Goal: Information Seeking & Learning: Check status

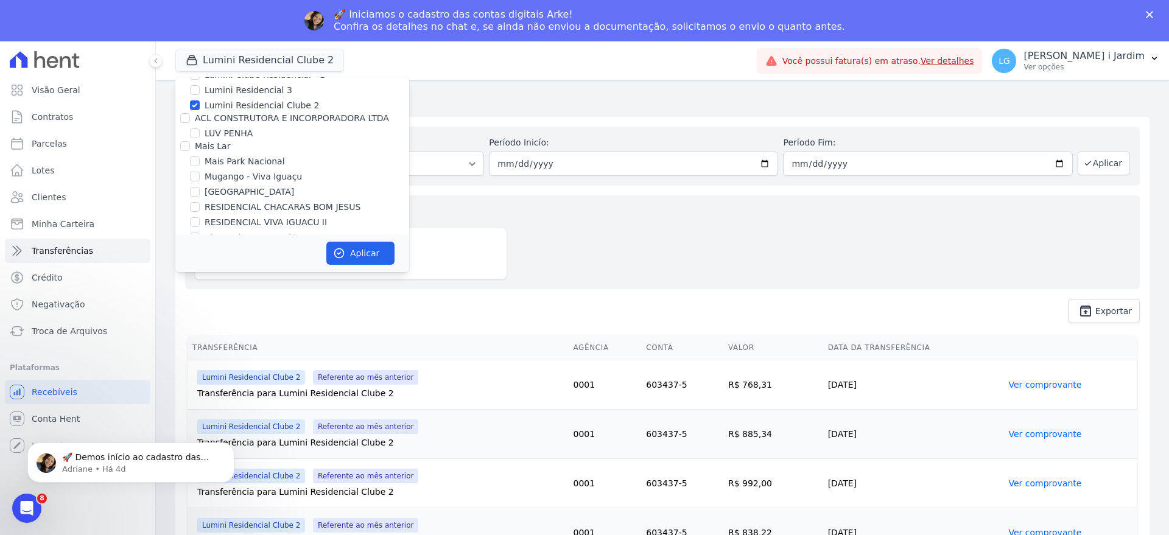
scroll to position [1980, 0]
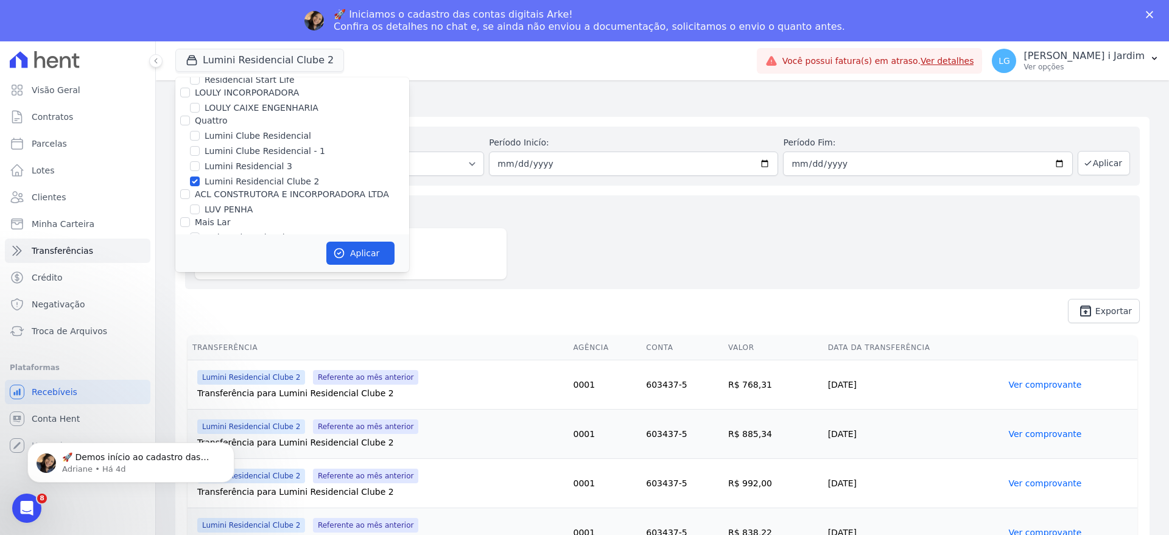
click at [245, 175] on label "Lumini Residencial Clube 2" at bounding box center [262, 181] width 115 height 13
click at [200, 177] on input "Lumini Residencial Clube 2" at bounding box center [195, 182] width 10 height 10
checkbox input "false"
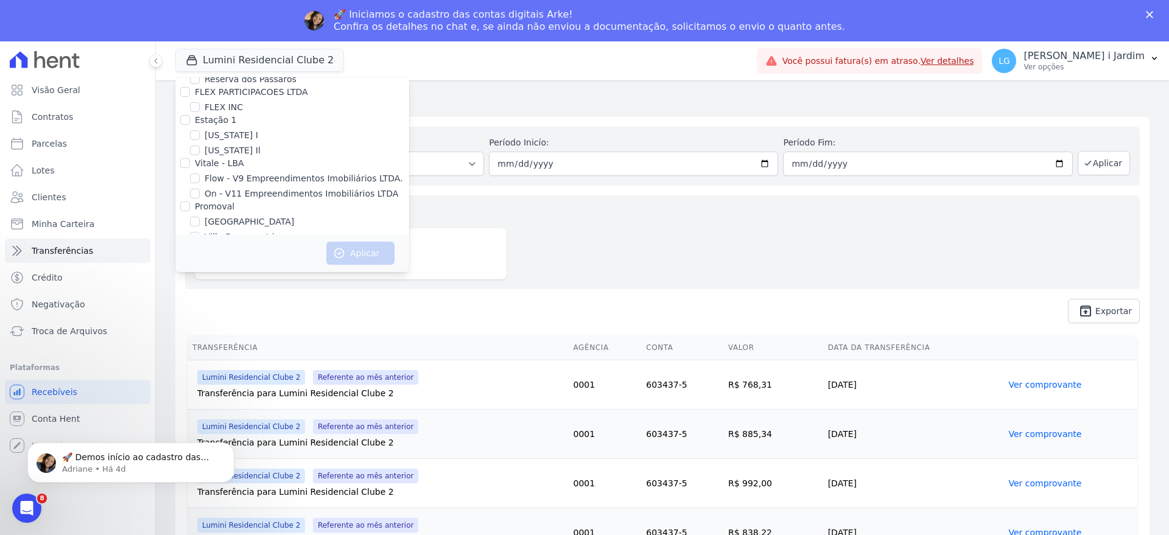
click at [209, 216] on label "[GEOGRAPHIC_DATA]" at bounding box center [250, 222] width 90 height 13
click at [200, 217] on input "[GEOGRAPHIC_DATA]" at bounding box center [195, 222] width 10 height 10
checkbox input "true"
click at [365, 248] on button "Aplicar" at bounding box center [360, 253] width 68 height 23
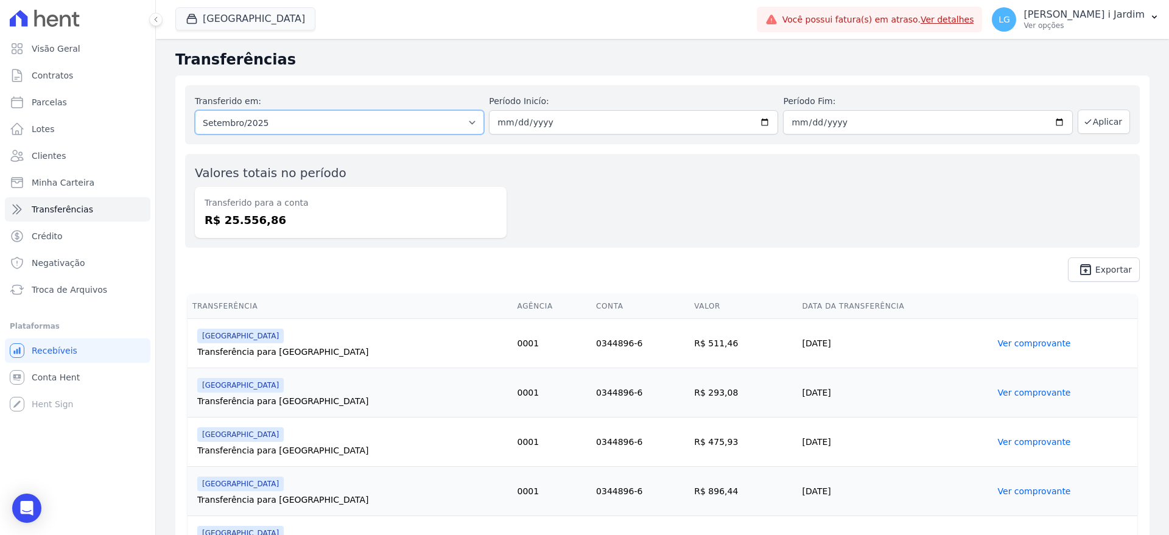
click at [290, 129] on select "Todos os meses Abril/2024 Maio/2024 Junho/2024 Julho/2024 Agosto/2024 Setembro/…" at bounding box center [339, 122] width 289 height 24
click at [292, 124] on select "Todos os meses Abril/2024 Maio/2024 Junho/2024 Julho/2024 Agosto/2024 Setembro/…" at bounding box center [339, 122] width 289 height 24
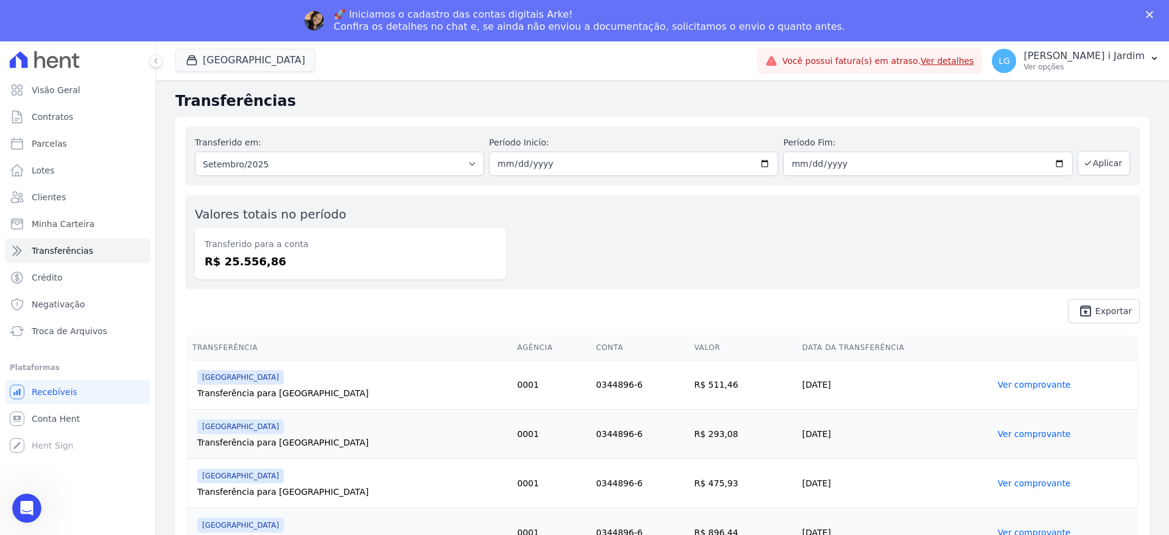
click at [292, 124] on div "Transferido em: Todos os meses Abril/2024 Maio/2024 Junho/2024 Julho/2024 Agost…" at bounding box center [662, 225] width 975 height 216
click at [306, 174] on select "Todos os meses Abril/2024 Maio/2024 Junho/2024 Julho/2024 Agosto/2024 Setembro/…" at bounding box center [339, 164] width 289 height 24
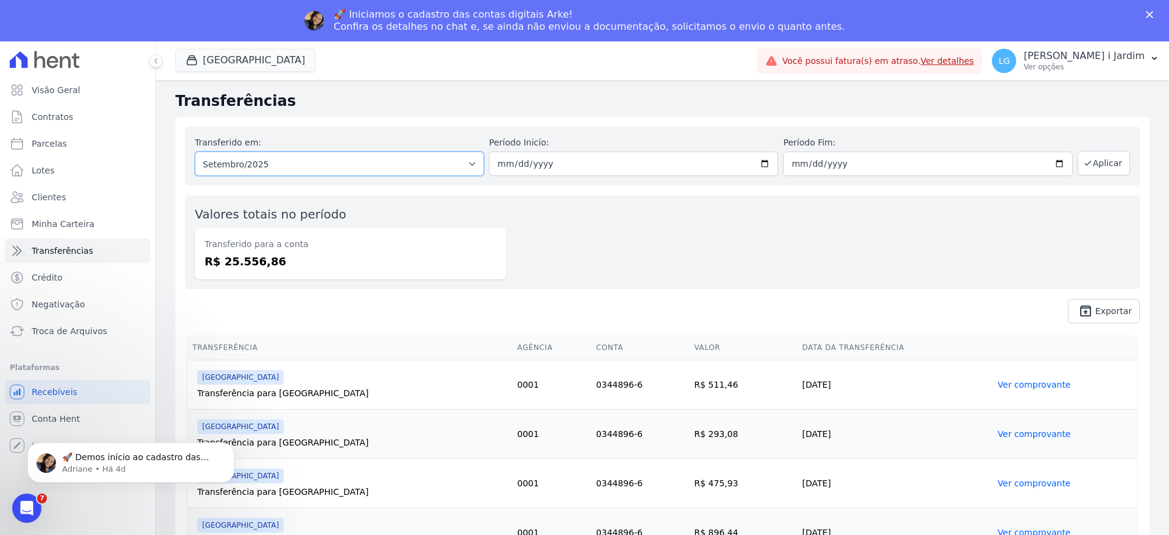
select select "10/2025"
click at [195, 152] on select "Todos os meses Abril/2024 Maio/2024 Junho/2024 Julho/2024 Agosto/2024 Setembro/…" at bounding box center [339, 164] width 289 height 24
click at [1105, 166] on button "Aplicar" at bounding box center [1104, 163] width 52 height 24
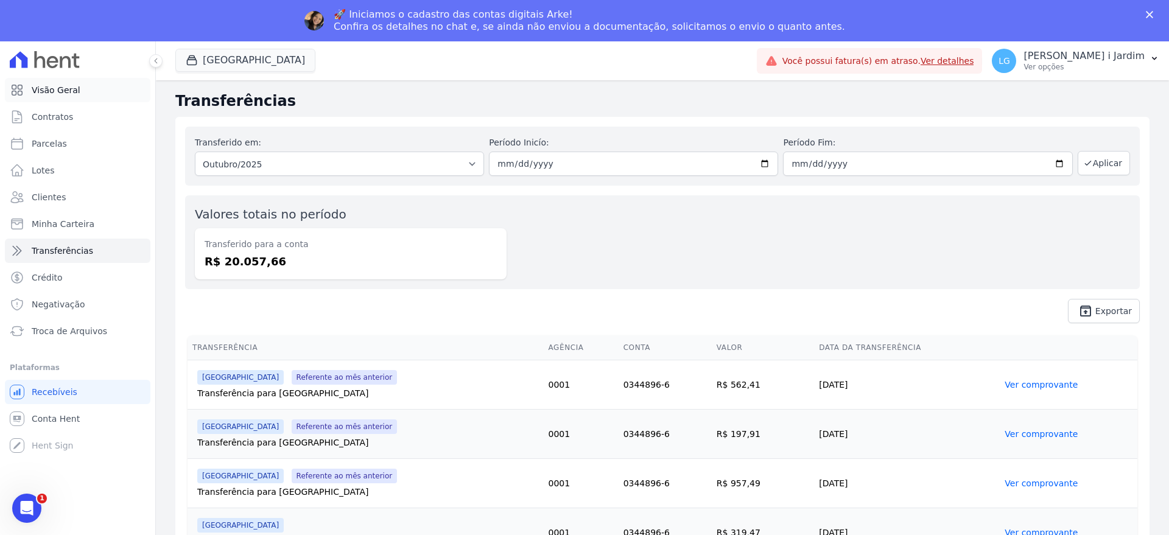
click at [51, 88] on span "Visão Geral" at bounding box center [56, 90] width 49 height 12
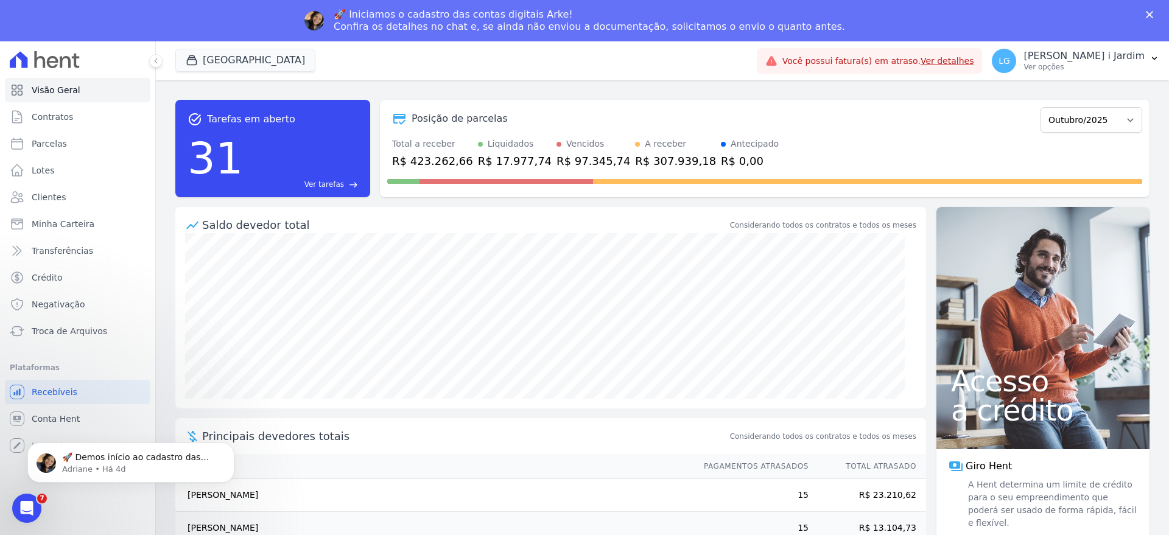
click at [557, 161] on div "R$ 97.345,74" at bounding box center [594, 161] width 74 height 16
click at [526, 216] on div "Saldo devedor total Considerando todos os contratos e todos os meses" at bounding box center [550, 220] width 751 height 26
click at [77, 138] on link "Parcelas" at bounding box center [78, 144] width 146 height 24
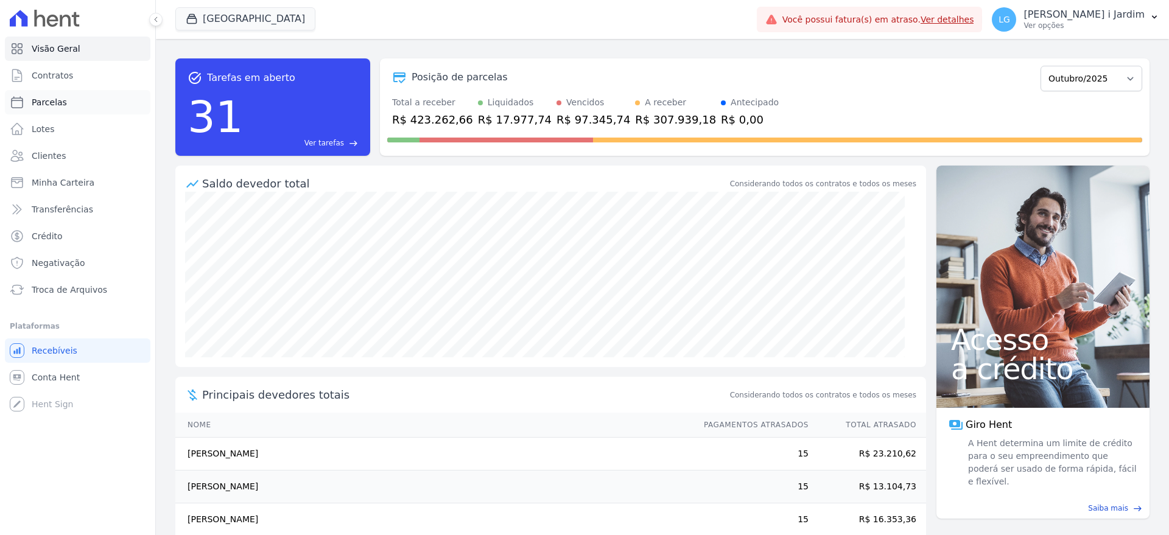
select select
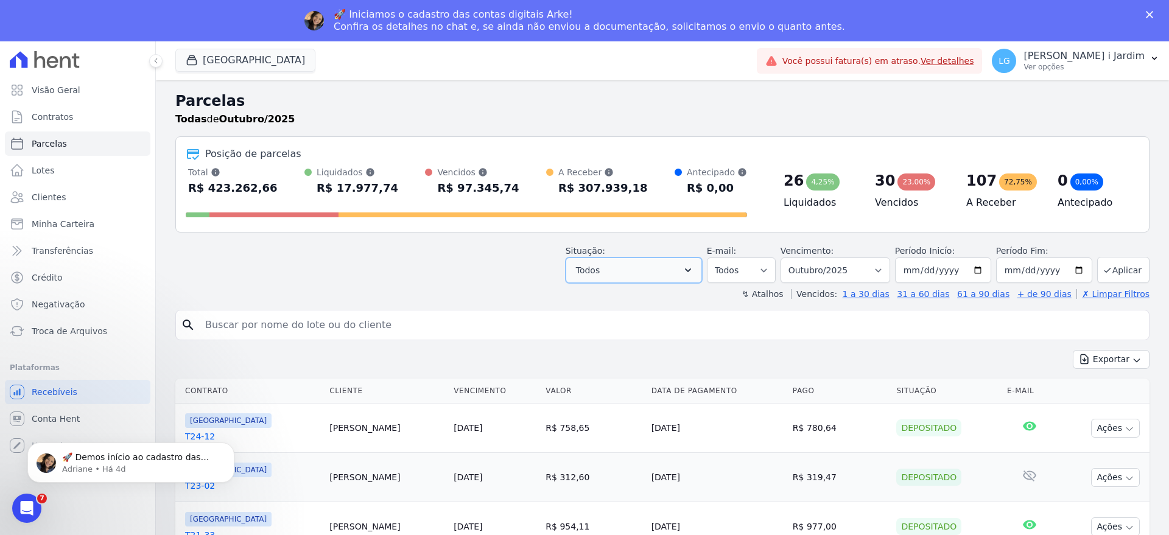
click at [676, 273] on button "Todos" at bounding box center [634, 271] width 136 height 26
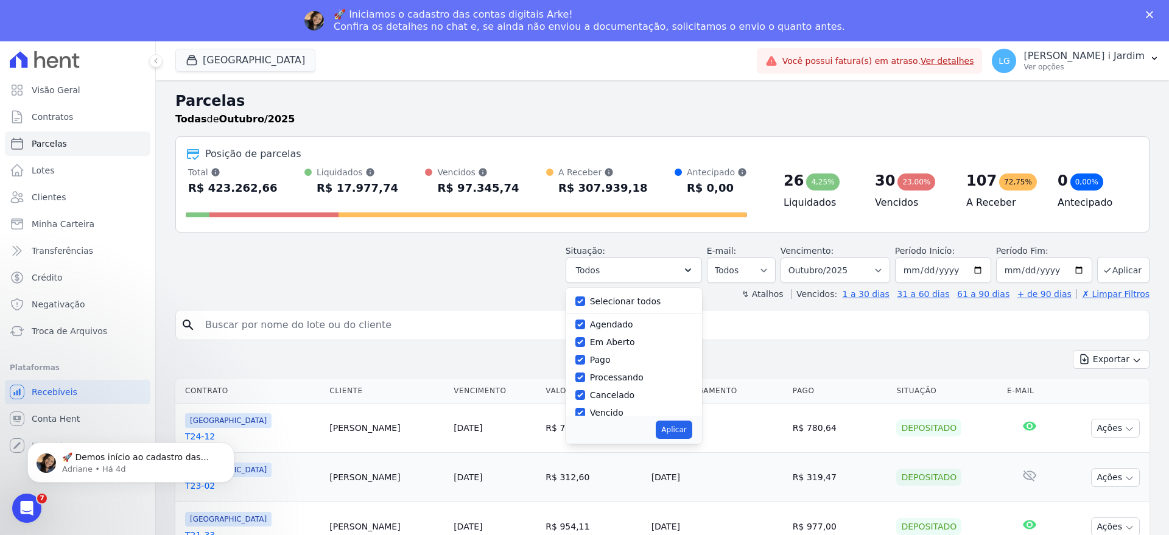
drag, startPoint x: 651, startPoint y: 301, endPoint x: 632, endPoint y: 334, distance: 37.9
click at [651, 301] on label "Selecionar todos" at bounding box center [625, 302] width 71 height 10
click at [585, 301] on input "Selecionar todos" at bounding box center [581, 302] width 10 height 10
checkbox input "false"
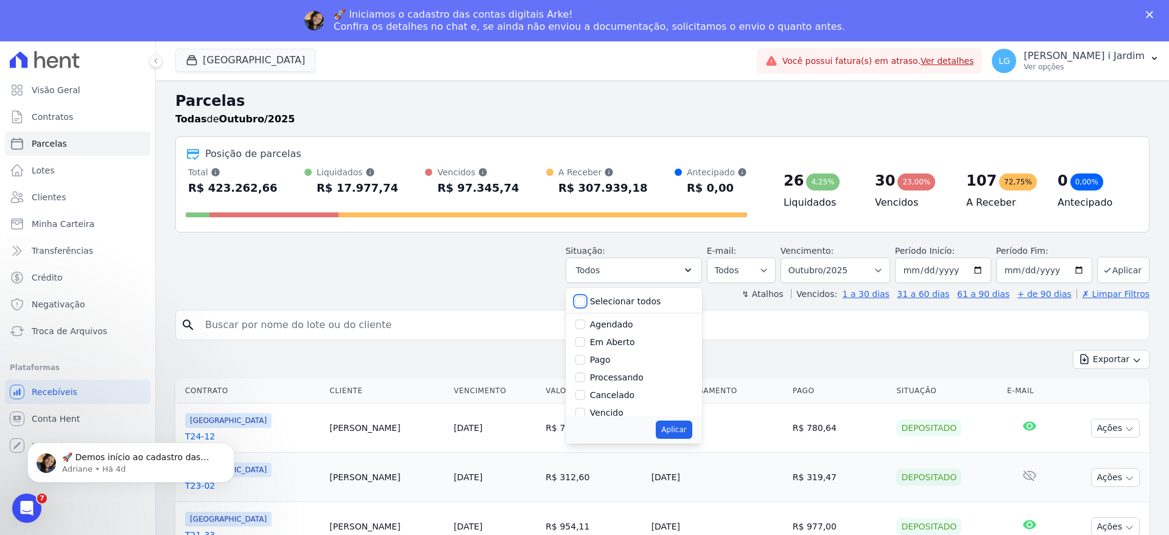
checkbox input "false"
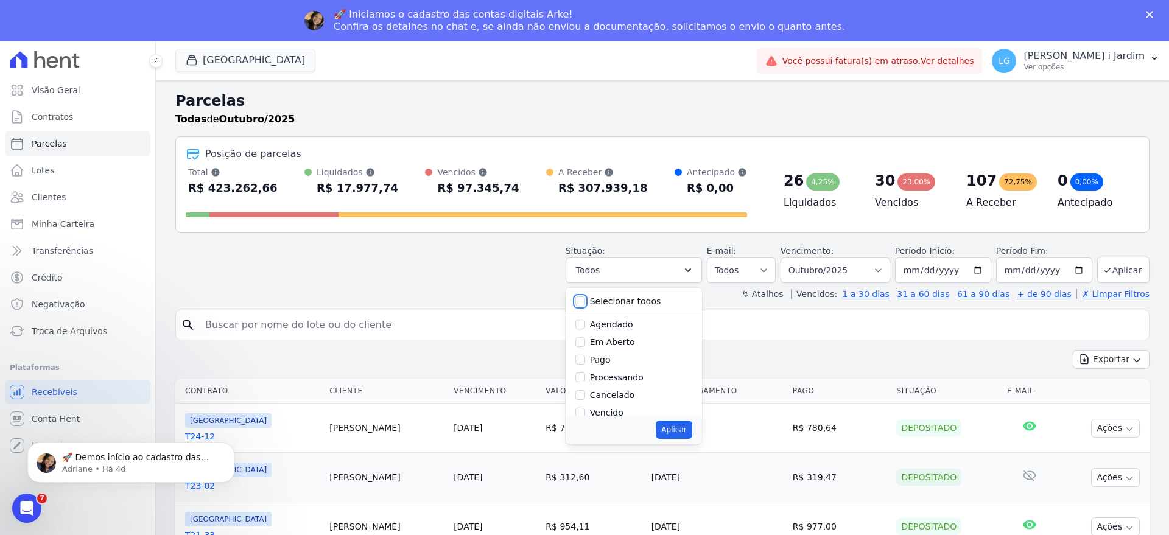
checkbox input "false"
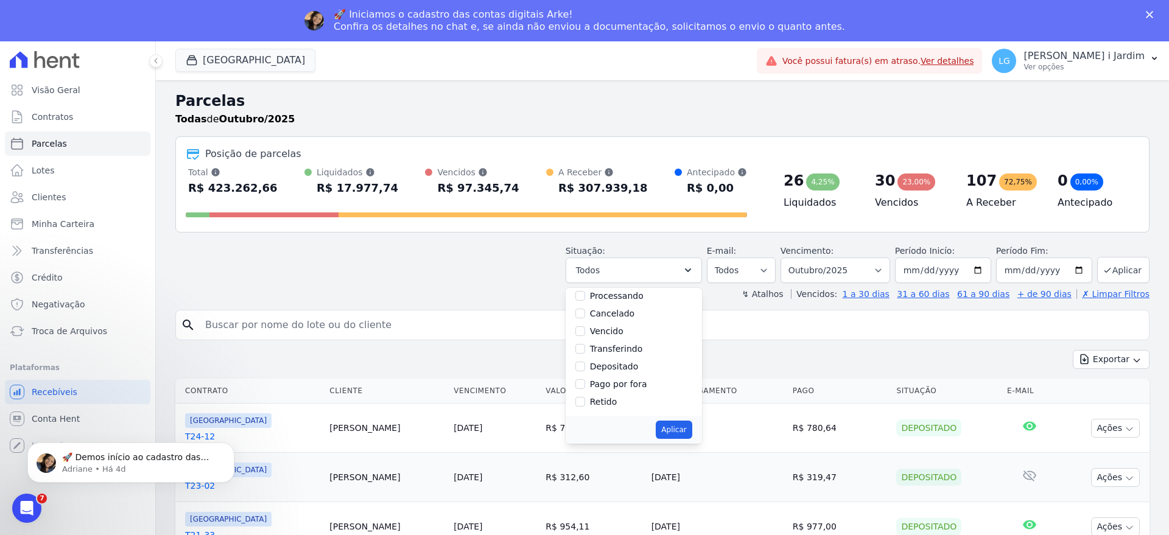
click at [609, 328] on label "Vencido" at bounding box center [606, 331] width 33 height 10
click at [585, 328] on input "Vencido" at bounding box center [581, 331] width 10 height 10
checkbox input "true"
click at [680, 426] on button "Aplicar" at bounding box center [674, 430] width 36 height 18
select select "overdue"
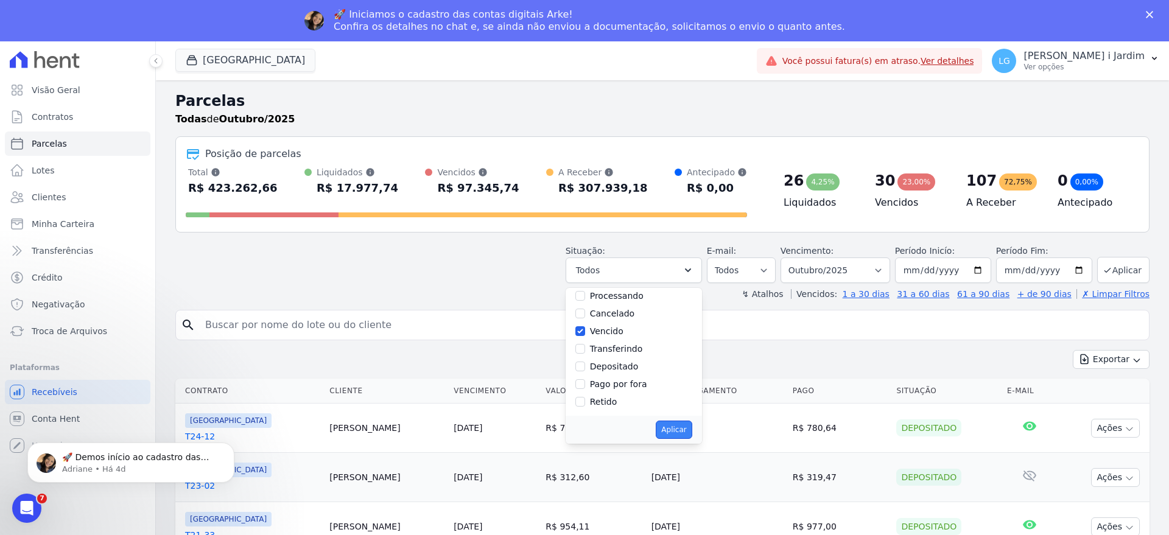
scroll to position [22, 0]
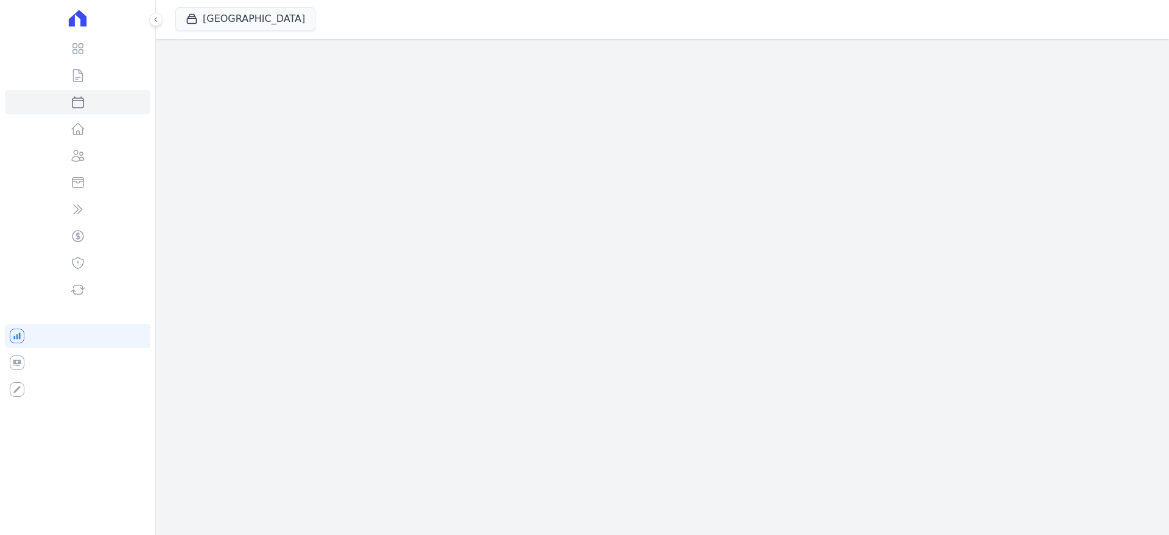
select select
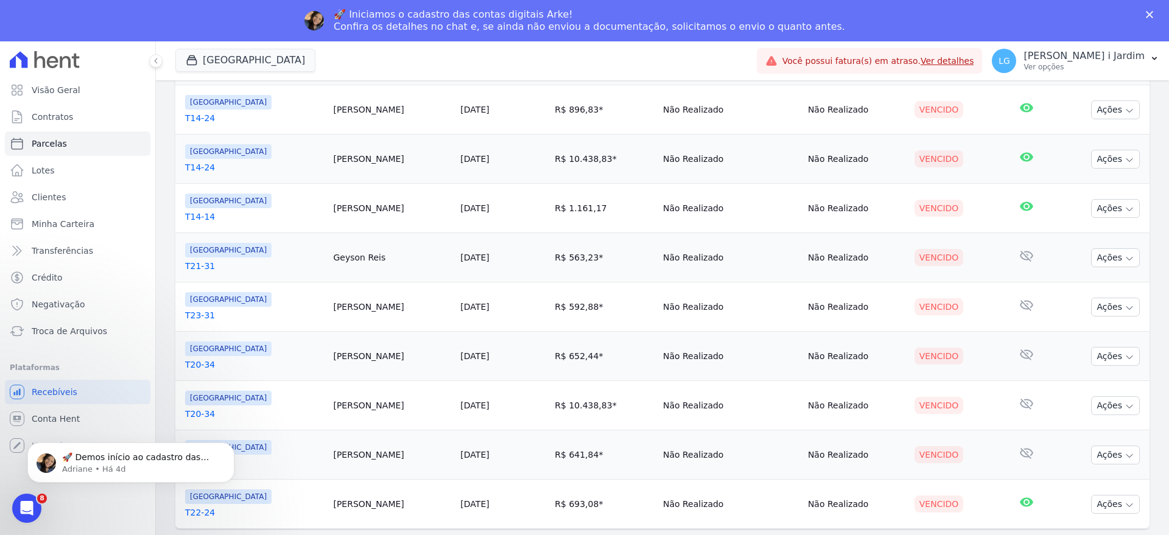
scroll to position [1010, 0]
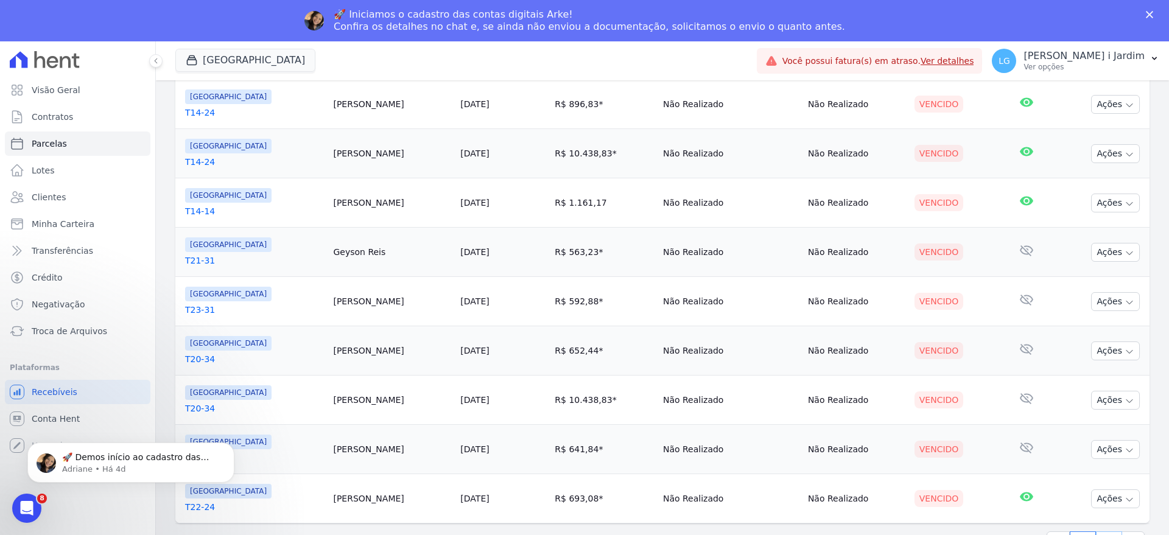
click at [1099, 533] on link "2" at bounding box center [1109, 543] width 26 height 23
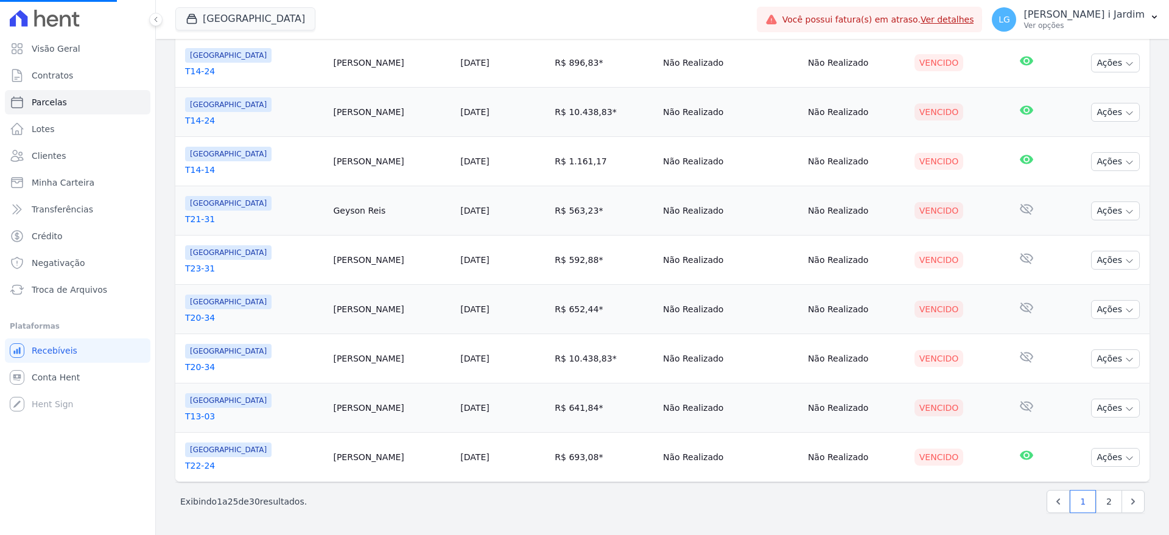
select select
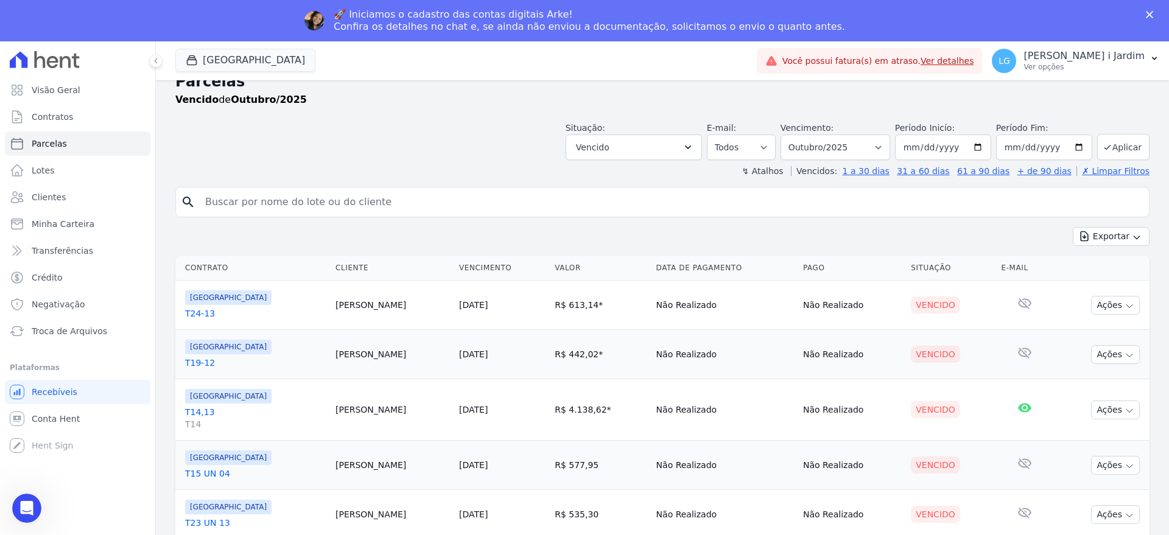
scroll to position [35, 0]
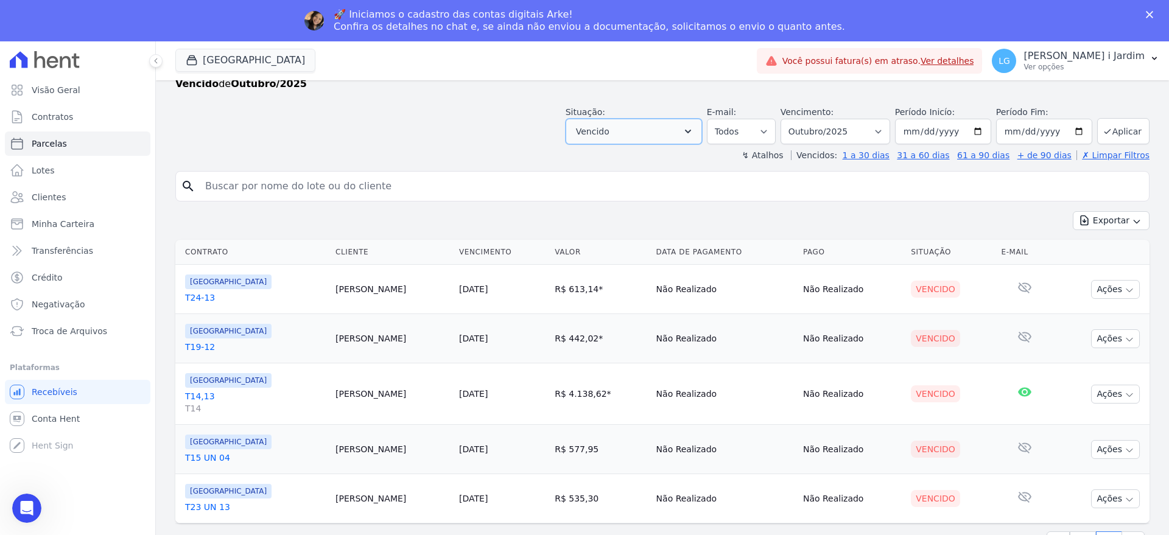
click at [671, 135] on button "Vencido" at bounding box center [634, 132] width 136 height 26
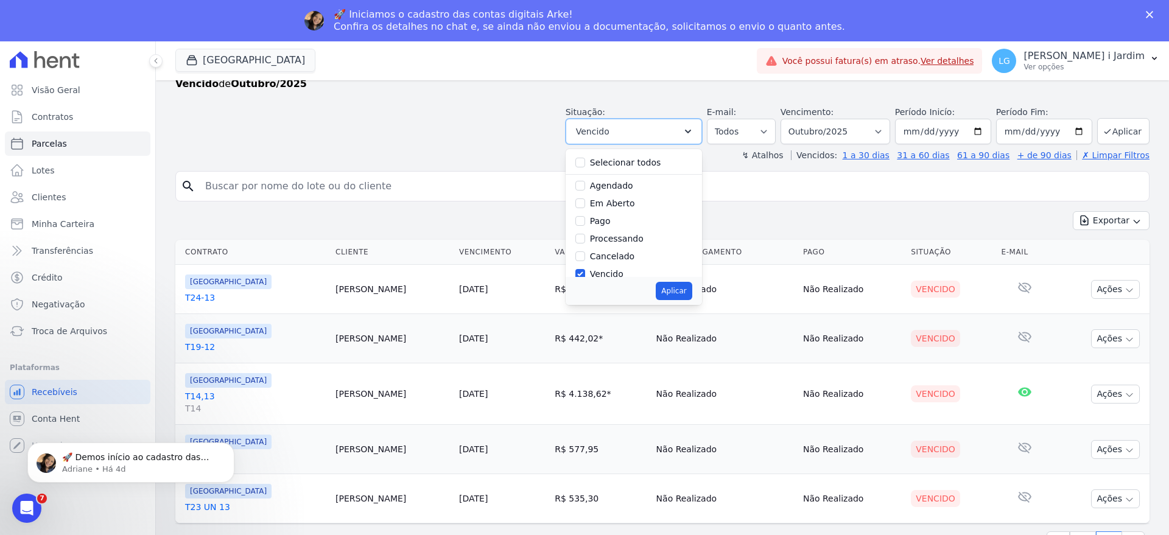
scroll to position [0, 0]
click at [608, 278] on div "Aplicar" at bounding box center [634, 291] width 136 height 28
click at [601, 272] on label "Vencido" at bounding box center [606, 274] width 33 height 10
click at [585, 272] on input "Vencido" at bounding box center [581, 274] width 10 height 10
checkbox input "false"
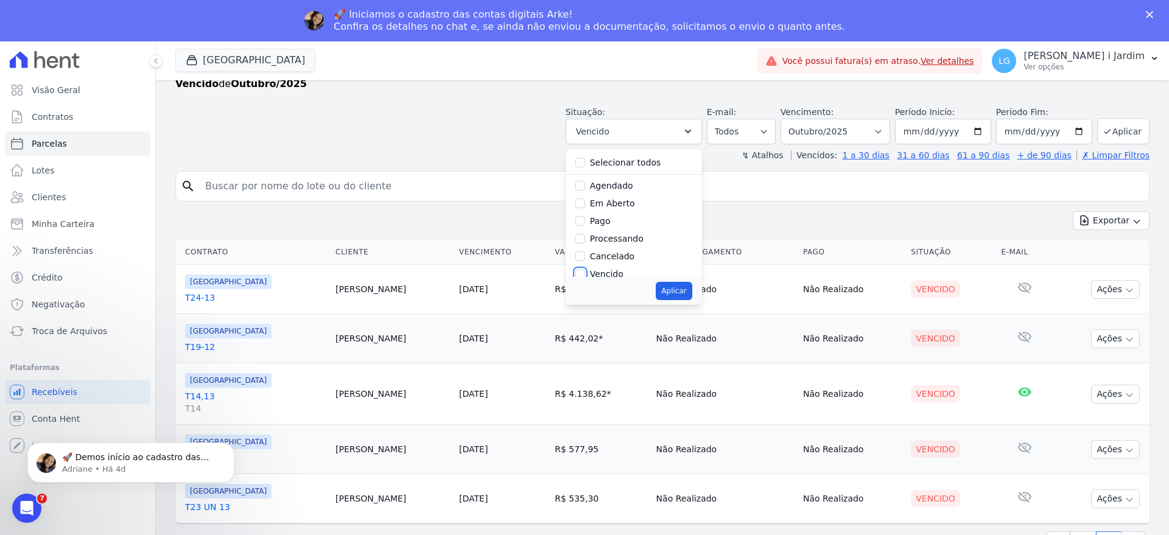
scroll to position [2, 0]
click at [602, 219] on label "Pago" at bounding box center [600, 219] width 21 height 10
click at [585, 219] on input "Pago" at bounding box center [581, 219] width 10 height 10
checkbox input "true"
click at [687, 286] on button "Aplicar" at bounding box center [674, 291] width 36 height 18
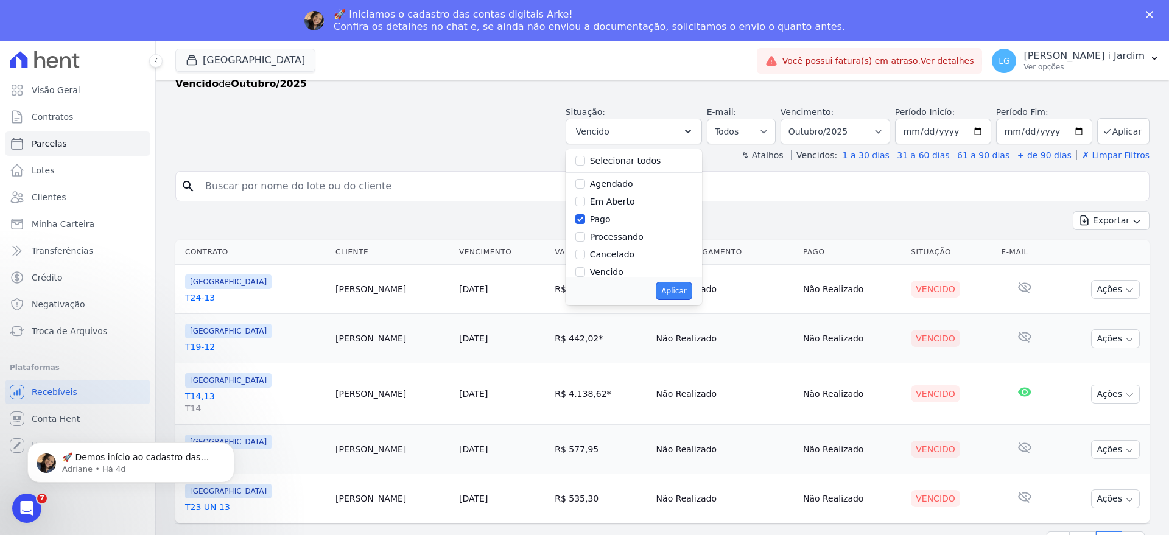
select select "paid"
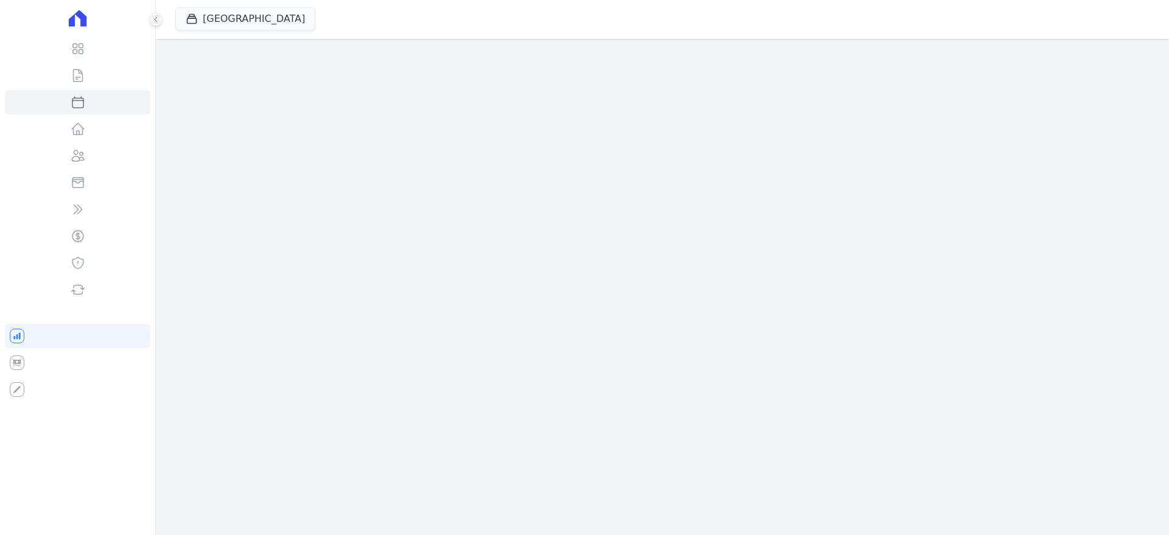
select select
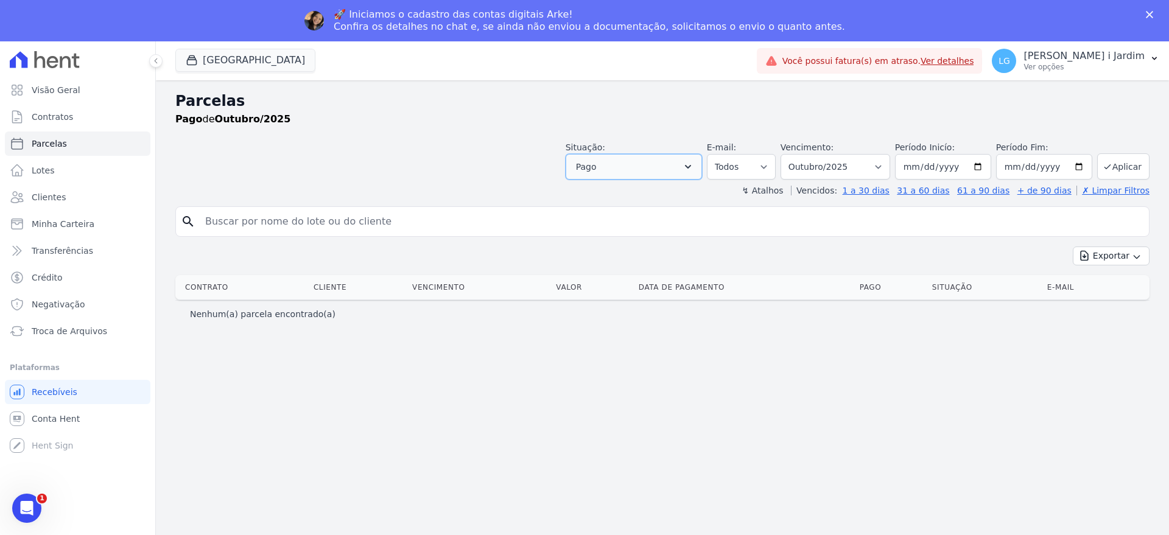
click at [682, 161] on button "Pago" at bounding box center [634, 167] width 136 height 26
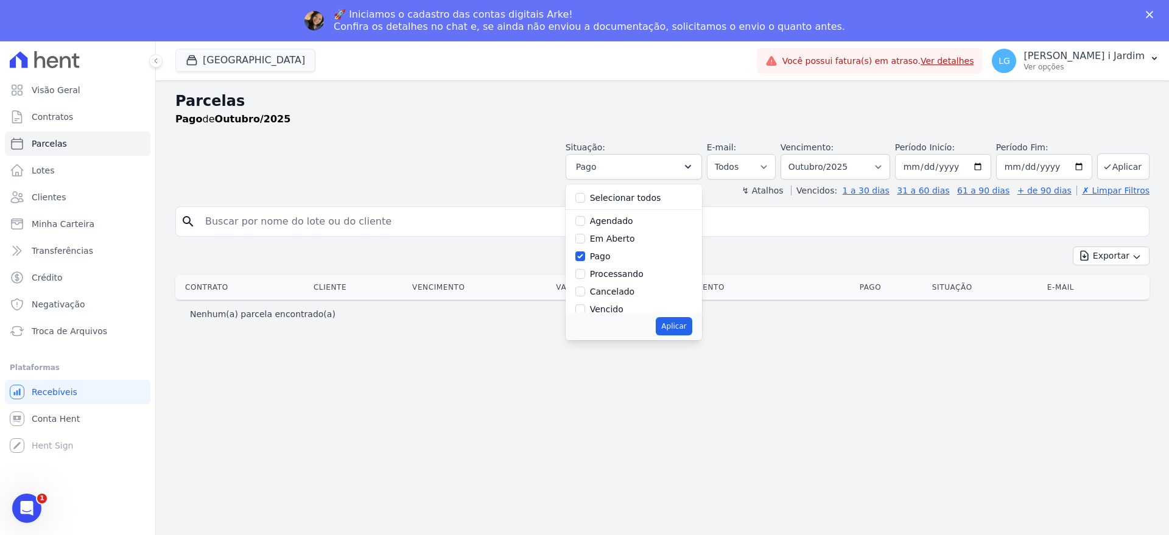
click at [611, 253] on label "Pago" at bounding box center [600, 257] width 21 height 10
click at [585, 253] on input "Pago" at bounding box center [581, 257] width 10 height 10
checkbox input "false"
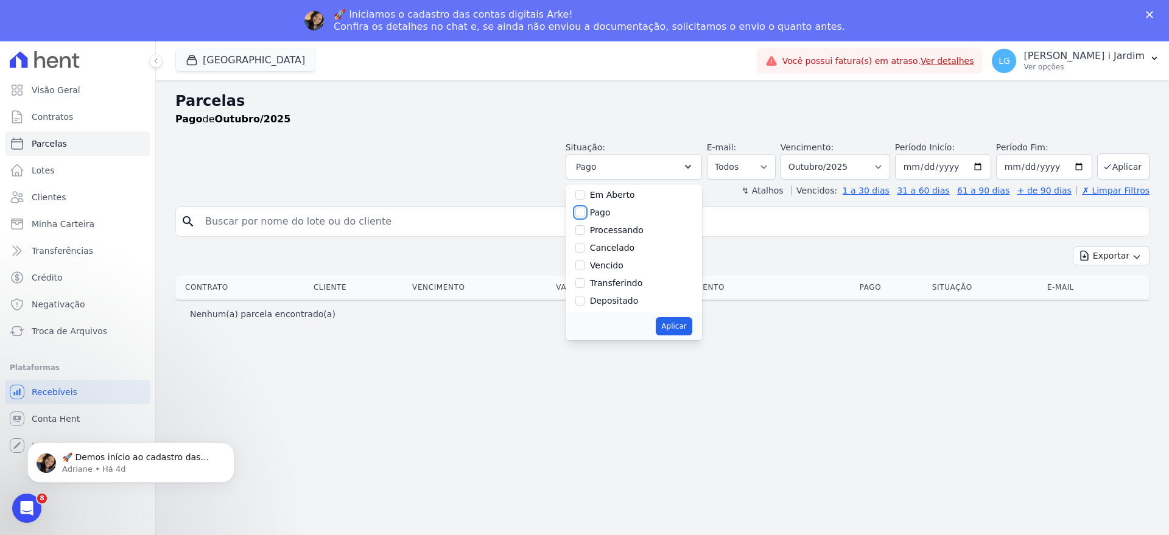
scroll to position [82, 0]
click at [633, 266] on label "Depositado" at bounding box center [614, 263] width 49 height 10
click at [585, 266] on input "Depositado" at bounding box center [581, 263] width 10 height 10
checkbox input "true"
click at [692, 328] on button "Aplicar" at bounding box center [674, 326] width 36 height 18
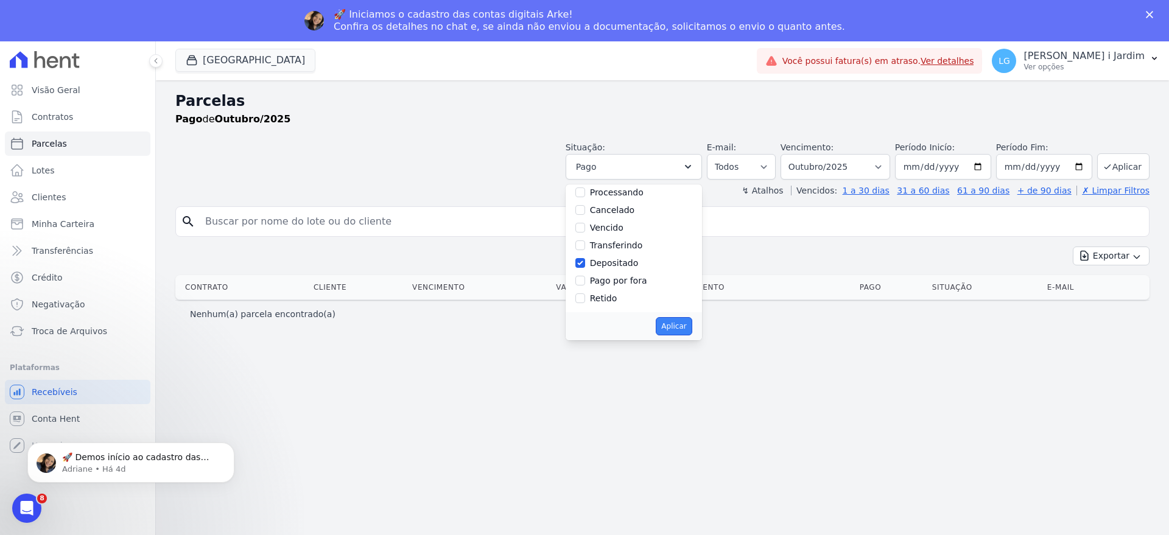
select select "deposited"
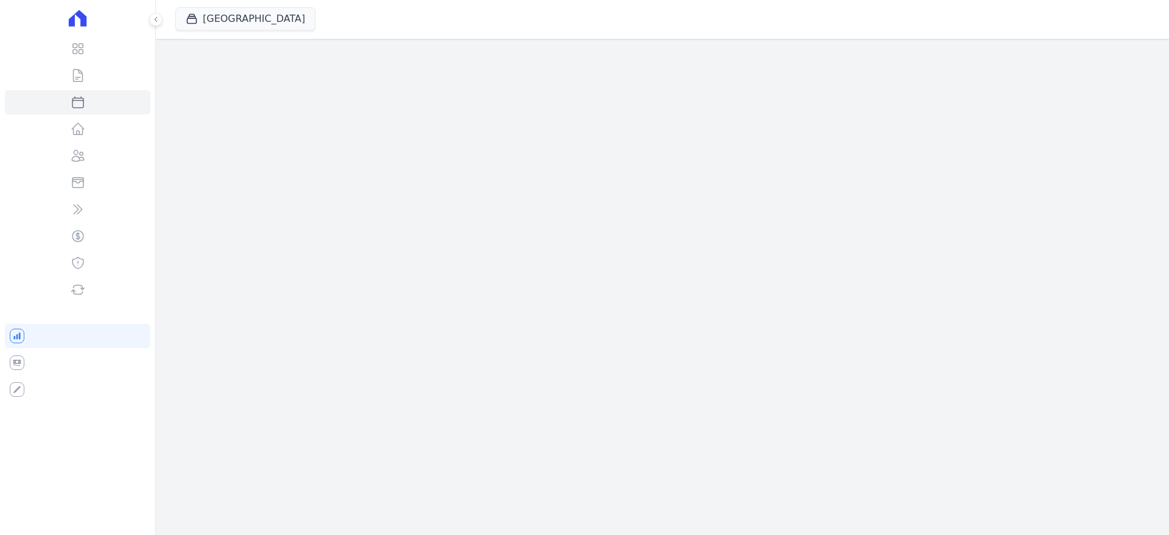
select select
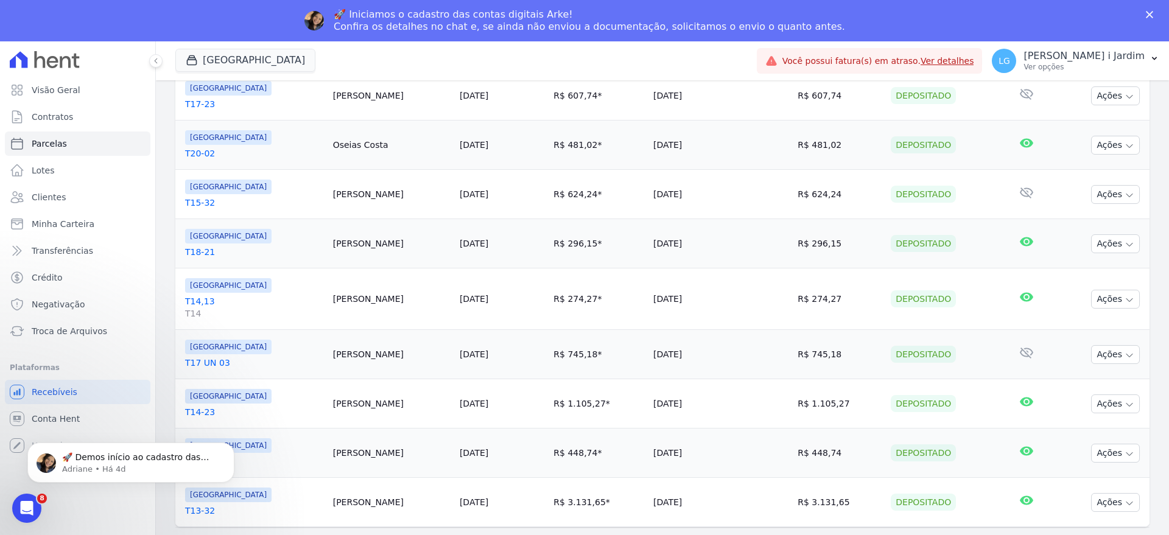
scroll to position [1046, 0]
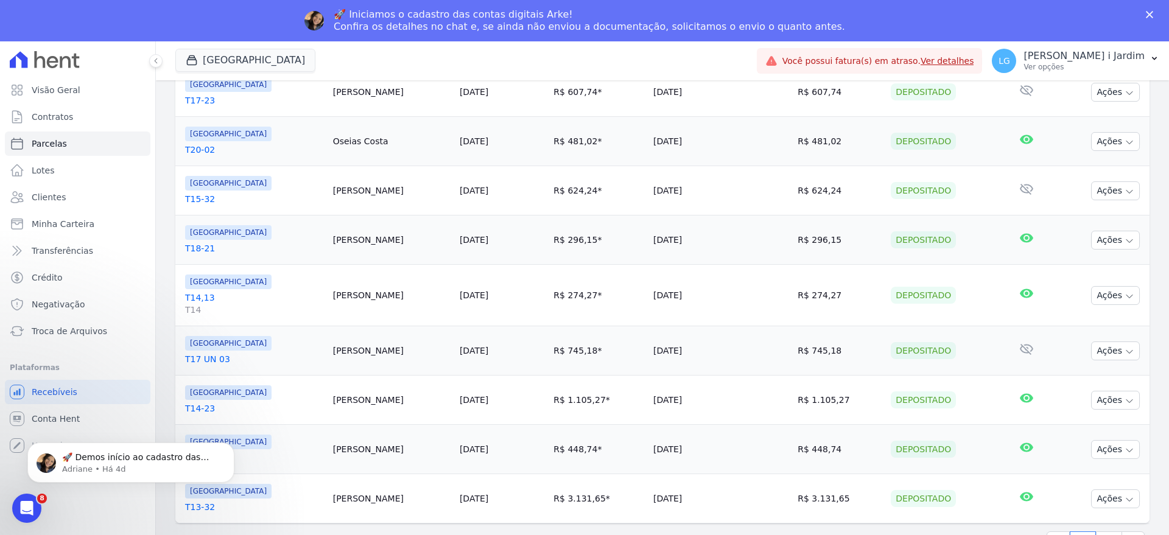
click at [1103, 531] on div "Próximo › Exibindo 1 a 25 de 26 resultados. 1 2" at bounding box center [662, 543] width 975 height 38
click at [1104, 532] on link "2" at bounding box center [1109, 543] width 26 height 23
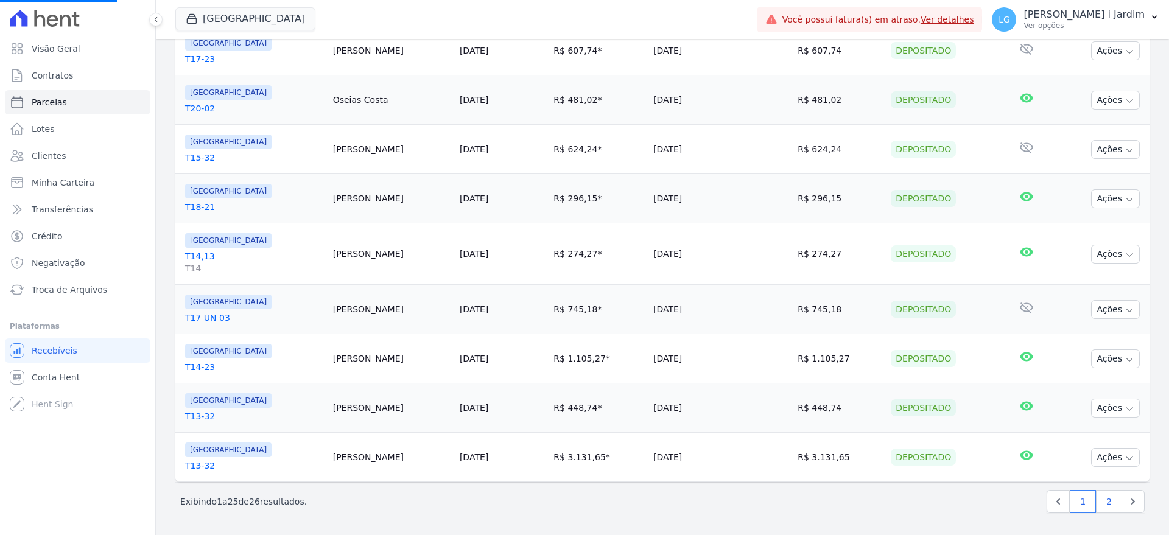
select select
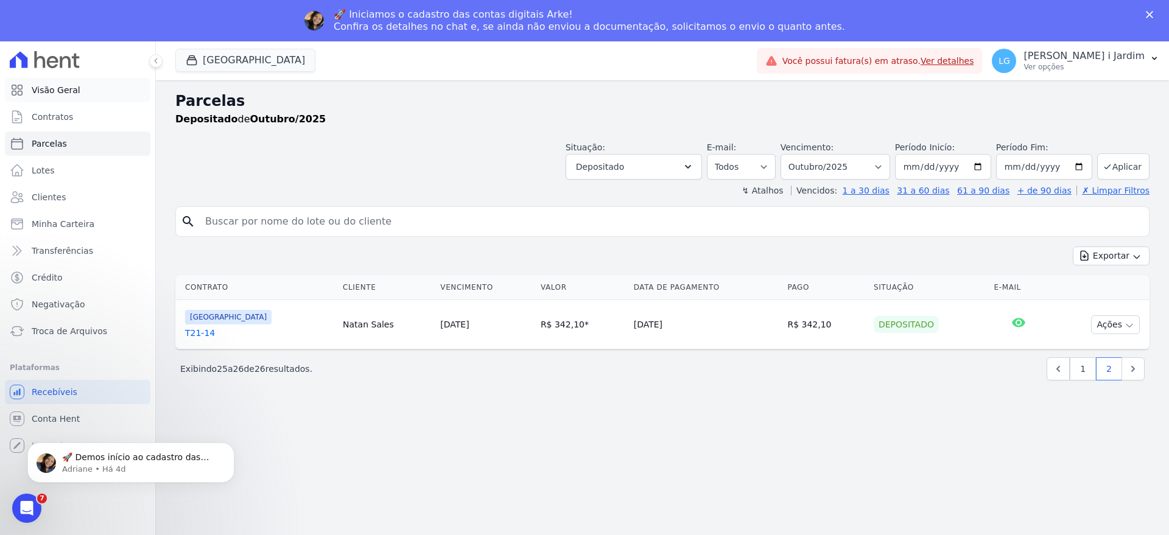
click at [116, 95] on link "Visão Geral" at bounding box center [78, 90] width 146 height 24
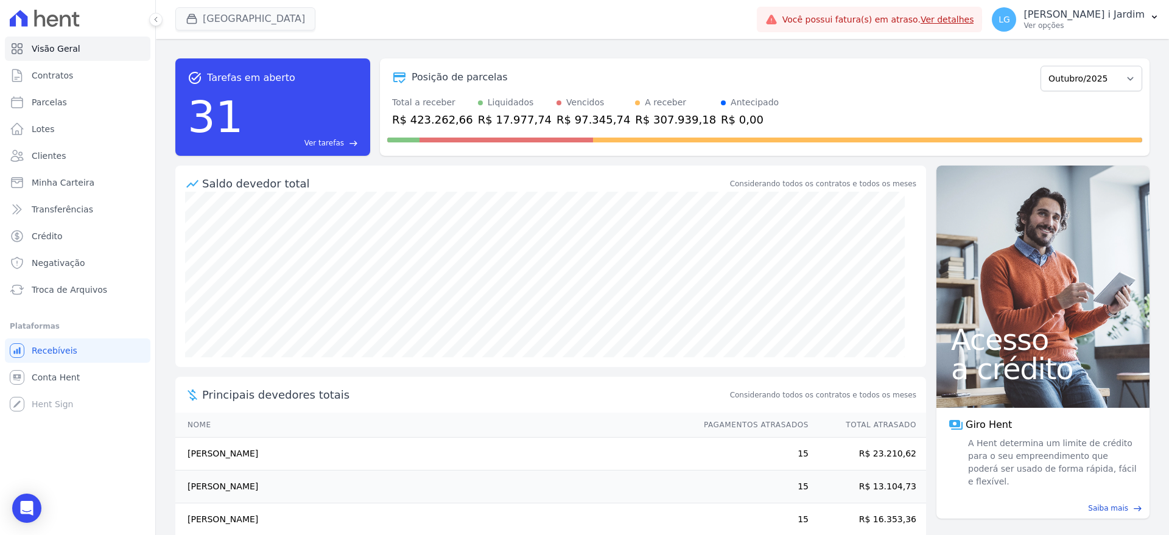
click at [223, 15] on button "[GEOGRAPHIC_DATA]" at bounding box center [245, 18] width 140 height 23
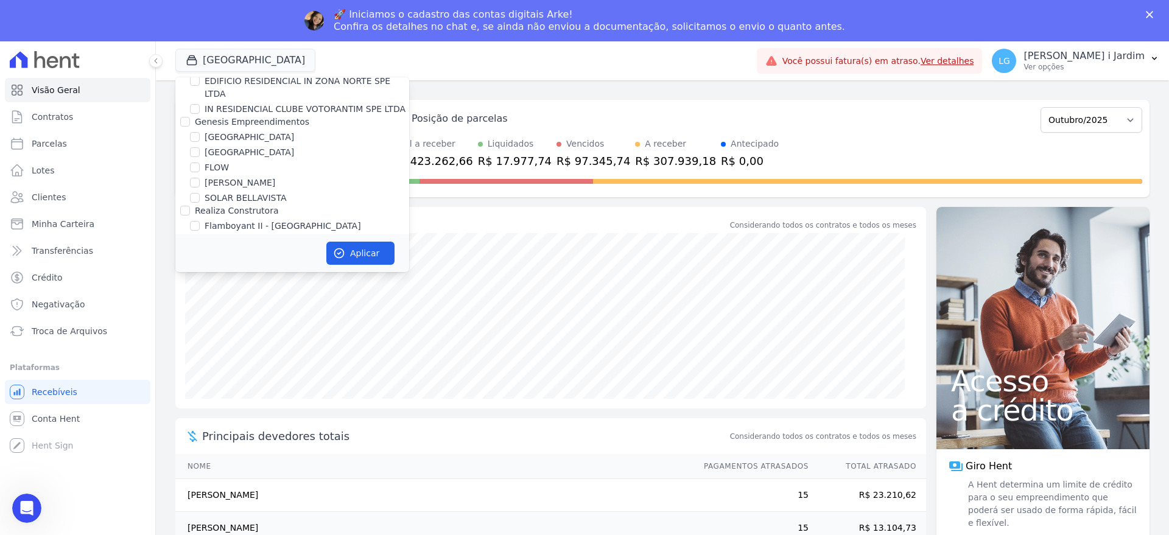
scroll to position [1370, 0]
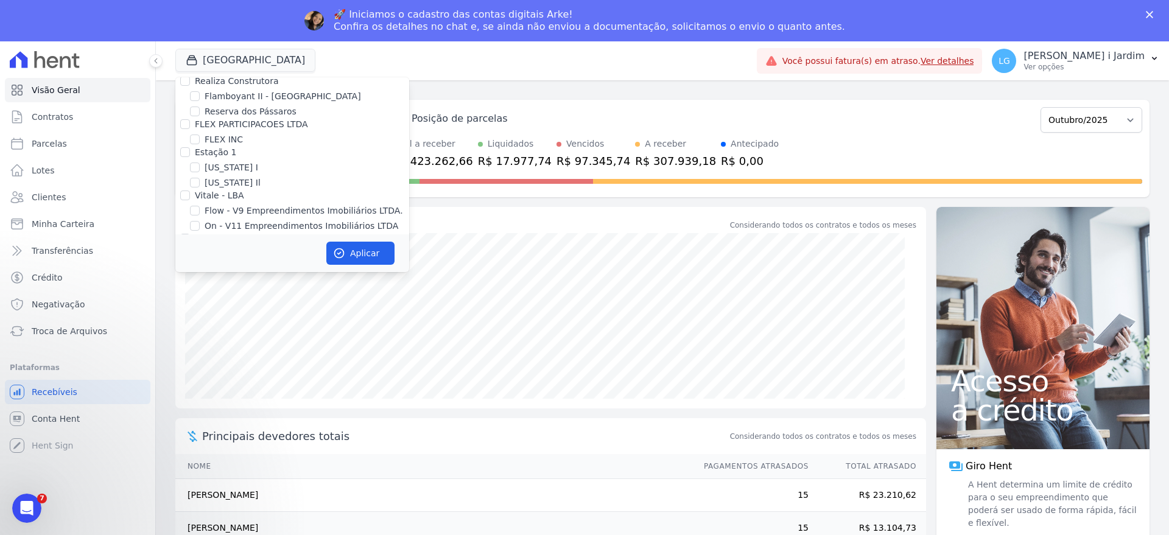
click at [222, 248] on label "[GEOGRAPHIC_DATA]" at bounding box center [250, 254] width 90 height 13
click at [200, 249] on input "[GEOGRAPHIC_DATA]" at bounding box center [195, 254] width 10 height 10
checkbox input "false"
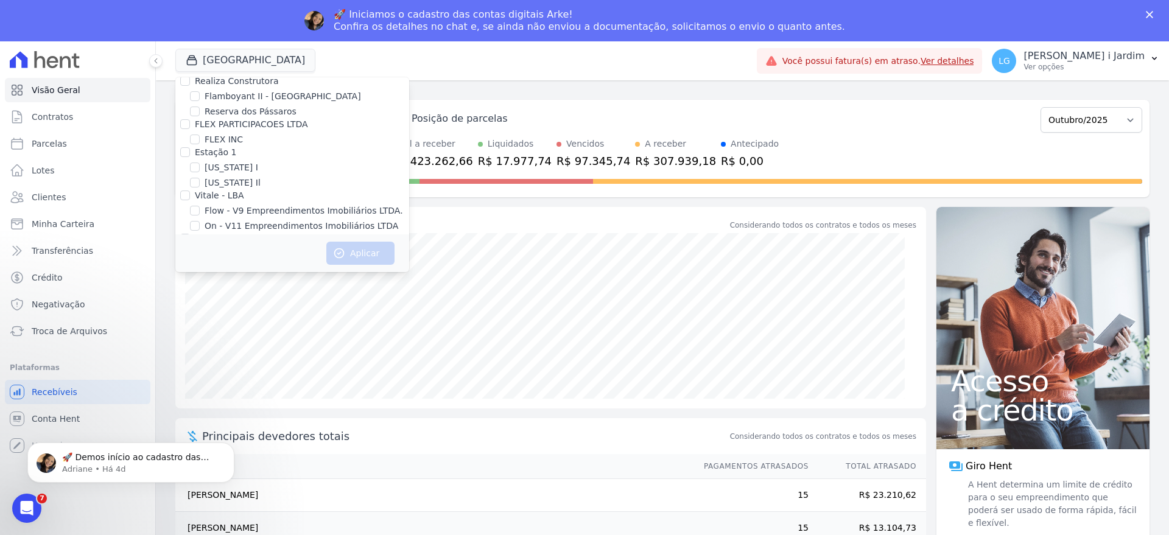
click at [228, 263] on label "Villa Francesa Iris" at bounding box center [242, 269] width 74 height 13
click at [200, 264] on input "Villa Francesa Iris" at bounding box center [195, 269] width 10 height 10
checkbox input "true"
click at [344, 251] on icon "button" at bounding box center [339, 253] width 9 height 9
click at [146, 262] on link "Transferências" at bounding box center [78, 251] width 146 height 24
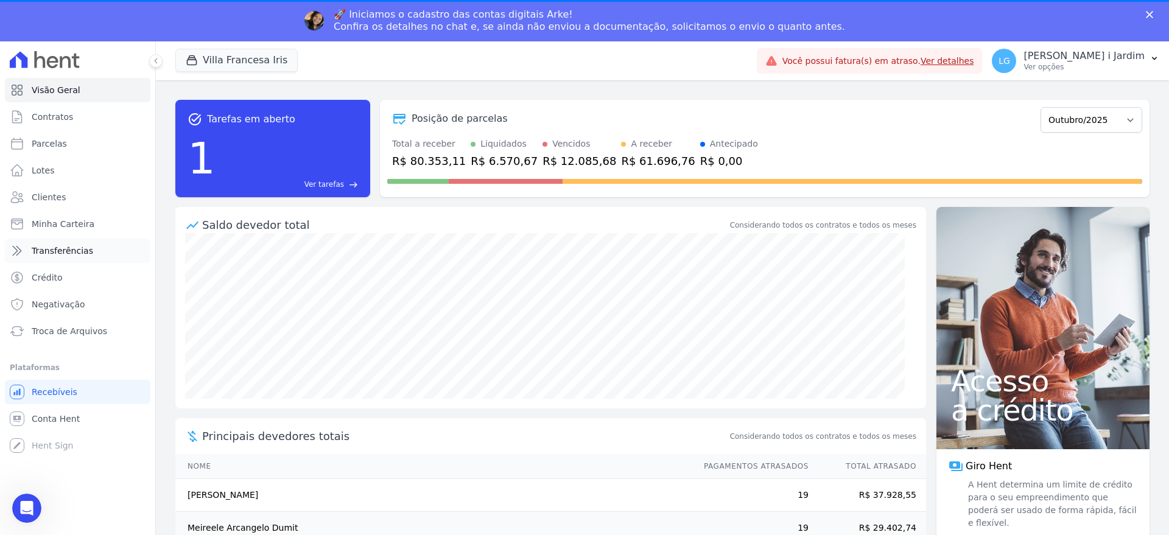
click at [127, 253] on link "Transferências" at bounding box center [78, 251] width 146 height 24
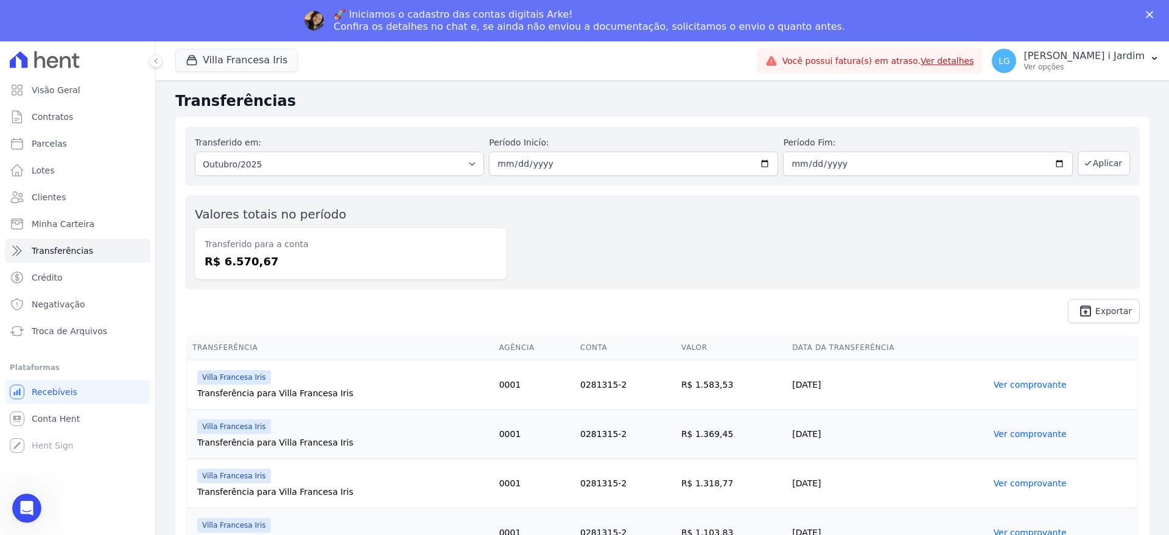
click at [481, 235] on div "Transferido para a conta R$ 6.570,67" at bounding box center [351, 253] width 312 height 51
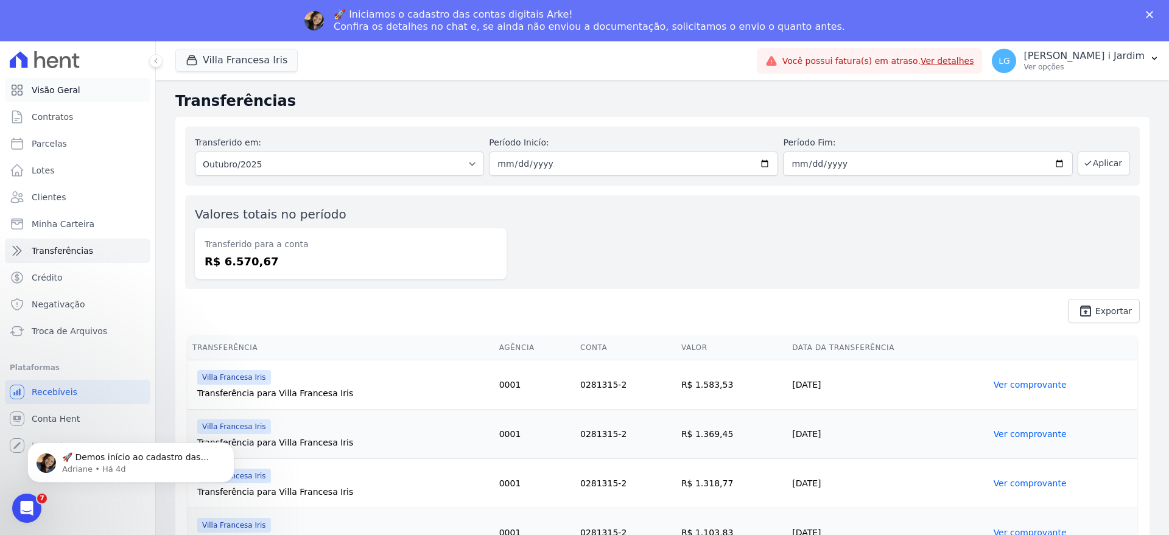
click at [82, 80] on link "Visão Geral" at bounding box center [78, 90] width 146 height 24
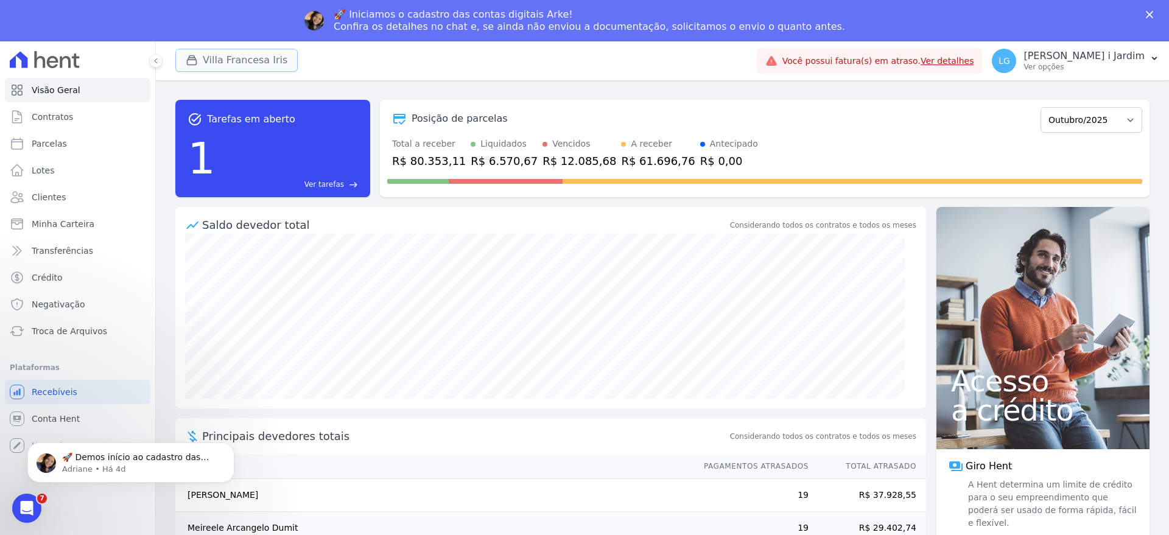
click at [239, 49] on button "Villa Francesa Iris" at bounding box center [236, 60] width 122 height 23
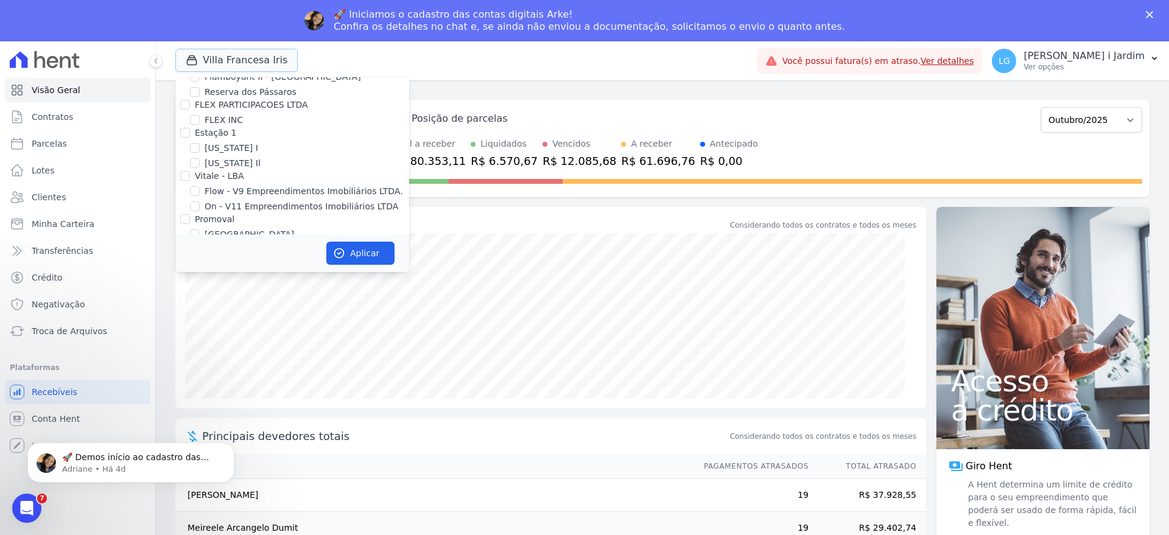
scroll to position [1370, 0]
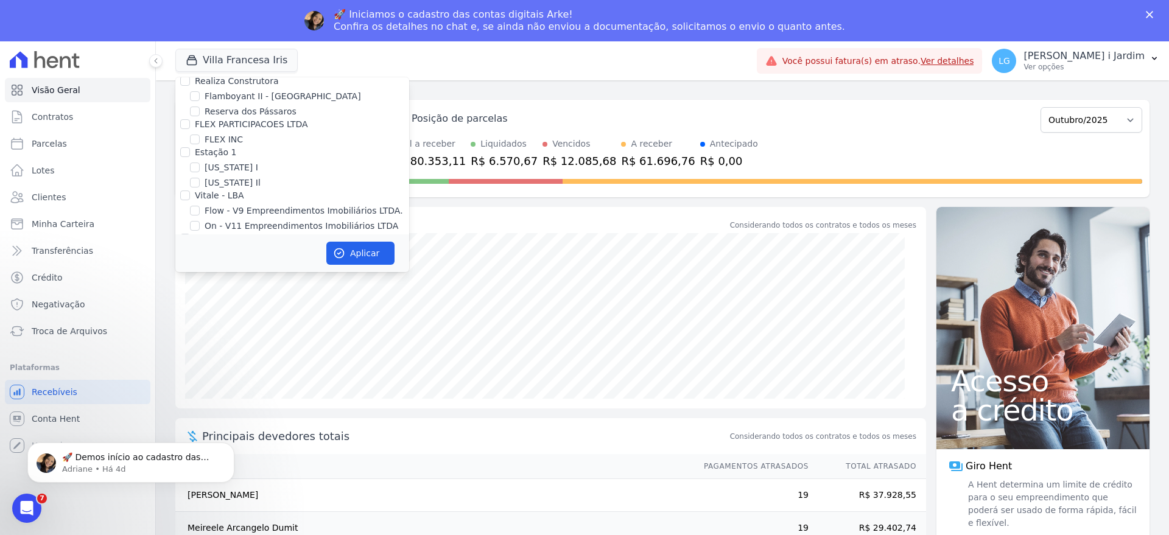
click at [220, 263] on label "Villa Francesa Iris" at bounding box center [242, 269] width 74 height 13
click at [200, 264] on input "Villa Francesa Iris" at bounding box center [195, 269] width 10 height 10
checkbox input "false"
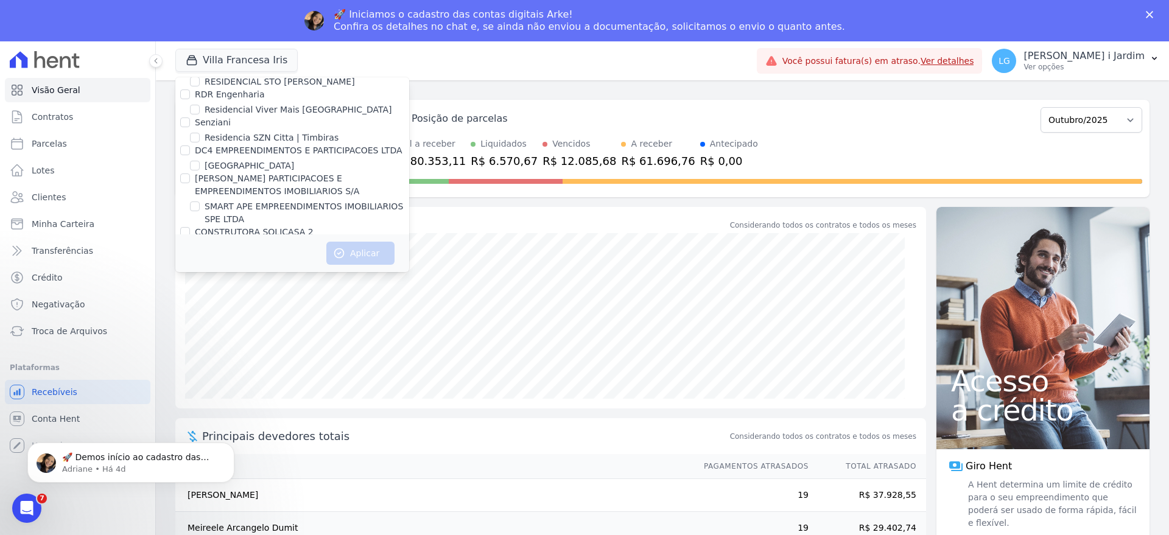
click at [261, 241] on label "SOLAR DOS ARRUDAS 2" at bounding box center [256, 247] width 103 height 13
click at [200, 242] on input "SOLAR DOS ARRUDAS 2" at bounding box center [195, 247] width 10 height 10
checkbox input "true"
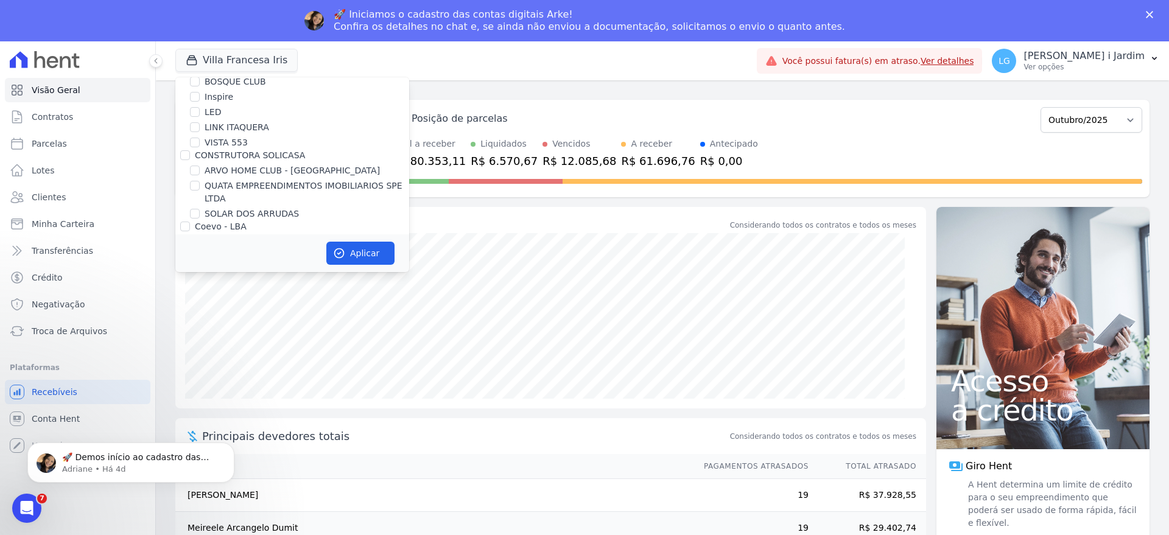
click at [230, 212] on label "SOLAR DOS ARRUDAS" at bounding box center [252, 214] width 94 height 13
click at [200, 212] on input "SOLAR DOS ARRUDAS" at bounding box center [195, 214] width 10 height 10
checkbox input "true"
click at [384, 246] on button "Aplicar" at bounding box center [360, 253] width 68 height 23
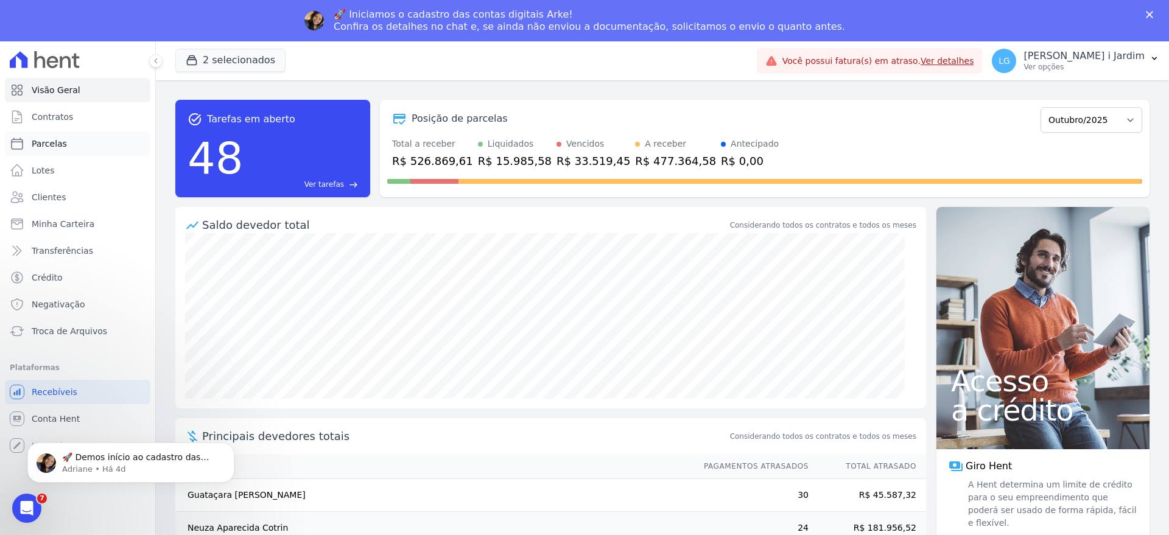
scroll to position [0, 0]
click at [104, 143] on link "Parcelas" at bounding box center [78, 144] width 146 height 24
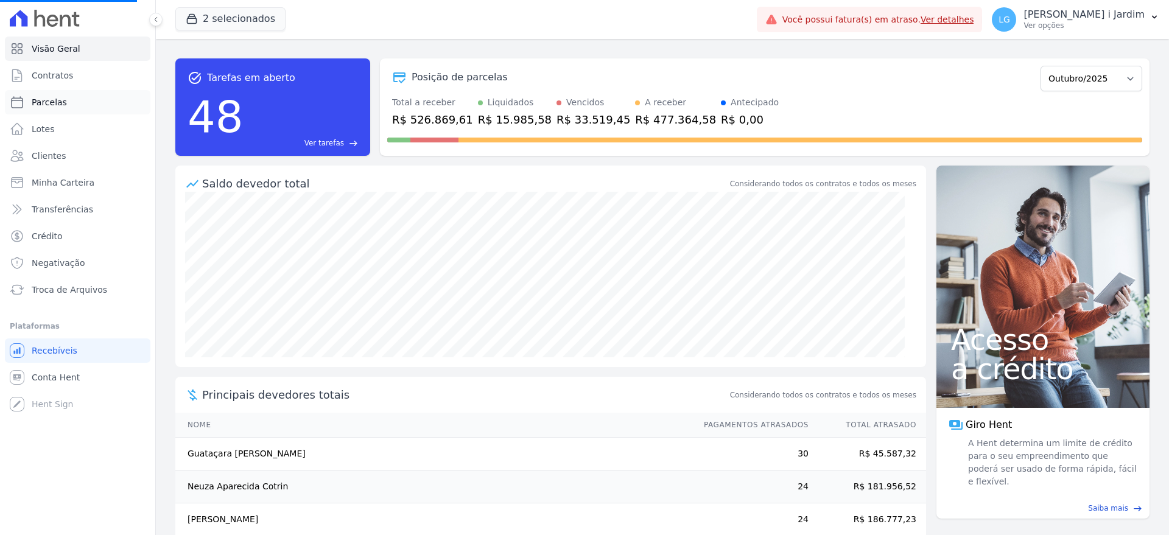
select select
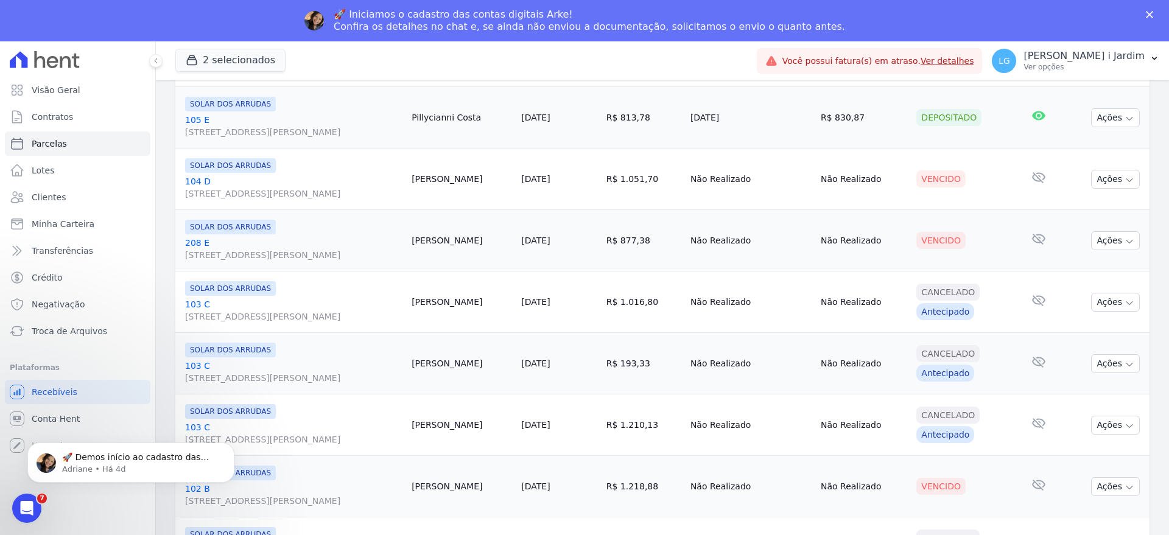
scroll to position [1418, 0]
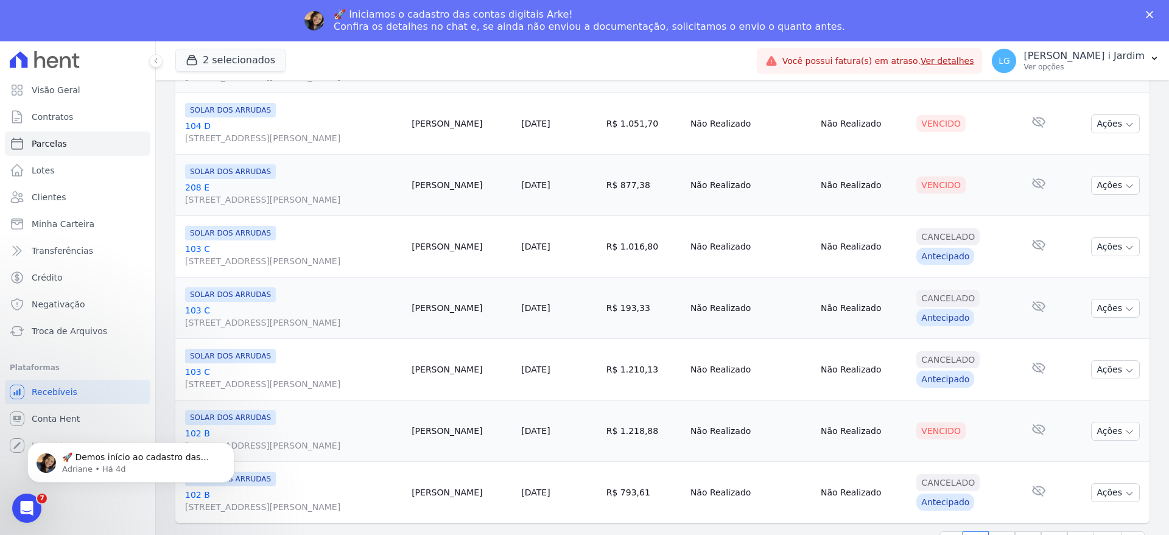
click at [239, 248] on link "103 C Avenida Manoel Ribas, 5875, Santa Felicidade" at bounding box center [293, 255] width 217 height 24
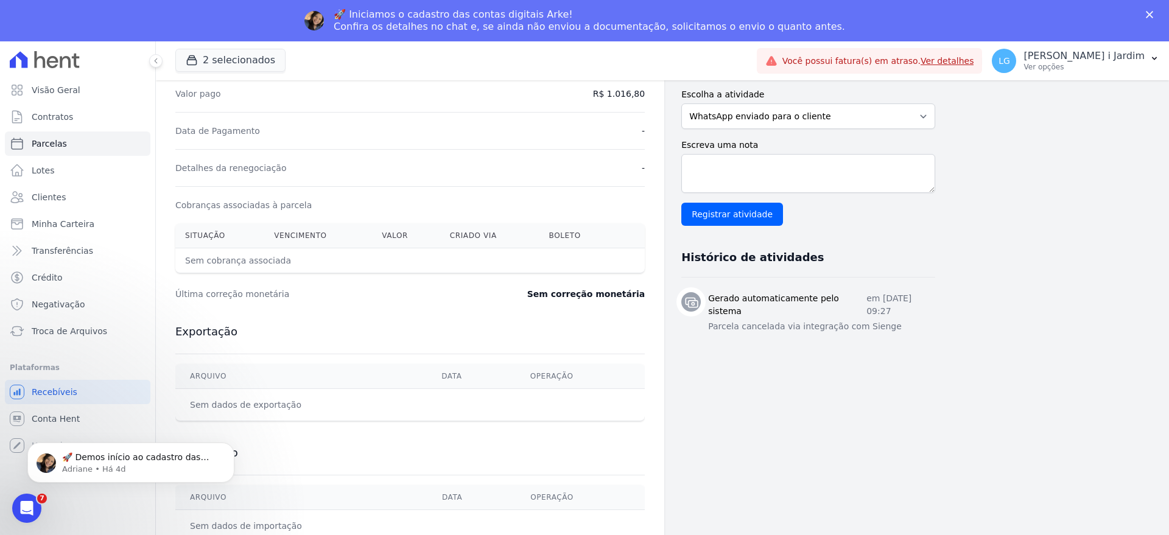
drag, startPoint x: 893, startPoint y: 337, endPoint x: 864, endPoint y: 377, distance: 48.9
click at [857, 315] on div "Gerado automaticamente pelo sistema em 07 de Abril de 2025, 09:27 Parcela cance…" at bounding box center [821, 313] width 227 height 43
click at [879, 426] on div "Dados do cliente Nome SALETE FATIMA FORTES DOS SANTOS CPF 029.198.589-04 Nome d…" at bounding box center [809, 199] width 254 height 715
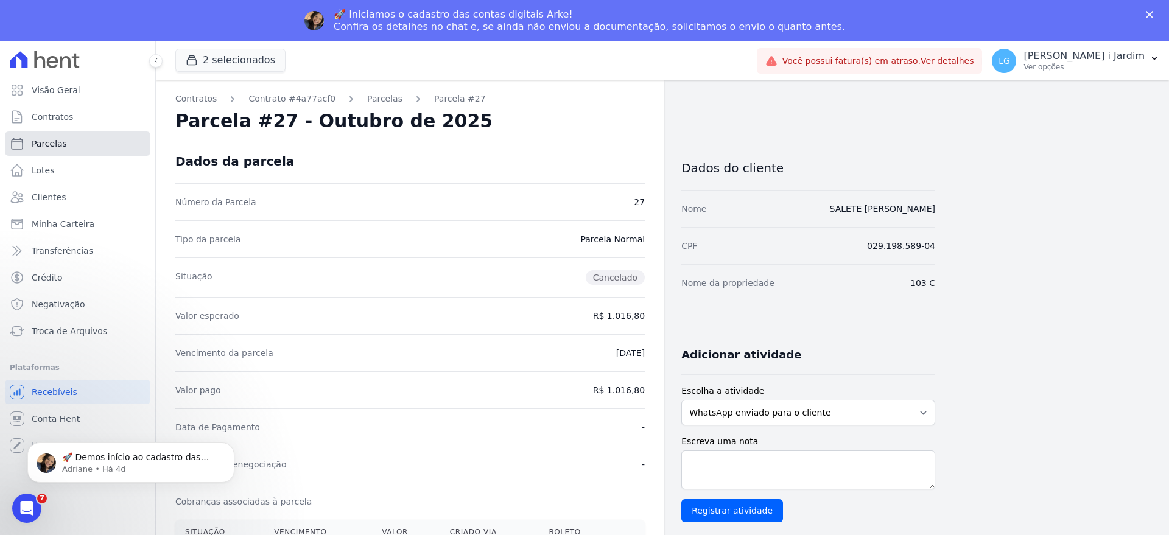
click at [91, 141] on link "Parcelas" at bounding box center [78, 144] width 146 height 24
select select
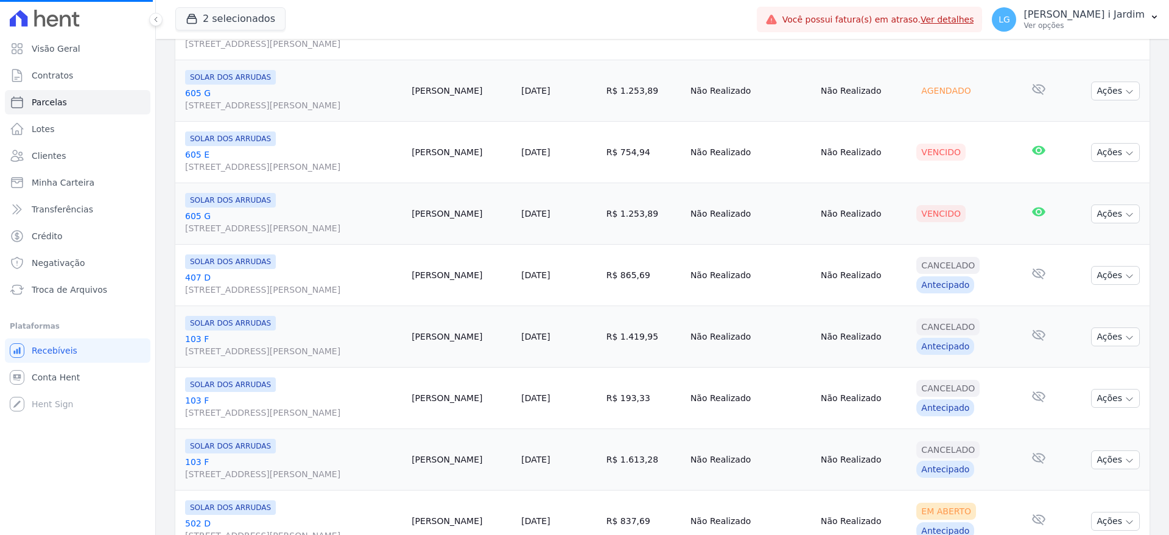
scroll to position [381, 0]
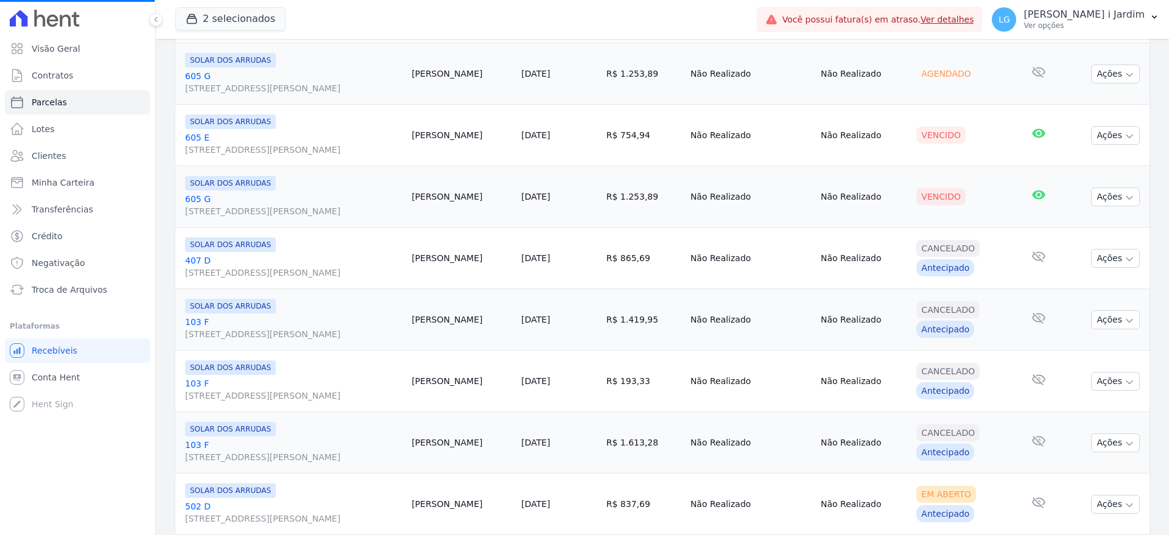
select select
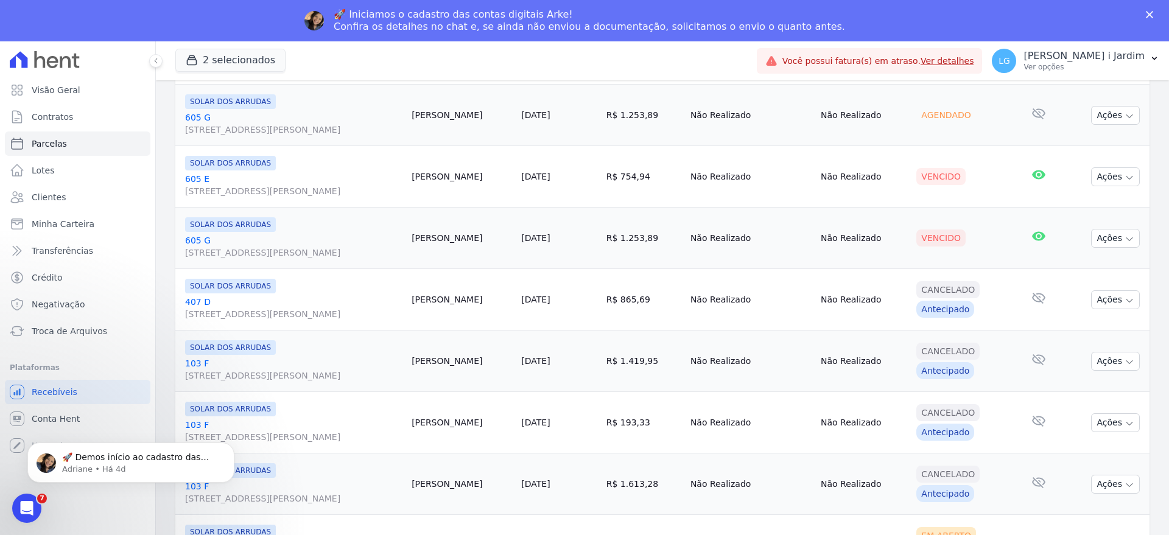
scroll to position [0, 0]
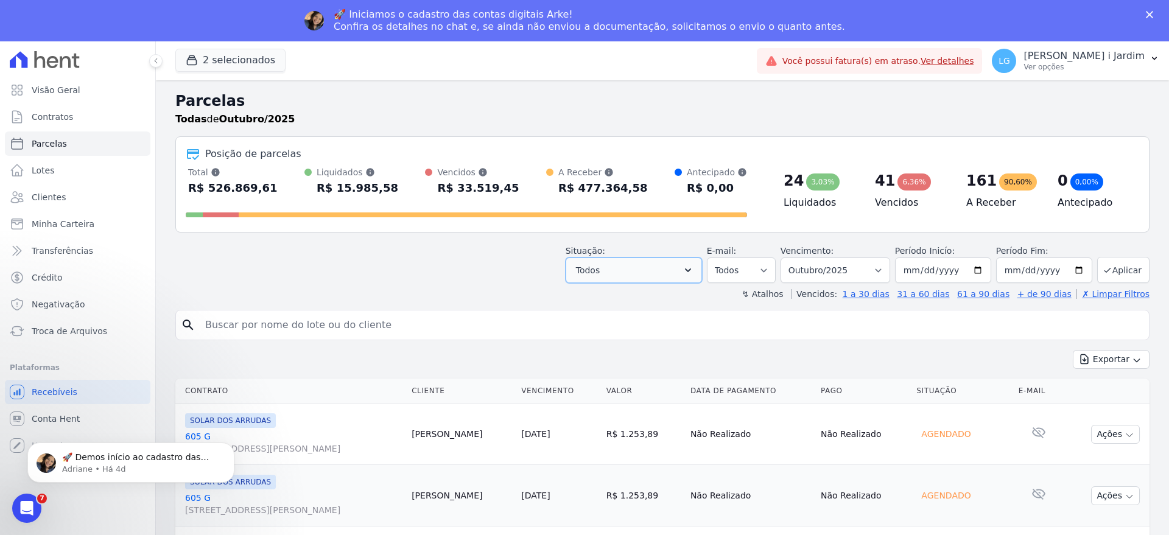
click at [668, 276] on button "Todos" at bounding box center [634, 271] width 136 height 26
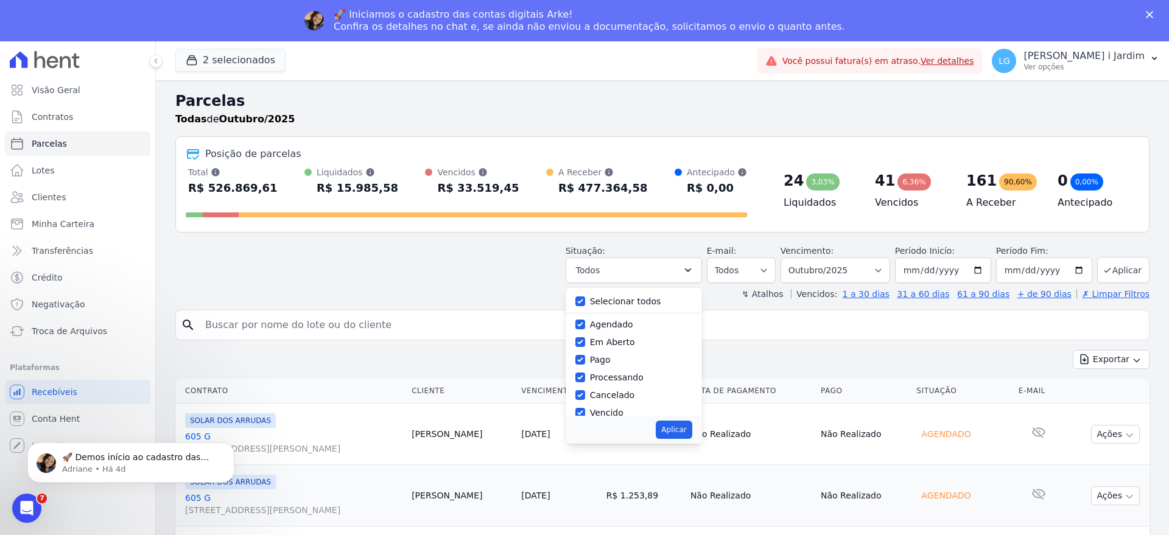
click at [619, 306] on label "Selecionar todos" at bounding box center [625, 302] width 71 height 10
click at [585, 306] on input "Selecionar todos" at bounding box center [581, 302] width 10 height 10
checkbox input "false"
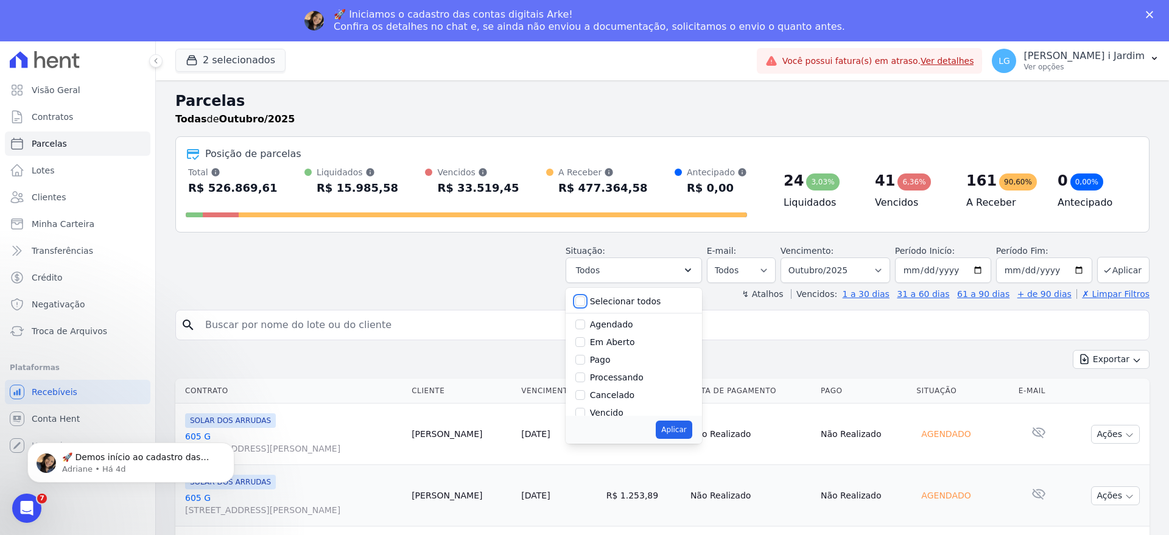
checkbox input "false"
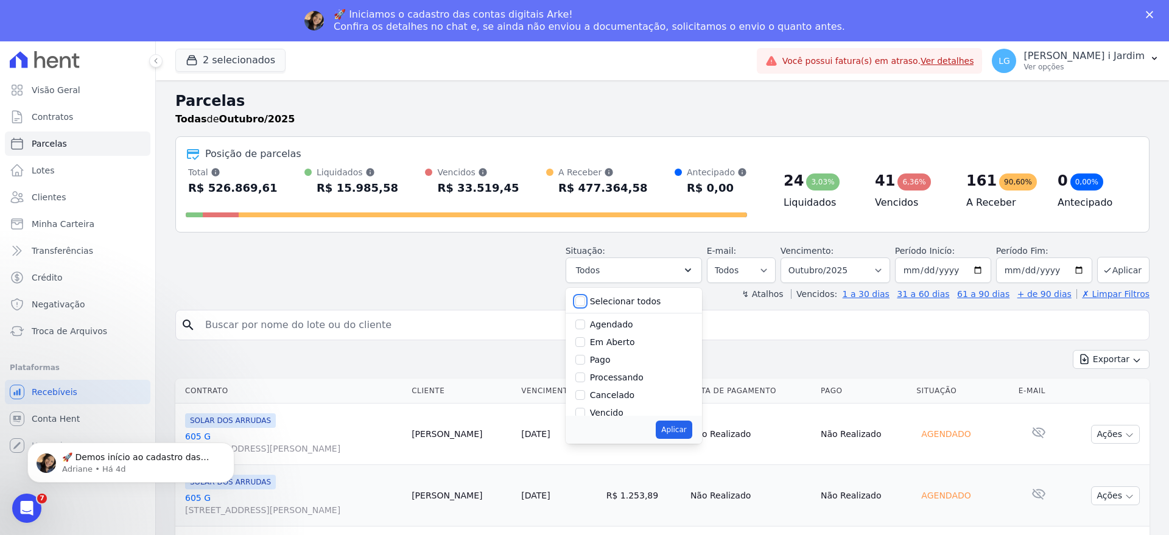
checkbox input "false"
click at [627, 342] on label "Em Aberto" at bounding box center [612, 342] width 45 height 10
click at [585, 342] on input "Em Aberto" at bounding box center [581, 342] width 10 height 10
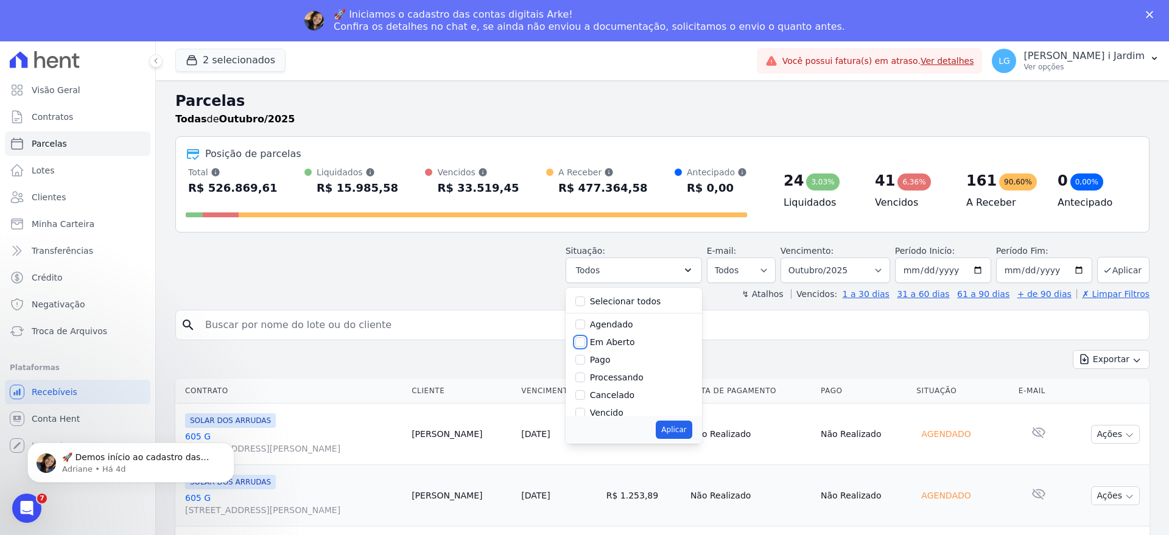
checkbox input "true"
click at [680, 430] on button "Aplicar" at bounding box center [674, 430] width 36 height 18
select select "pending"
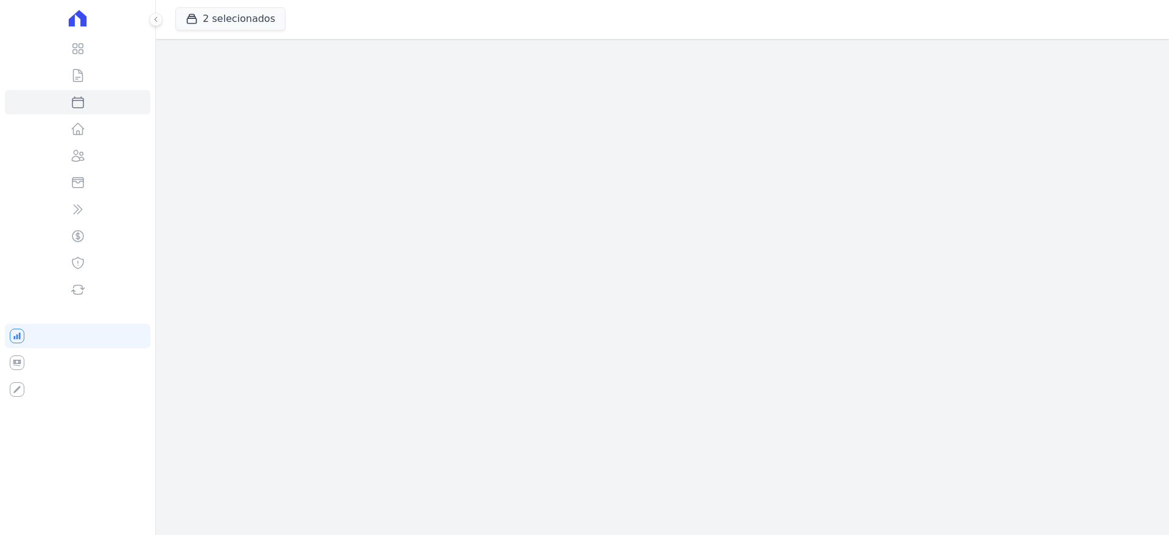
select select
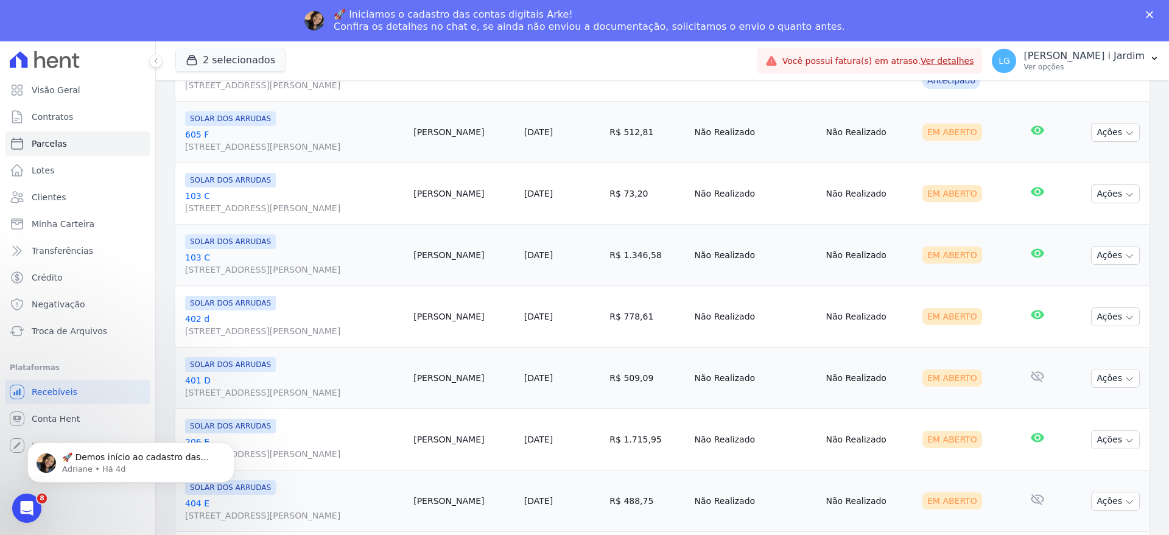
scroll to position [20, 0]
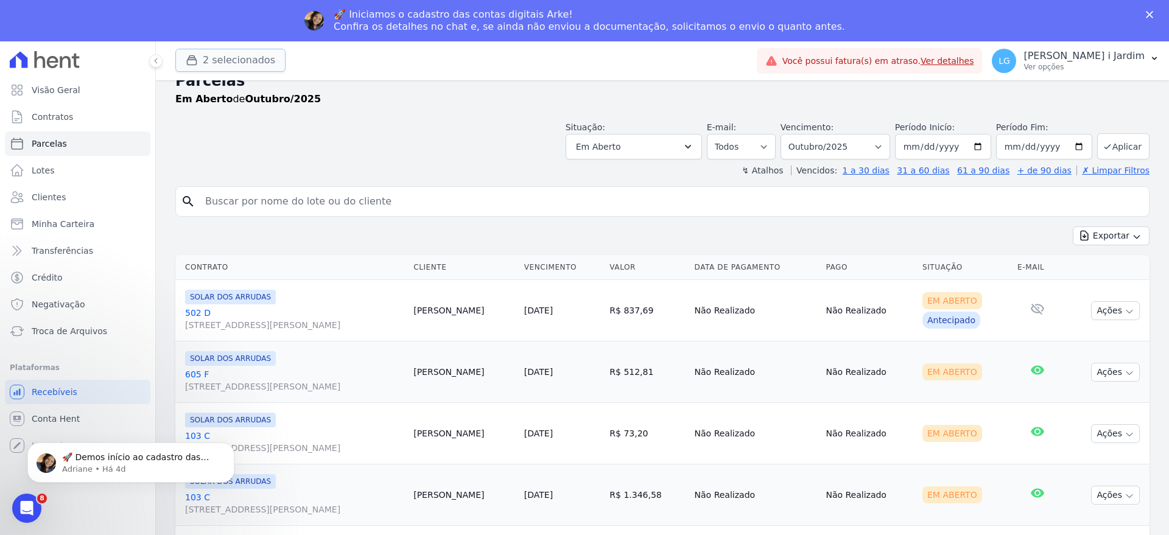
click at [235, 53] on button "2 selecionados" at bounding box center [230, 60] width 110 height 23
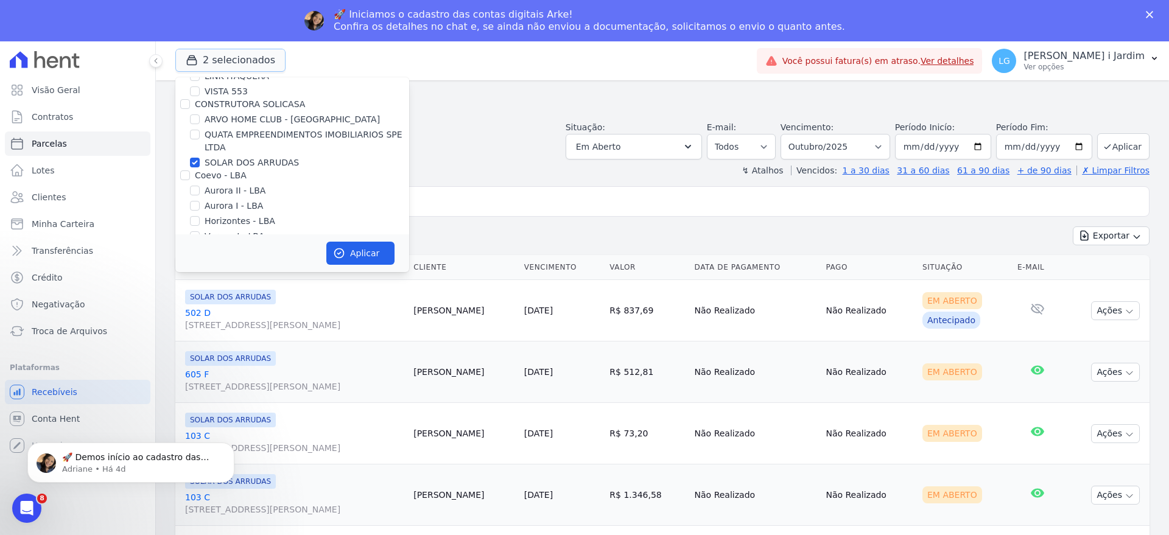
scroll to position [305, 0]
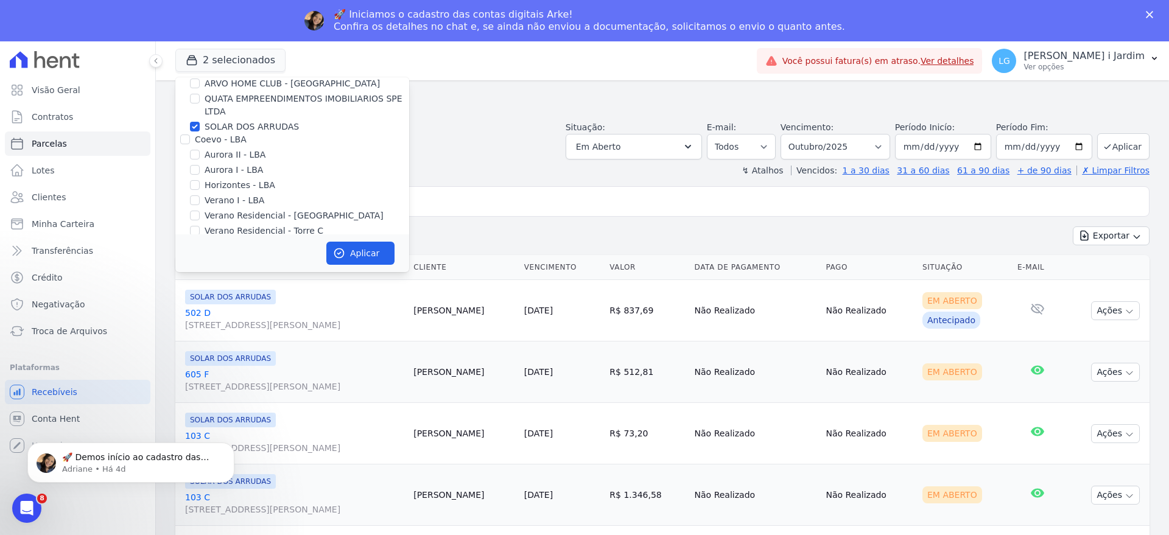
click at [255, 129] on label "SOLAR DOS ARRUDAS" at bounding box center [252, 127] width 94 height 13
click at [200, 129] on input "SOLAR DOS ARRUDAS" at bounding box center [195, 127] width 10 height 10
checkbox input "false"
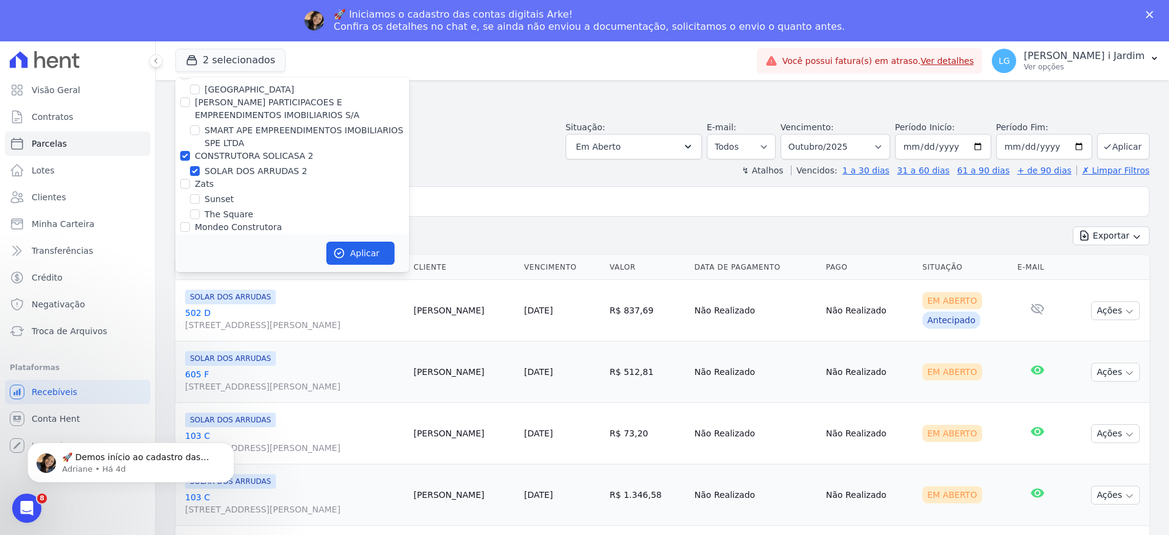
scroll to position [3274, 0]
click at [256, 157] on label "SOLAR DOS ARRUDAS 2" at bounding box center [256, 163] width 103 height 13
click at [200, 158] on input "SOLAR DOS ARRUDAS 2" at bounding box center [195, 163] width 10 height 10
checkbox input "false"
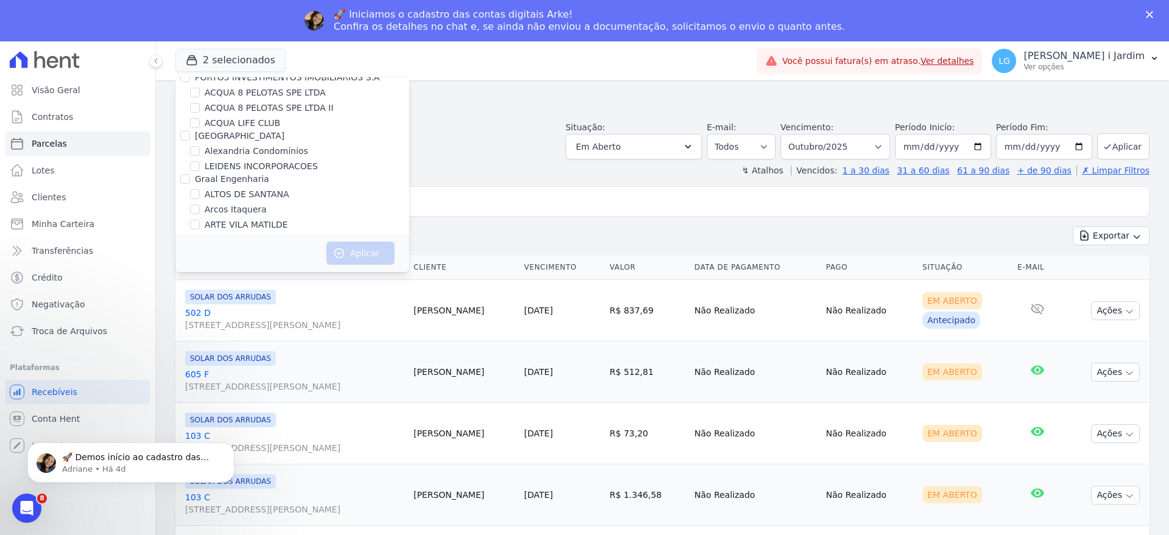
scroll to position [0, 0]
click at [294, 166] on label "ACQUA 8 PELOTAS SPE LTDA II" at bounding box center [269, 167] width 129 height 13
click at [200, 166] on input "ACQUA 8 PELOTAS SPE LTDA II" at bounding box center [195, 167] width 10 height 10
checkbox input "true"
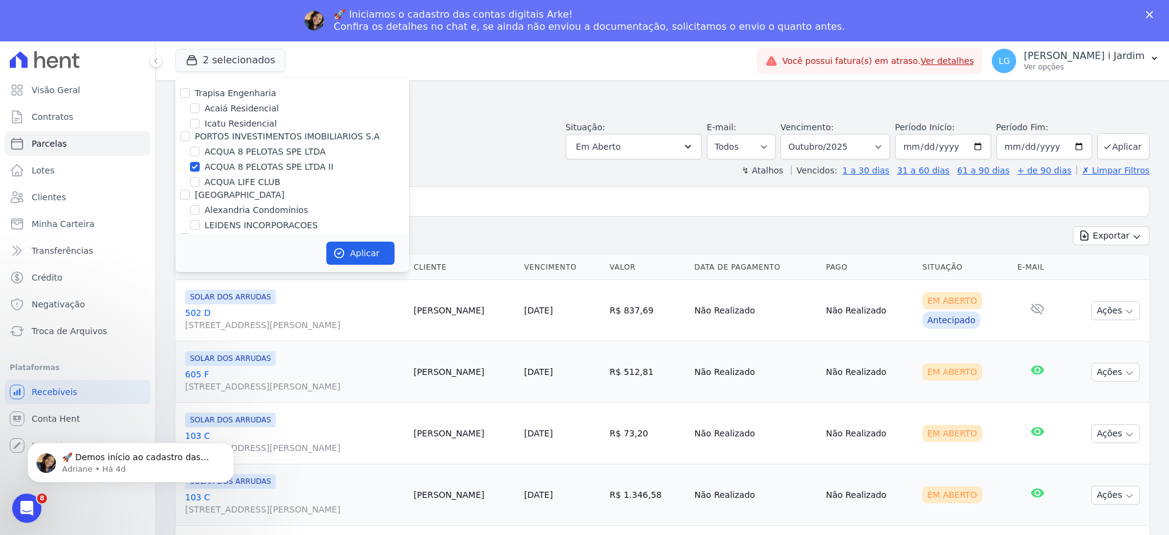
drag, startPoint x: 291, startPoint y: 155, endPoint x: 295, endPoint y: 181, distance: 25.9
click at [290, 155] on label "ACQUA 8 PELOTAS SPE LTDA" at bounding box center [265, 152] width 121 height 13
click at [200, 155] on input "ACQUA 8 PELOTAS SPE LTDA" at bounding box center [195, 152] width 10 height 10
checkbox input "true"
click at [248, 182] on label "ACQUA LIFE CLUB" at bounding box center [243, 182] width 76 height 13
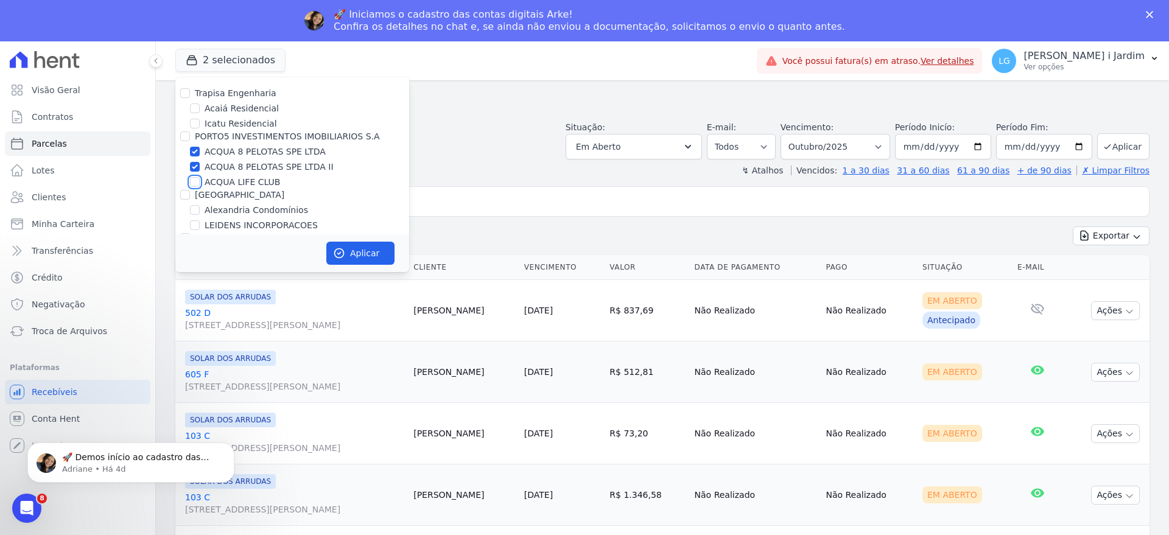
click at [200, 182] on input "ACQUA LIFE CLUB" at bounding box center [195, 182] width 10 height 10
checkbox input "true"
click at [248, 166] on label "ACQUA 8 PELOTAS SPE LTDA II" at bounding box center [269, 167] width 129 height 13
click at [200, 166] on input "ACQUA 8 PELOTAS SPE LTDA II" at bounding box center [195, 167] width 10 height 10
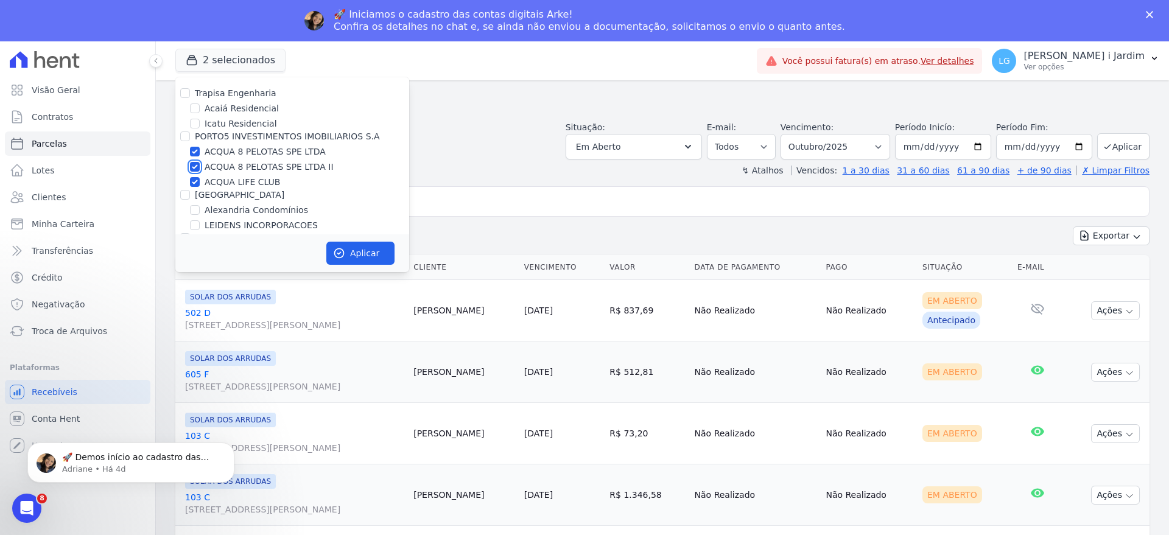
checkbox input "false"
click at [251, 152] on label "ACQUA 8 PELOTAS SPE LTDA" at bounding box center [265, 152] width 121 height 13
click at [200, 152] on input "ACQUA 8 PELOTAS SPE LTDA" at bounding box center [195, 152] width 10 height 10
checkbox input "false"
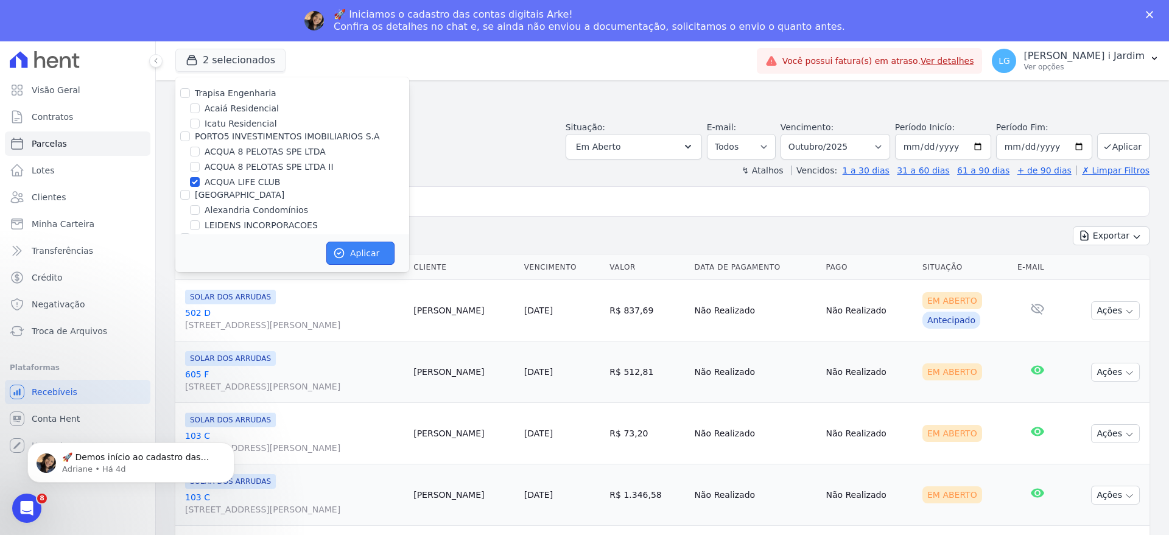
click at [354, 247] on button "Aplicar" at bounding box center [360, 253] width 68 height 23
click at [62, 241] on link "Transferências" at bounding box center [78, 251] width 146 height 24
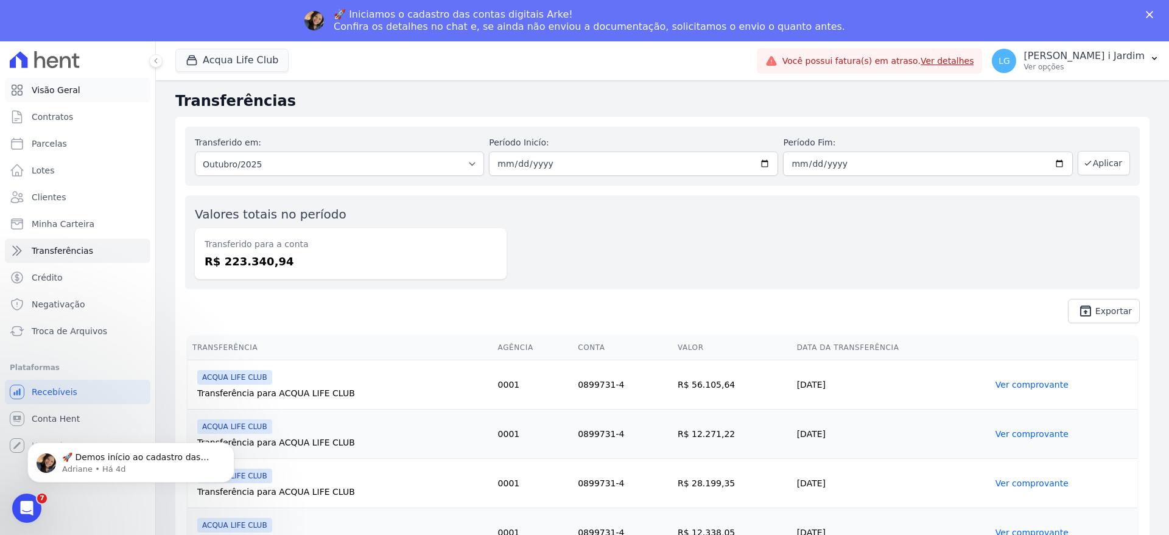
click at [83, 86] on link "Visão Geral" at bounding box center [78, 90] width 146 height 24
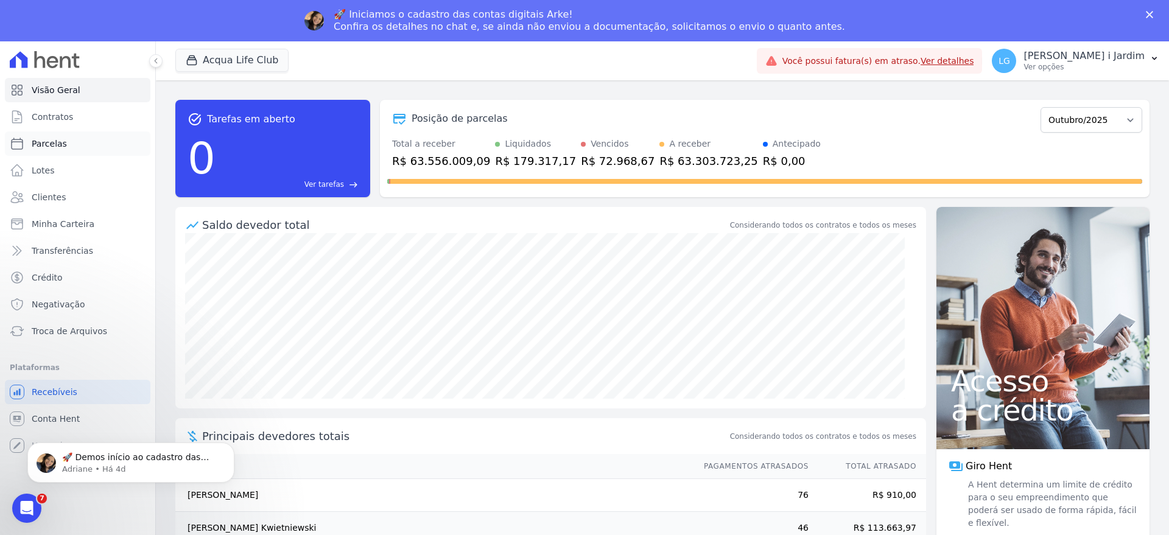
click at [105, 149] on link "Parcelas" at bounding box center [78, 144] width 146 height 24
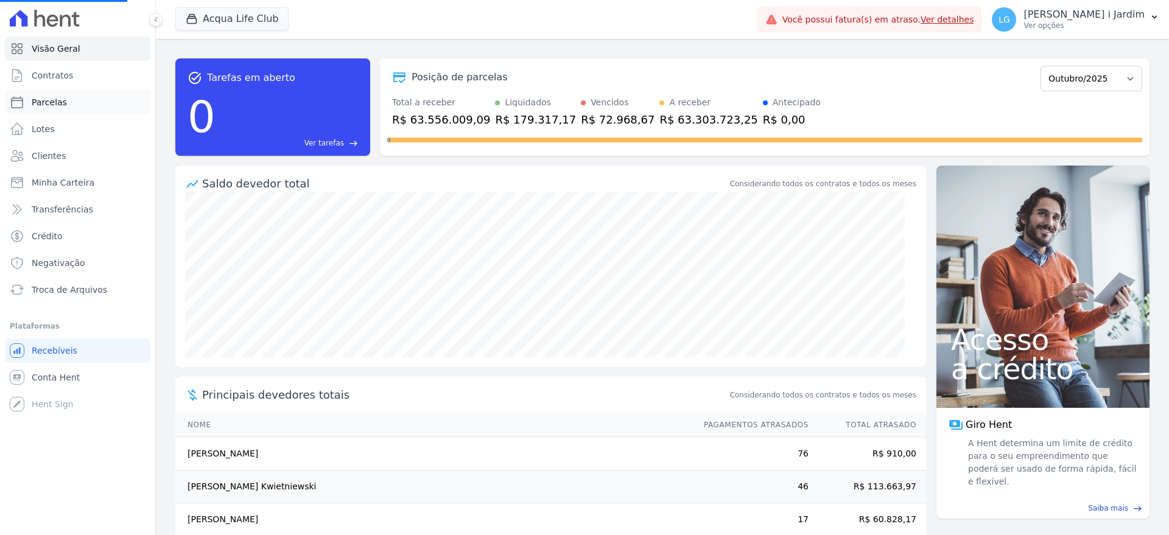
select select
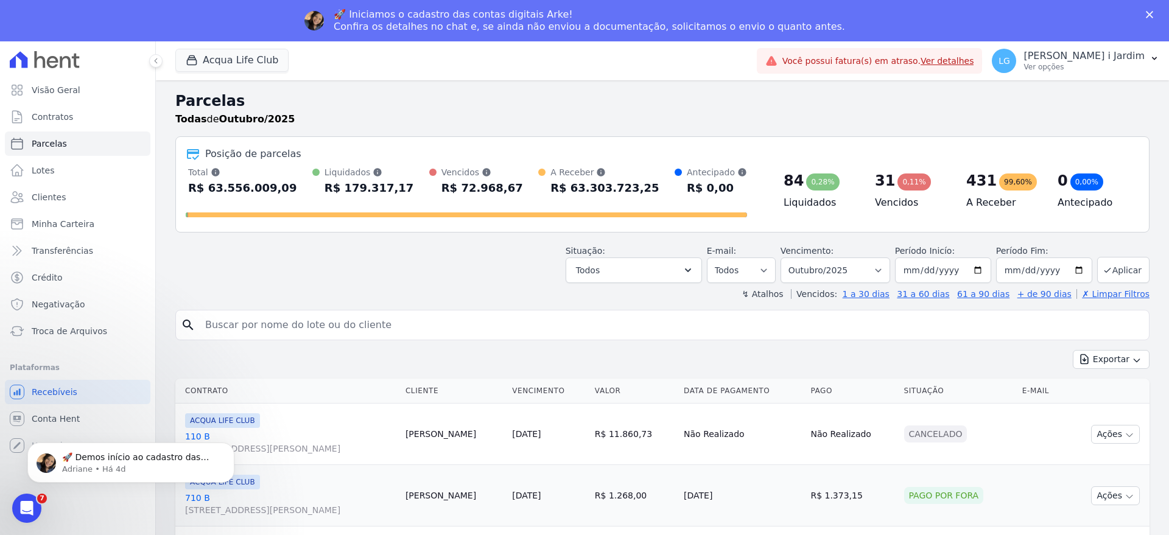
click at [72, 69] on div at bounding box center [78, 59] width 146 height 37
click at [76, 82] on link "Visão Geral" at bounding box center [78, 90] width 146 height 24
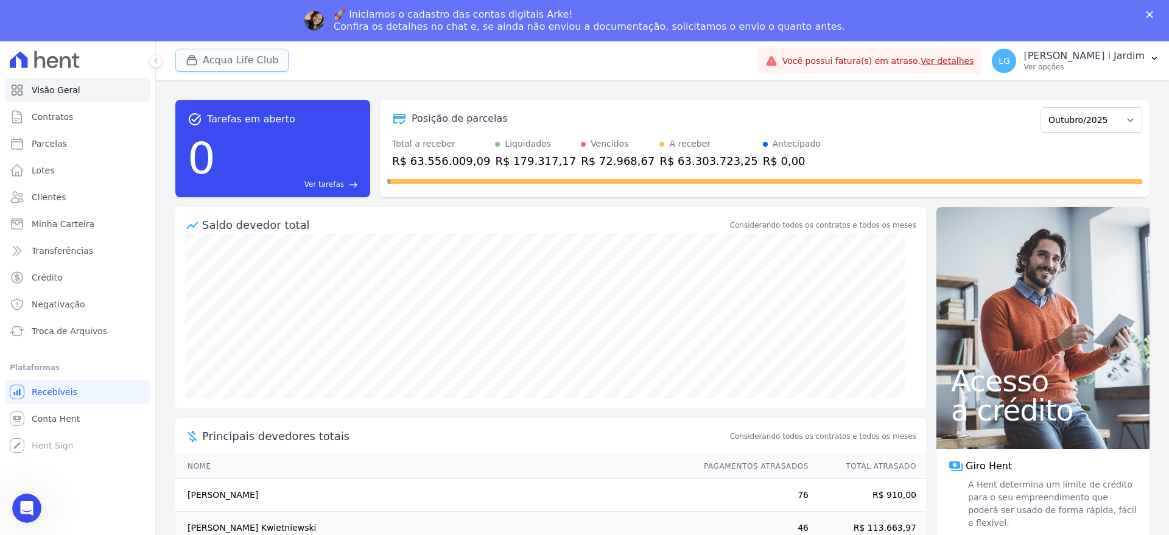
click at [228, 66] on button "Acqua Life Club" at bounding box center [231, 60] width 113 height 23
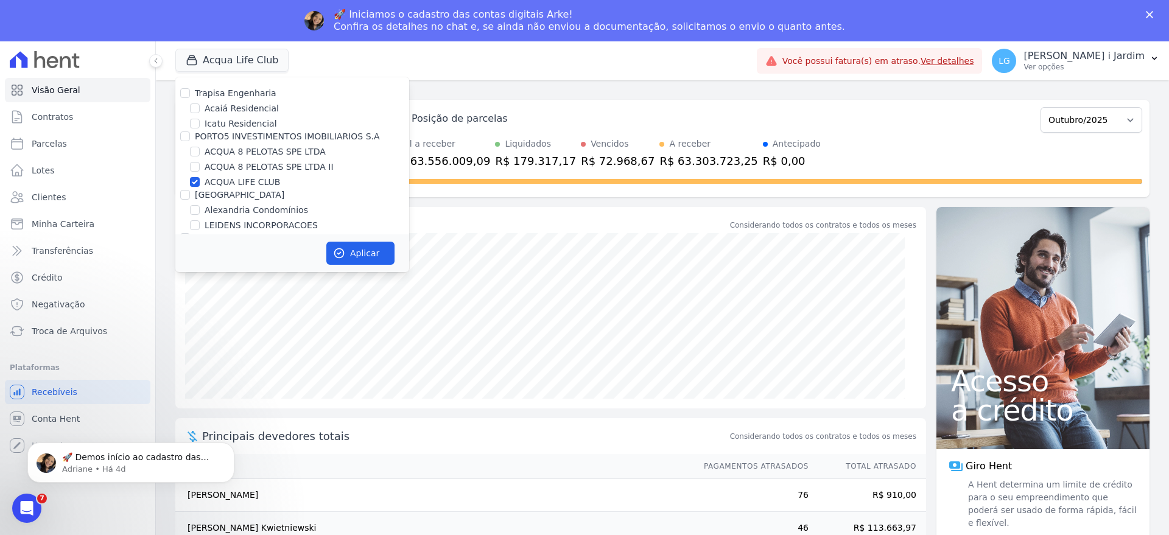
click at [249, 182] on label "ACQUA LIFE CLUB" at bounding box center [243, 182] width 76 height 13
click at [200, 182] on input "ACQUA LIFE CLUB" at bounding box center [195, 182] width 10 height 10
checkbox input "false"
click at [263, 151] on label "ACQUA 8 PELOTAS SPE LTDA" at bounding box center [265, 152] width 121 height 13
click at [200, 151] on input "ACQUA 8 PELOTAS SPE LTDA" at bounding box center [195, 152] width 10 height 10
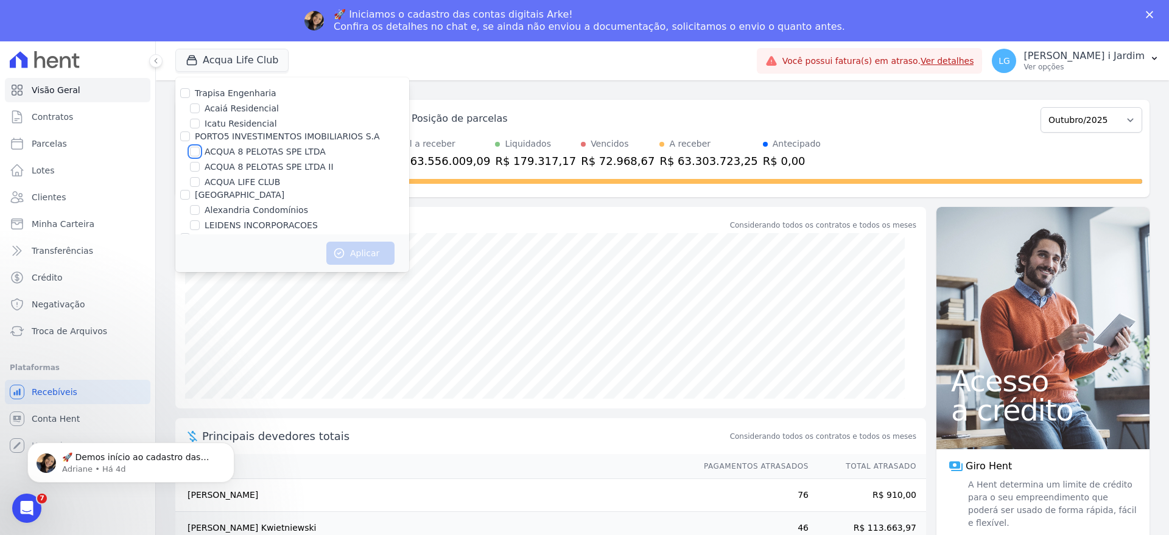
checkbox input "true"
click at [270, 167] on label "ACQUA 8 PELOTAS SPE LTDA II" at bounding box center [269, 167] width 129 height 13
click at [200, 167] on input "ACQUA 8 PELOTAS SPE LTDA II" at bounding box center [195, 167] width 10 height 10
checkbox input "true"
click at [338, 255] on icon "button" at bounding box center [339, 253] width 12 height 12
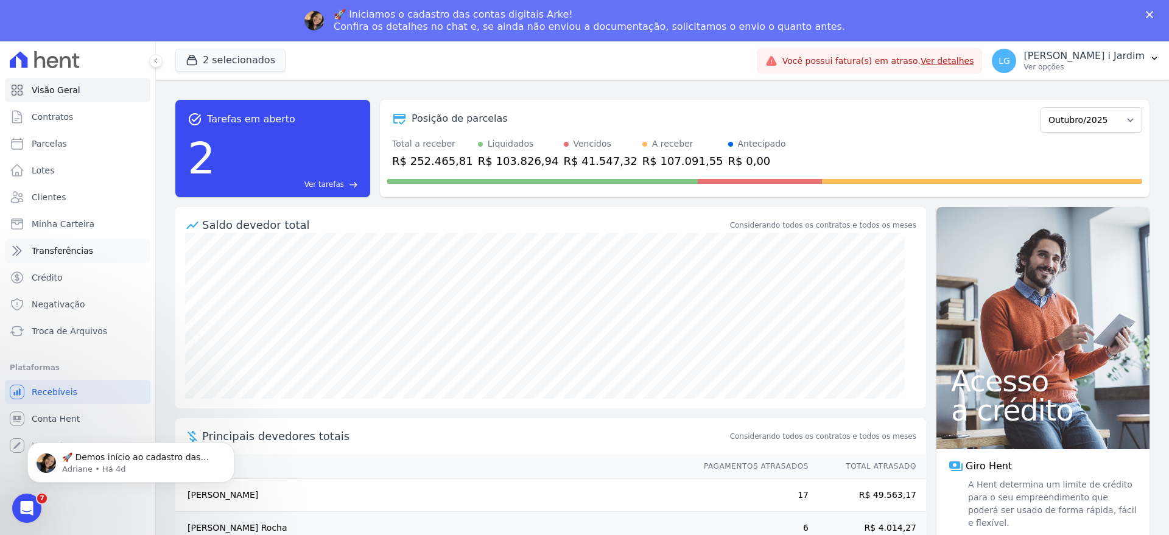
click at [81, 245] on span "Transferências" at bounding box center [63, 251] width 62 height 12
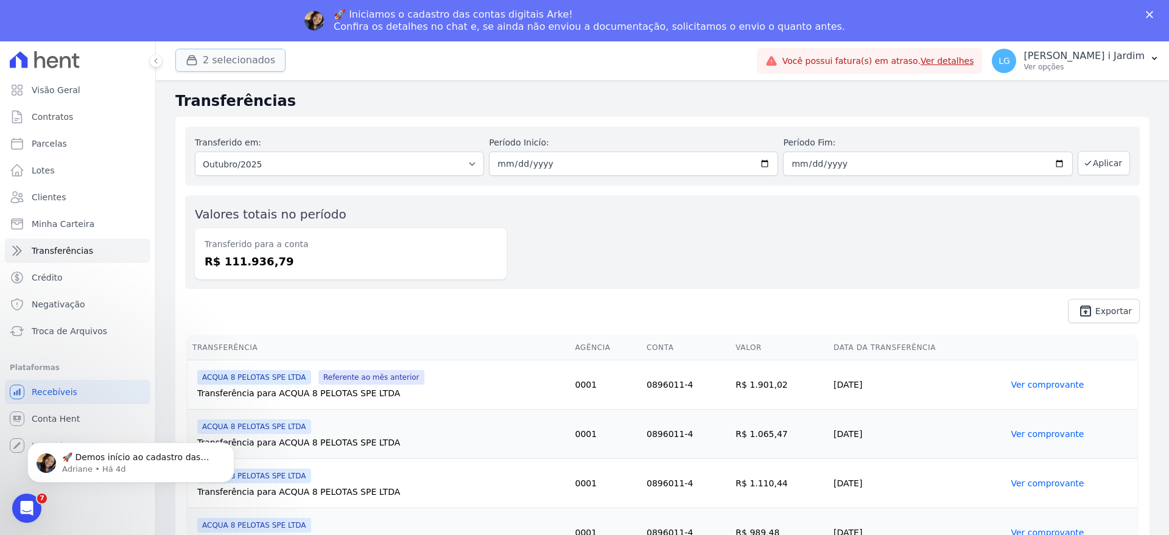
click at [249, 66] on button "2 selecionados" at bounding box center [230, 60] width 110 height 23
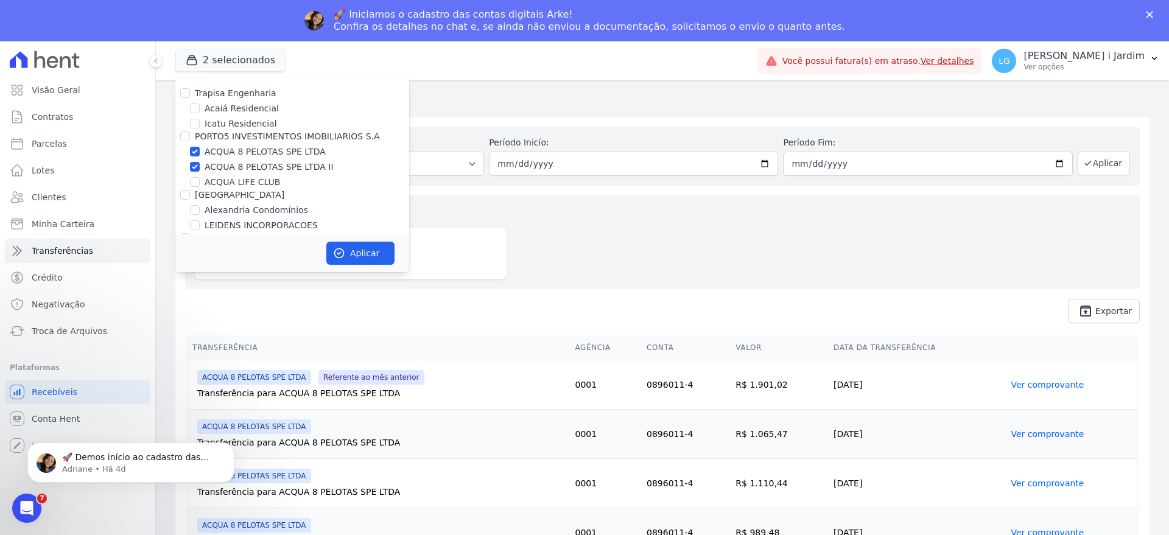
click at [732, 180] on div "Transferido em: Todos os meses Maio/2025 Junho/2025 Julho/2025 Agosto/2025 Sete…" at bounding box center [662, 156] width 955 height 59
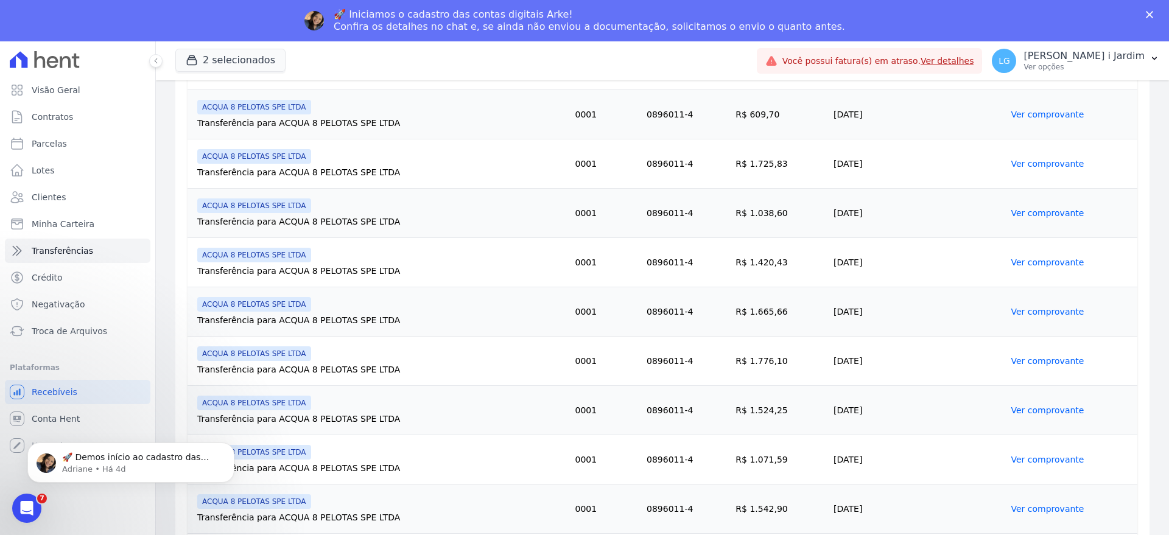
scroll to position [1073, 0]
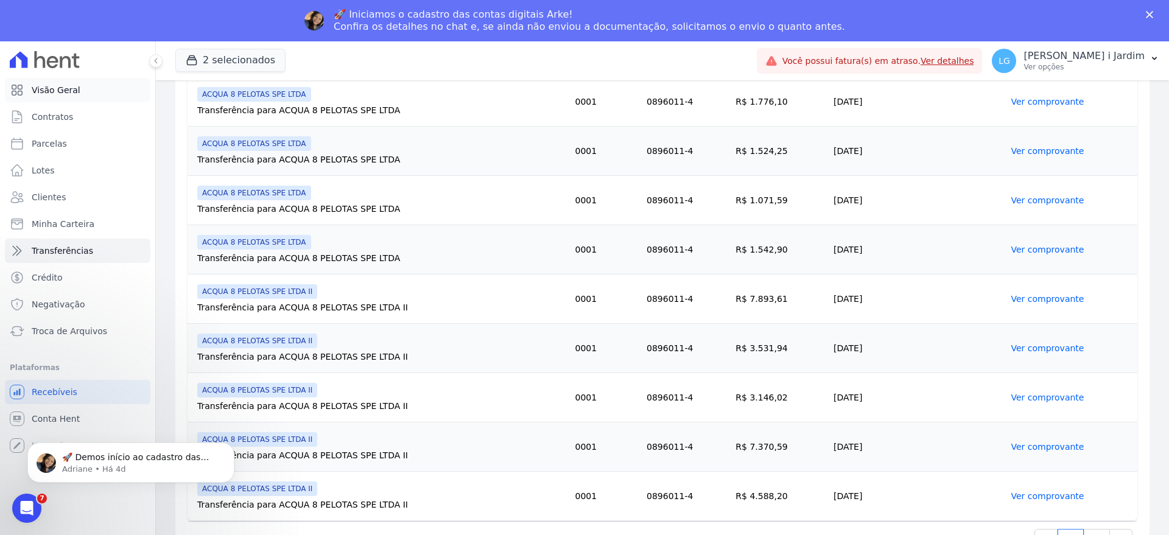
click at [91, 90] on link "Visão Geral" at bounding box center [78, 90] width 146 height 24
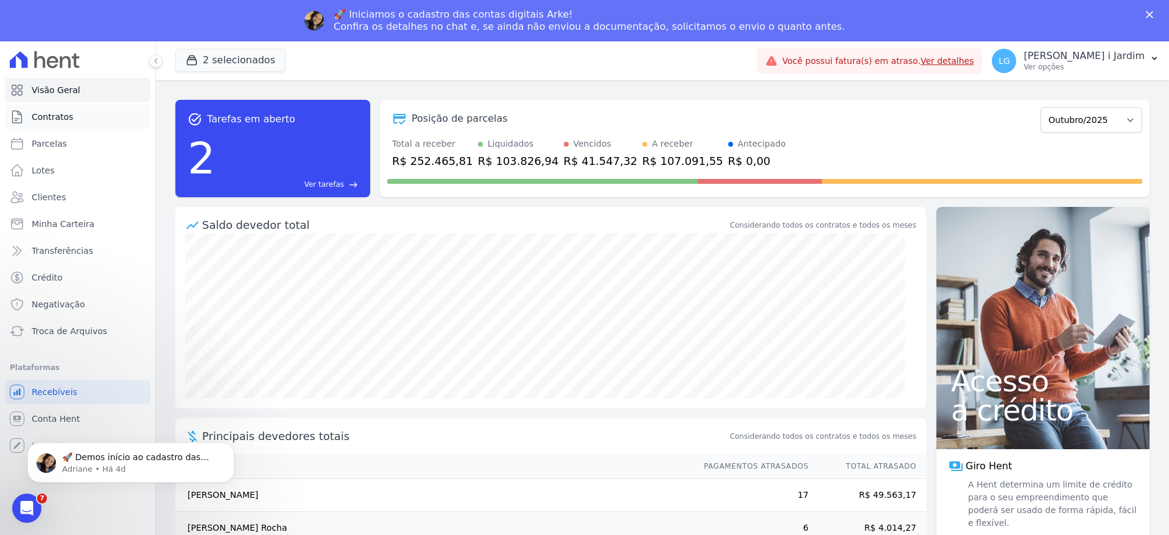
click at [74, 126] on link "Contratos" at bounding box center [78, 117] width 146 height 24
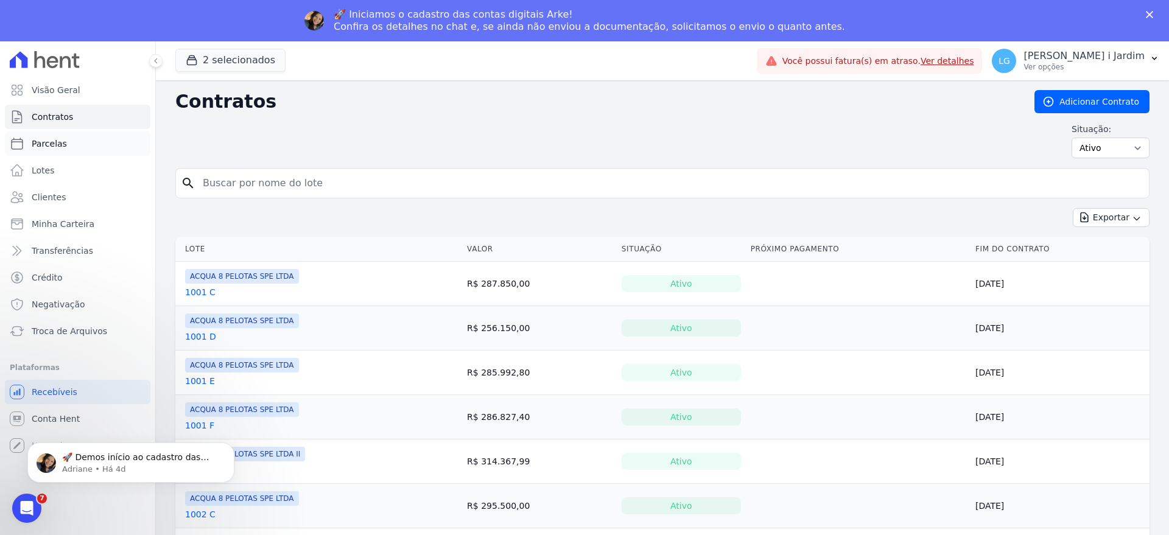
click at [82, 147] on link "Parcelas" at bounding box center [78, 144] width 146 height 24
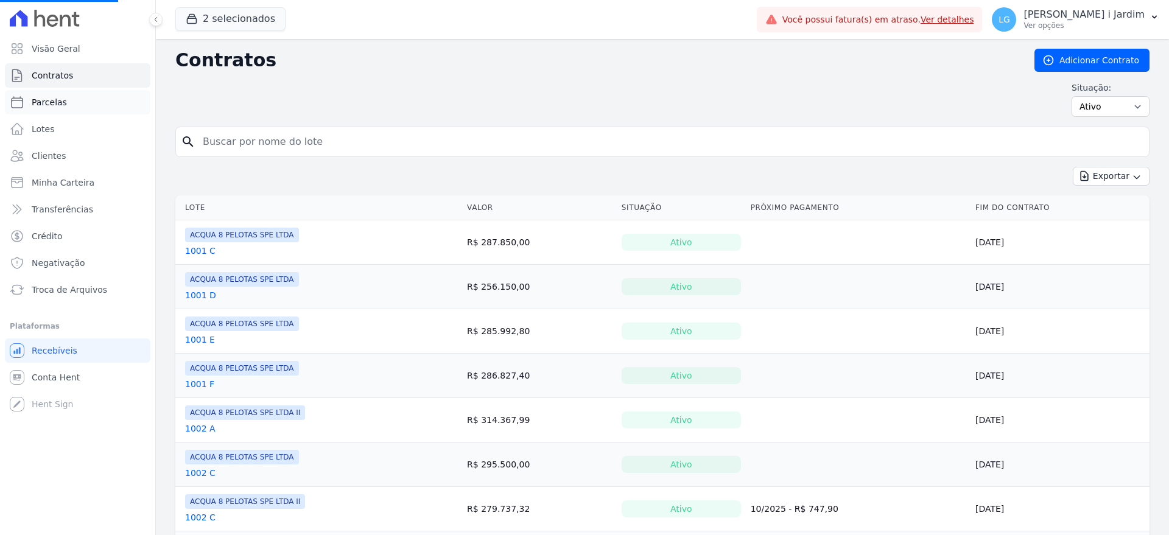
select select
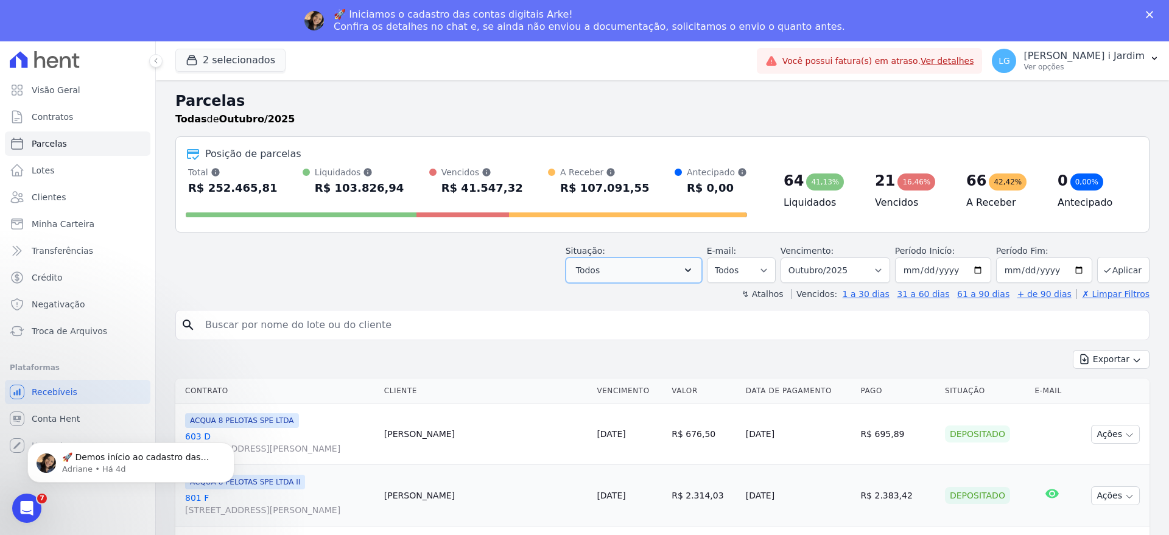
click at [665, 269] on button "Todos" at bounding box center [634, 271] width 136 height 26
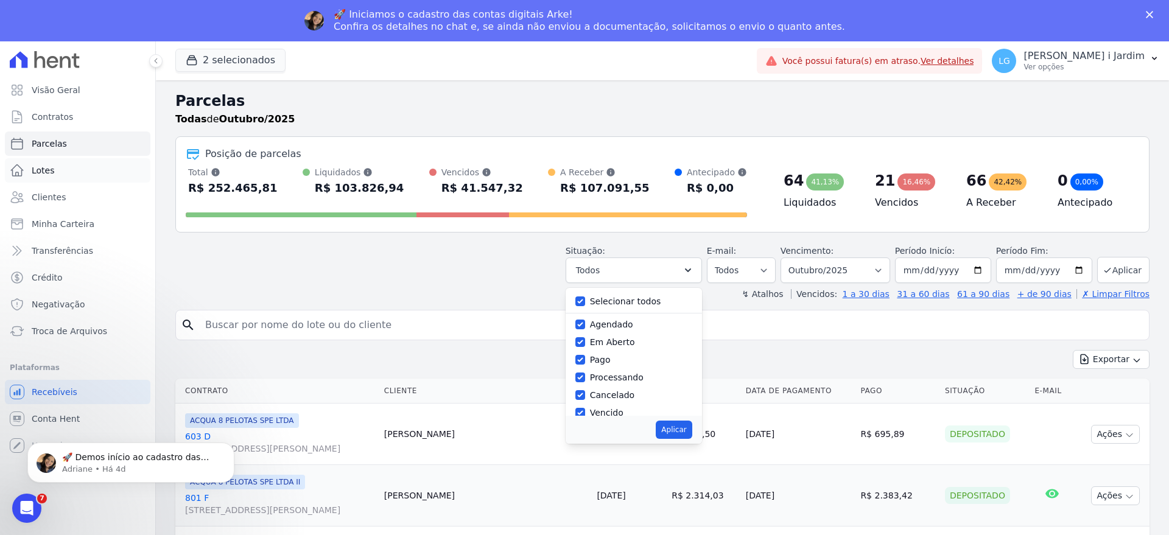
click at [37, 167] on span "Lotes" at bounding box center [43, 170] width 23 height 12
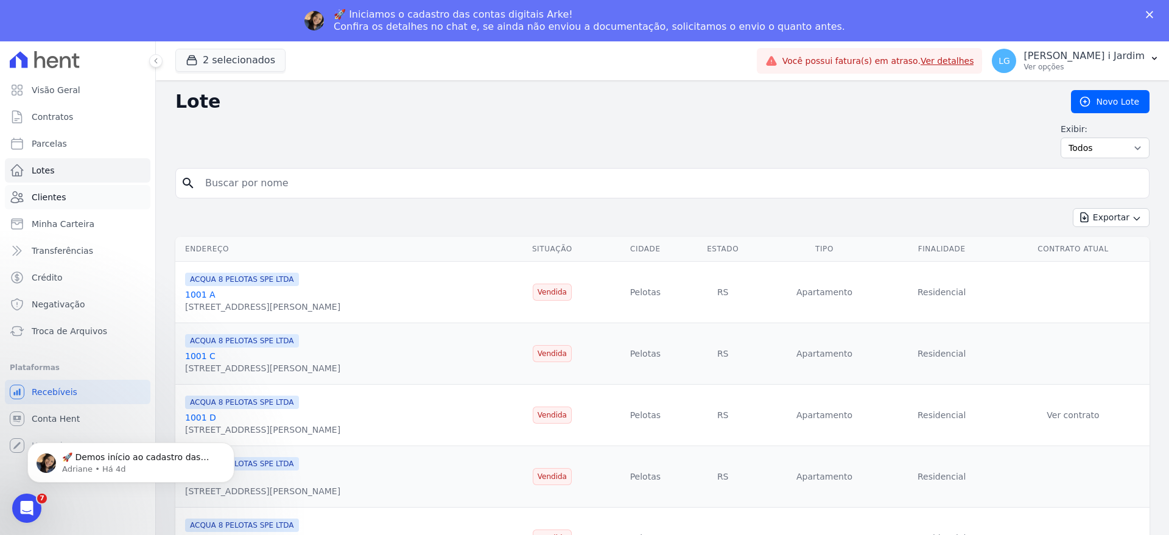
click at [91, 188] on link "Clientes" at bounding box center [78, 197] width 146 height 24
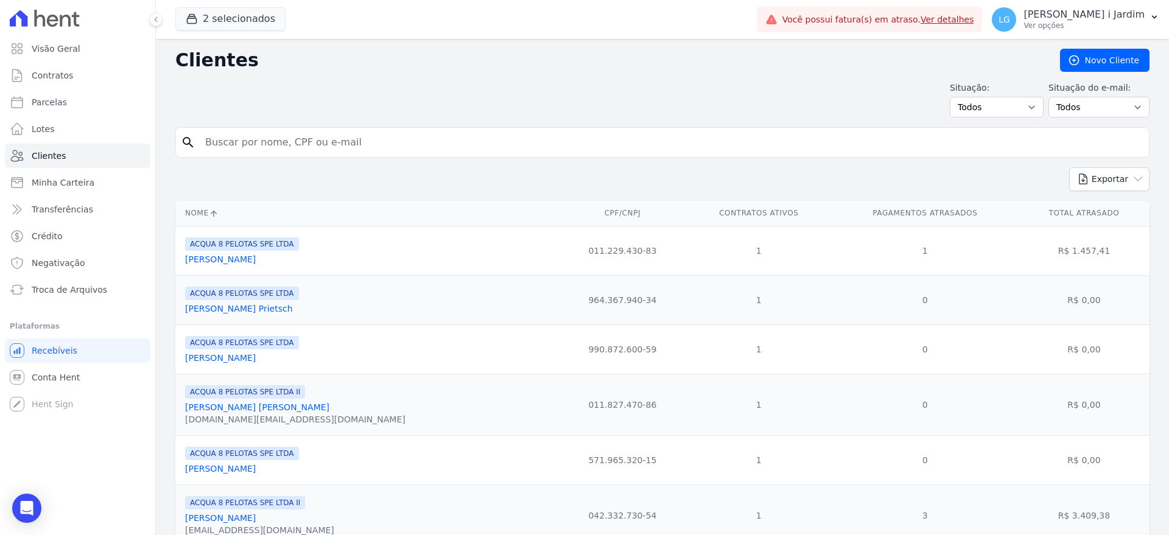
click at [85, 153] on link "Clientes" at bounding box center [78, 156] width 146 height 24
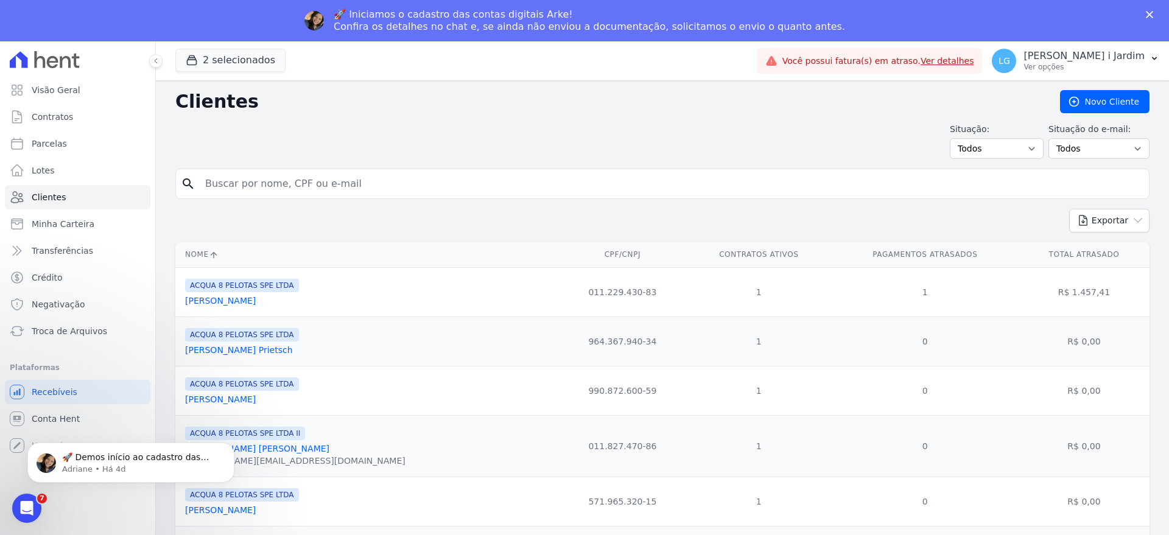
click at [410, 76] on div "2 selecionados Trapisa Engenharia Acaiá Residencial Icatu Residencial PORTO5 IN…" at bounding box center [463, 61] width 577 height 40
click at [90, 328] on span "Troca de Arquivos" at bounding box center [70, 331] width 76 height 12
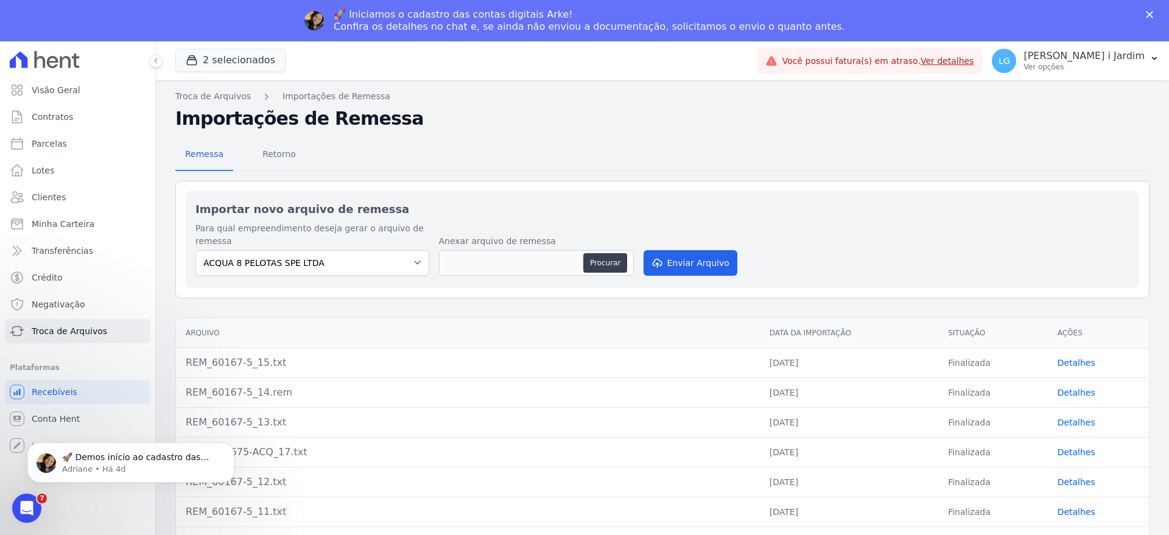
click at [1063, 161] on div "Remessa Retorno" at bounding box center [662, 155] width 975 height 32
click at [72, 146] on link "Parcelas" at bounding box center [78, 144] width 146 height 24
select select
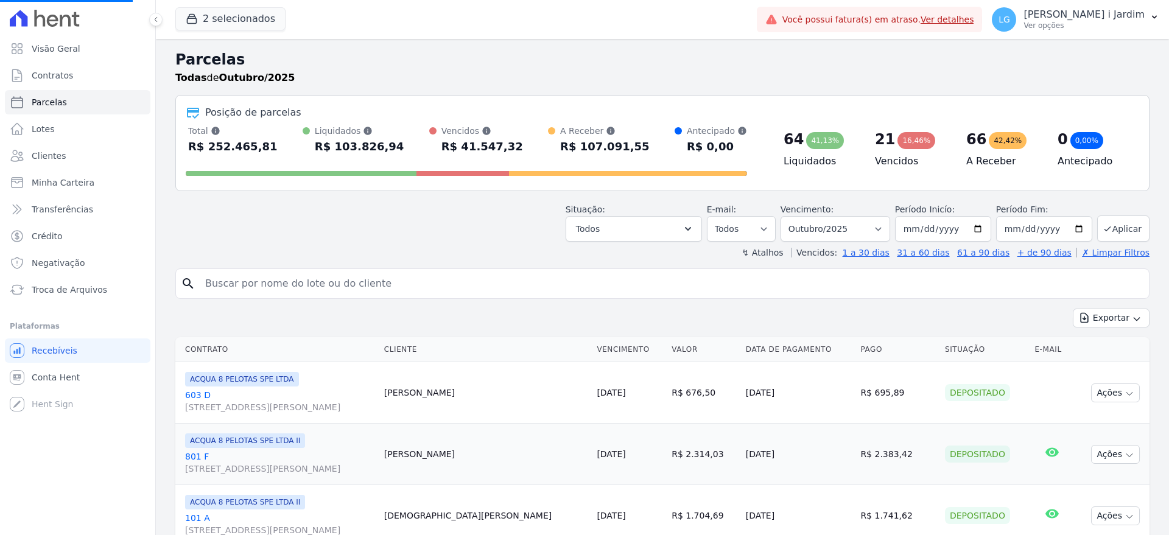
select select
click at [192, 392] on link "603 D Rua General Neto, 55, LOJA 07, Centro" at bounding box center [279, 401] width 189 height 24
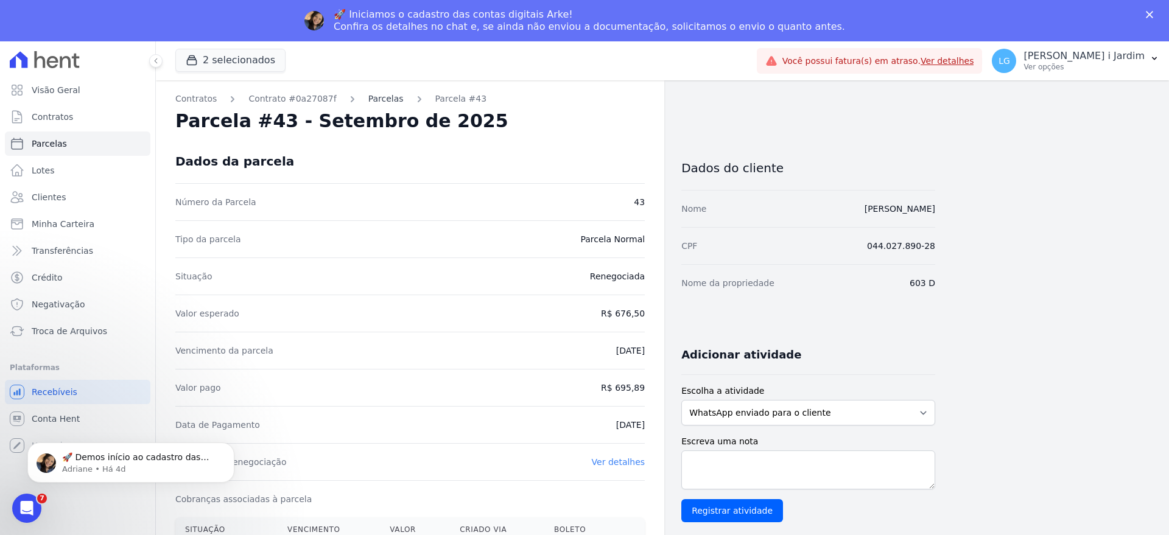
click at [368, 96] on link "Parcelas" at bounding box center [385, 99] width 35 height 13
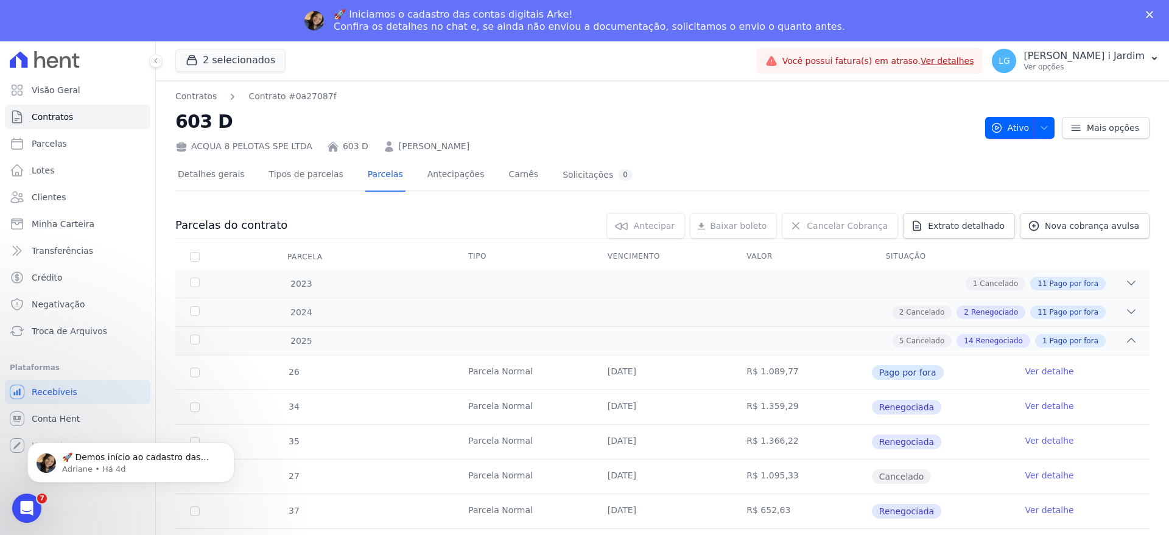
click at [715, 59] on div "2 selecionados Trapisa Engenharia Acaiá Residencial Icatu Residencial PORTO5 IN…" at bounding box center [463, 61] width 577 height 40
click at [195, 186] on link "Detalhes gerais" at bounding box center [211, 176] width 72 height 32
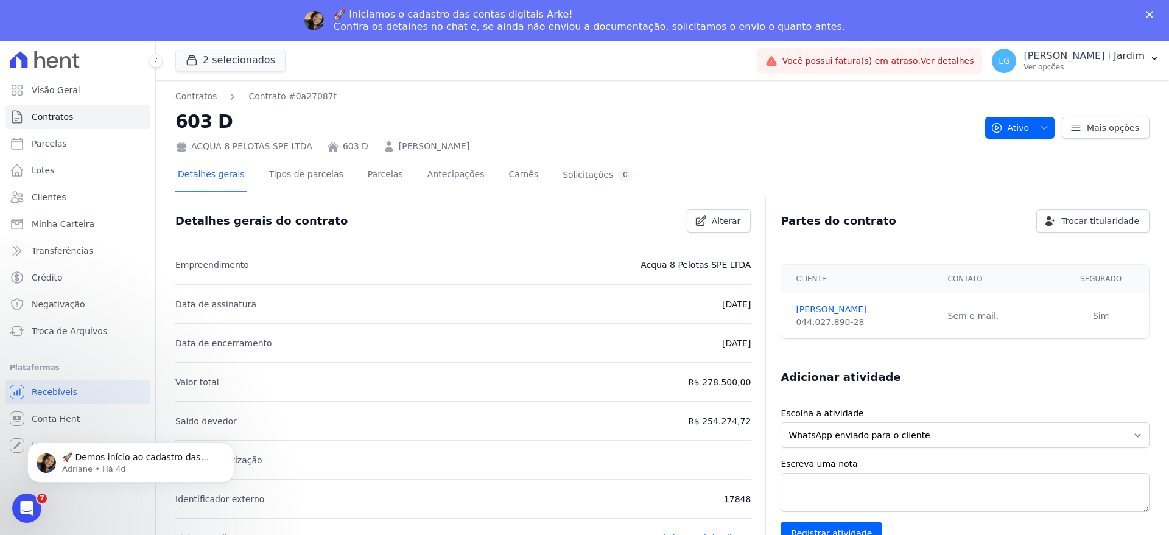
click at [628, 115] on h2 "603 D" at bounding box center [575, 121] width 800 height 27
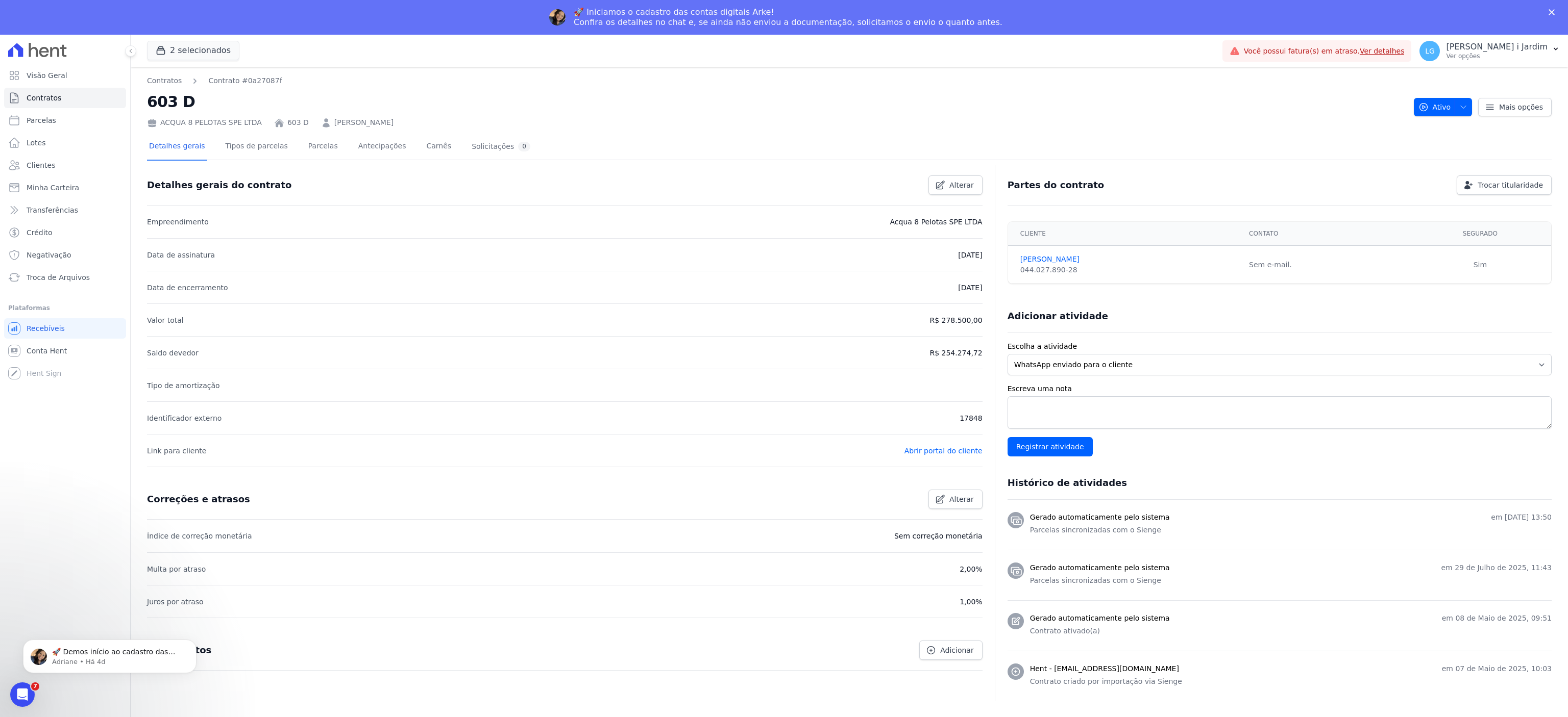
click at [106, 448] on div "Visão Geral Contratos Parcelas Lotes Clientes Minha Carteira Transferências Cré…" at bounding box center [65, 393] width 130 height 717
click at [980, 85] on nav "Contratos Contrato #0a27087f" at bounding box center [776, 80] width 1259 height 11
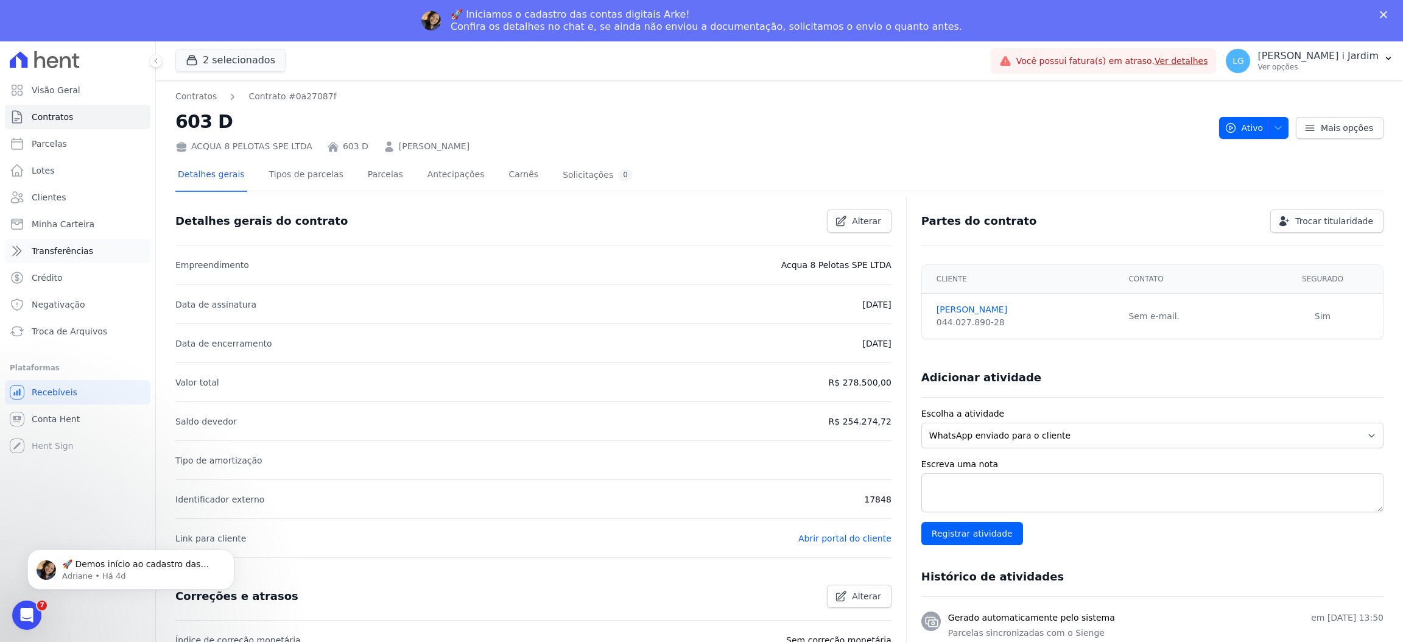
click at [72, 259] on link "Transferências" at bounding box center [78, 251] width 146 height 24
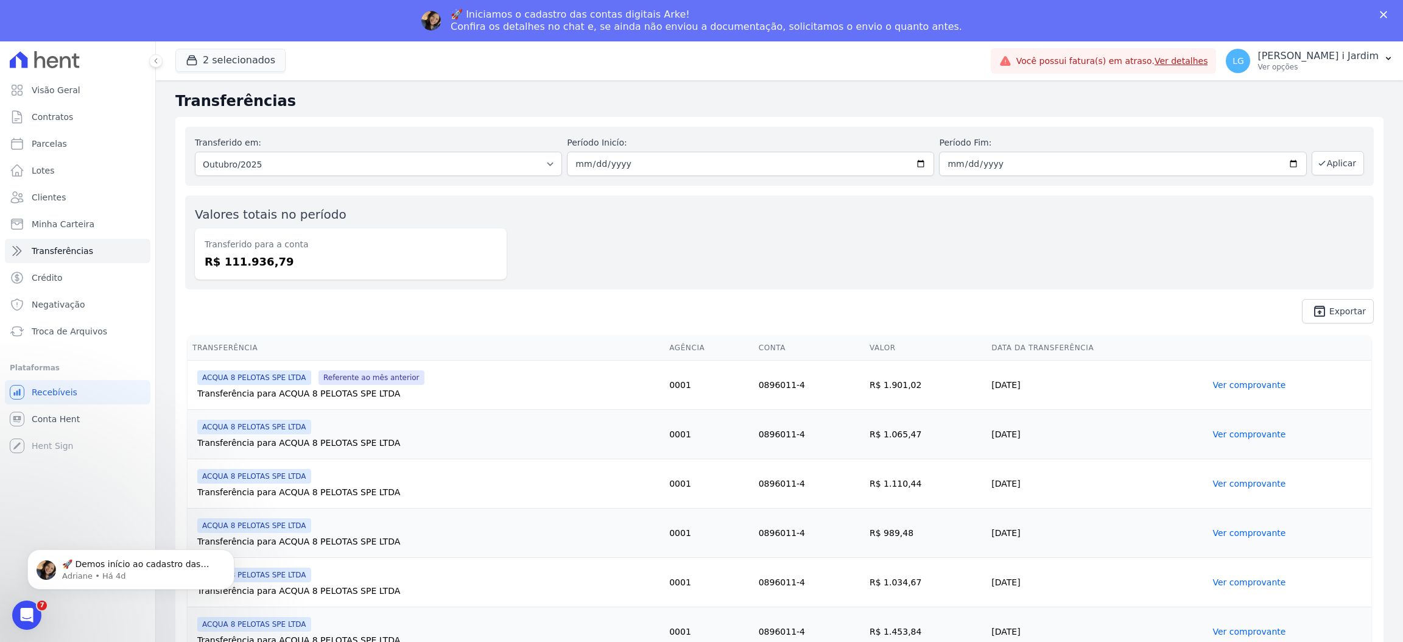
click at [710, 284] on div "Valores totais no período Transferido para a conta R$ 111.936,79" at bounding box center [779, 243] width 1189 height 94
click at [248, 57] on button "2 selecionados" at bounding box center [230, 60] width 110 height 23
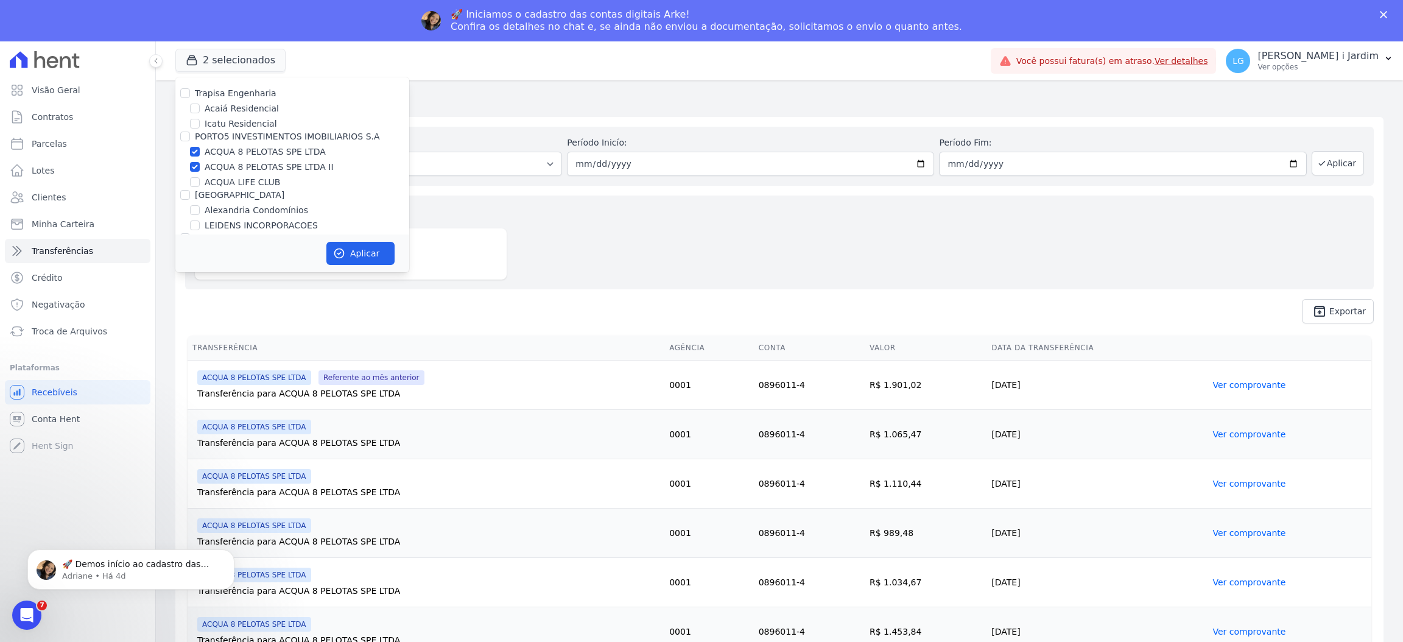
click at [250, 153] on label "ACQUA 8 PELOTAS SPE LTDA" at bounding box center [265, 152] width 121 height 13
click at [200, 153] on input "ACQUA 8 PELOTAS SPE LTDA" at bounding box center [195, 152] width 10 height 10
checkbox input "false"
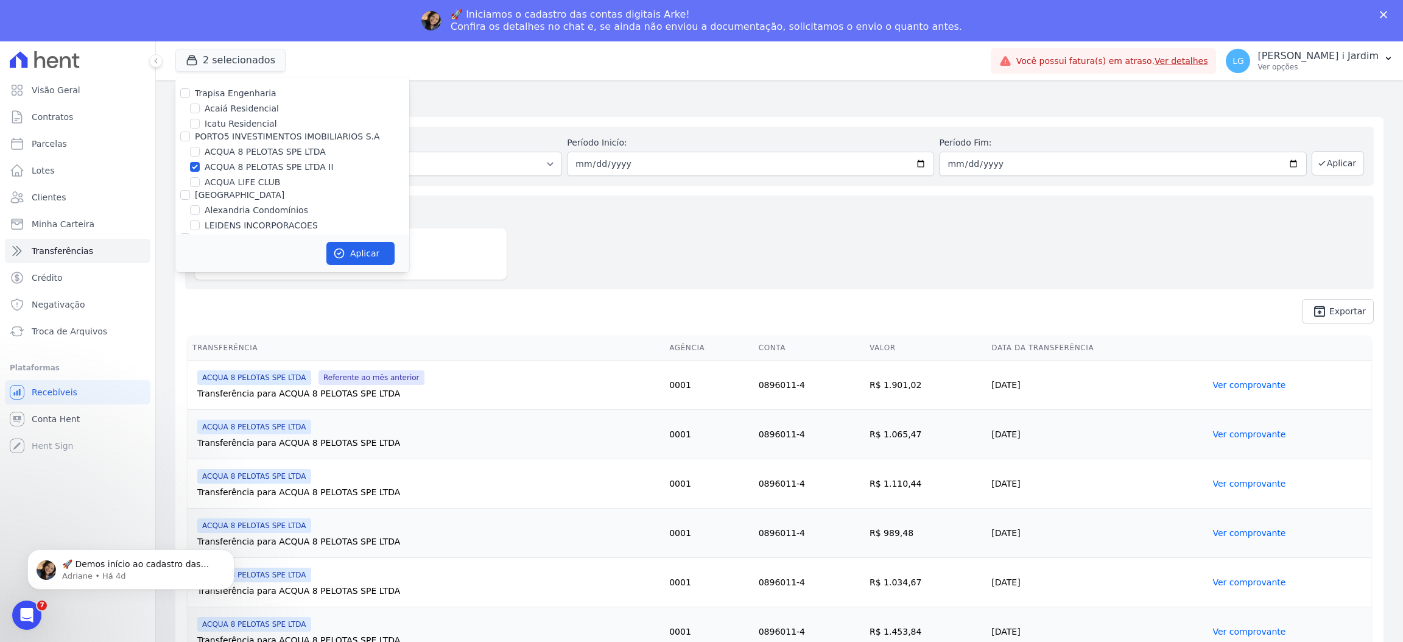
click at [261, 163] on label "ACQUA 8 PELOTAS SPE LTDA II" at bounding box center [269, 167] width 129 height 13
click at [200, 163] on input "ACQUA 8 PELOTAS SPE LTDA II" at bounding box center [195, 167] width 10 height 10
checkbox input "false"
click at [249, 177] on label "Belas Artes 2º tranche" at bounding box center [253, 172] width 96 height 13
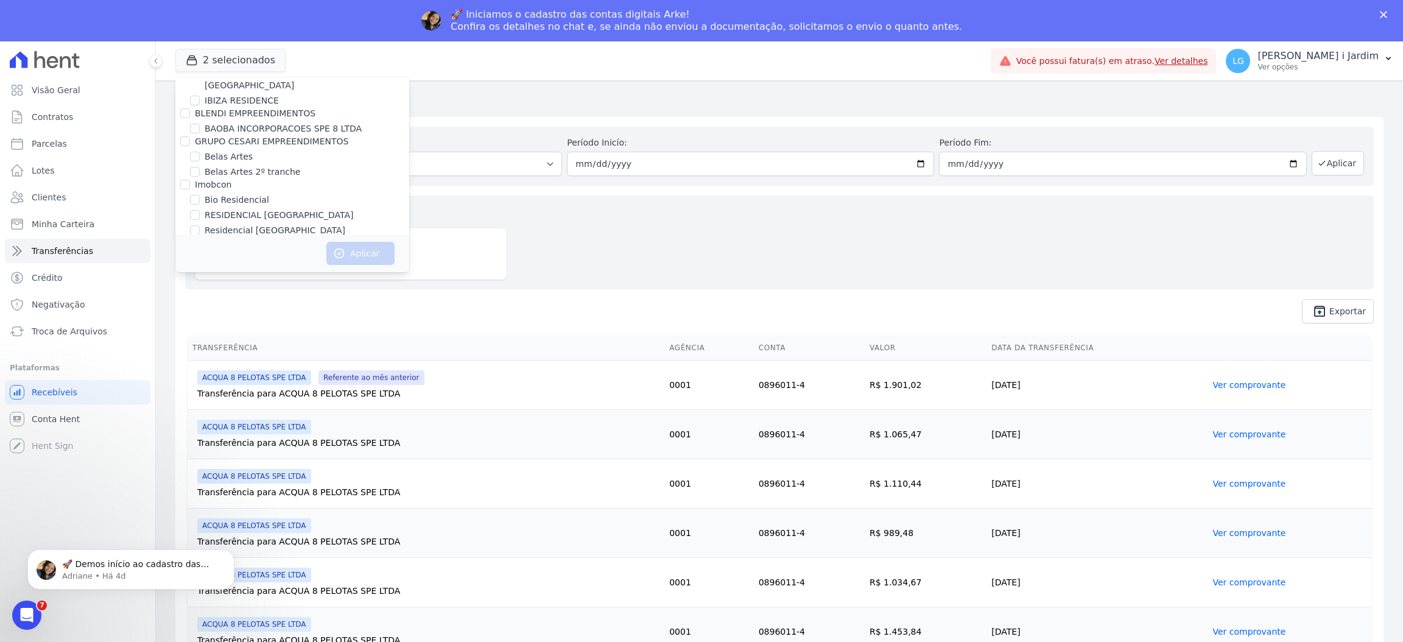
click at [200, 177] on input "Belas Artes 2º tranche" at bounding box center [195, 172] width 10 height 10
checkbox input "true"
drag, startPoint x: 247, startPoint y: 155, endPoint x: 298, endPoint y: 203, distance: 70.7
click at [246, 155] on div "Belas Artes" at bounding box center [292, 156] width 234 height 13
click at [197, 159] on input "Belas Artes" at bounding box center [195, 157] width 10 height 10
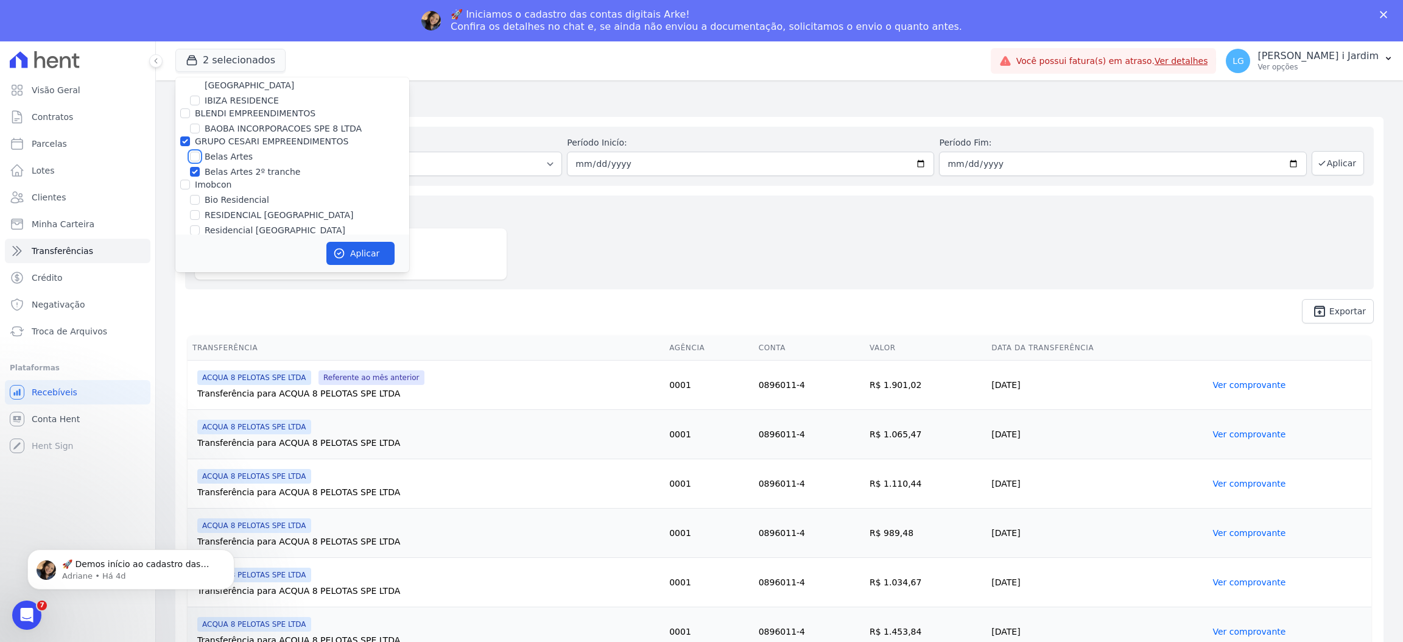
checkbox input "true"
click at [347, 256] on button "Aplicar" at bounding box center [360, 253] width 68 height 23
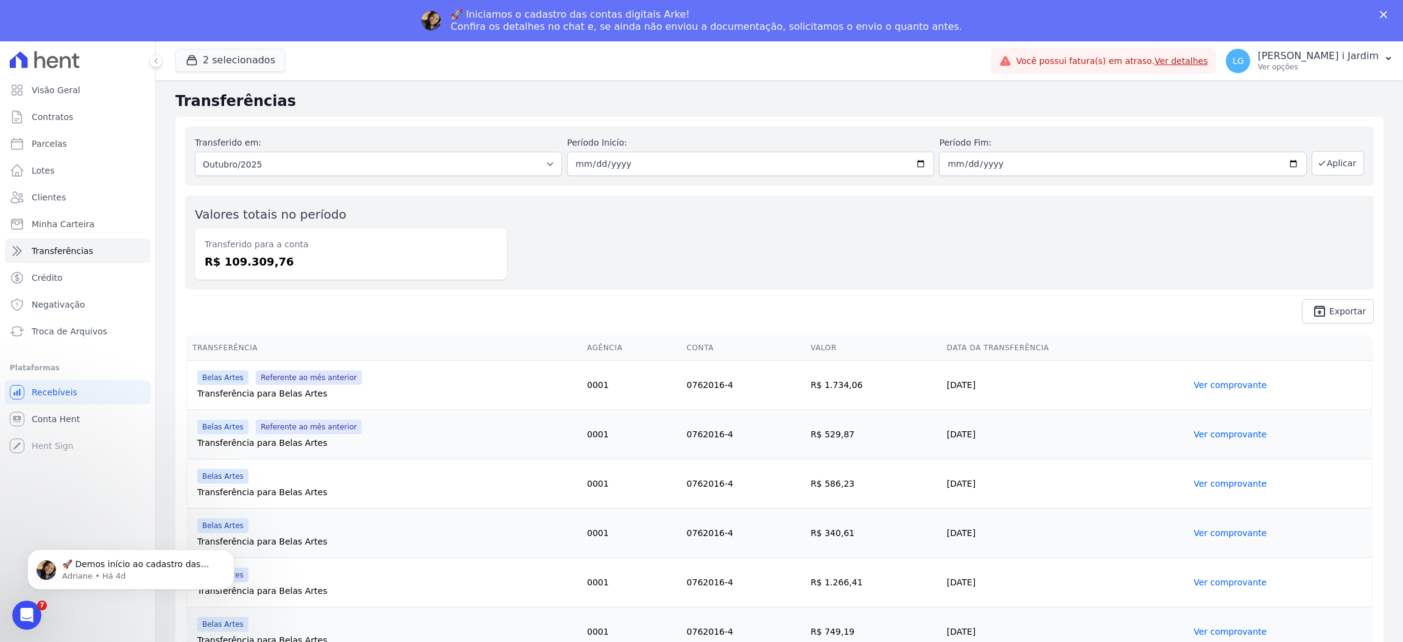
scroll to position [0, 0]
click at [209, 177] on div "Transferido em: Todos os meses Agosto/2024 Setembro/2024 Outubro/2024 Novembro/…" at bounding box center [779, 156] width 1189 height 59
click at [214, 169] on select "Todos os meses Agosto/2024 Setembro/2024 Outubro/2024 Novembro/2024 Dezembro/20…" at bounding box center [378, 164] width 367 height 24
select select "09/2025"
click at [195, 152] on select "Todos os meses Agosto/2024 Setembro/2024 Outubro/2024 Novembro/2024 Dezembro/20…" at bounding box center [378, 164] width 367 height 24
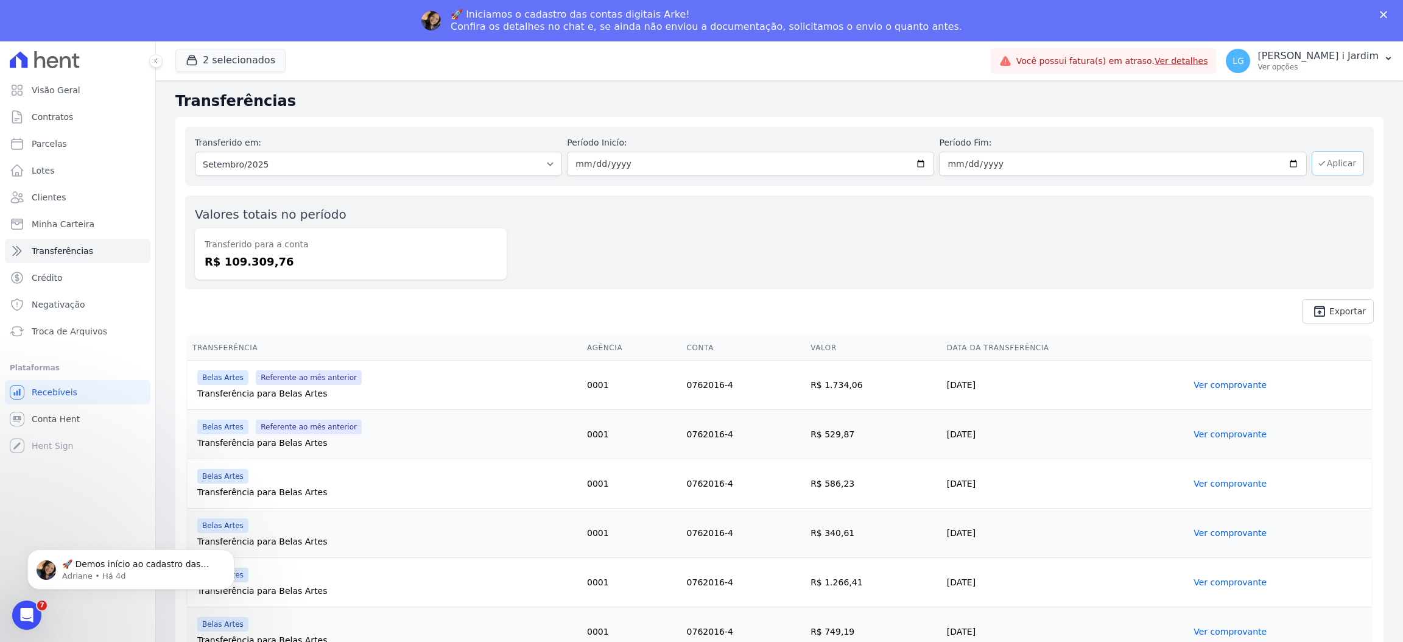
click at [1169, 153] on button "Aplicar" at bounding box center [1338, 163] width 52 height 24
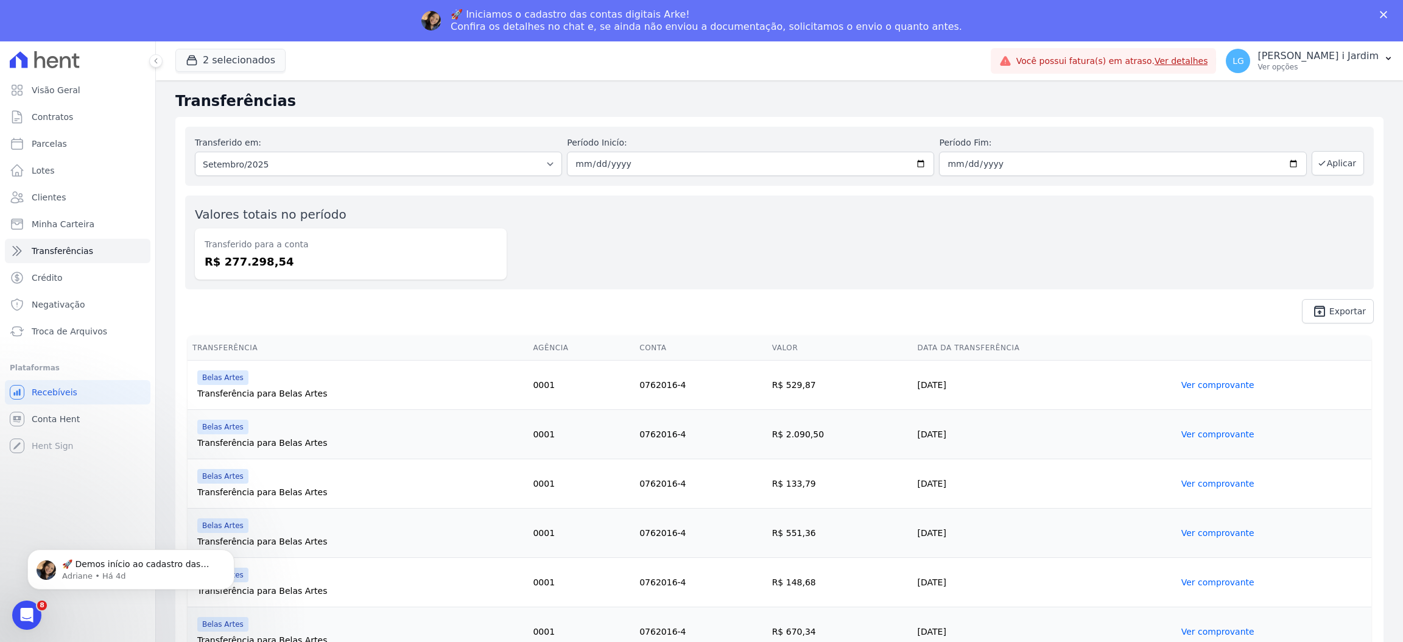
click at [232, 66] on button "2 selecionados" at bounding box center [230, 60] width 110 height 23
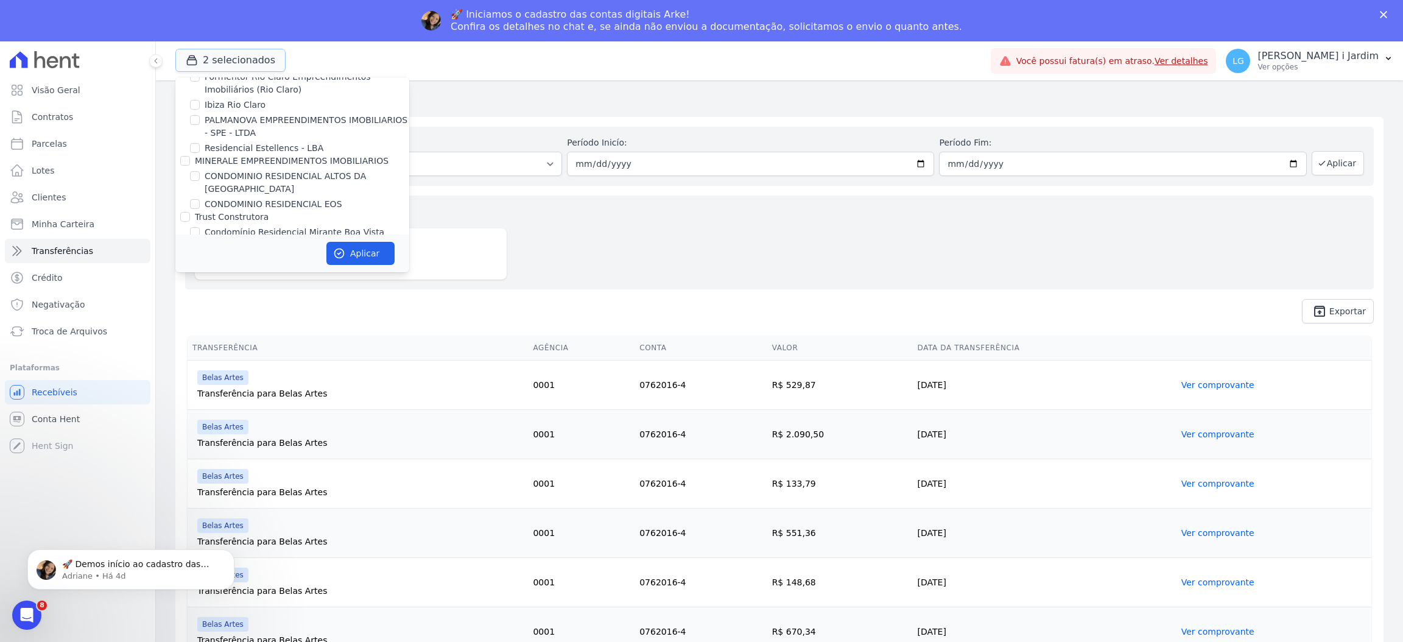
scroll to position [548, 0]
click at [247, 119] on label "GRUPO CESARI EMPREENDIMENTOS" at bounding box center [271, 115] width 153 height 10
click at [190, 119] on input "GRUPO CESARI EMPREENDIMENTOS" at bounding box center [185, 115] width 10 height 10
checkbox input "false"
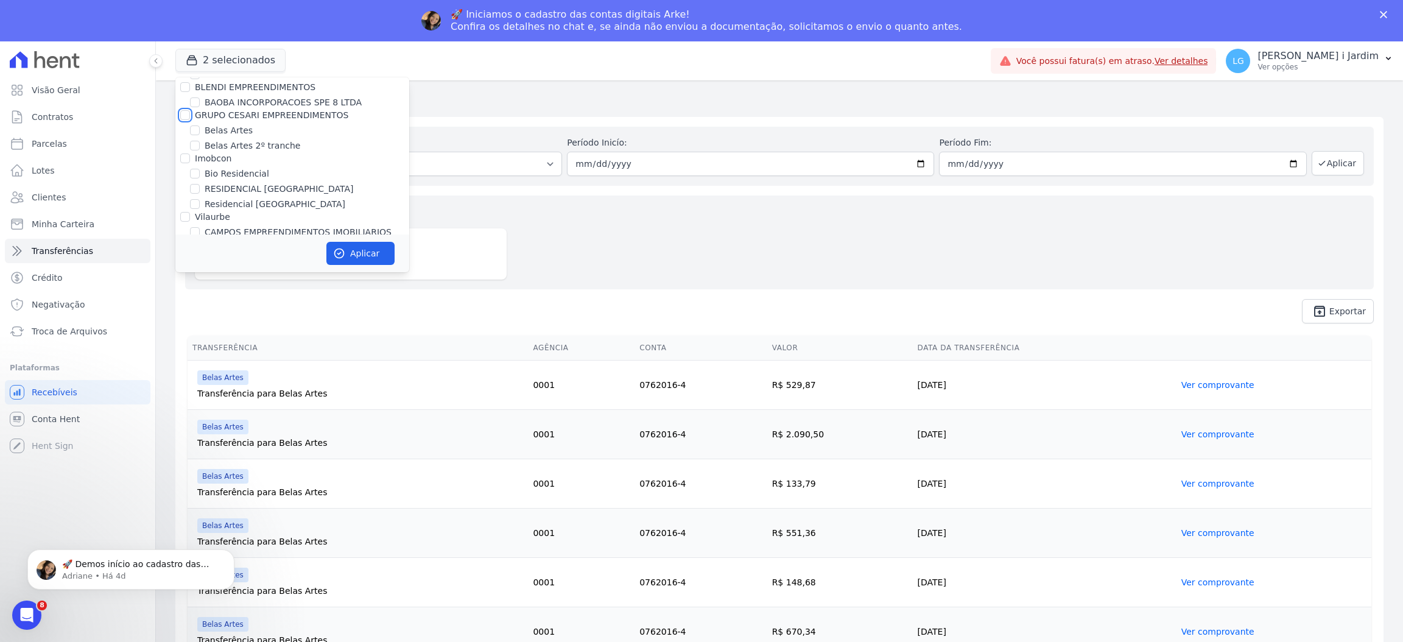
checkbox input "false"
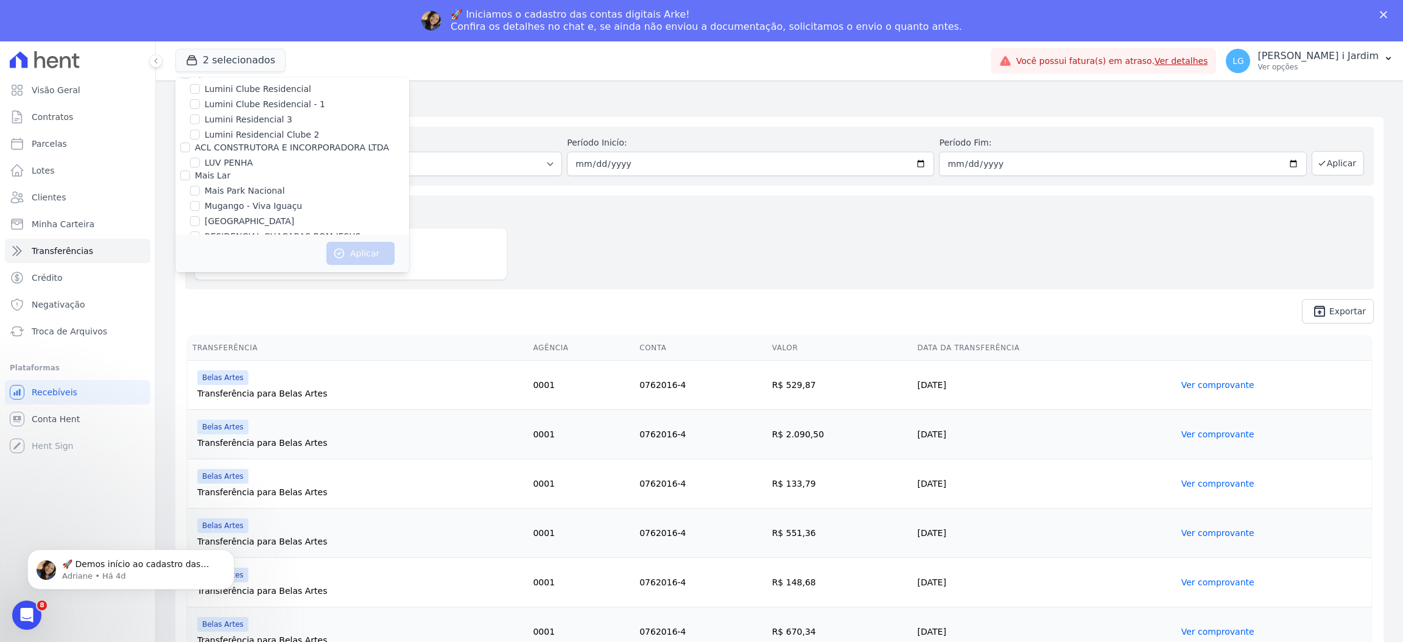
scroll to position [2487, 0]
click at [280, 215] on label "[GEOGRAPHIC_DATA] Condomínio Club - LBA" at bounding box center [300, 221] width 190 height 13
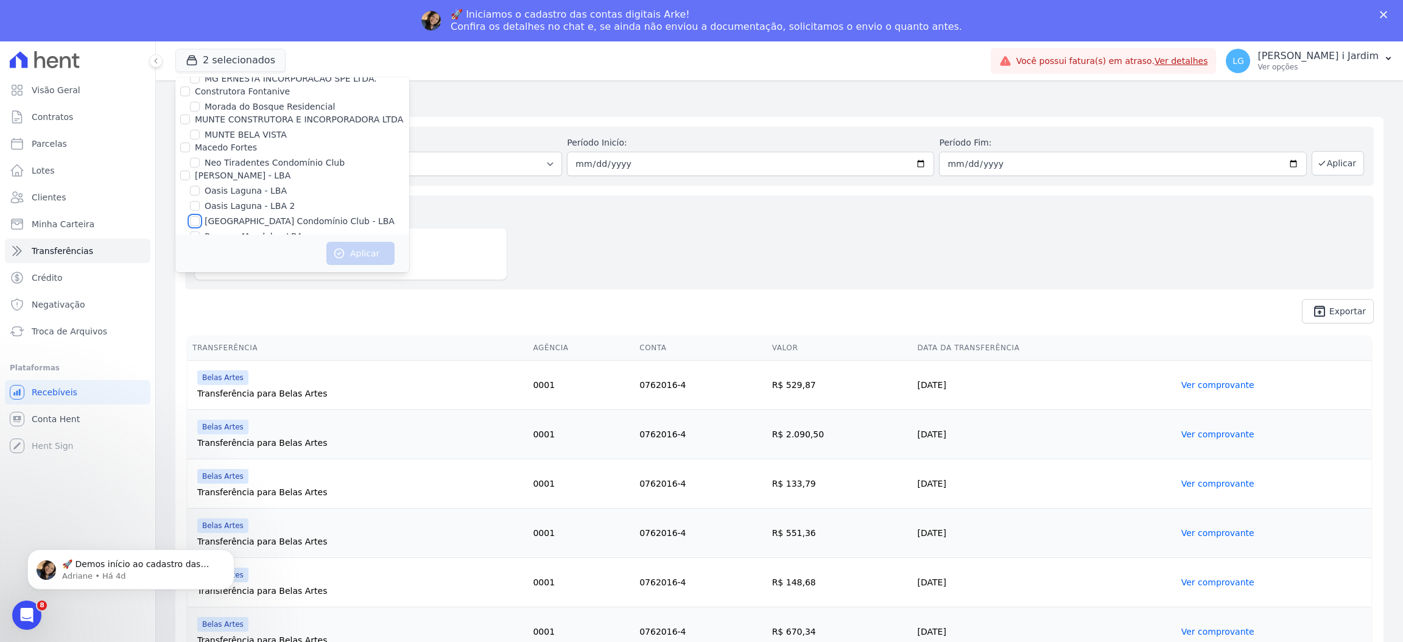
click at [200, 216] on input "[GEOGRAPHIC_DATA] Condomínio Club - LBA" at bounding box center [195, 221] width 10 height 10
checkbox input "true"
click at [350, 262] on button "Aplicar" at bounding box center [360, 253] width 68 height 23
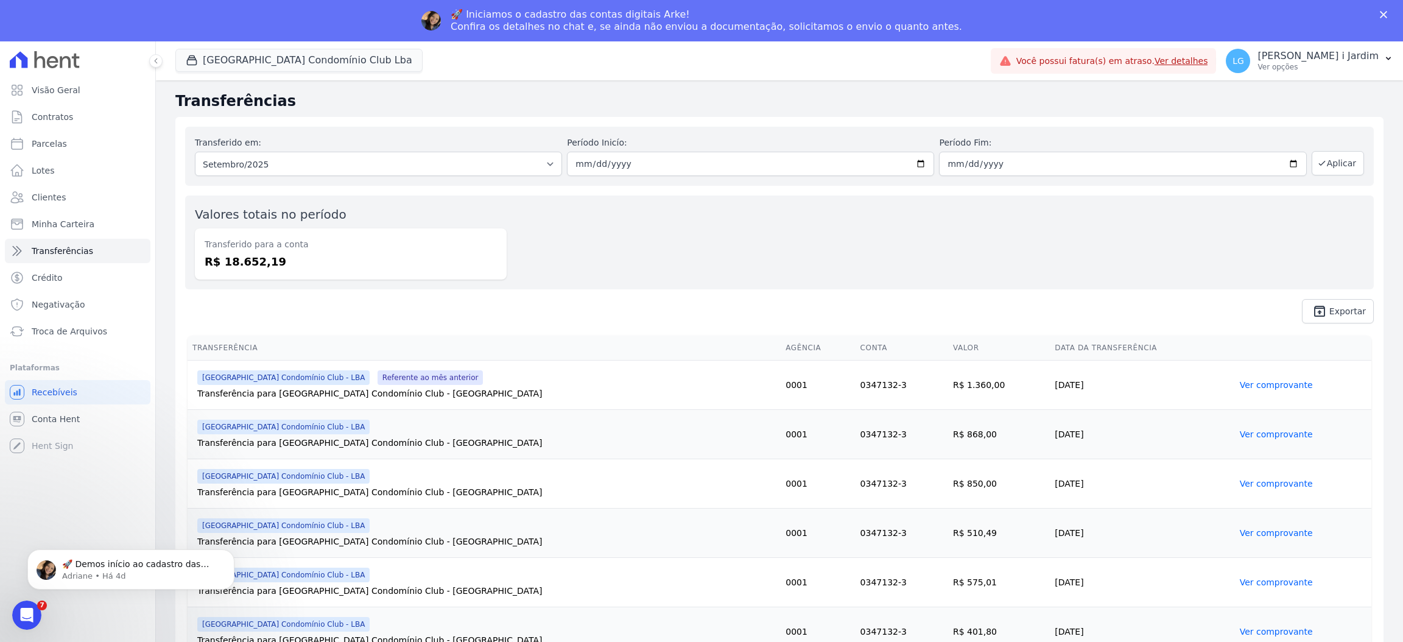
scroll to position [0, 0]
click at [111, 84] on link "Visão Geral" at bounding box center [78, 90] width 146 height 24
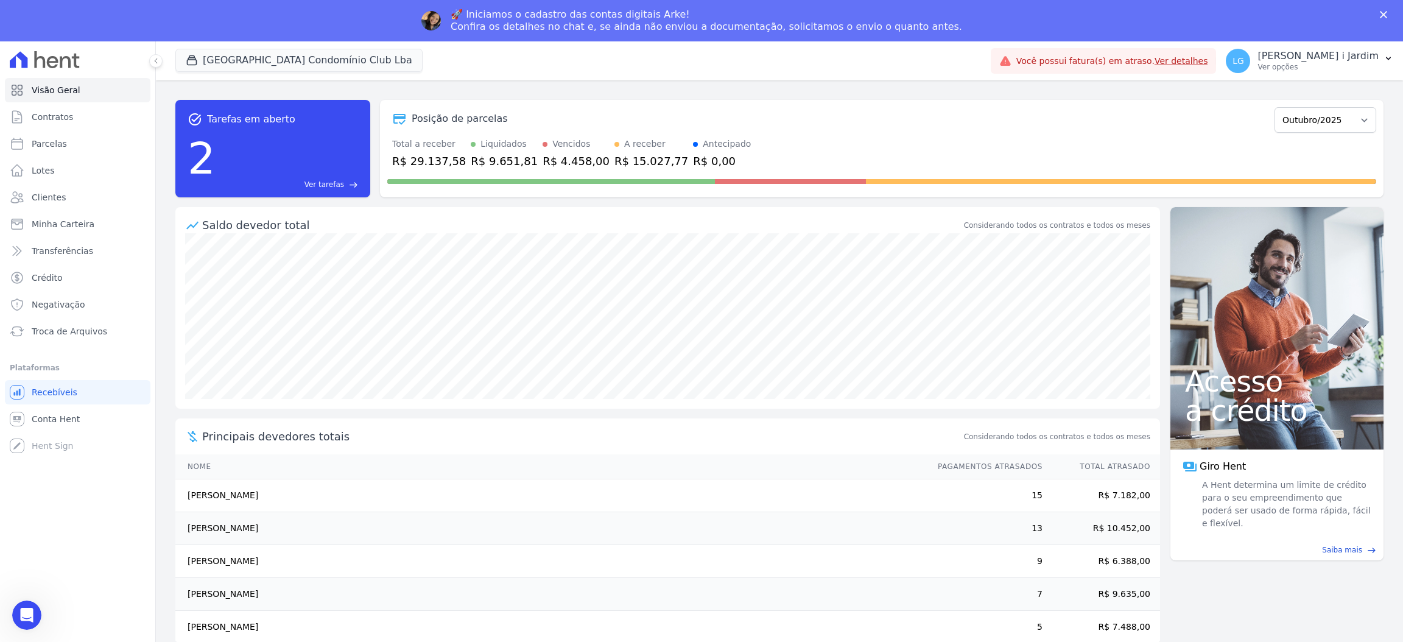
click at [433, 152] on div "Total a receber R$ 29.137,58" at bounding box center [429, 154] width 74 height 32
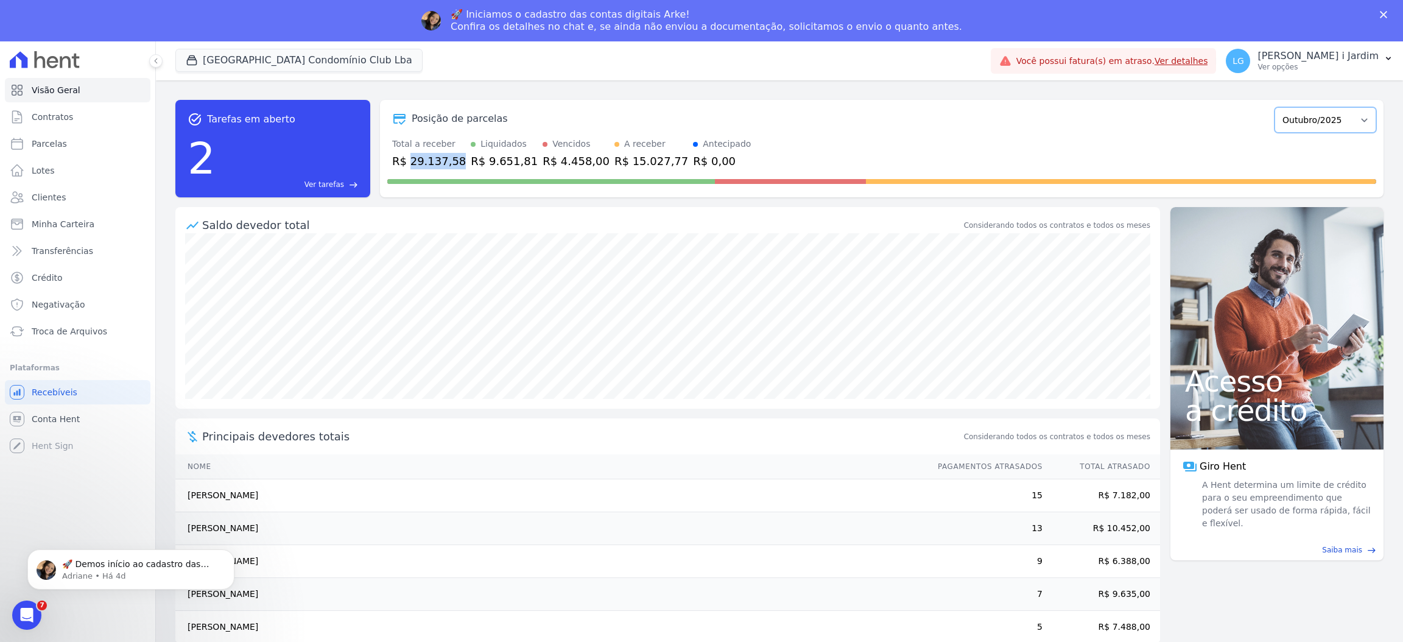
click at [1331, 124] on select "Março/2024 Abril/2024 Maio/2024 Junho/2024 Julho/2024 Agosto/2024 Setembro/2024…" at bounding box center [1326, 120] width 102 height 26
select select "09/2025"
click at [1281, 107] on select "Março/2024 Abril/2024 Maio/2024 Junho/2024 Julho/2024 Agosto/2024 Setembro/2024…" at bounding box center [1326, 120] width 102 height 26
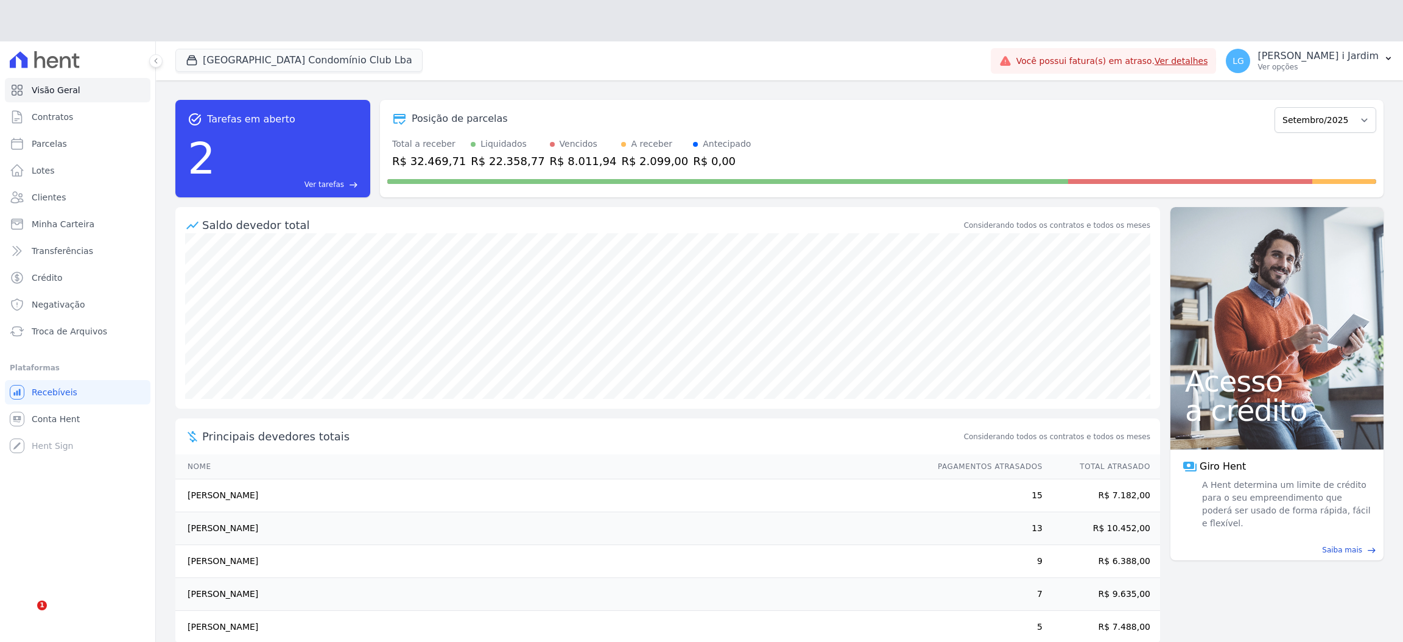
click at [454, 138] on div "Total a receber R$ 32.469,71 Liquidados R$ 22.358,77 Vencidos R$ 8.011,94 A rec…" at bounding box center [881, 154] width 989 height 32
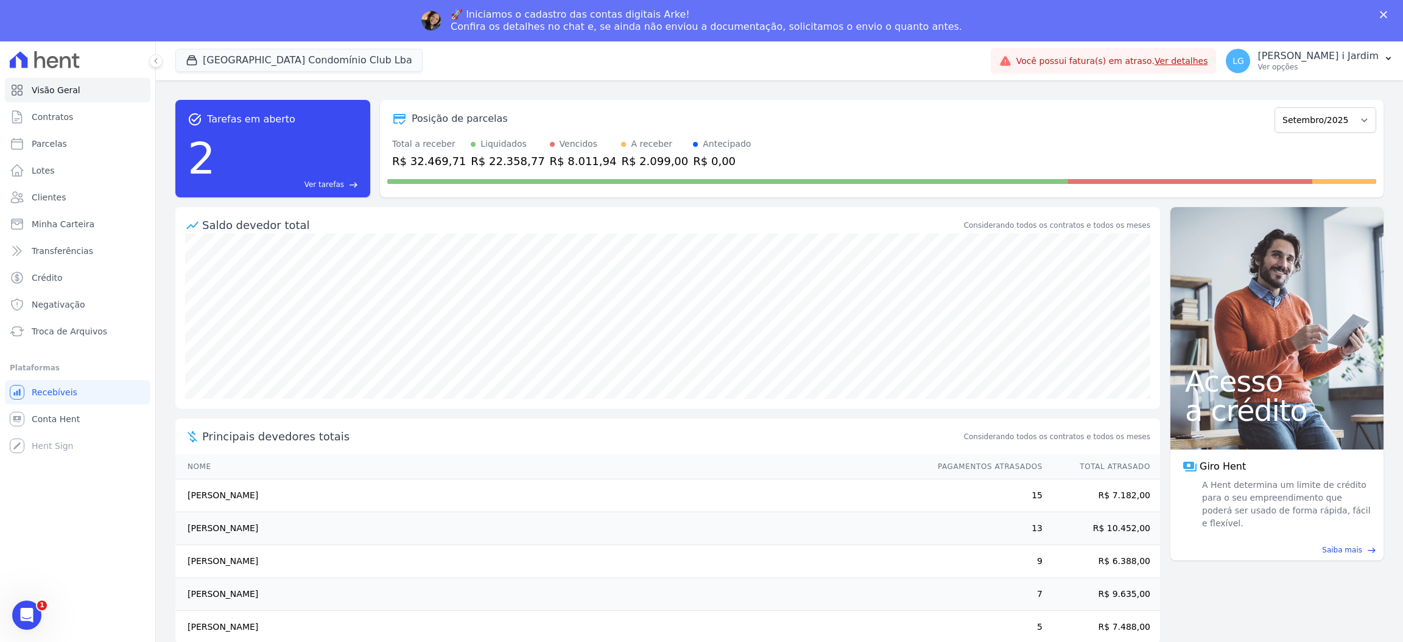
click at [445, 139] on div "Total a receber" at bounding box center [429, 144] width 74 height 13
click at [435, 157] on div "R$ 32.469,71" at bounding box center [429, 161] width 74 height 16
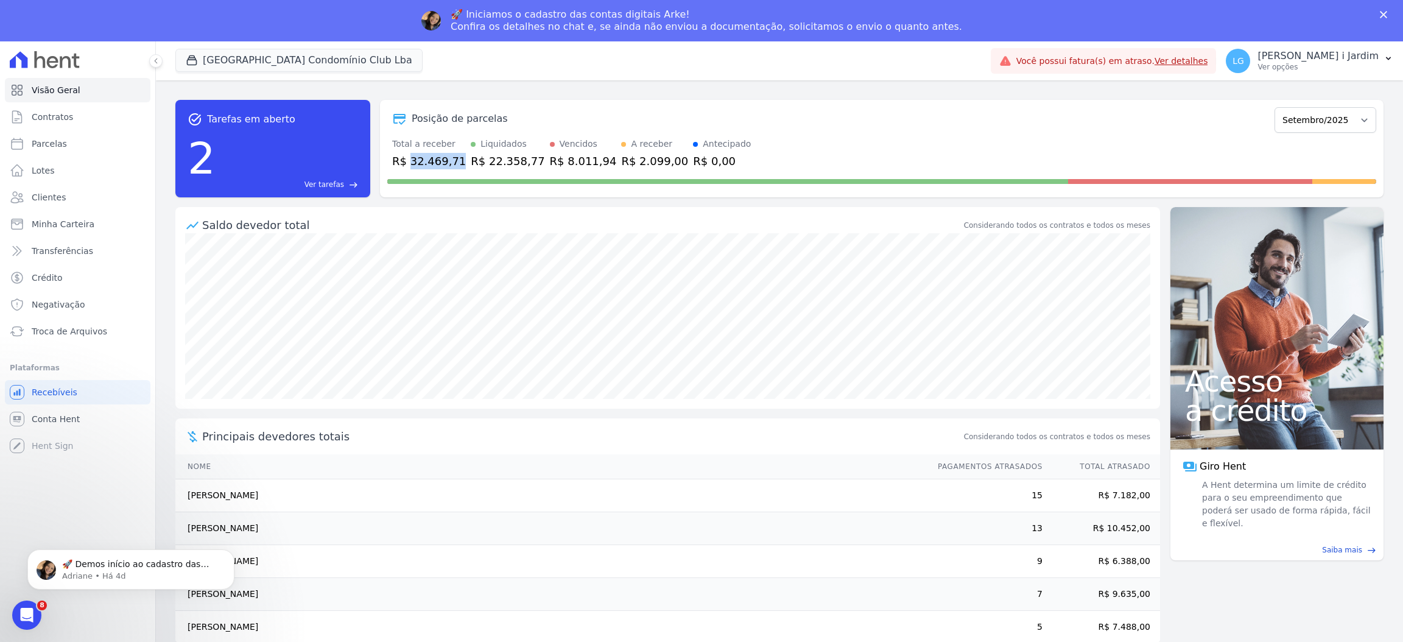
copy div "32.469,71"
click at [621, 158] on div "R$ 2.099,00" at bounding box center [654, 161] width 67 height 16
copy div "2.099,00"
click at [333, 72] on span "[GEOGRAPHIC_DATA] Condomínio Club Lba" at bounding box center [298, 61] width 247 height 24
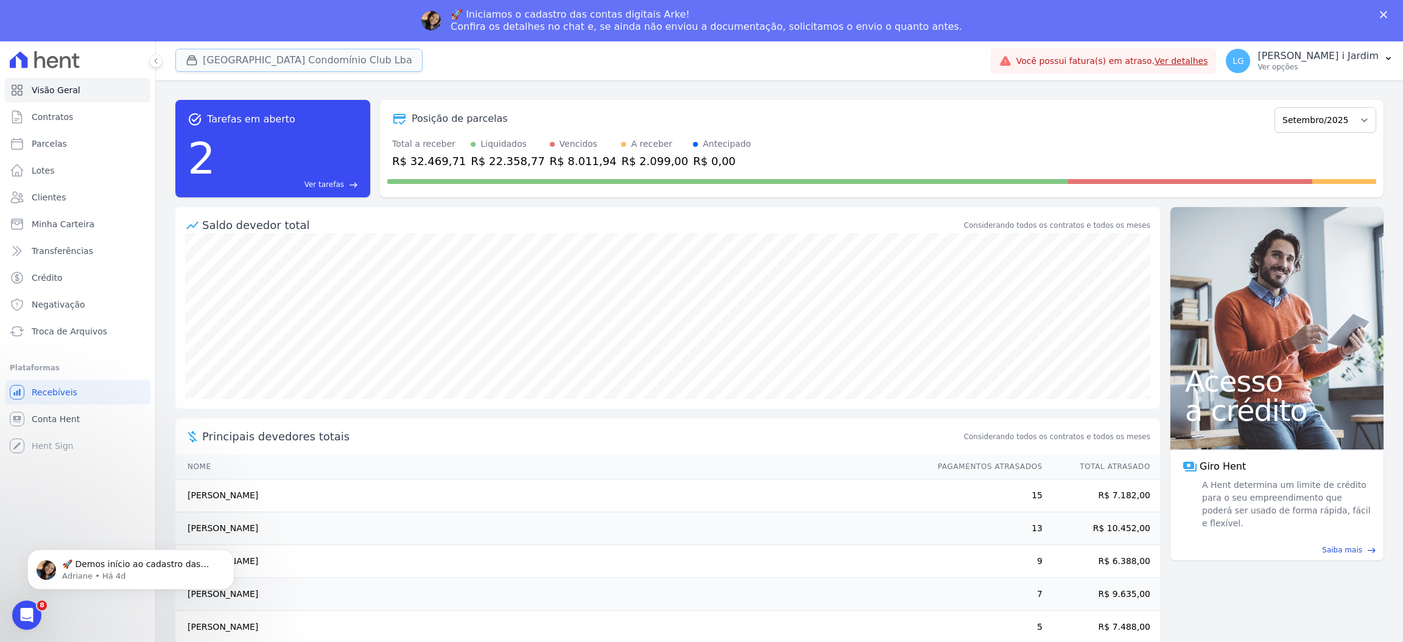
click at [331, 69] on button "Parque Do Planalto Condomínio Club Lba" at bounding box center [298, 60] width 247 height 23
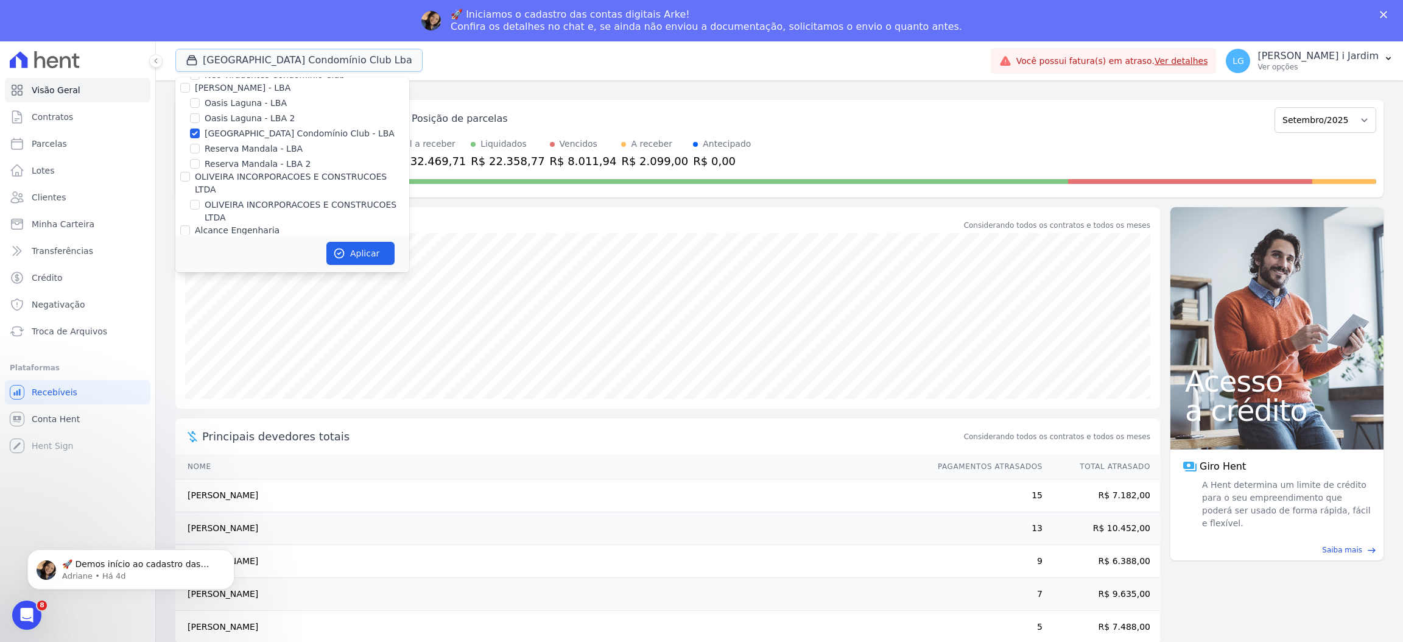
scroll to position [2533, 0]
click at [264, 169] on label "[GEOGRAPHIC_DATA] Condomínio Club - LBA" at bounding box center [300, 175] width 190 height 13
click at [200, 171] on input "[GEOGRAPHIC_DATA] Condomínio Club - LBA" at bounding box center [195, 176] width 10 height 10
checkbox input "false"
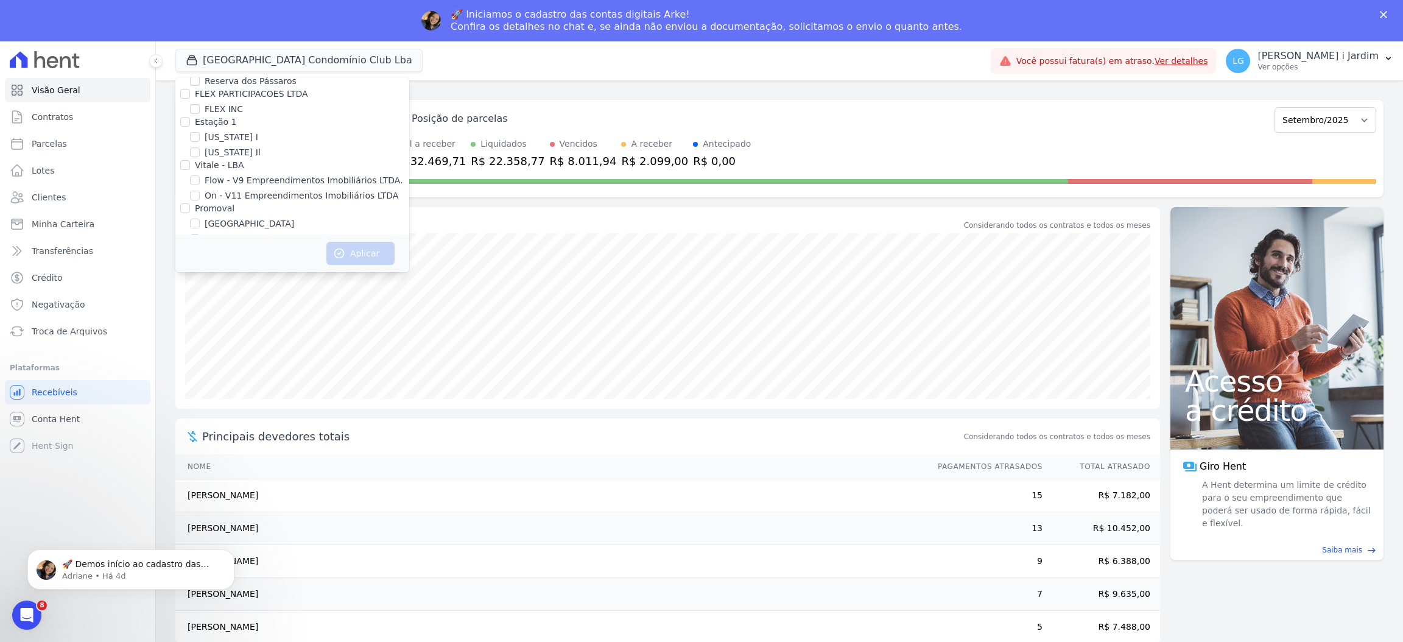
click at [214, 217] on label "[GEOGRAPHIC_DATA]" at bounding box center [250, 223] width 90 height 13
click at [200, 219] on input "[GEOGRAPHIC_DATA]" at bounding box center [195, 224] width 10 height 10
checkbox input "true"
click at [339, 249] on icon "button" at bounding box center [339, 253] width 9 height 9
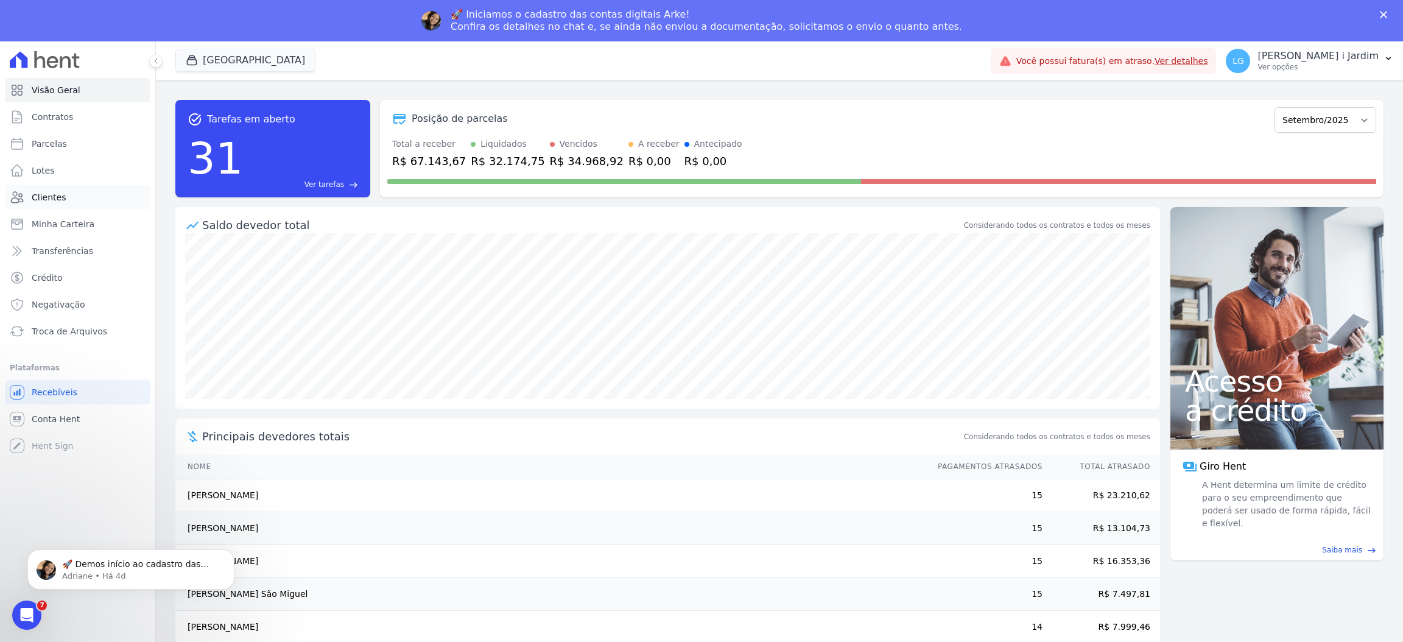
scroll to position [0, 0]
click at [18, 197] on icon at bounding box center [17, 197] width 15 height 15
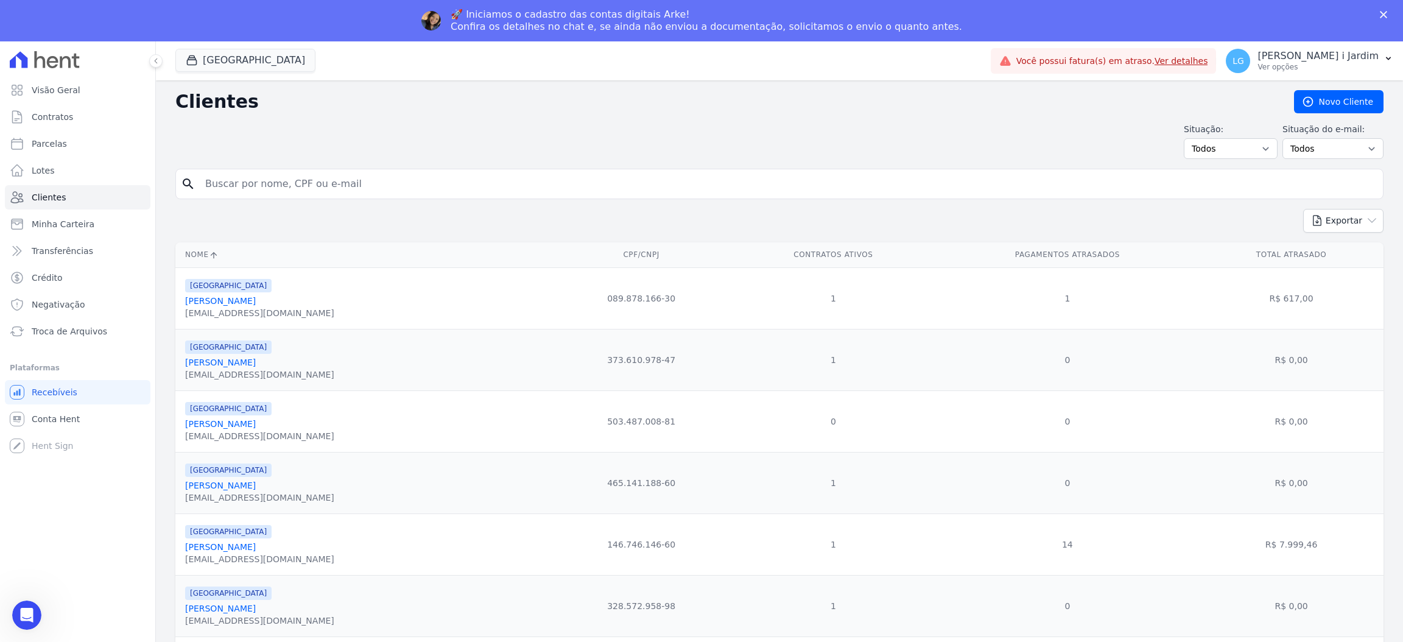
click at [354, 179] on input "search" at bounding box center [788, 184] width 1180 height 24
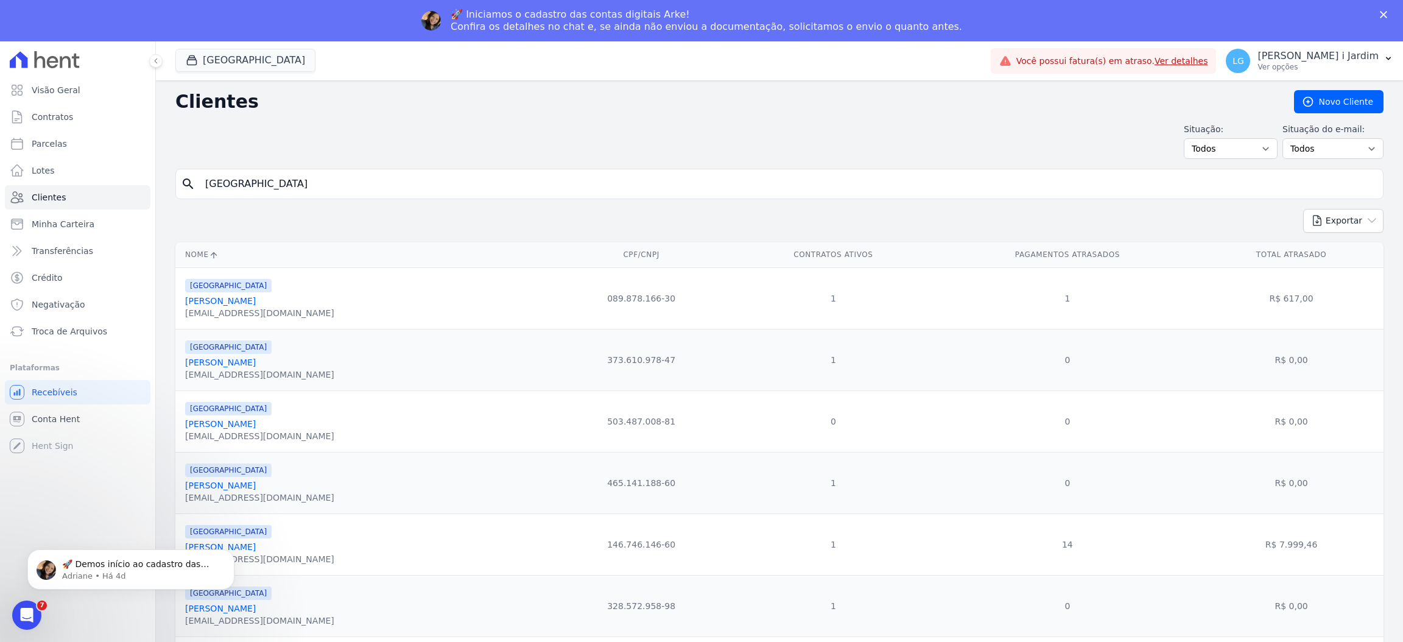
type input "graz"
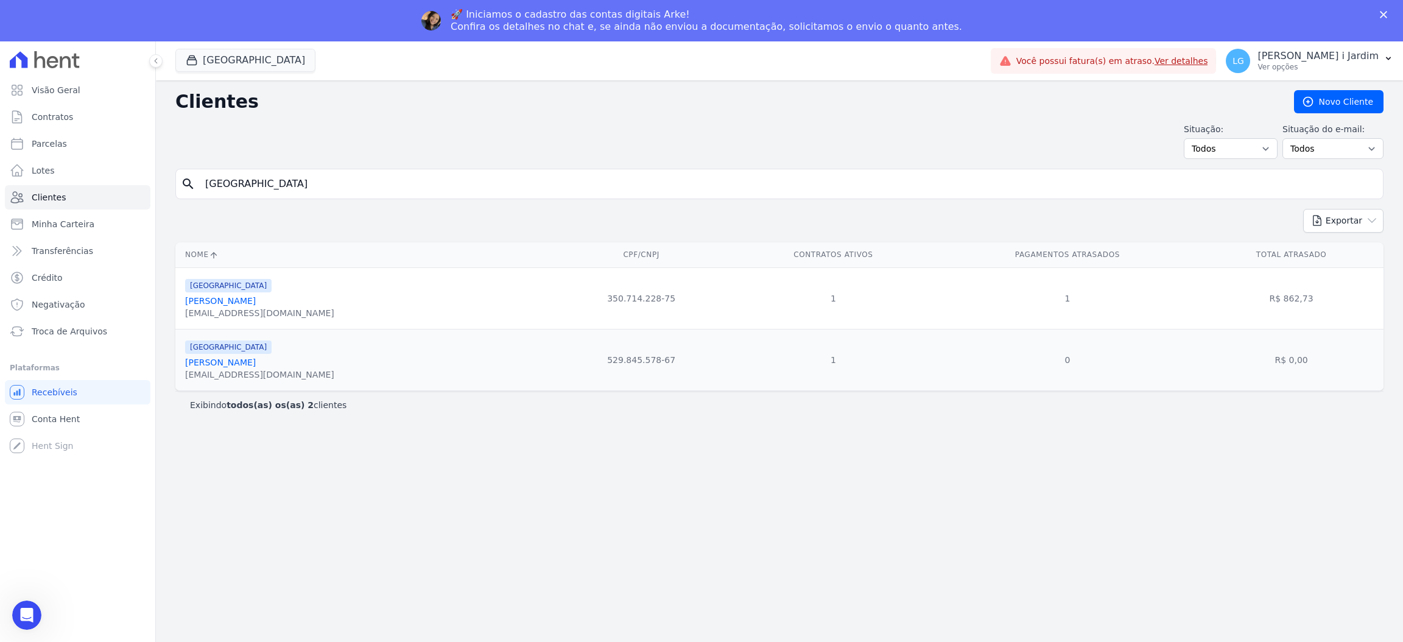
click at [256, 298] on link "Graziela Gouvea De Souza" at bounding box center [220, 301] width 71 height 10
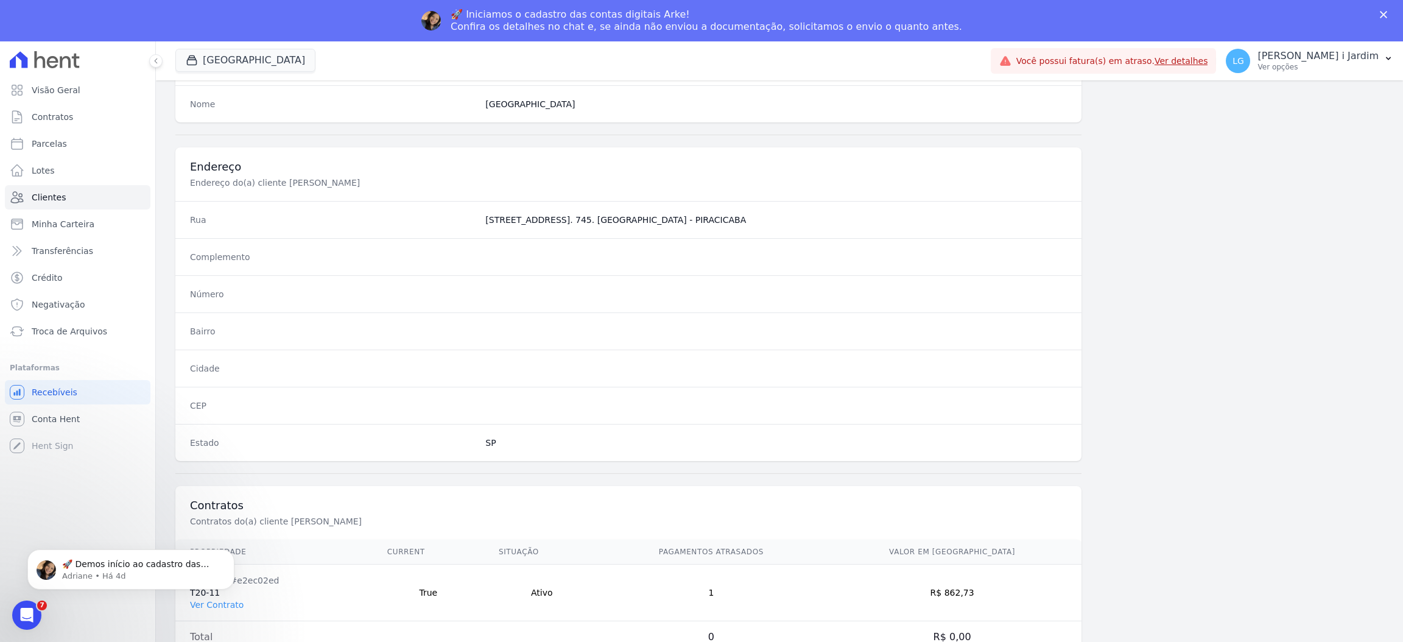
click at [228, 601] on body "🚀 Demos início ao cadastro das Contas Digitais Arke! Iniciamos a abertura para …" at bounding box center [131, 567] width 234 height 76
click at [220, 607] on html "🚀 Demos início ao cadastro das Contas Digitais Arke! Iniciamos a abertura para …" at bounding box center [131, 566] width 244 height 85
click at [358, 557] on th "Propriedade" at bounding box center [273, 552] width 197 height 25
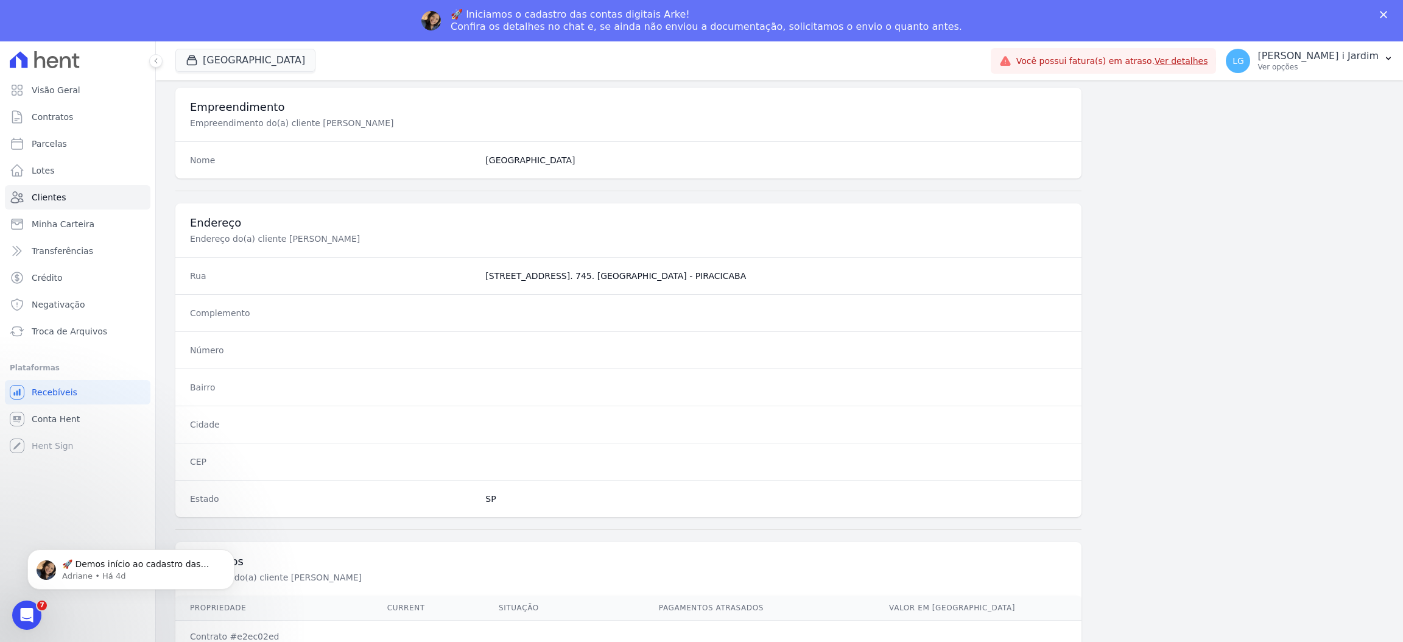
scroll to position [499, 0]
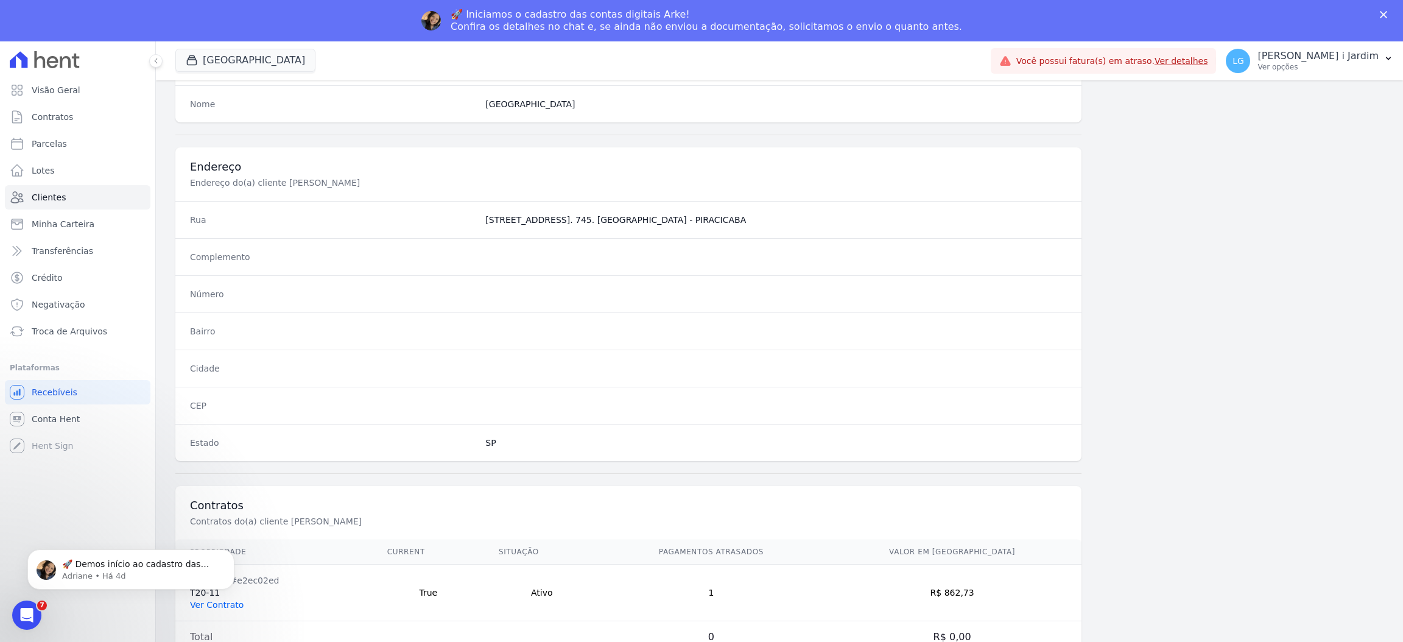
click at [227, 610] on link "Ver Contrato" at bounding box center [217, 605] width 54 height 10
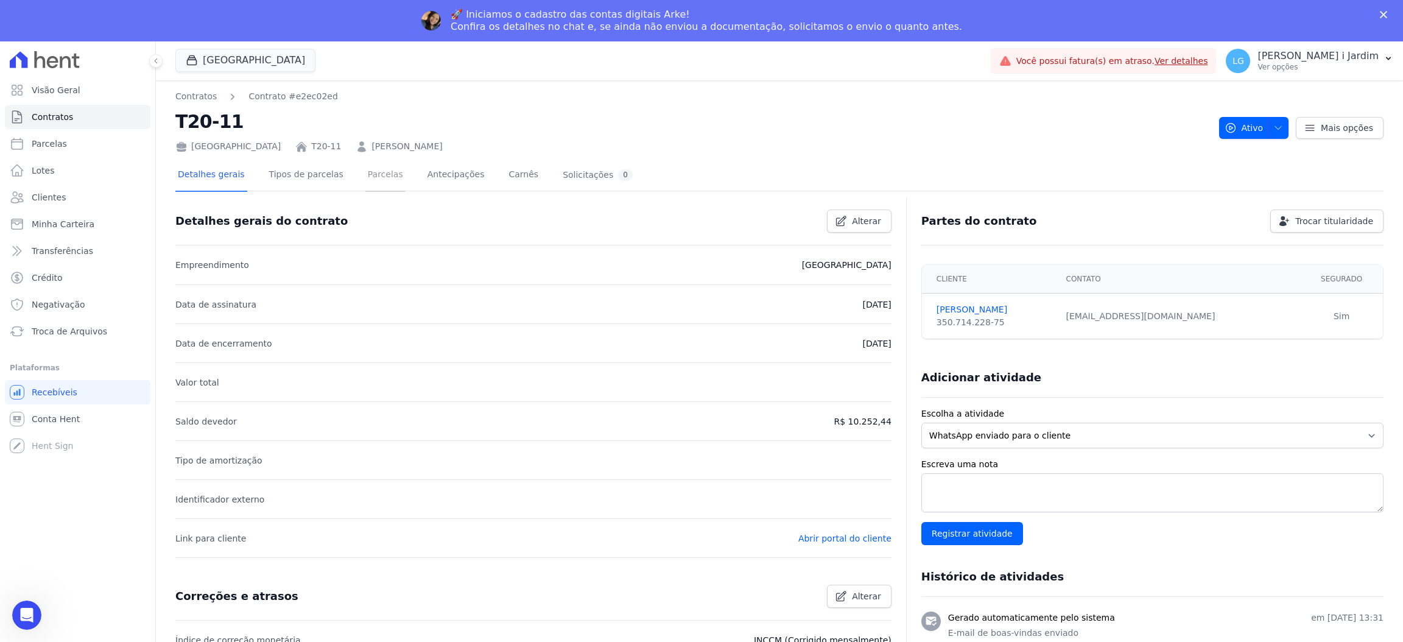
click at [365, 178] on link "Parcelas" at bounding box center [385, 176] width 40 height 32
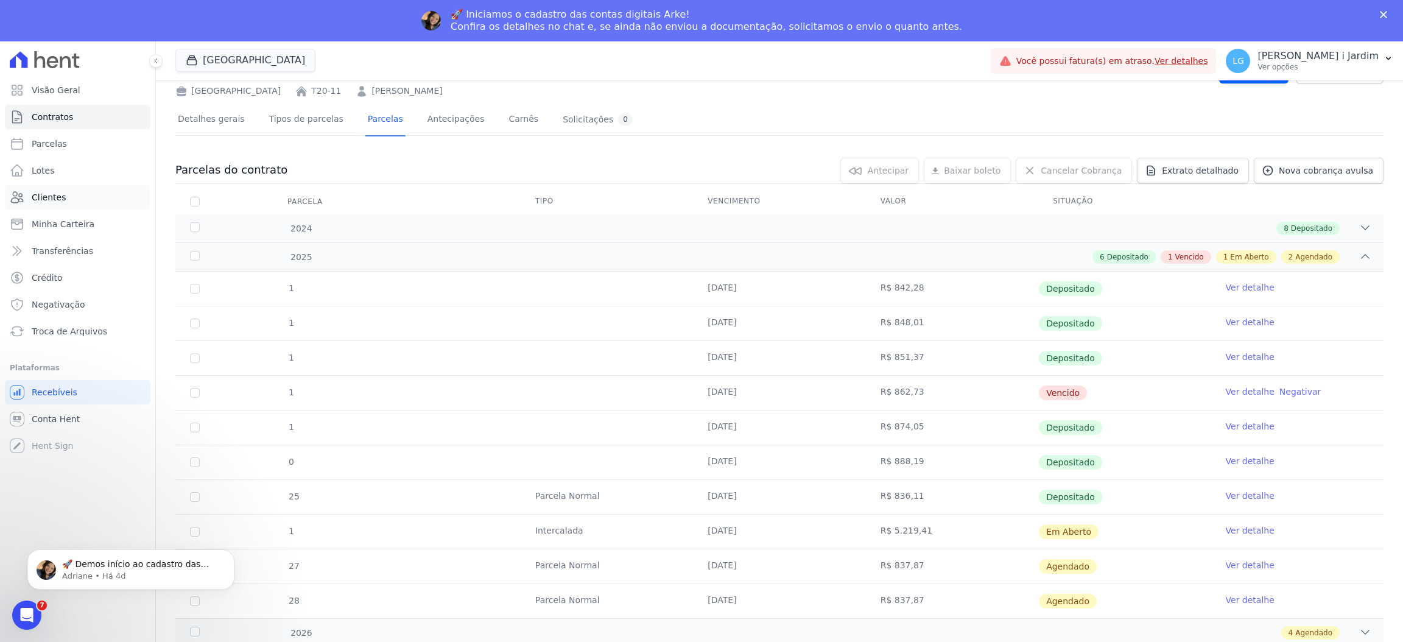
click at [83, 204] on link "Clientes" at bounding box center [78, 197] width 146 height 24
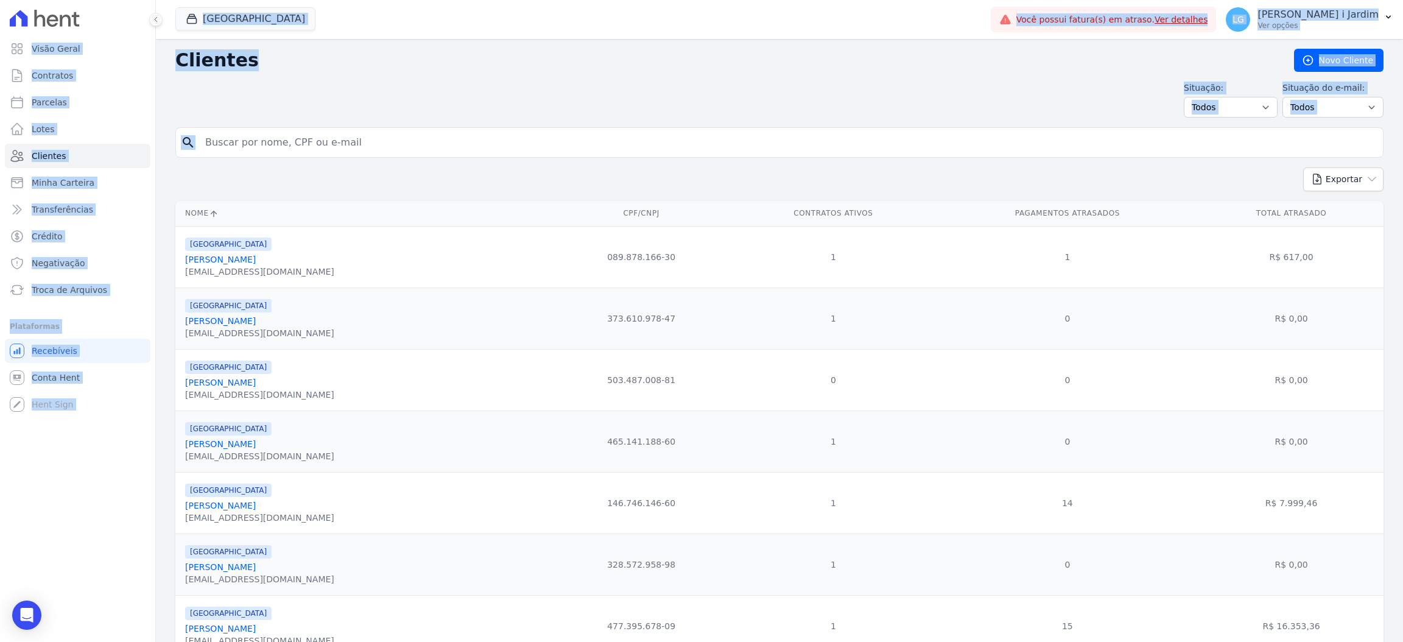
click at [352, 141] on input "search" at bounding box center [788, 142] width 1180 height 24
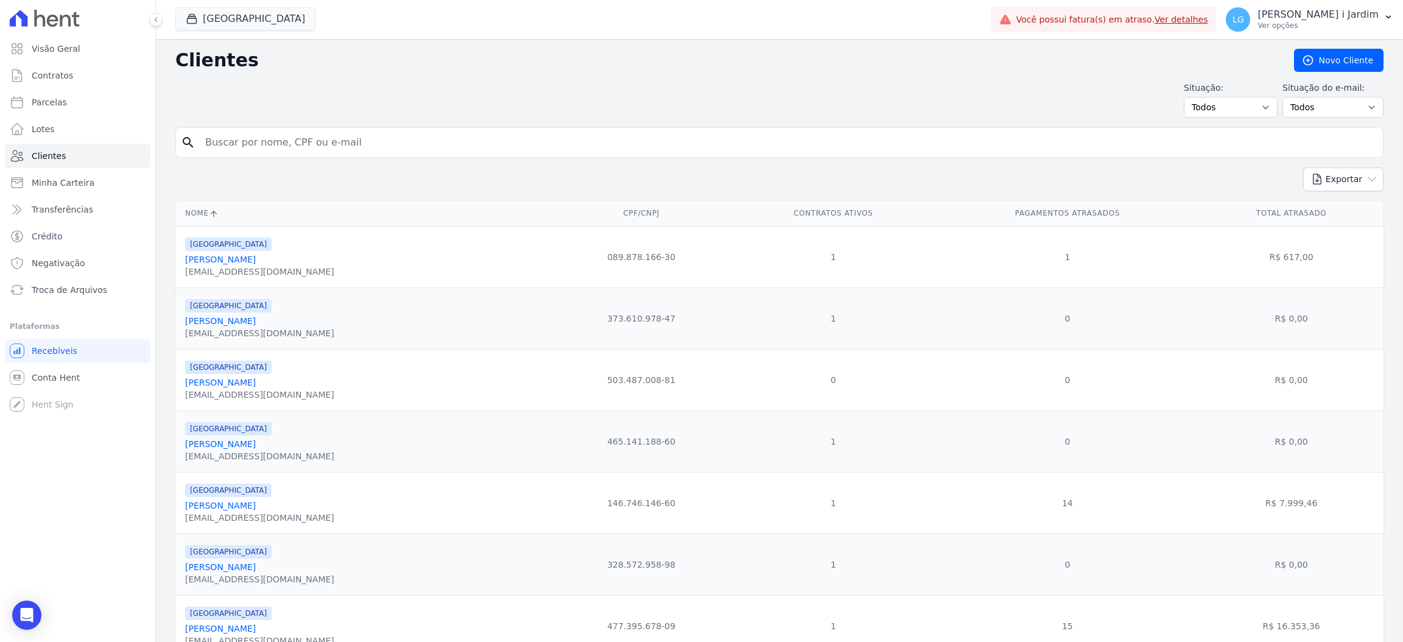
click at [352, 141] on input "search" at bounding box center [788, 142] width 1180 height 24
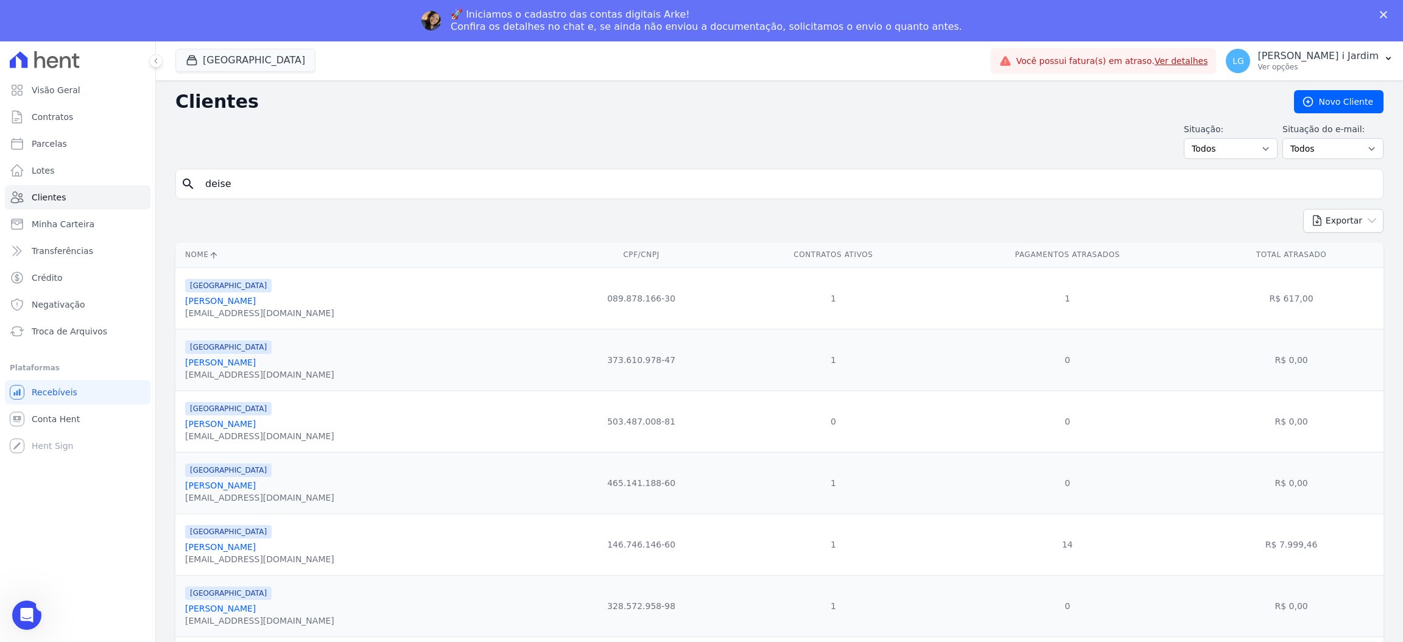
type input "deise"
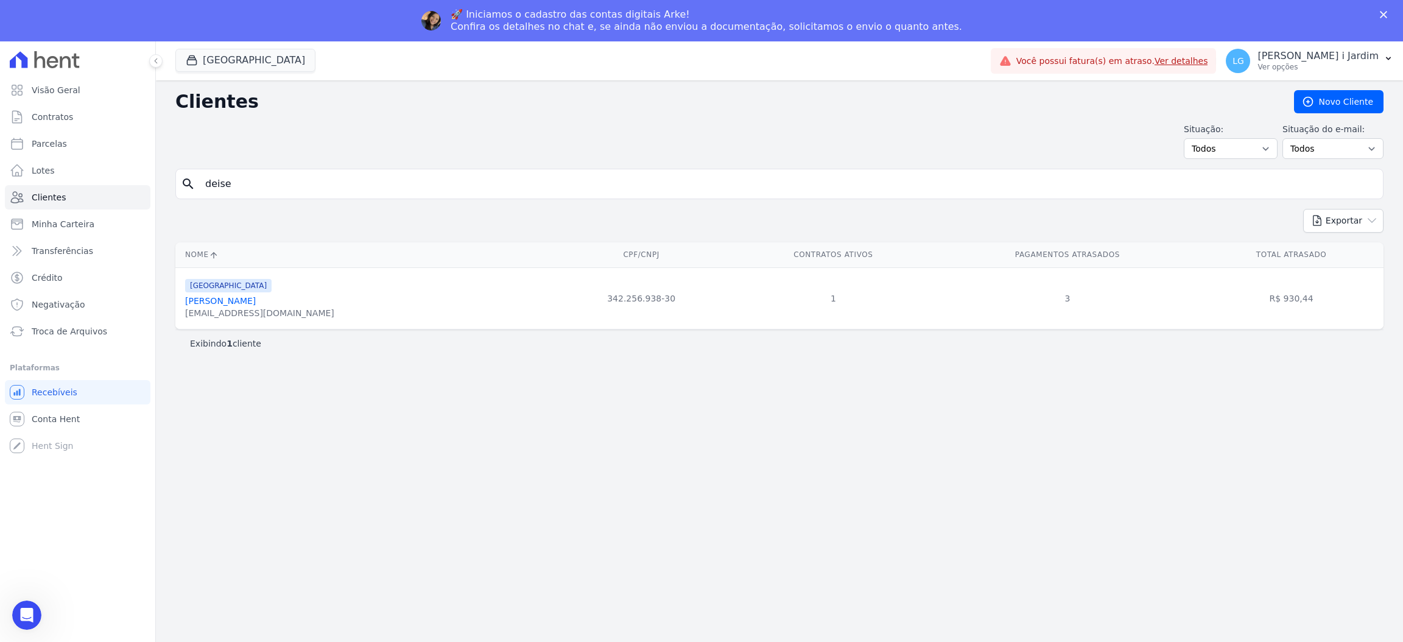
click at [255, 300] on link "Deise Dias Rodrigues Silva" at bounding box center [220, 301] width 71 height 10
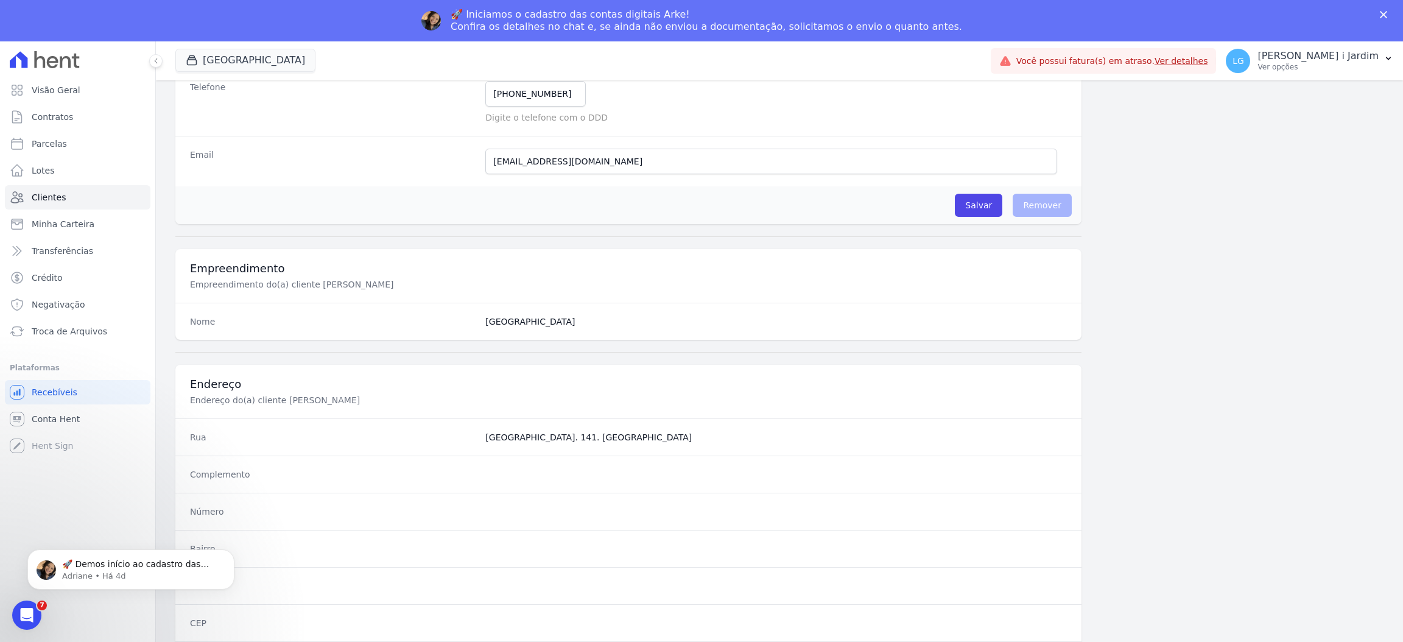
scroll to position [499, 0]
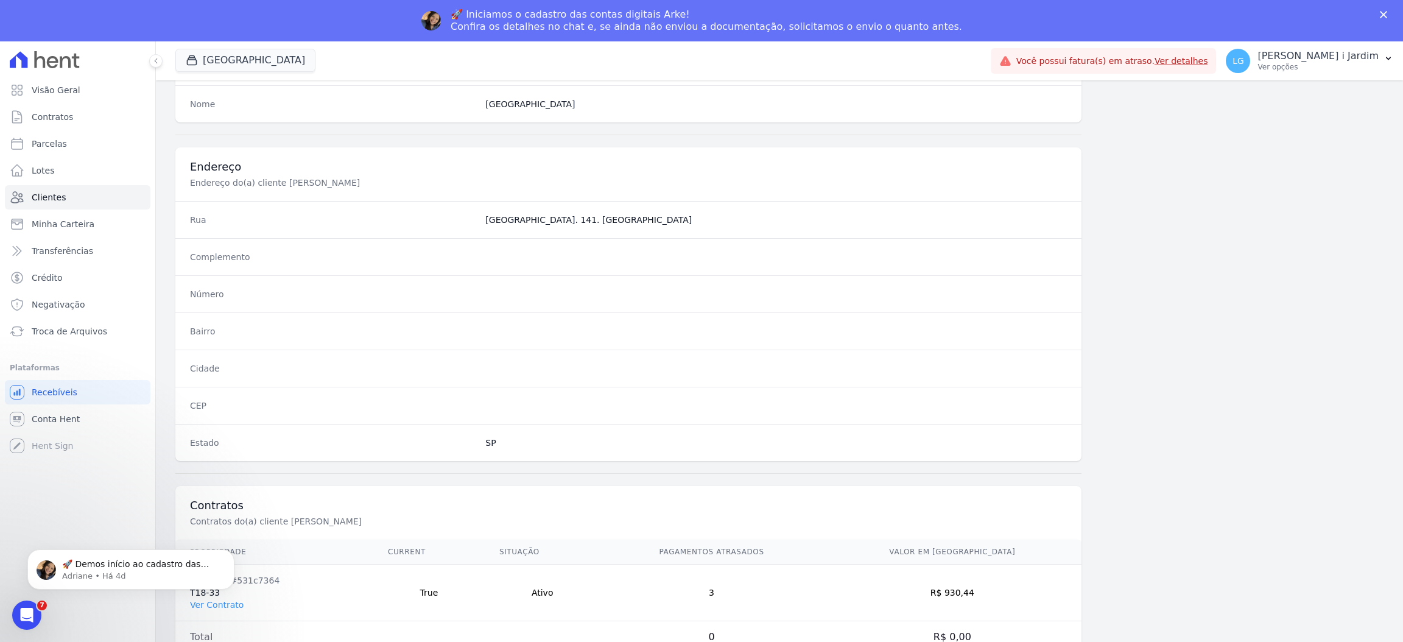
click at [231, 612] on td "Contrato #531c7364 T18-33 Ver Contrato" at bounding box center [274, 593] width 198 height 57
click at [230, 607] on html "🚀 Demos início ao cadastro das Contas Digitais Arke! Iniciamos a abertura para …" at bounding box center [131, 566] width 244 height 85
drag, startPoint x: 235, startPoint y: 601, endPoint x: 230, endPoint y: 605, distance: 6.6
click at [233, 604] on body "🚀 Demos início ao cadastro das Contas Digitais Arke! Iniciamos a abertura para …" at bounding box center [131, 567] width 234 height 76
click at [230, 605] on html "🚀 Demos início ao cadastro das Contas Digitais Arke! Iniciamos a abertura para …" at bounding box center [131, 566] width 244 height 85
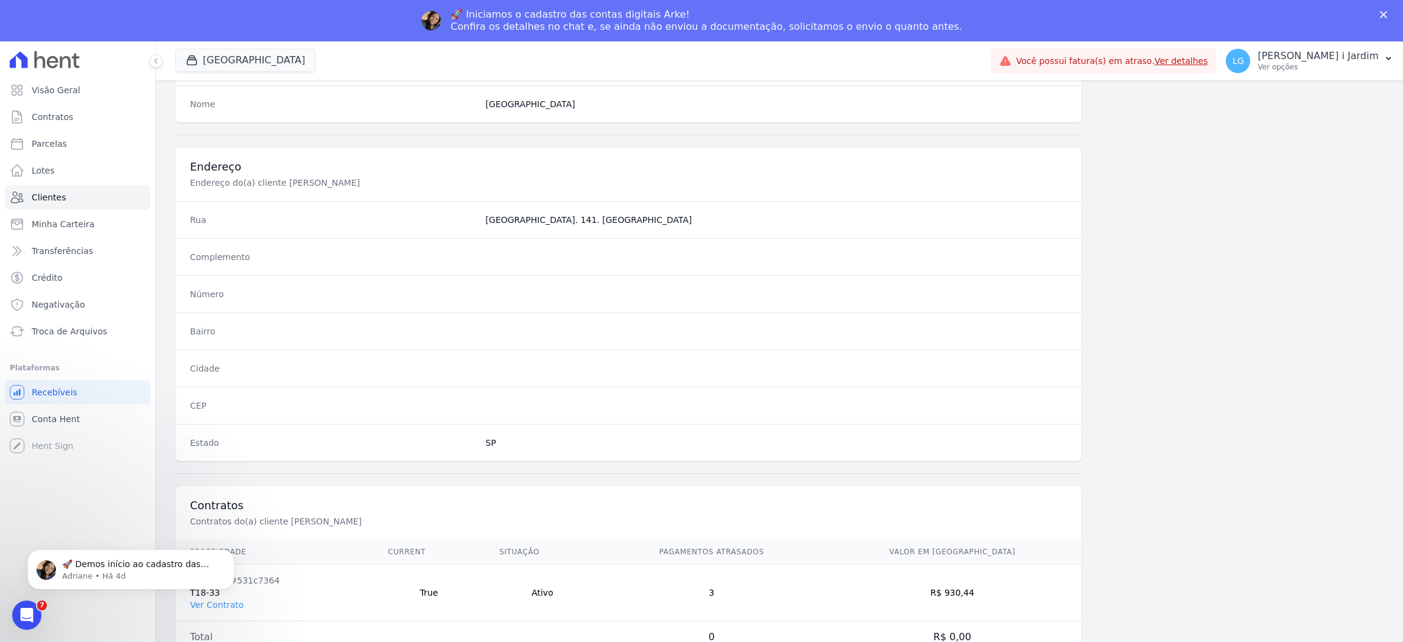
drag, startPoint x: 109, startPoint y: 612, endPoint x: 98, endPoint y: 134, distance: 477.7
click at [110, 612] on div "Visão Geral Contratos Parcelas Lotes Clientes Minha Carteira Transferências Cré…" at bounding box center [77, 362] width 155 height 642
click at [224, 605] on html "🚀 Demos início ao cadastro das Contas Digitais Arke! Iniciamos a abertura para …" at bounding box center [131, 566] width 244 height 85
click at [288, 590] on td "Contrato #531c7364 T18-33 Ver Contrato" at bounding box center [274, 593] width 198 height 57
click at [214, 603] on body "🚀 Demos início ao cadastro das Contas Digitais Arke! Iniciamos a abertura para …" at bounding box center [131, 567] width 234 height 76
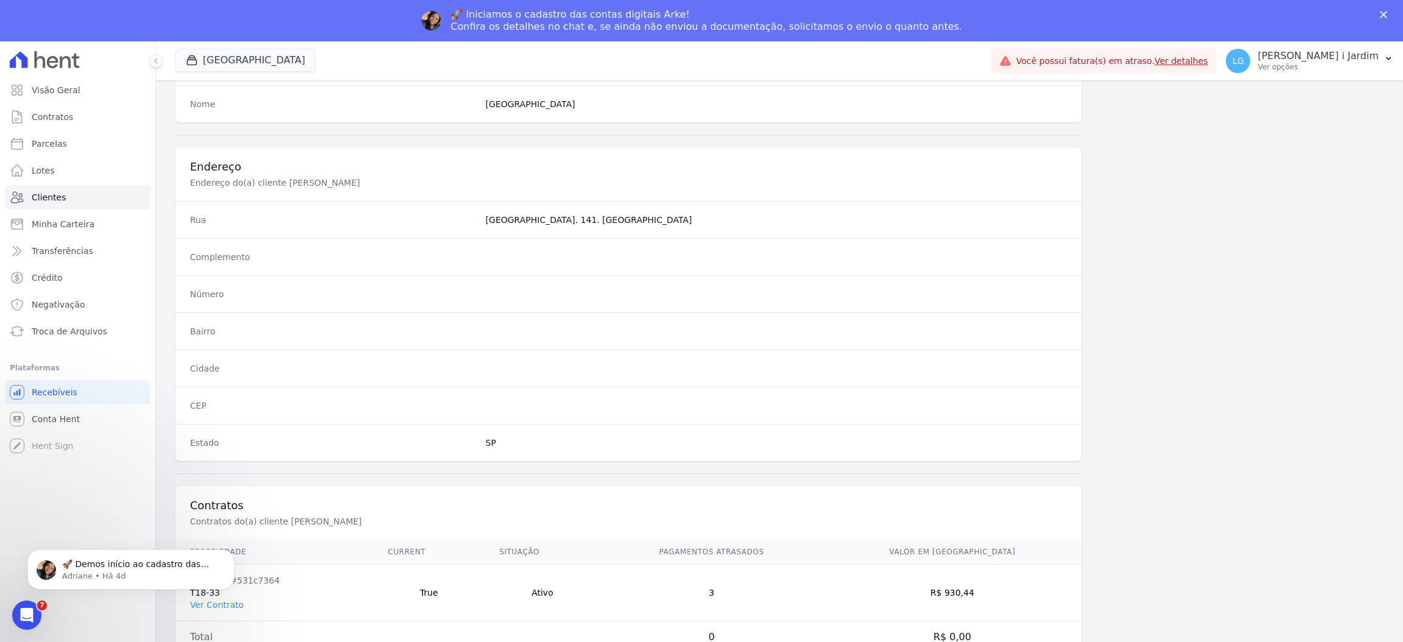
click at [214, 603] on body "🚀 Demos início ao cadastro das Contas Digitais Arke! Iniciamos a abertura para …" at bounding box center [131, 567] width 234 height 76
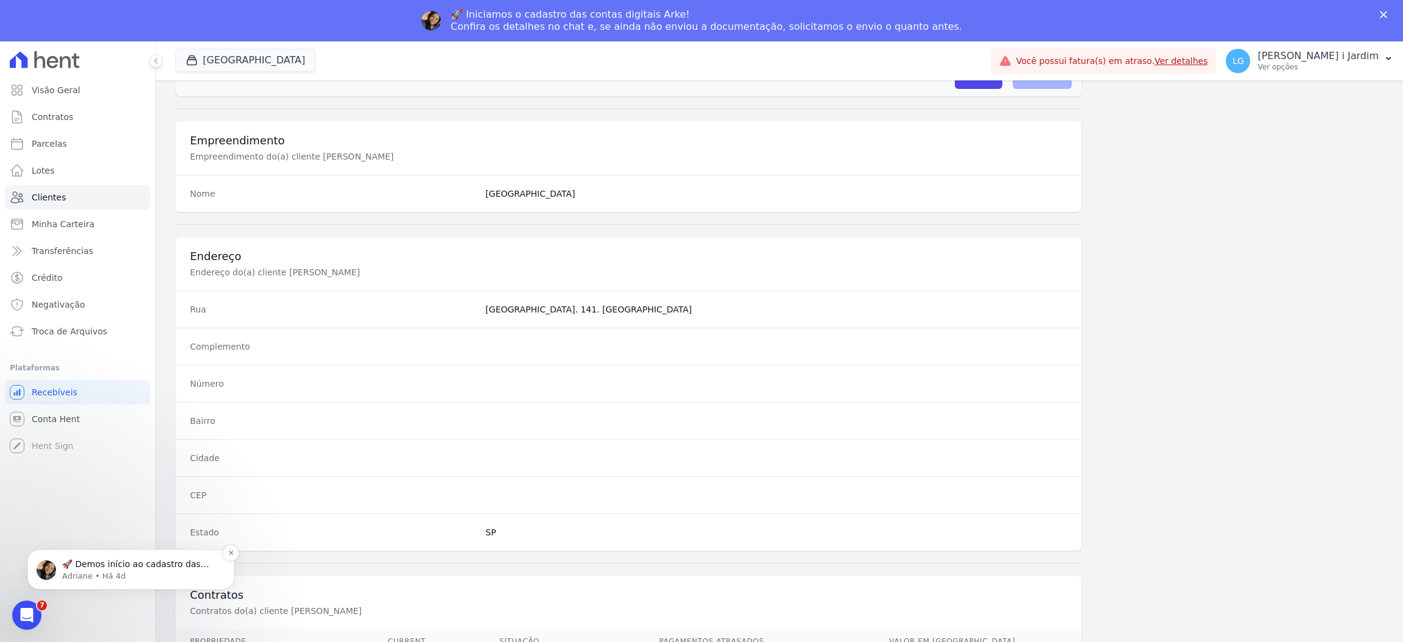
click at [122, 573] on p "Adriane • Há 4d" at bounding box center [140, 576] width 157 height 11
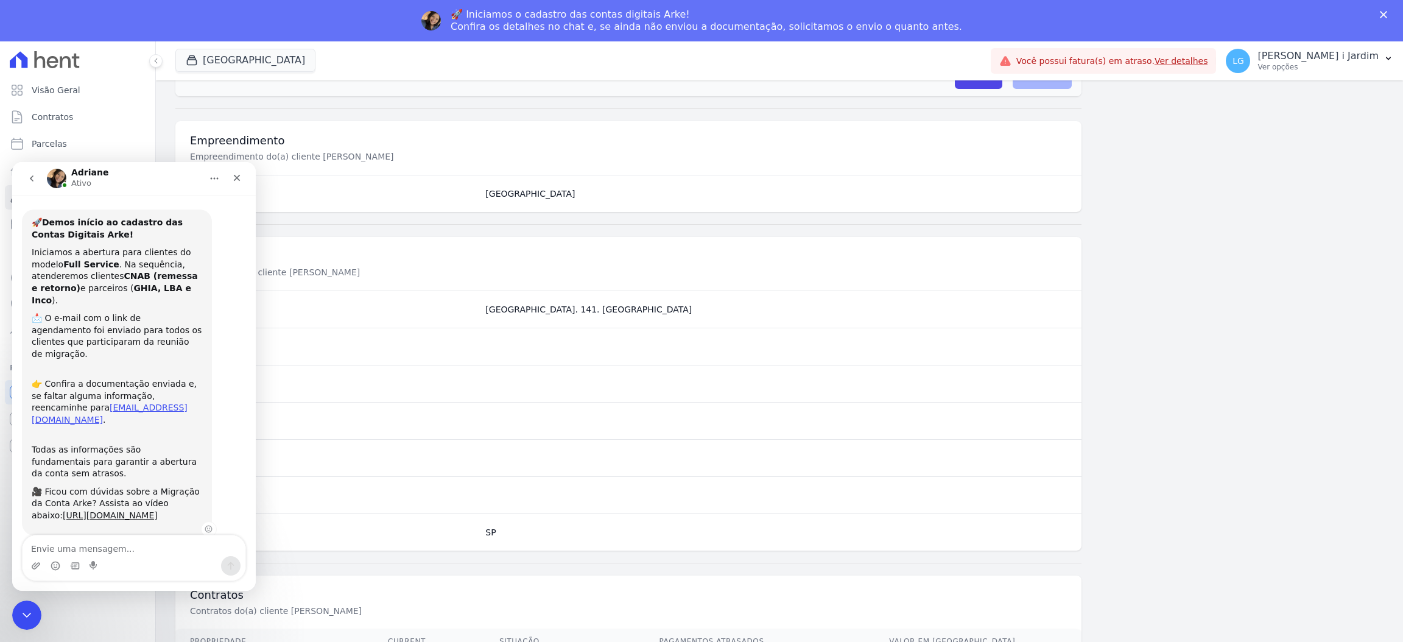
scroll to position [24, 0]
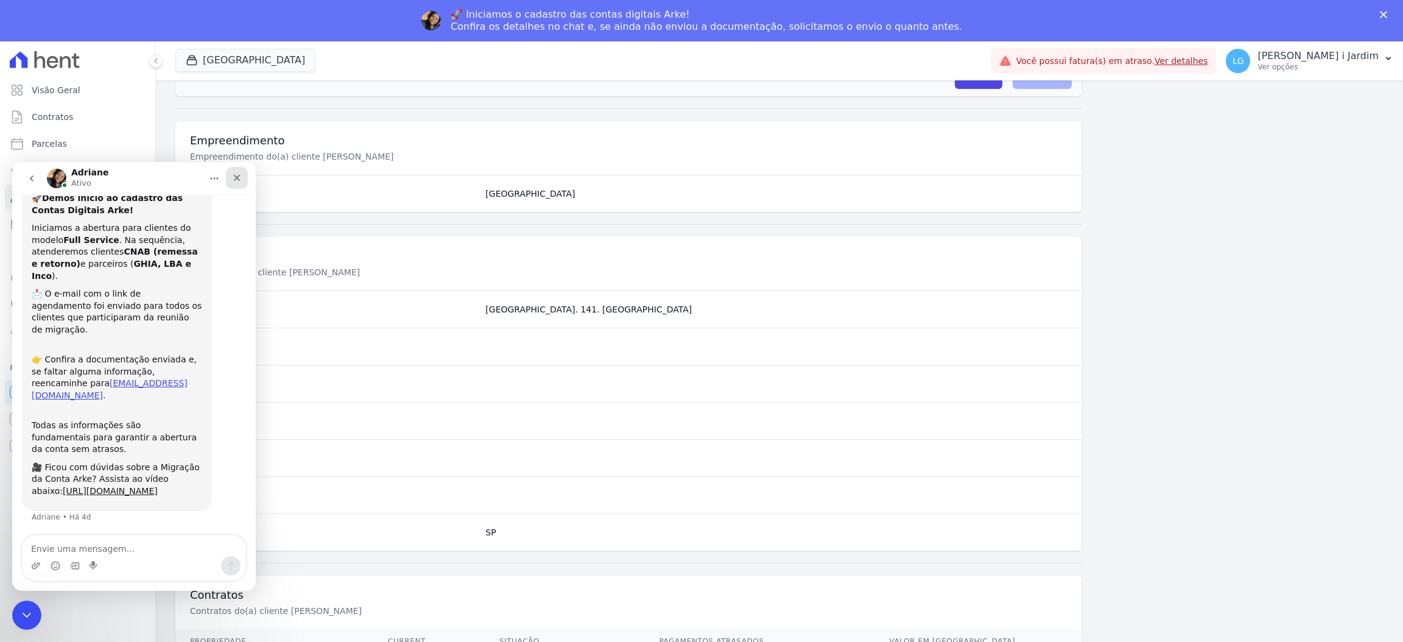
click at [238, 178] on icon "Fechar" at bounding box center [237, 178] width 10 height 10
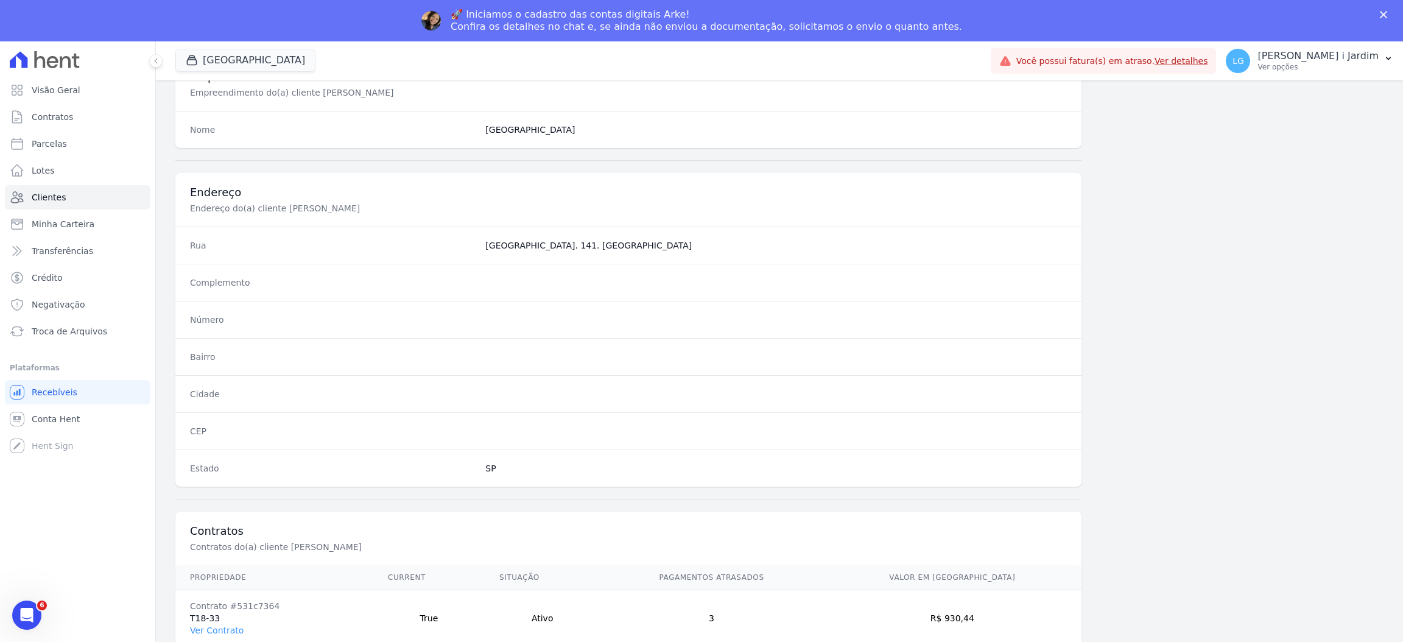
scroll to position [499, 0]
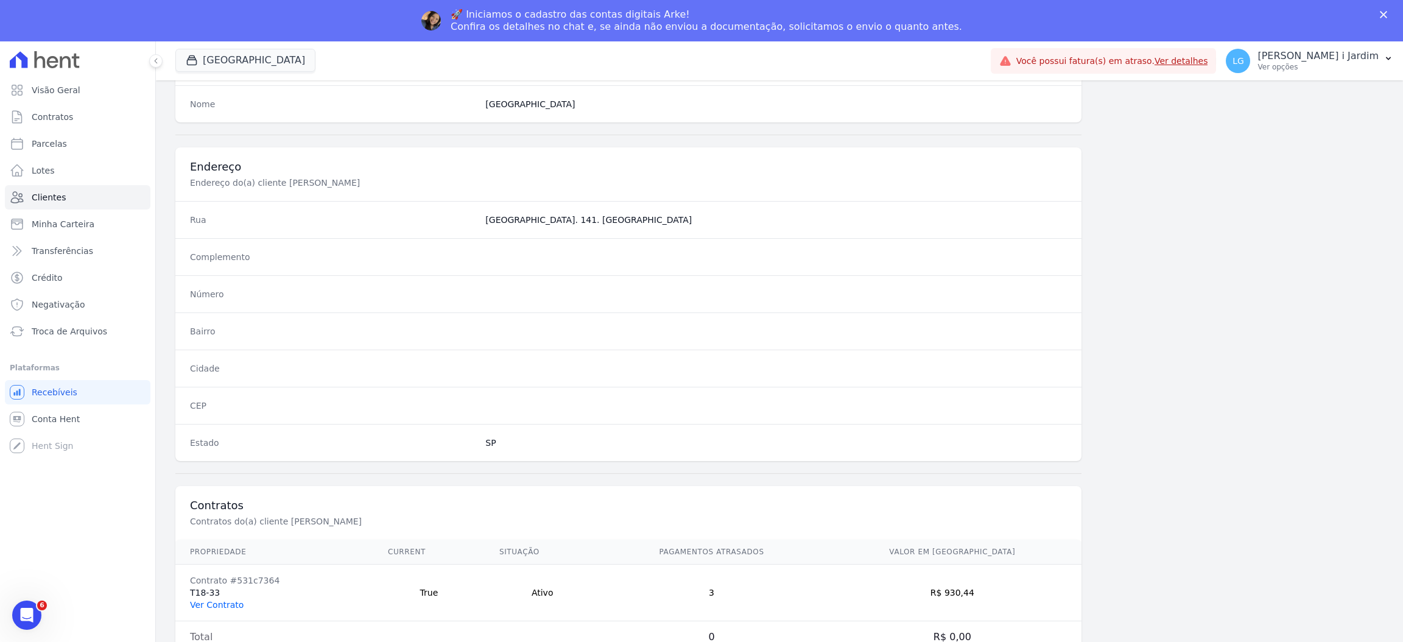
click at [215, 603] on link "Ver Contrato" at bounding box center [217, 605] width 54 height 10
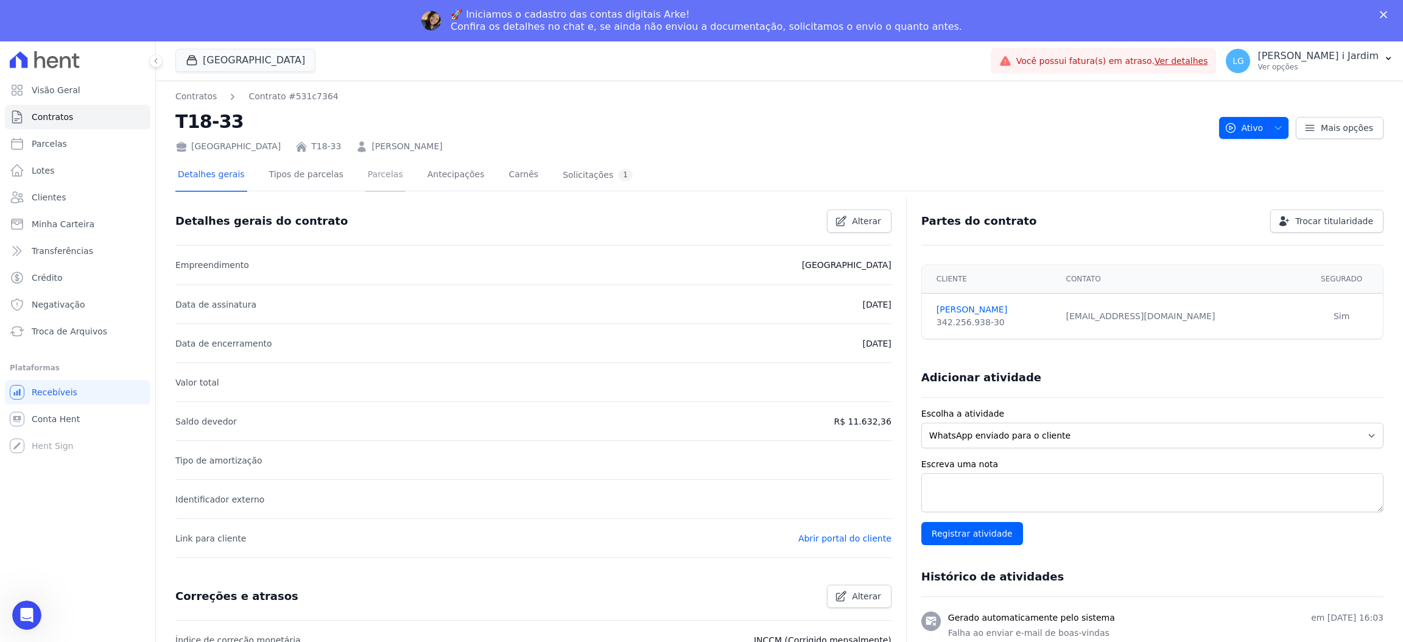
click at [365, 167] on link "Parcelas" at bounding box center [385, 176] width 40 height 32
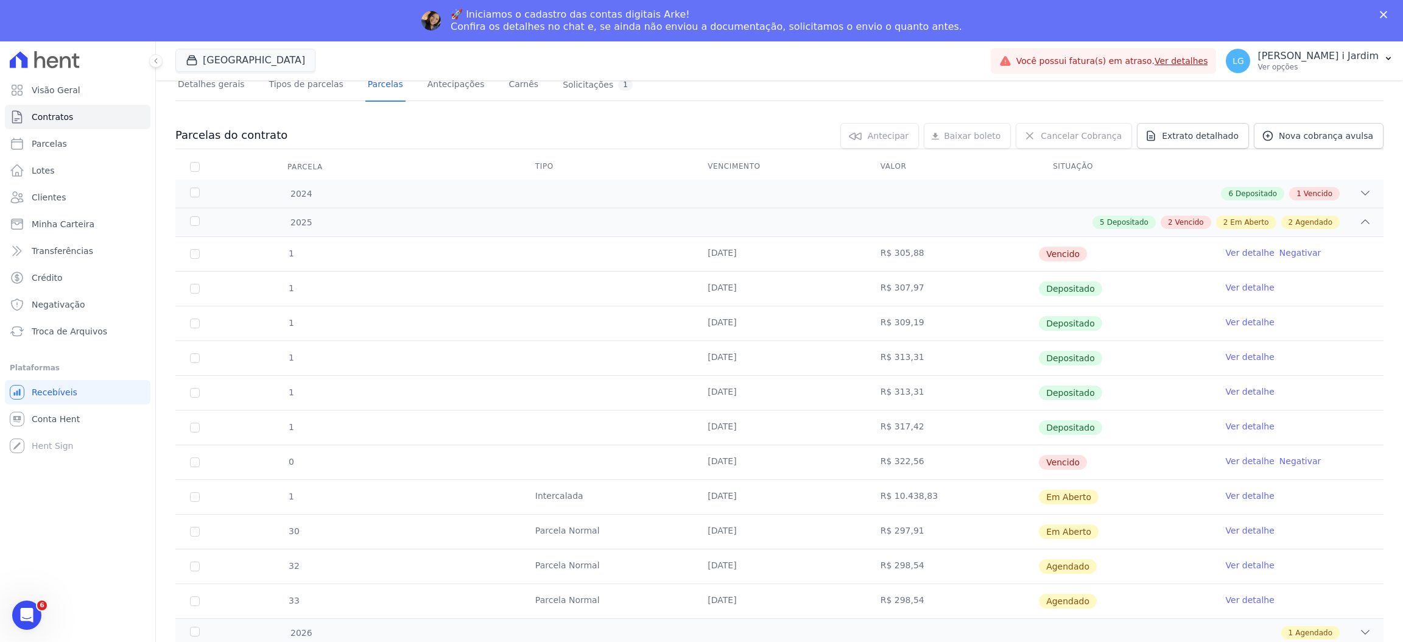
click at [1245, 464] on link "Ver detalhe" at bounding box center [1250, 461] width 49 height 12
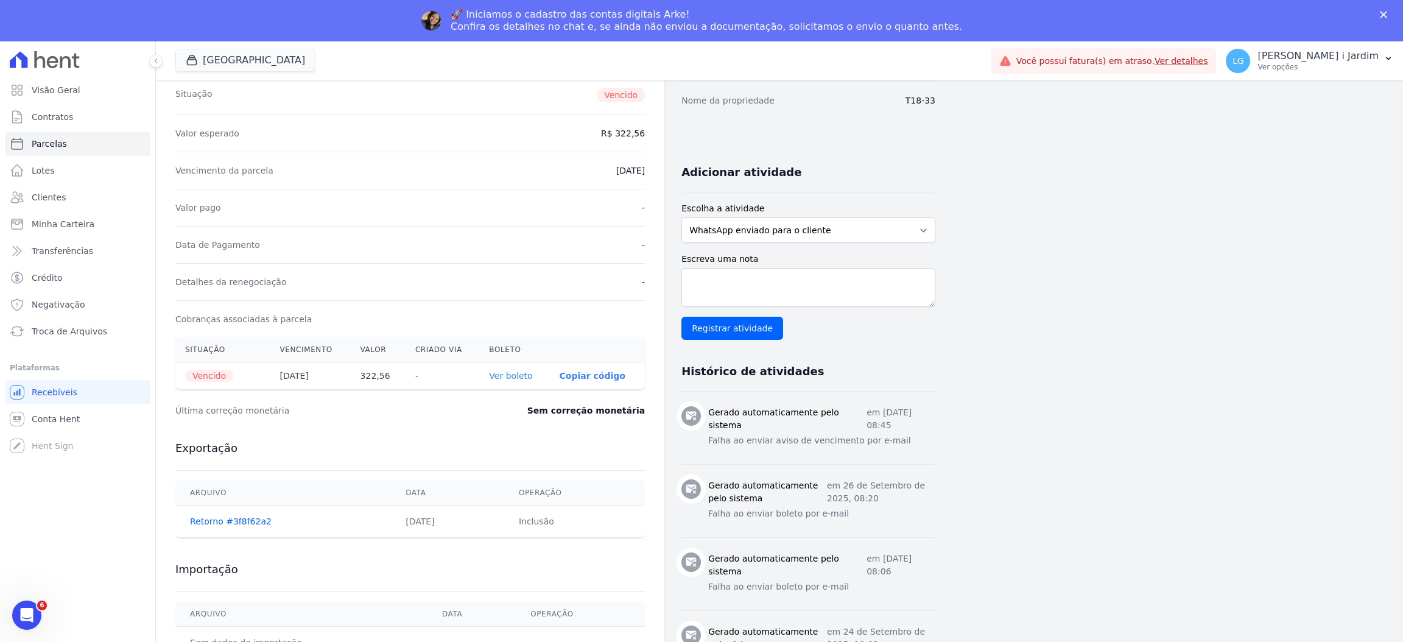
click at [524, 378] on link "Ver boleto" at bounding box center [510, 376] width 43 height 10
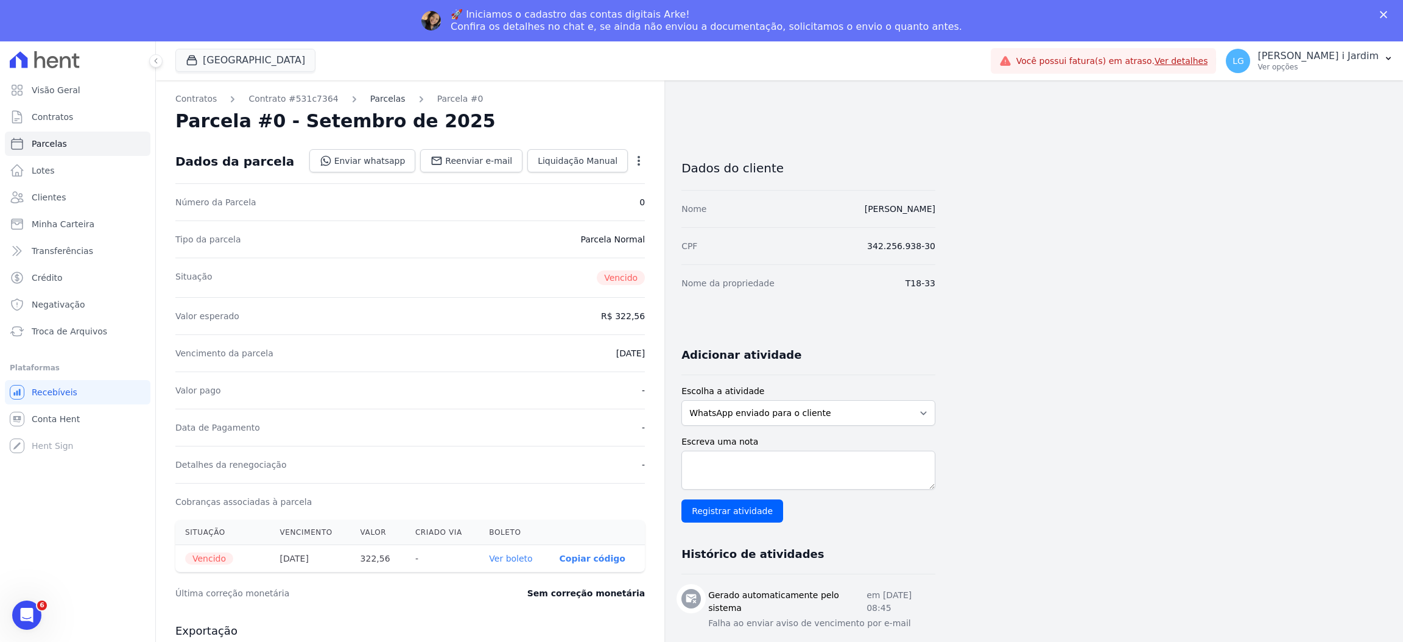
click at [370, 96] on link "Parcelas" at bounding box center [387, 99] width 35 height 13
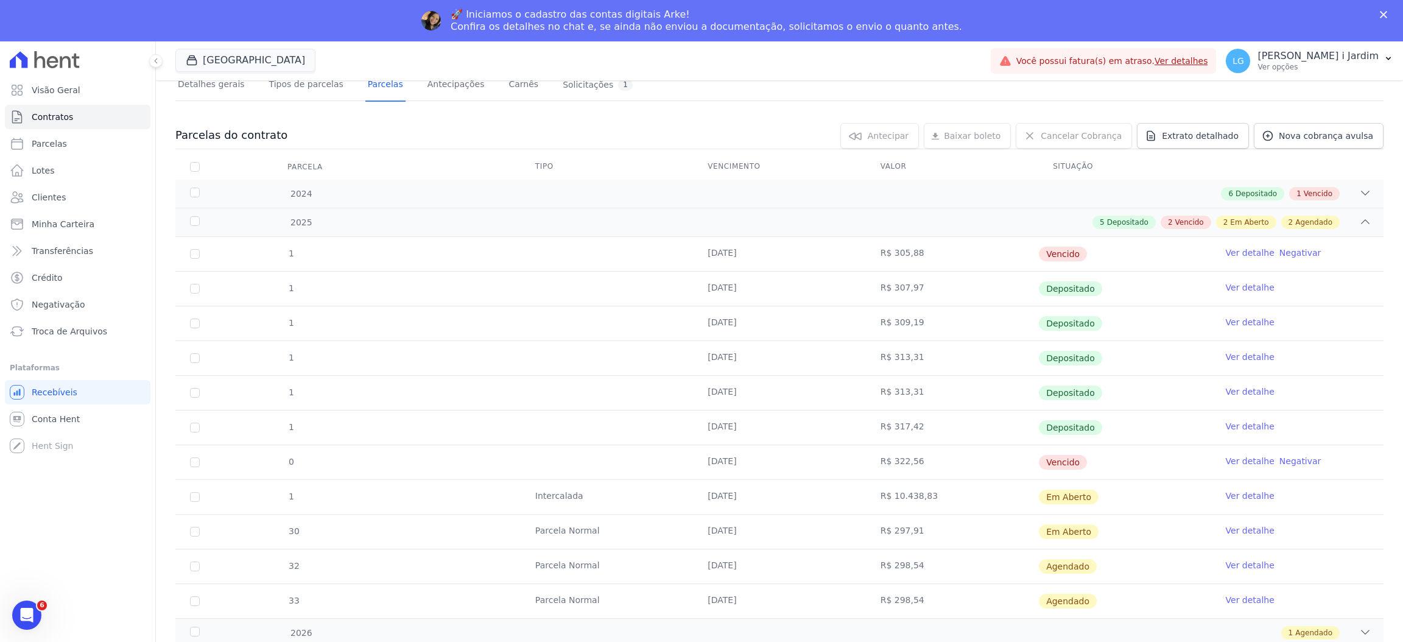
click at [1233, 537] on link "Ver detalhe" at bounding box center [1250, 530] width 49 height 12
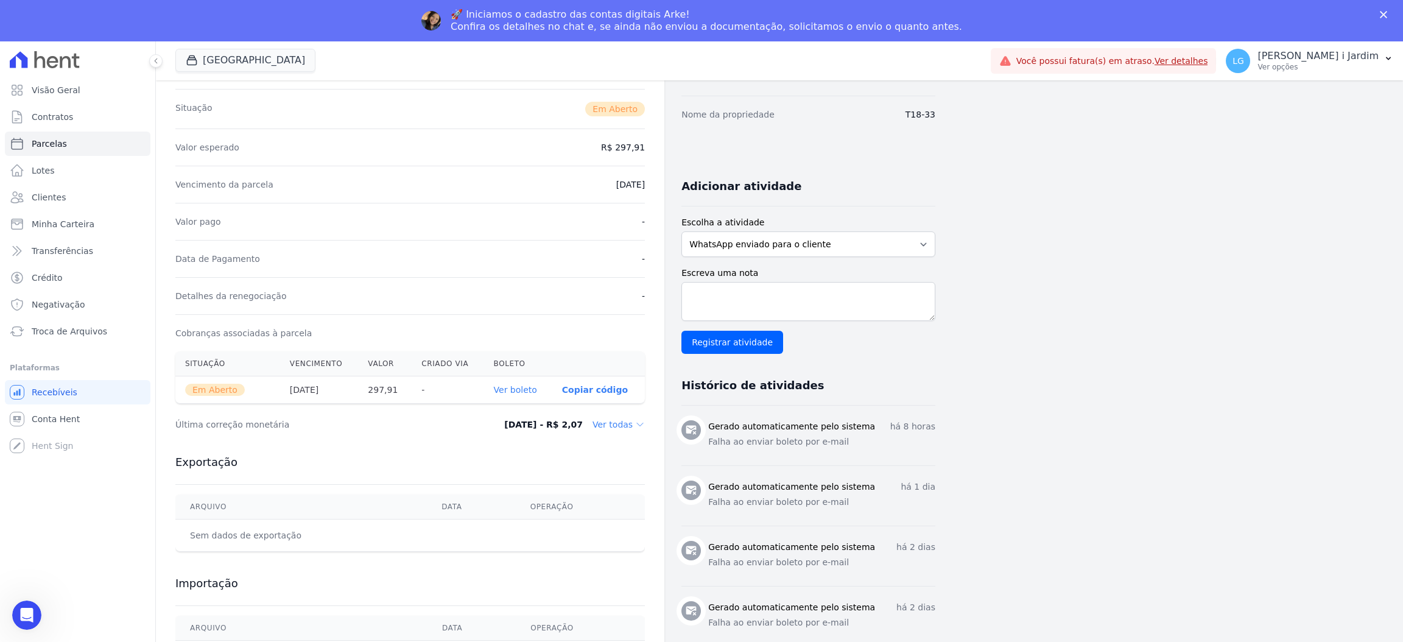
scroll to position [272, 0]
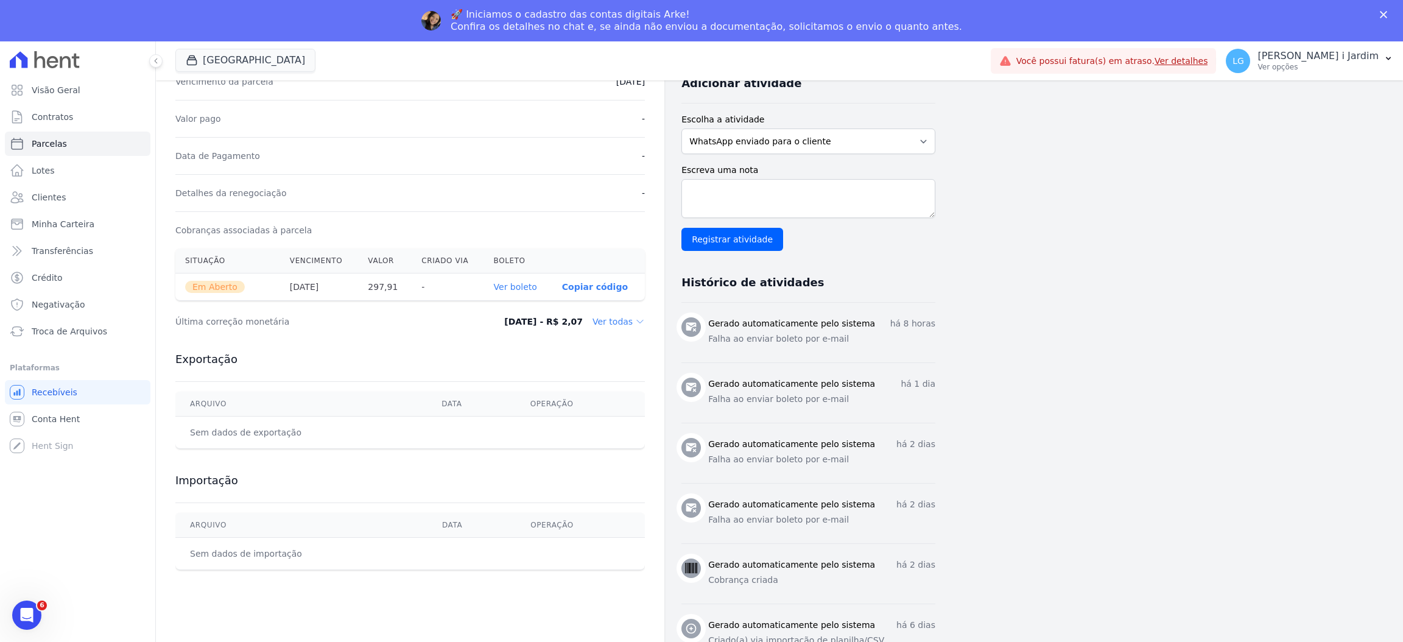
click at [524, 282] on link "Ver boleto" at bounding box center [515, 287] width 43 height 10
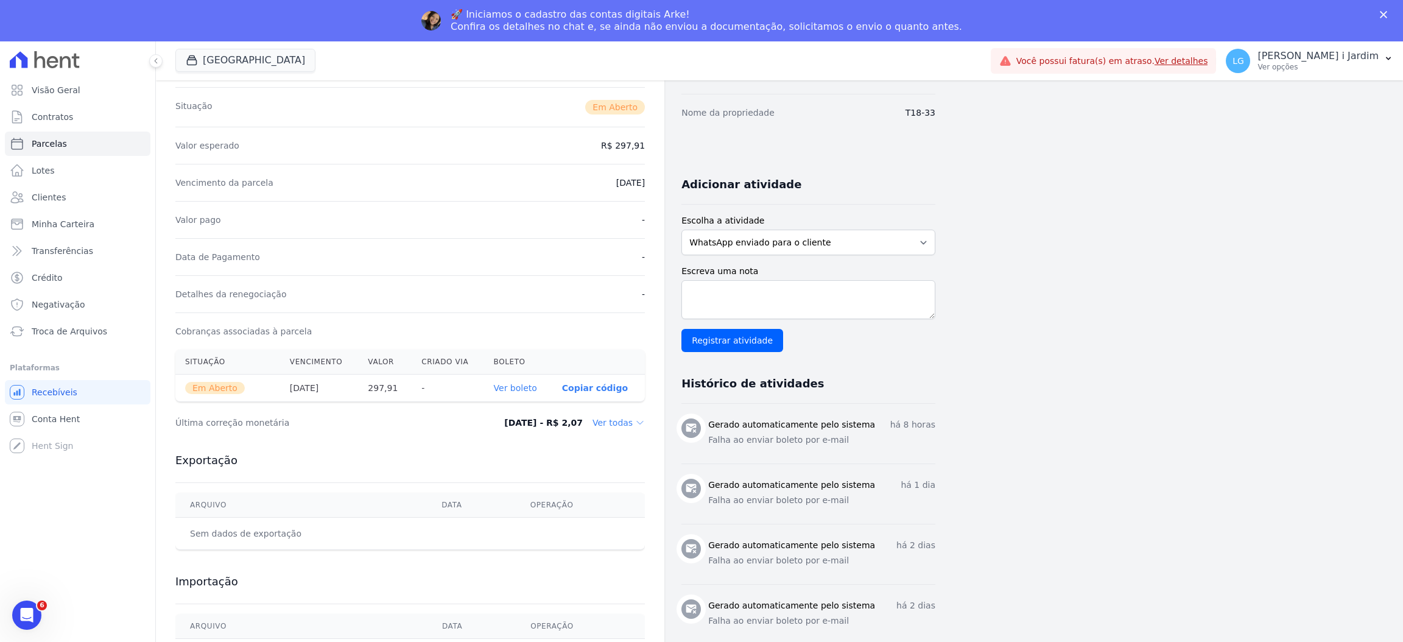
scroll to position [0, 0]
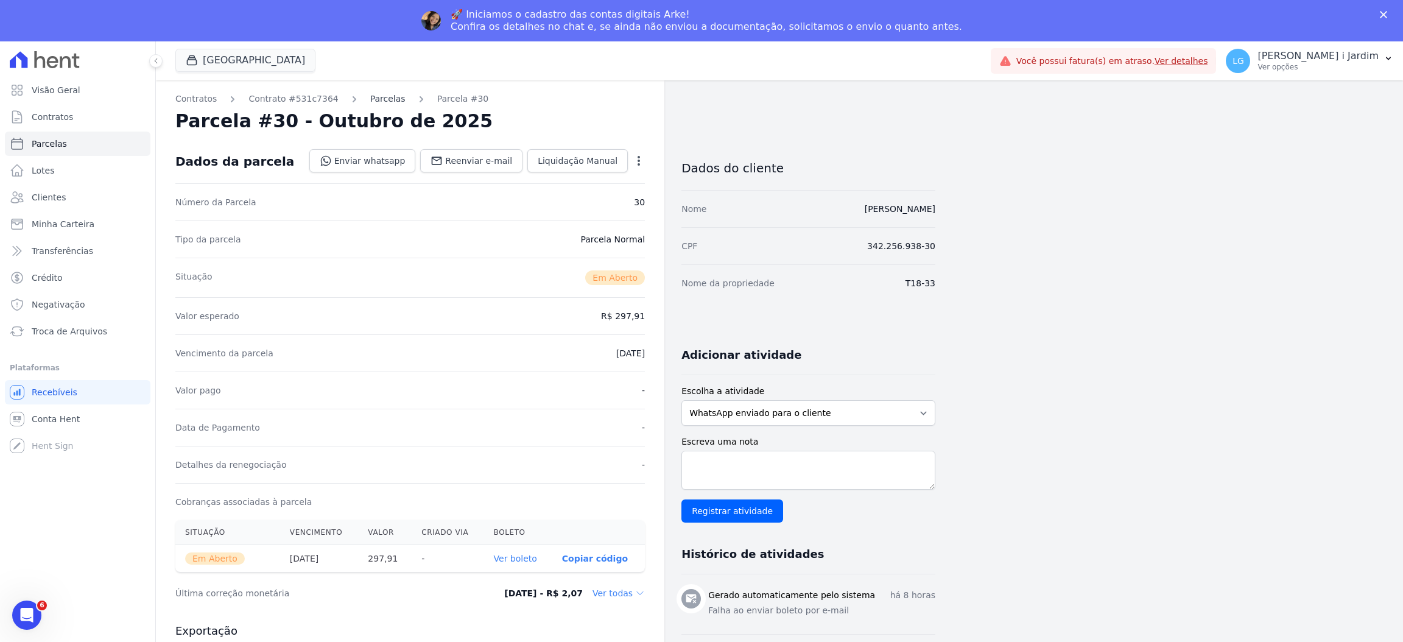
click at [370, 102] on link "Parcelas" at bounding box center [387, 99] width 35 height 13
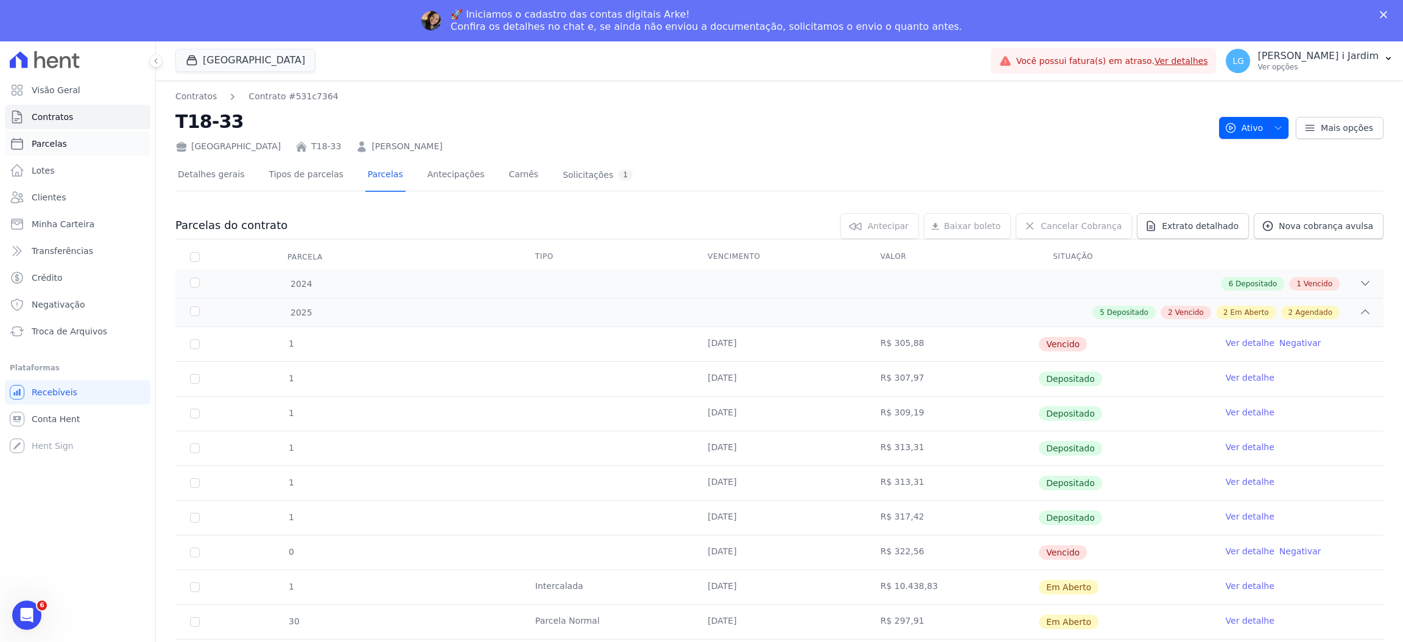
click at [86, 141] on link "Parcelas" at bounding box center [78, 144] width 146 height 24
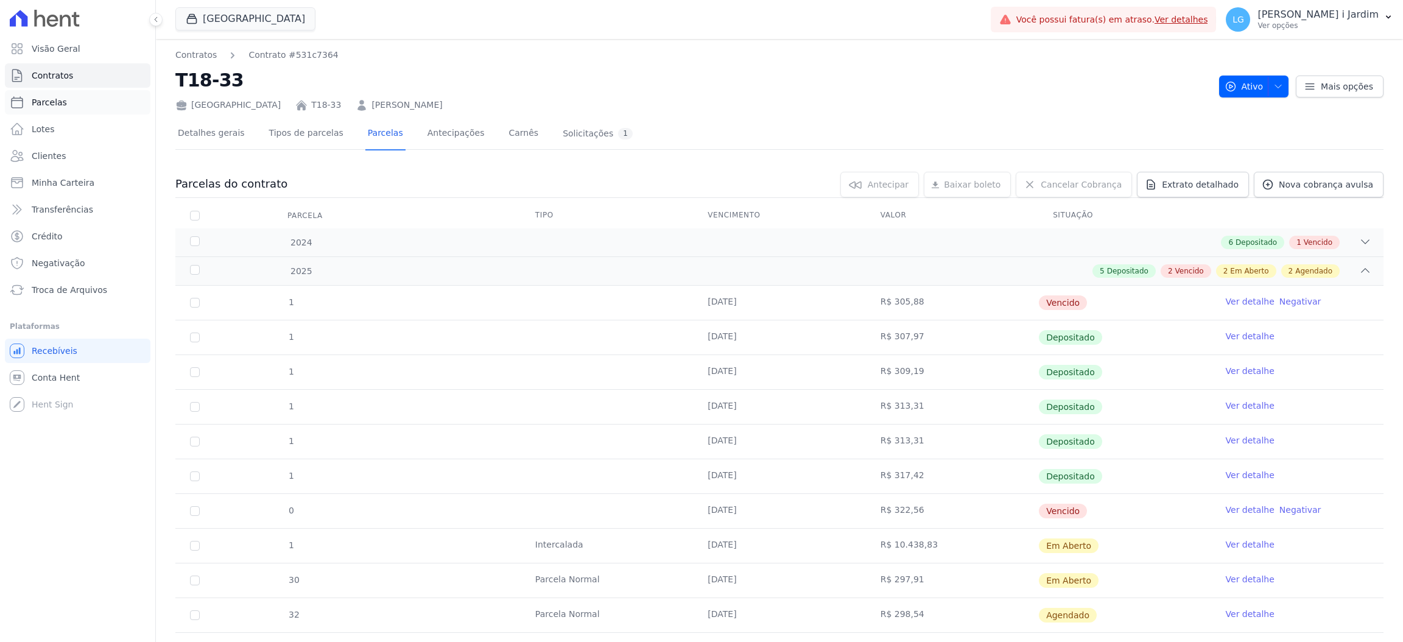
select select
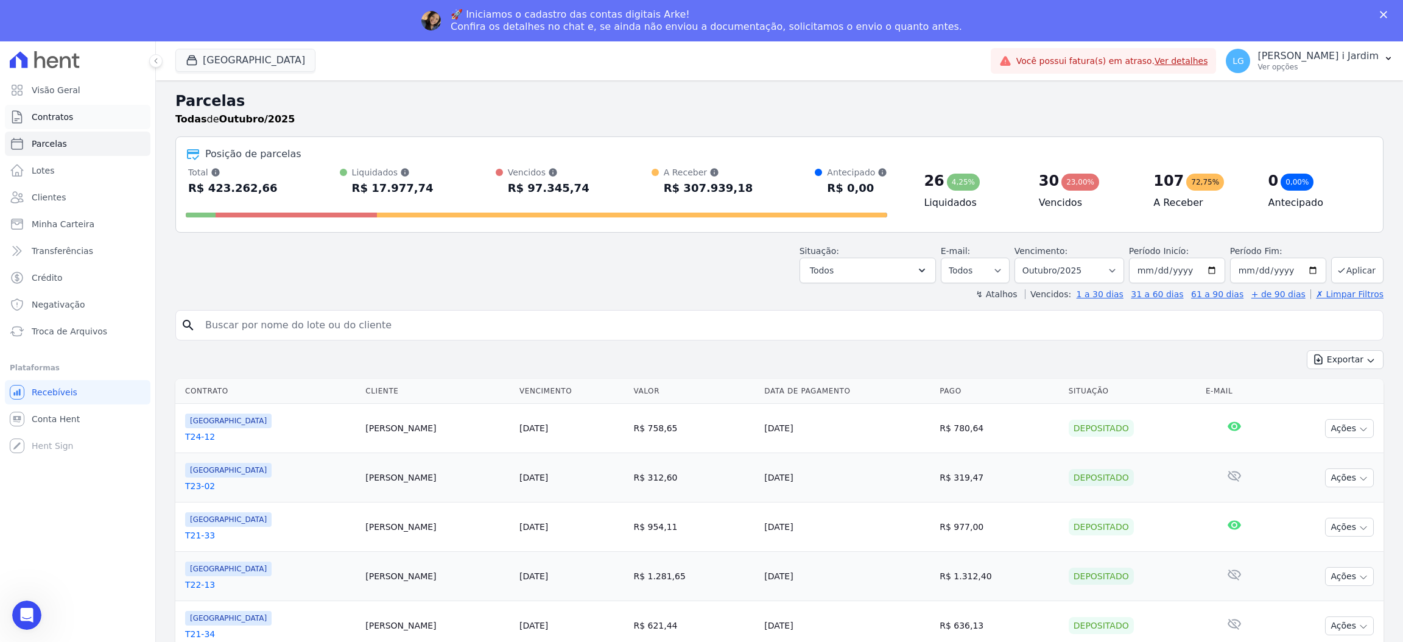
click at [49, 116] on span "Contratos" at bounding box center [52, 117] width 41 height 12
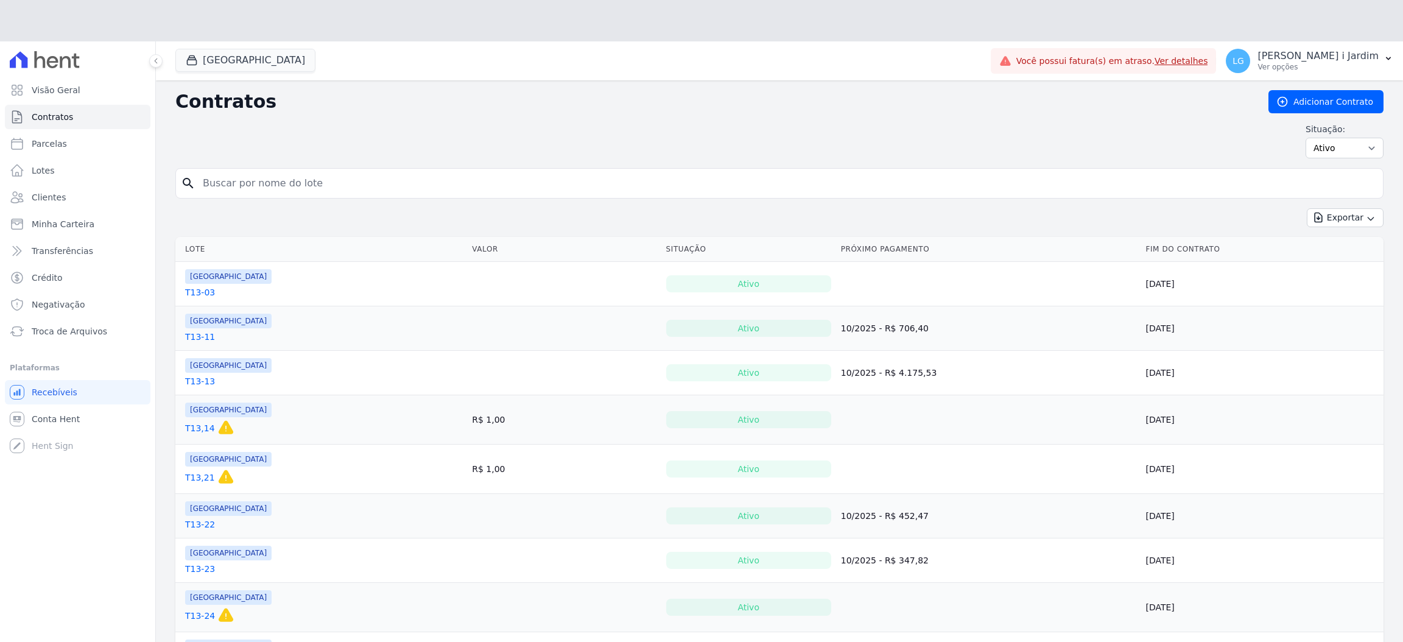
click at [314, 131] on div "Situação: Ativo Todos Pausado Distratado Rascunho Expirado Encerrado" at bounding box center [779, 140] width 1208 height 35
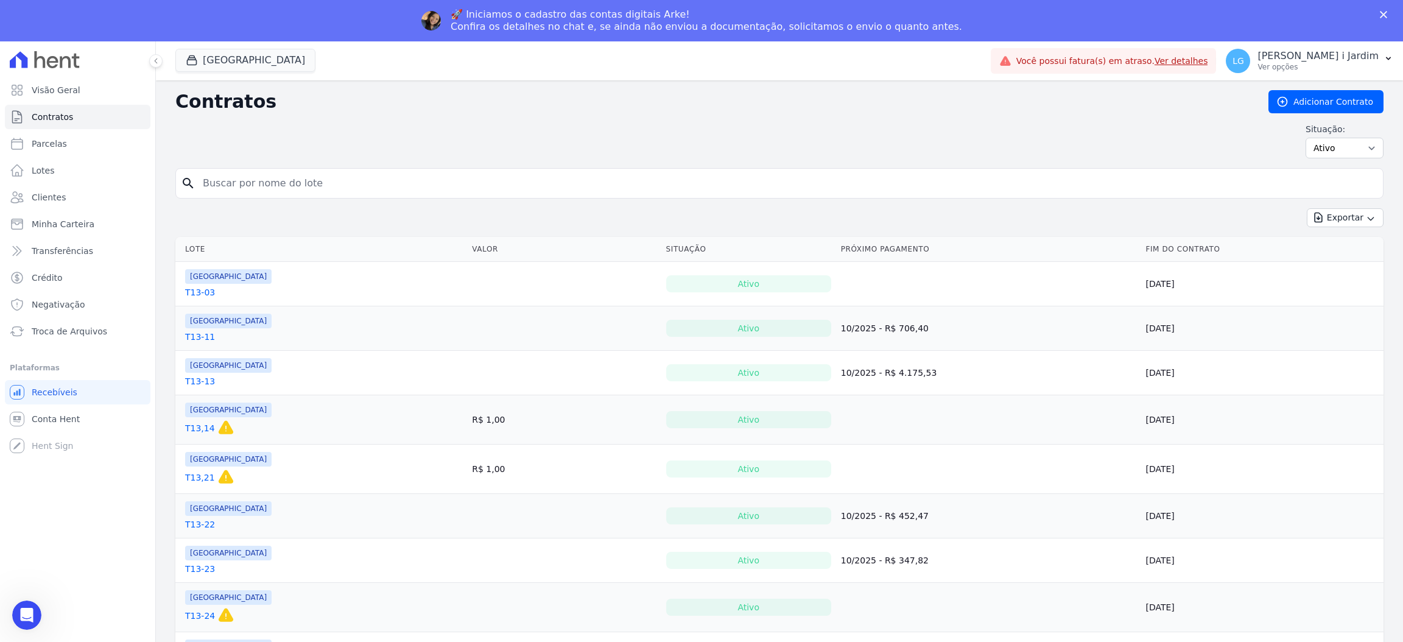
click at [292, 192] on input "search" at bounding box center [787, 183] width 1183 height 24
type input "NATALIA MORATO MILAM"
click at [538, 185] on input "NATALIA MORATO MILAM" at bounding box center [787, 183] width 1183 height 24
click at [68, 118] on span "Contratos" at bounding box center [52, 117] width 41 height 12
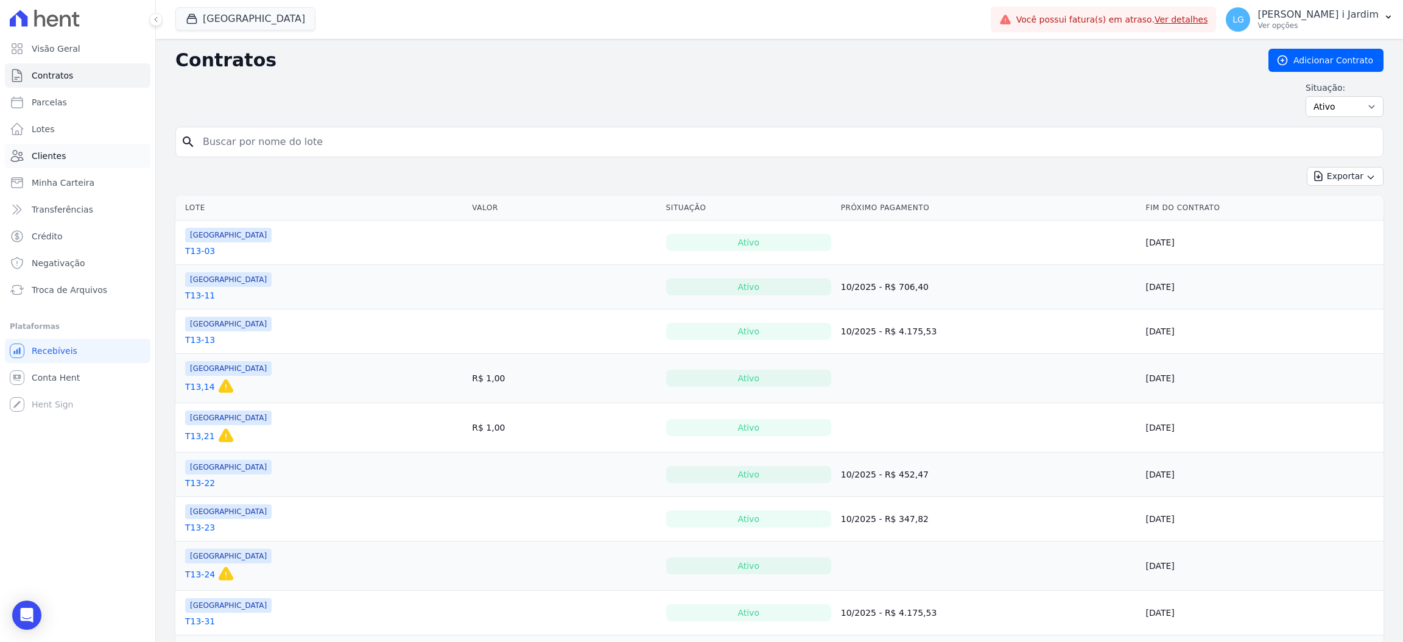
click at [86, 163] on link "Clientes" at bounding box center [78, 156] width 146 height 24
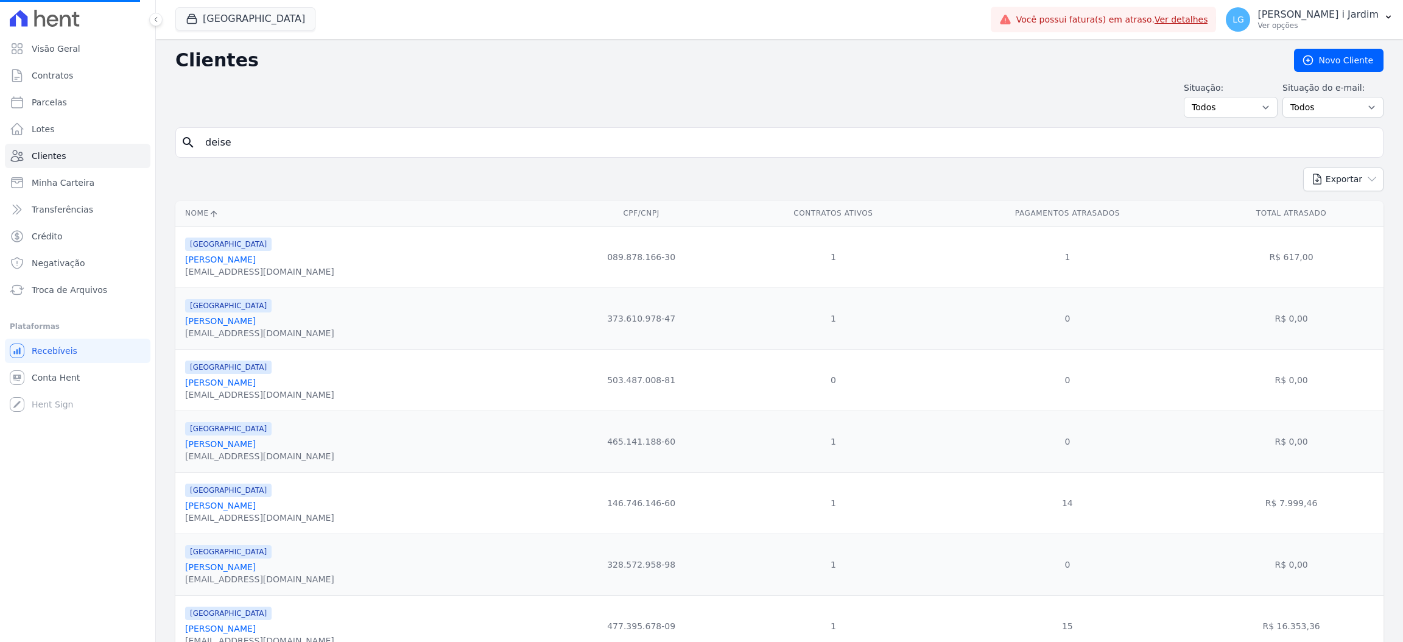
drag, startPoint x: 381, startPoint y: 116, endPoint x: 384, endPoint y: 141, distance: 25.2
click at [384, 141] on input "search" at bounding box center [788, 142] width 1180 height 24
click at [384, 142] on input "search" at bounding box center [788, 142] width 1180 height 24
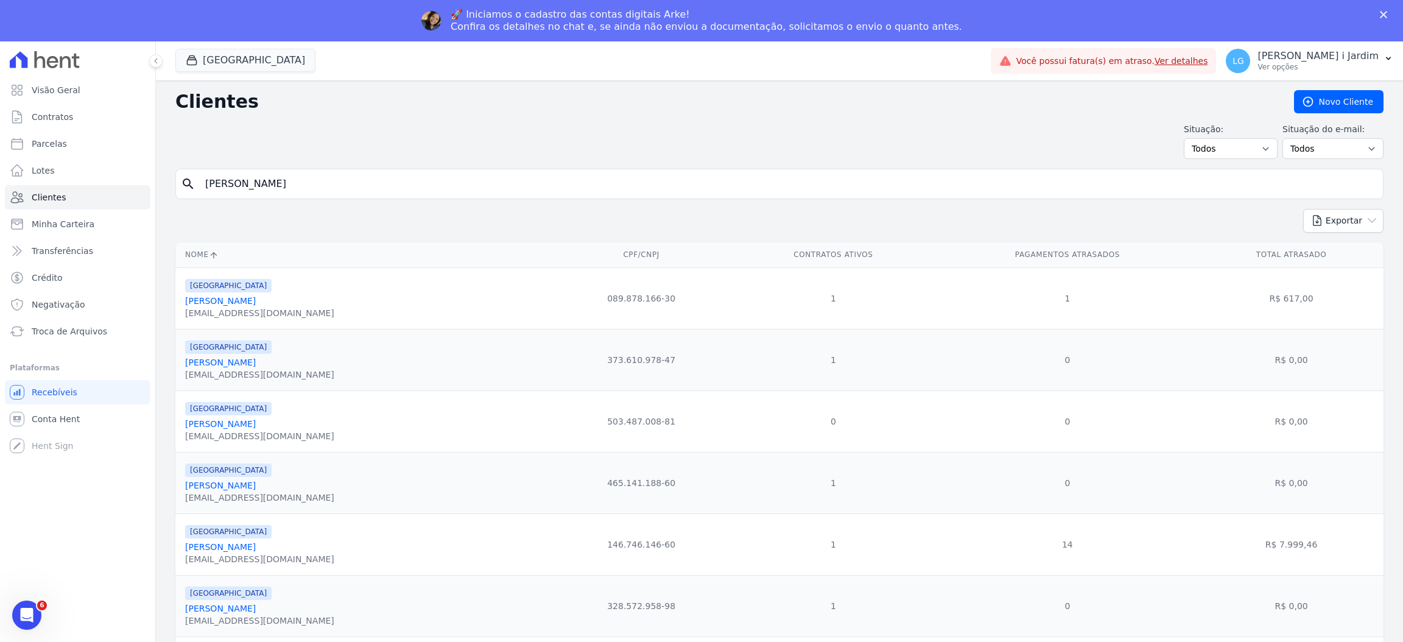
type input "natalia morato"
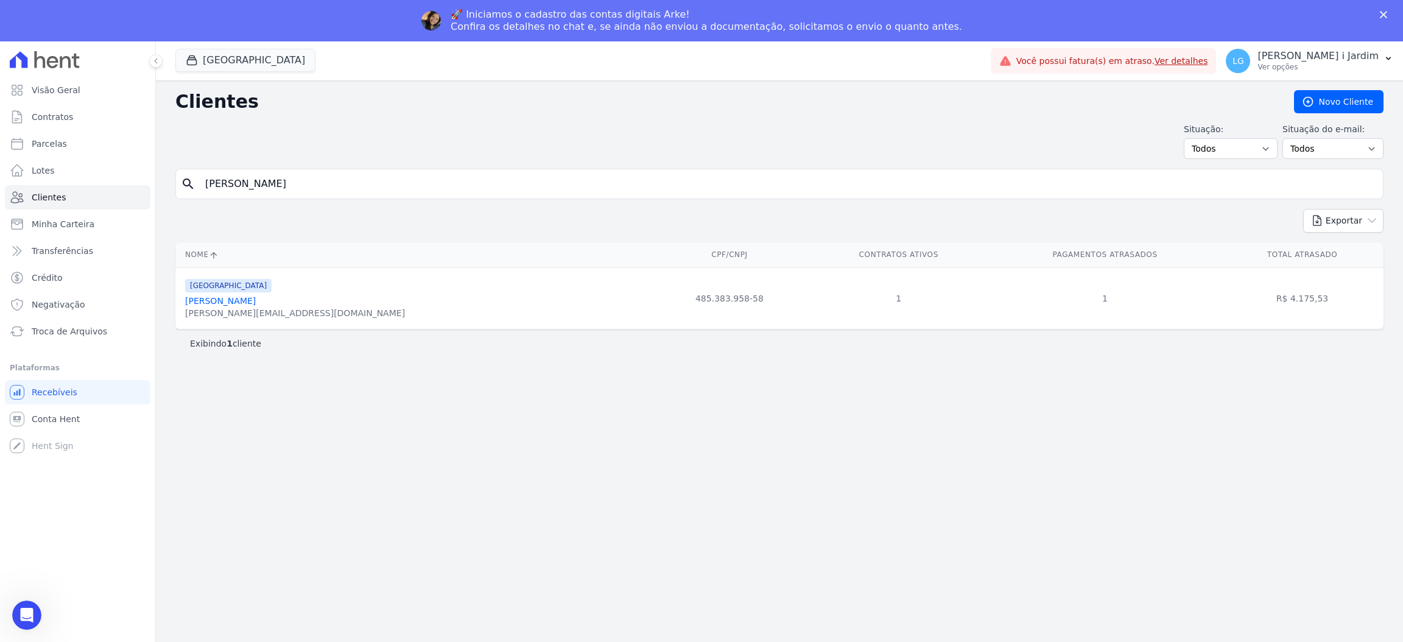
click at [247, 301] on link "Natalia Morato Milam" at bounding box center [220, 301] width 71 height 10
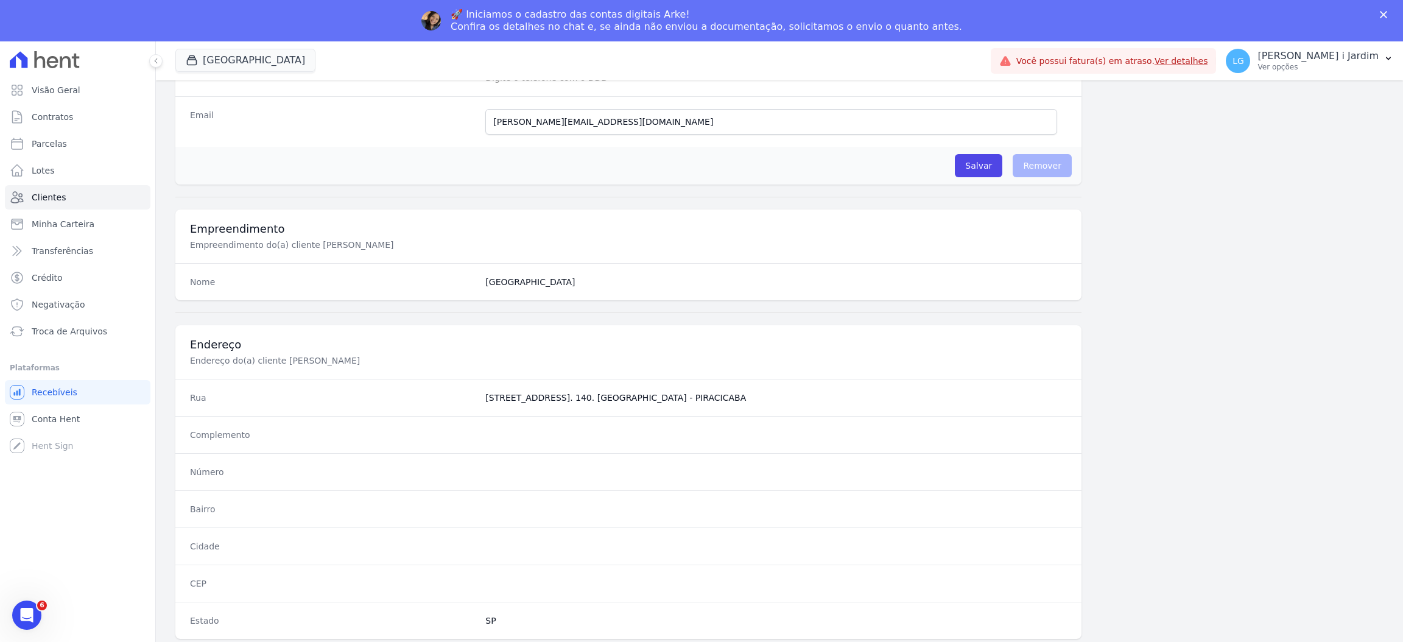
scroll to position [499, 0]
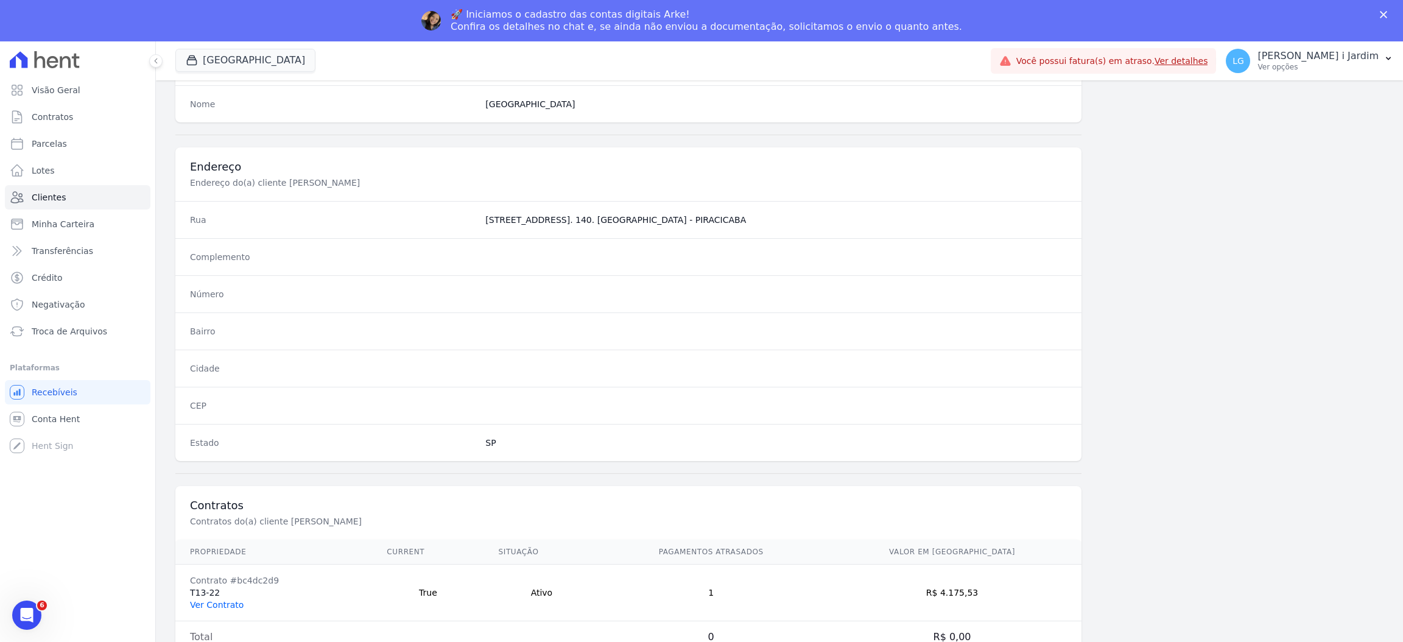
click at [211, 605] on link "Ver Contrato" at bounding box center [217, 605] width 54 height 10
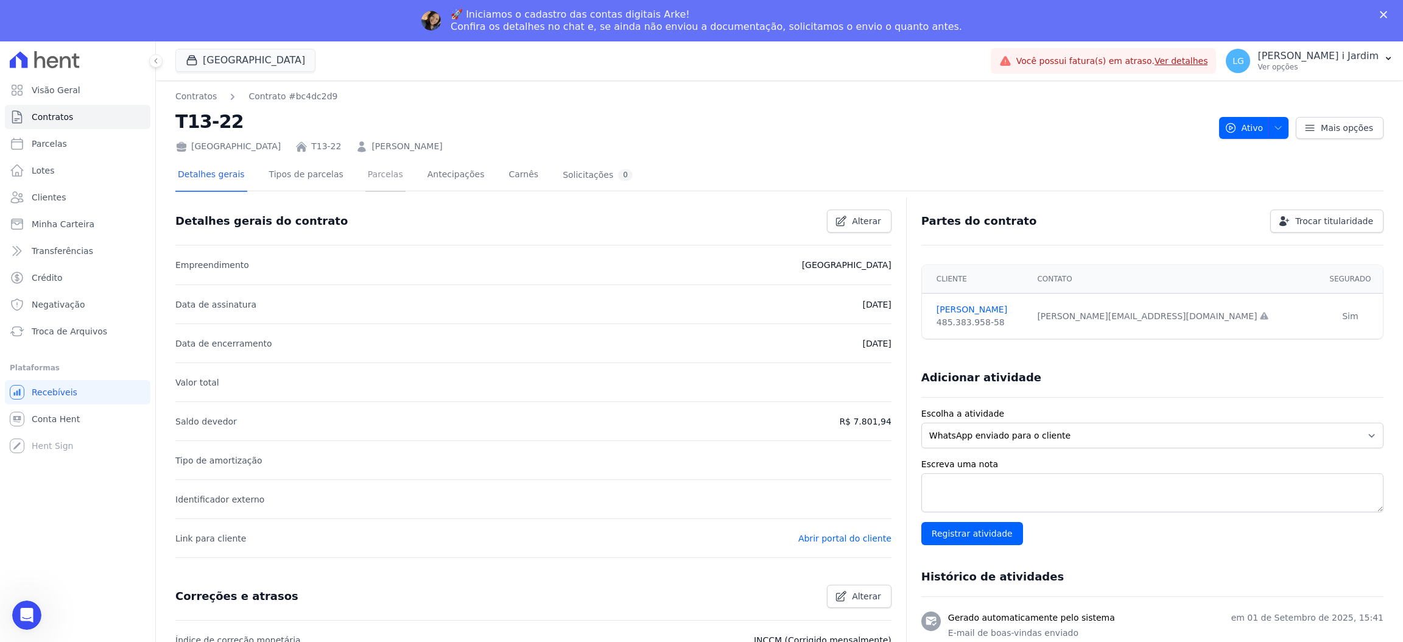
click at [365, 171] on link "Parcelas" at bounding box center [385, 176] width 40 height 32
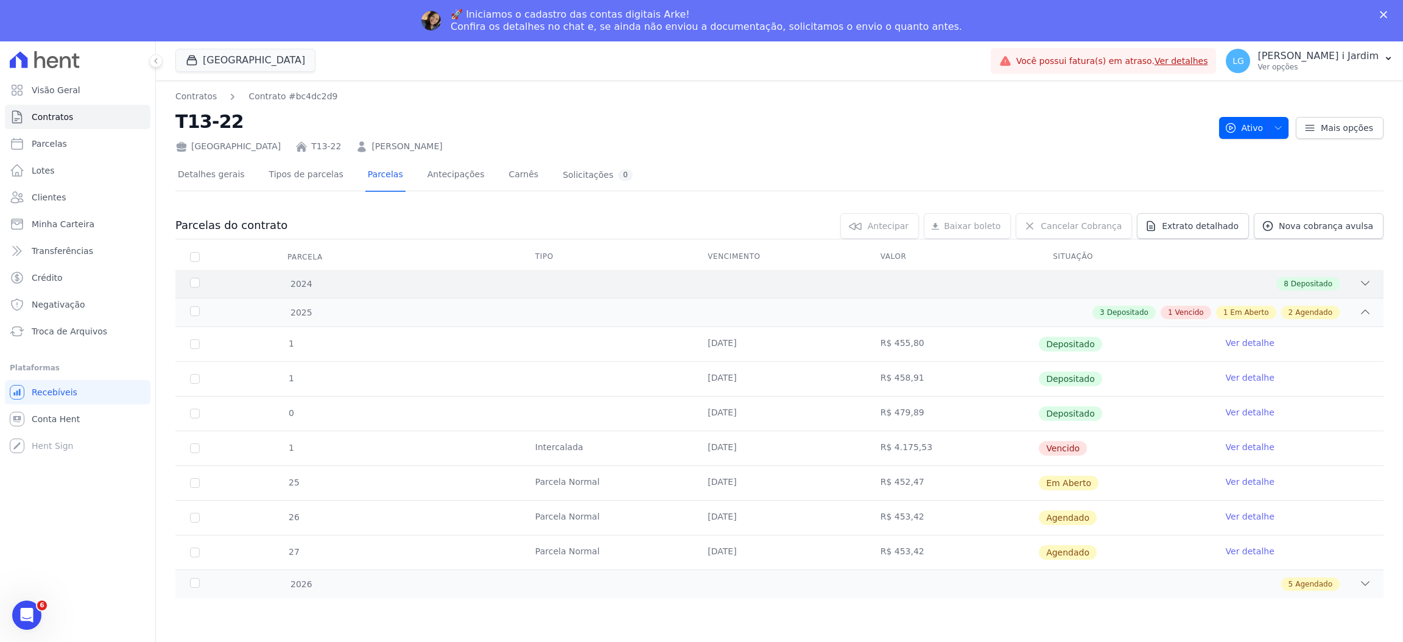
click at [1340, 286] on div "8 Depositado" at bounding box center [839, 283] width 1065 height 13
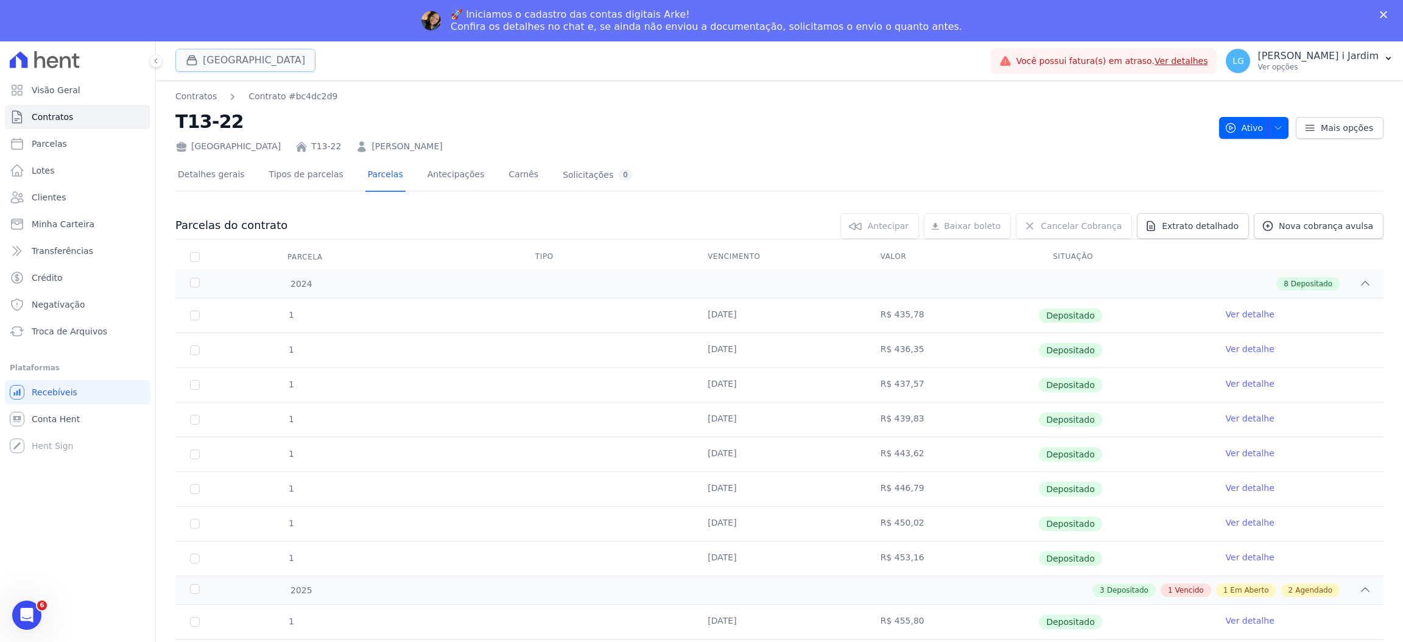
click at [202, 56] on div "button" at bounding box center [194, 60] width 17 height 12
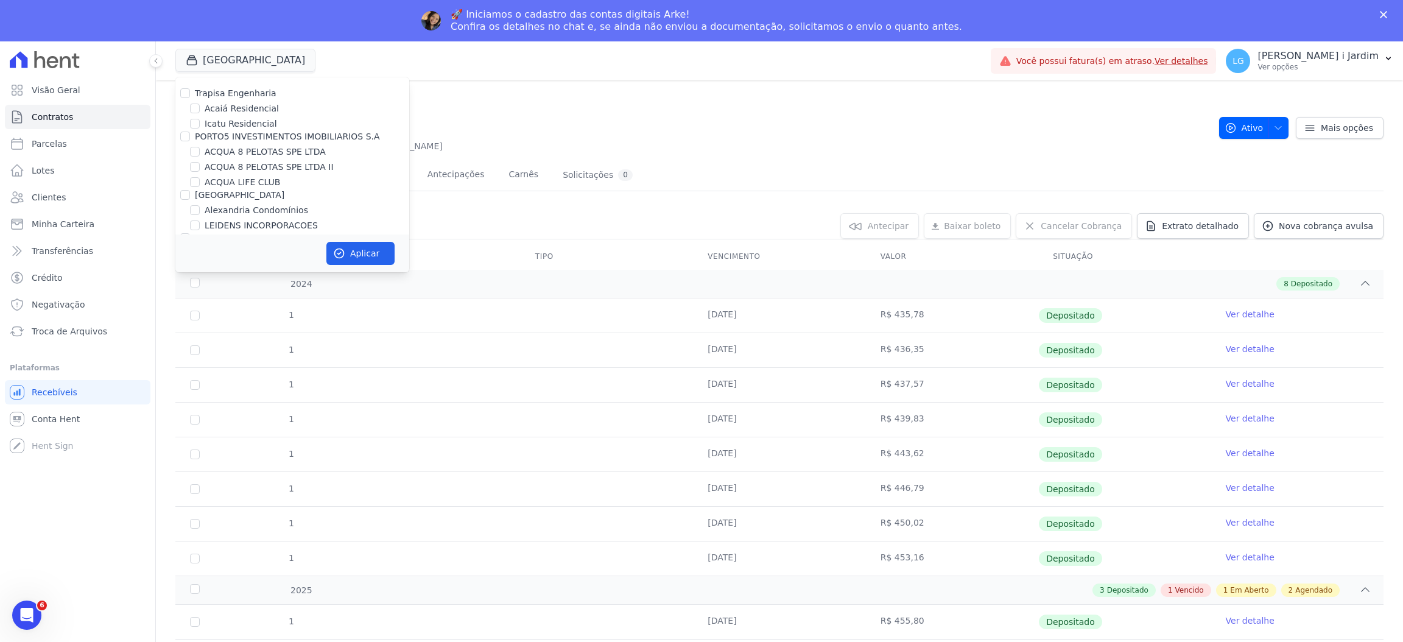
scroll to position [216, 0]
click at [255, 210] on label "SOLAR DOS ARRUDAS" at bounding box center [252, 215] width 94 height 13
click at [200, 210] on input "SOLAR DOS ARRUDAS" at bounding box center [195, 215] width 10 height 10
checkbox input "true"
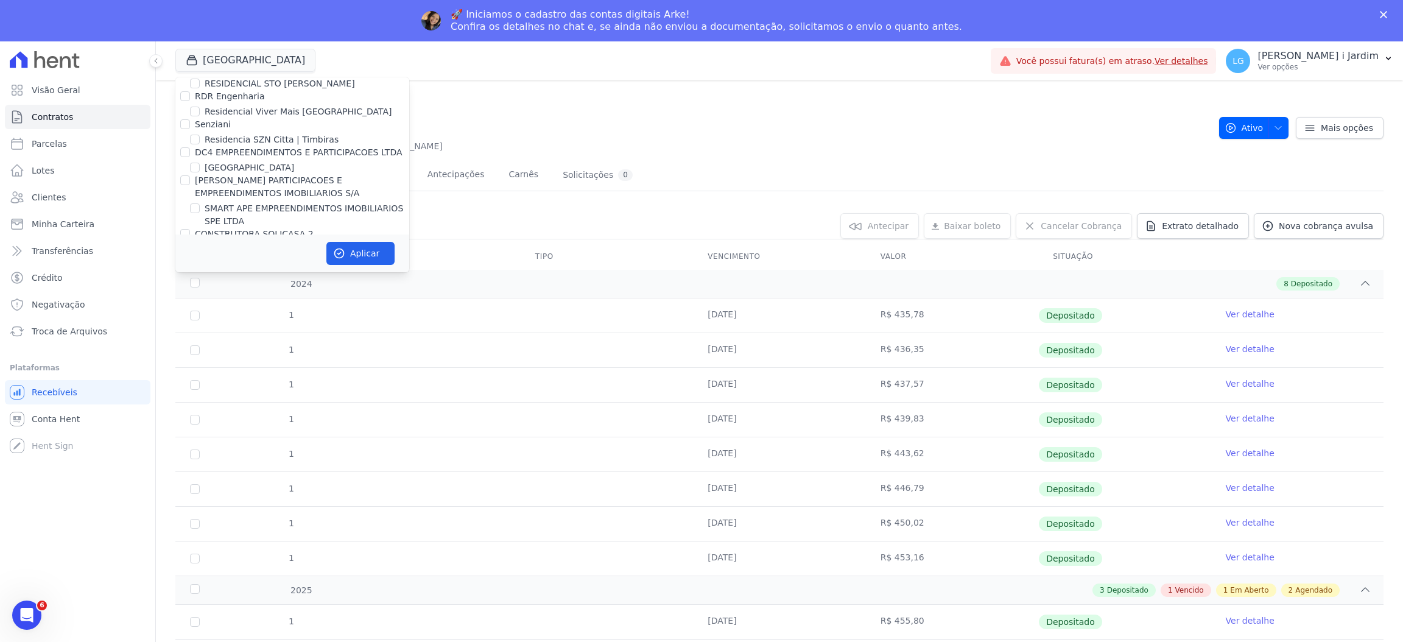
click at [247, 243] on label "SOLAR DOS ARRUDAS 2" at bounding box center [256, 249] width 103 height 13
click at [200, 244] on input "SOLAR DOS ARRUDAS 2" at bounding box center [195, 249] width 10 height 10
checkbox input "true"
click at [366, 250] on button "Aplicar" at bounding box center [360, 253] width 68 height 23
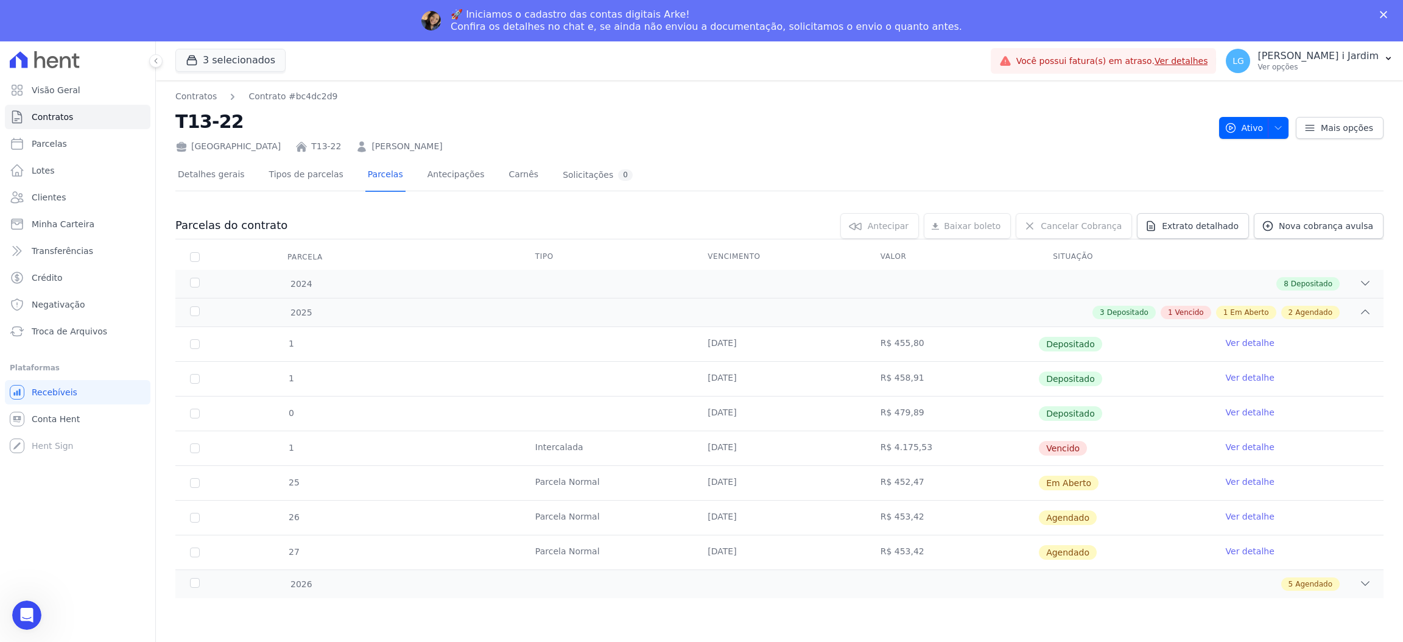
scroll to position [0, 0]
click at [71, 256] on link "Transferências" at bounding box center [78, 251] width 146 height 24
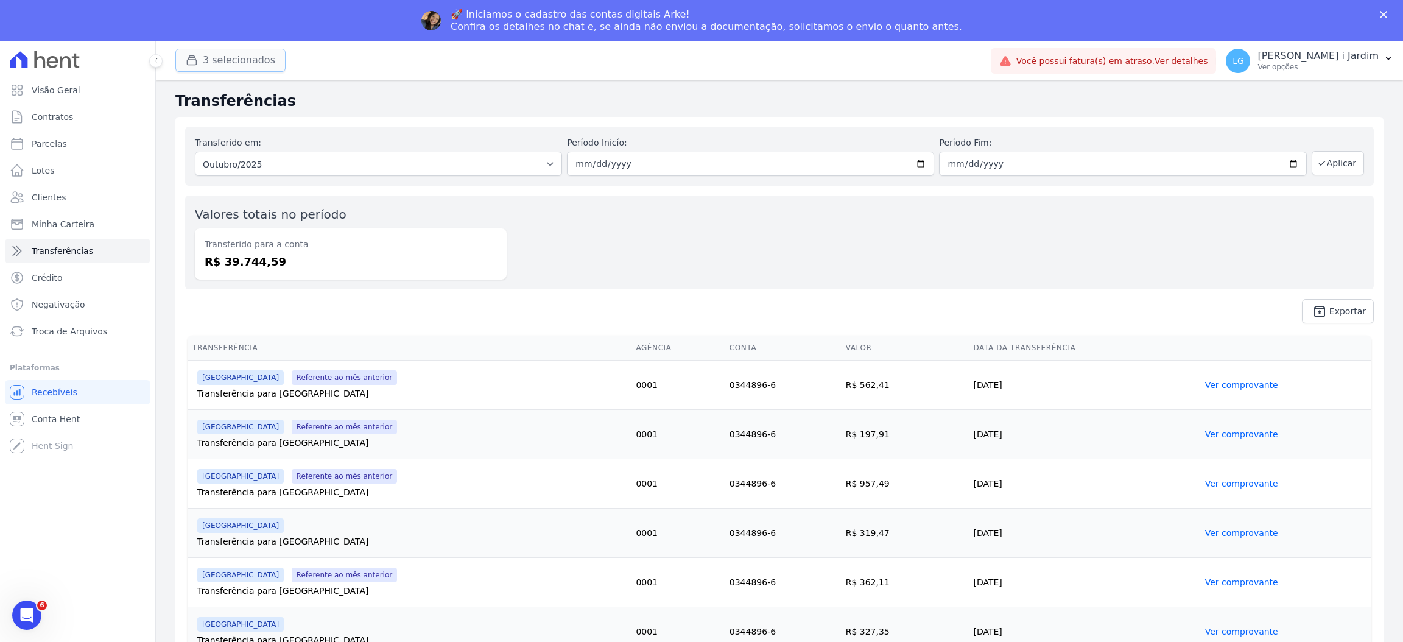
click at [242, 49] on button "3 selecionados" at bounding box center [230, 60] width 110 height 23
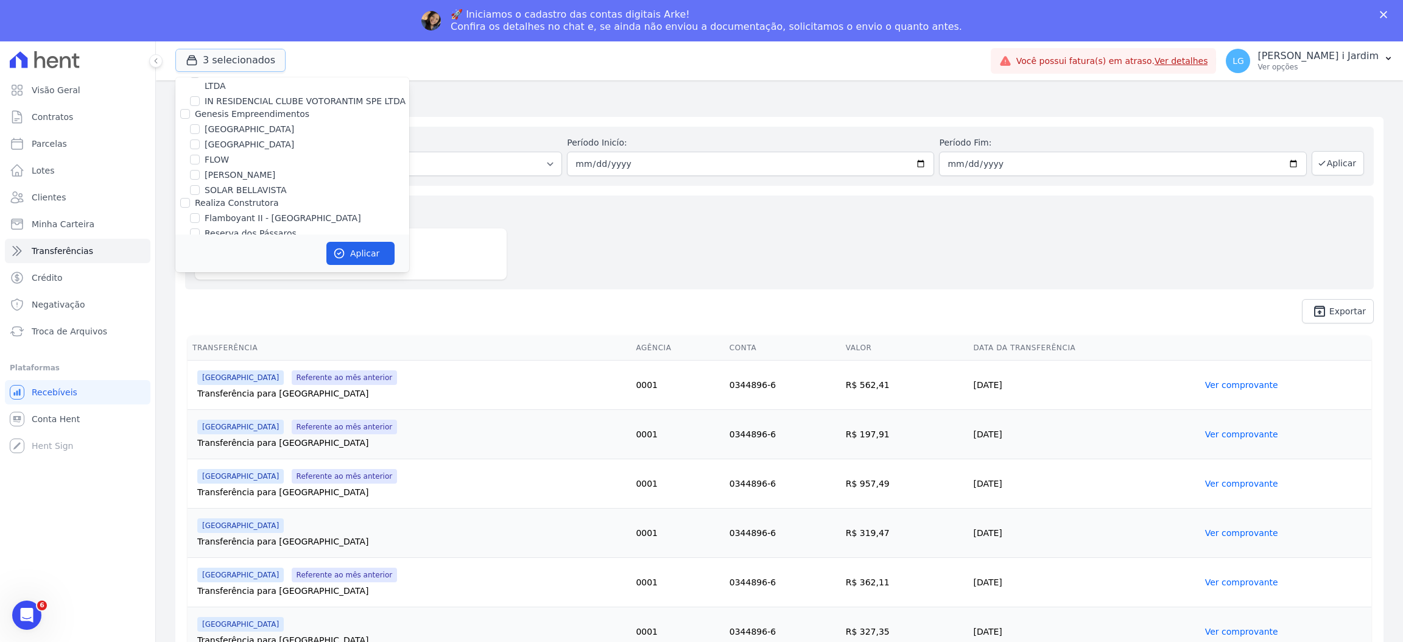
scroll to position [1462, 0]
click at [213, 157] on label "[GEOGRAPHIC_DATA]" at bounding box center [250, 163] width 90 height 13
click at [200, 158] on input "[GEOGRAPHIC_DATA]" at bounding box center [195, 163] width 10 height 10
checkbox input "false"
click at [344, 247] on icon "button" at bounding box center [339, 253] width 12 height 12
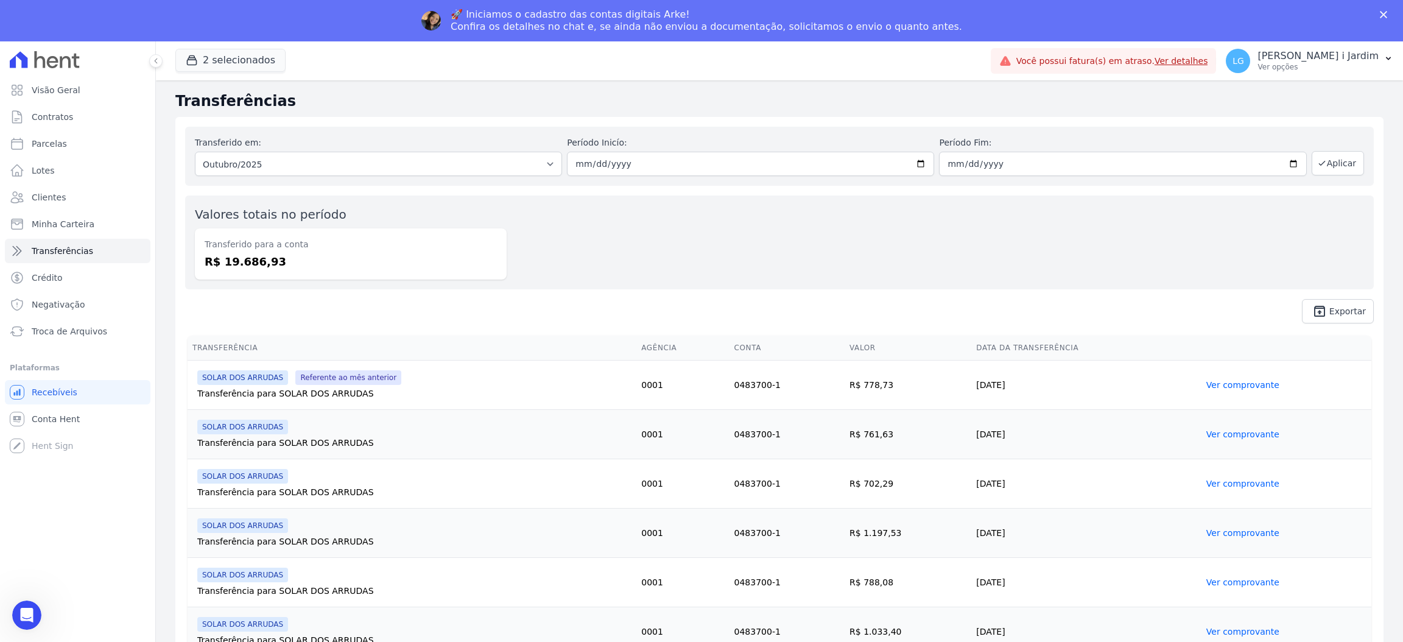
scroll to position [0, 0]
click at [741, 321] on span "unarchive Exportar" at bounding box center [779, 311] width 1189 height 24
click at [231, 69] on button "2 selecionados" at bounding box center [230, 60] width 110 height 23
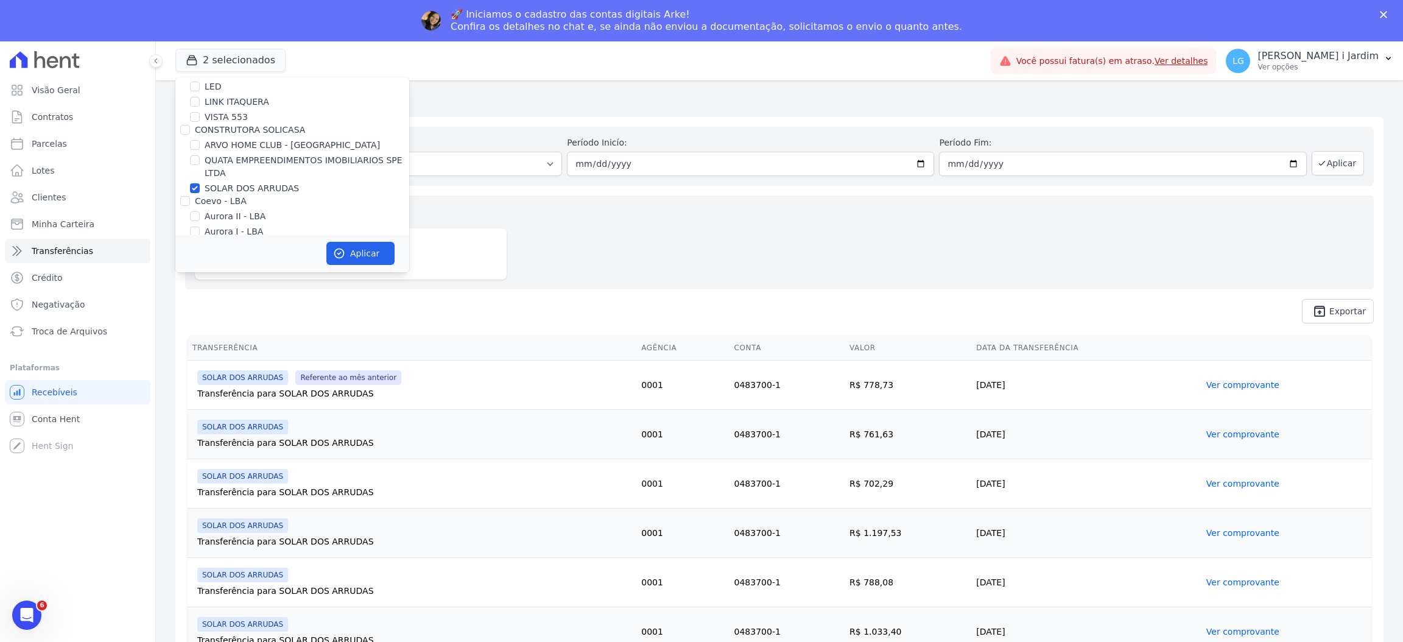
scroll to position [273, 0]
click at [221, 162] on label "SOLAR DOS ARRUDAS" at bounding box center [252, 158] width 94 height 13
click at [200, 162] on input "SOLAR DOS ARRUDAS" at bounding box center [195, 158] width 10 height 10
checkbox input "false"
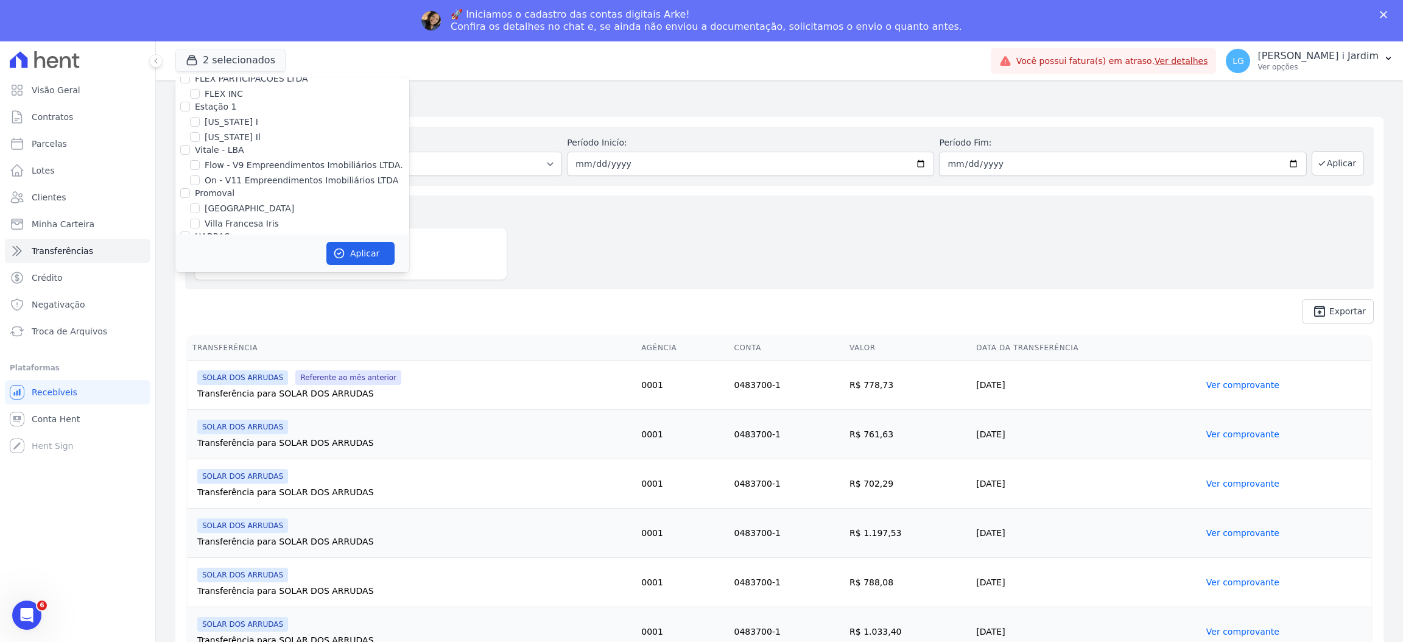
click at [206, 202] on label "[GEOGRAPHIC_DATA]" at bounding box center [250, 208] width 90 height 13
click at [200, 203] on input "[GEOGRAPHIC_DATA]" at bounding box center [195, 208] width 10 height 10
checkbox input "true"
click at [344, 245] on button "Aplicar" at bounding box center [360, 253] width 68 height 23
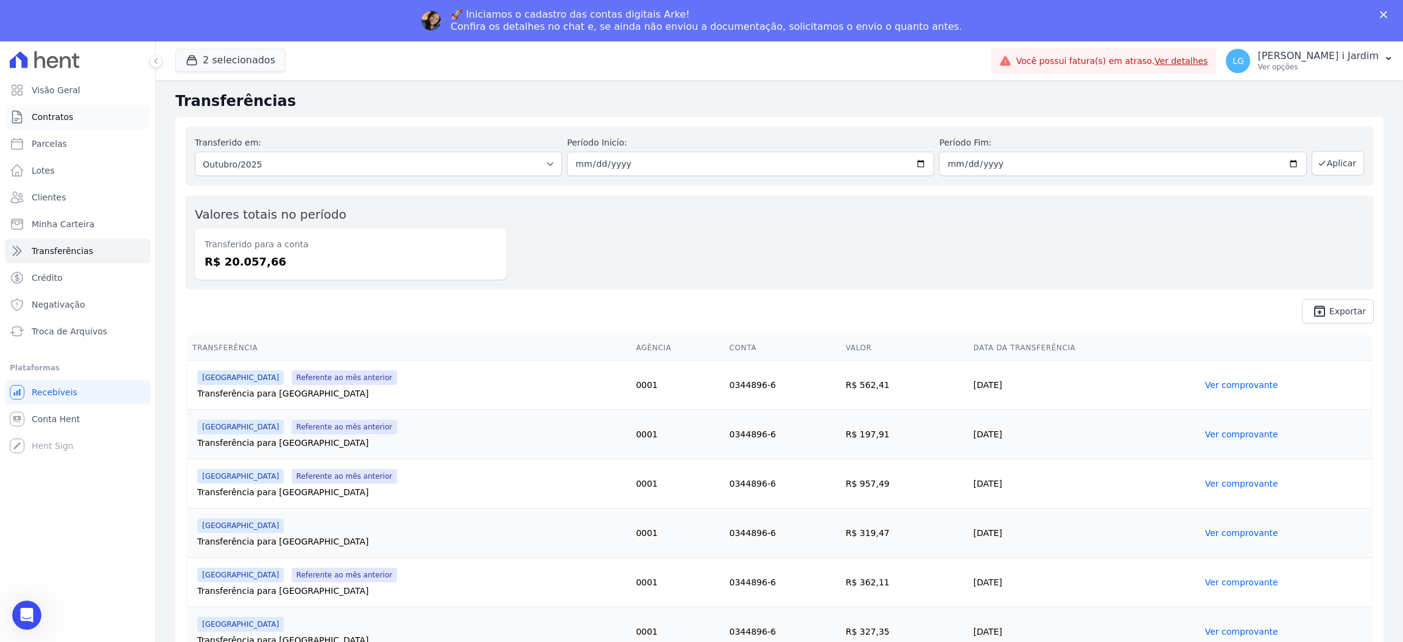
scroll to position [0, 0]
click at [83, 207] on link "Clientes" at bounding box center [78, 197] width 146 height 24
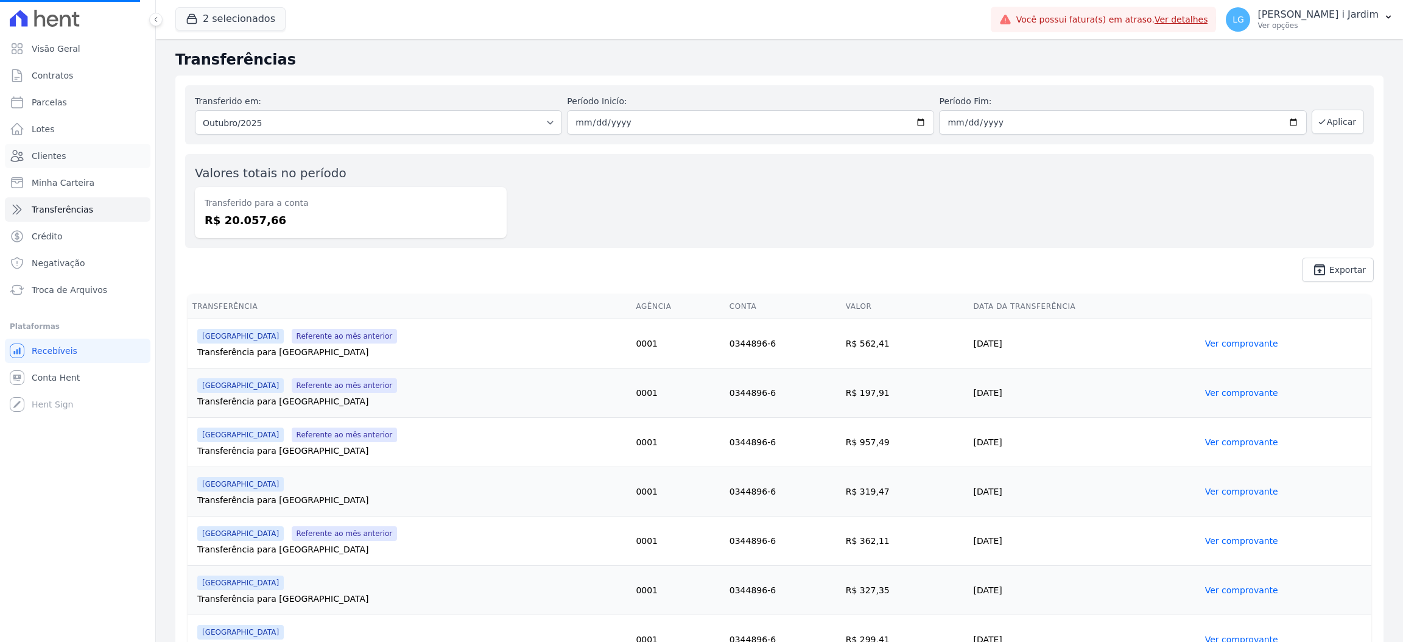
click at [86, 144] on li "Clientes" at bounding box center [78, 156] width 146 height 24
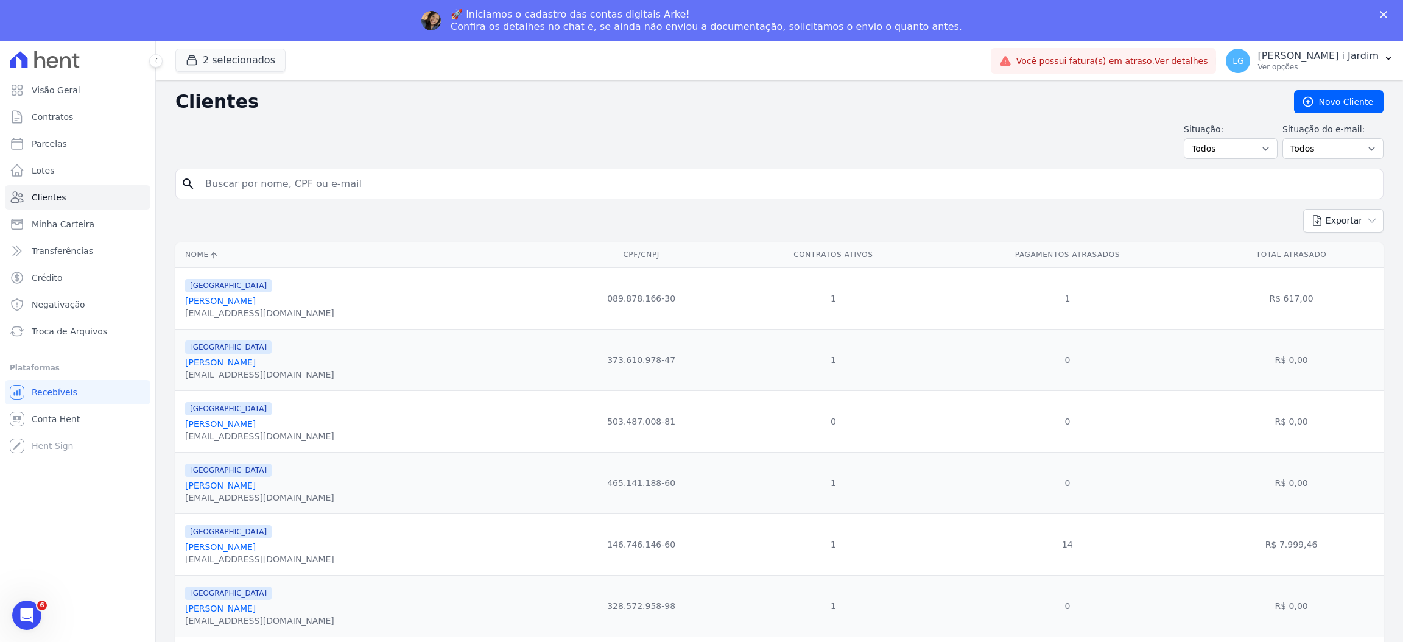
click at [272, 188] on input "search" at bounding box center [788, 184] width 1180 height 24
type input "pietra"
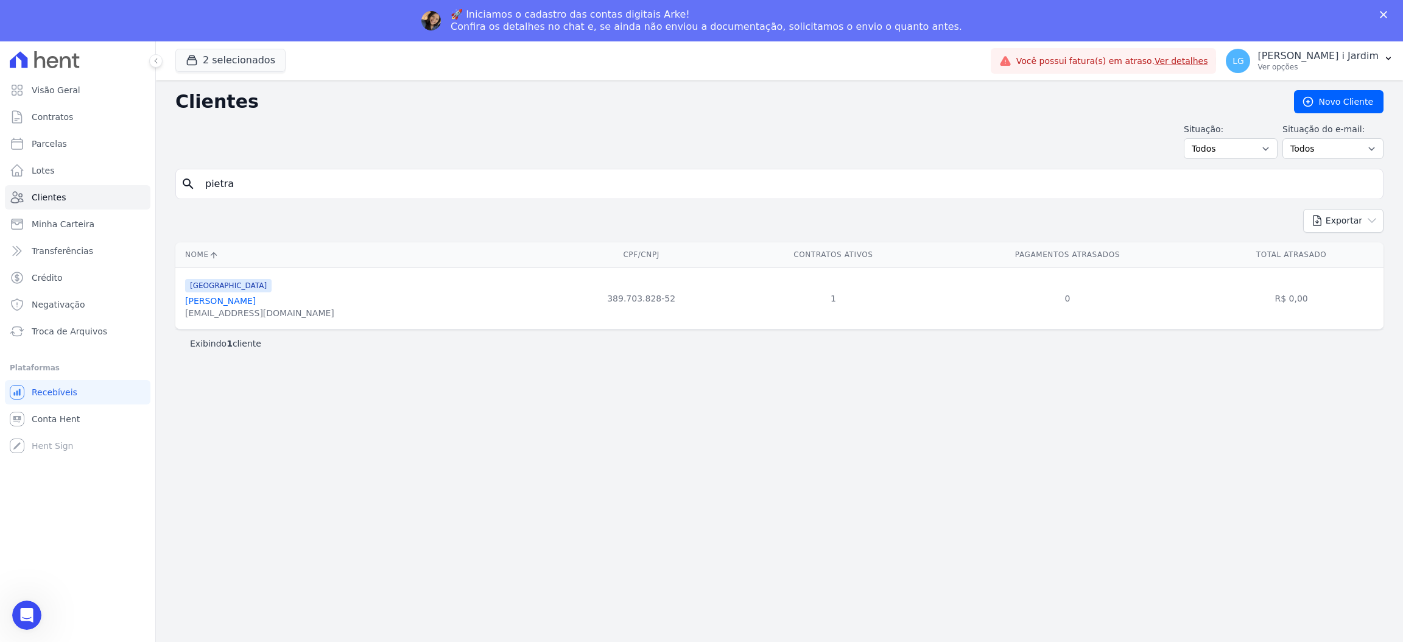
click at [256, 301] on link "Pietra Bella Guarnieri Machado" at bounding box center [220, 301] width 71 height 10
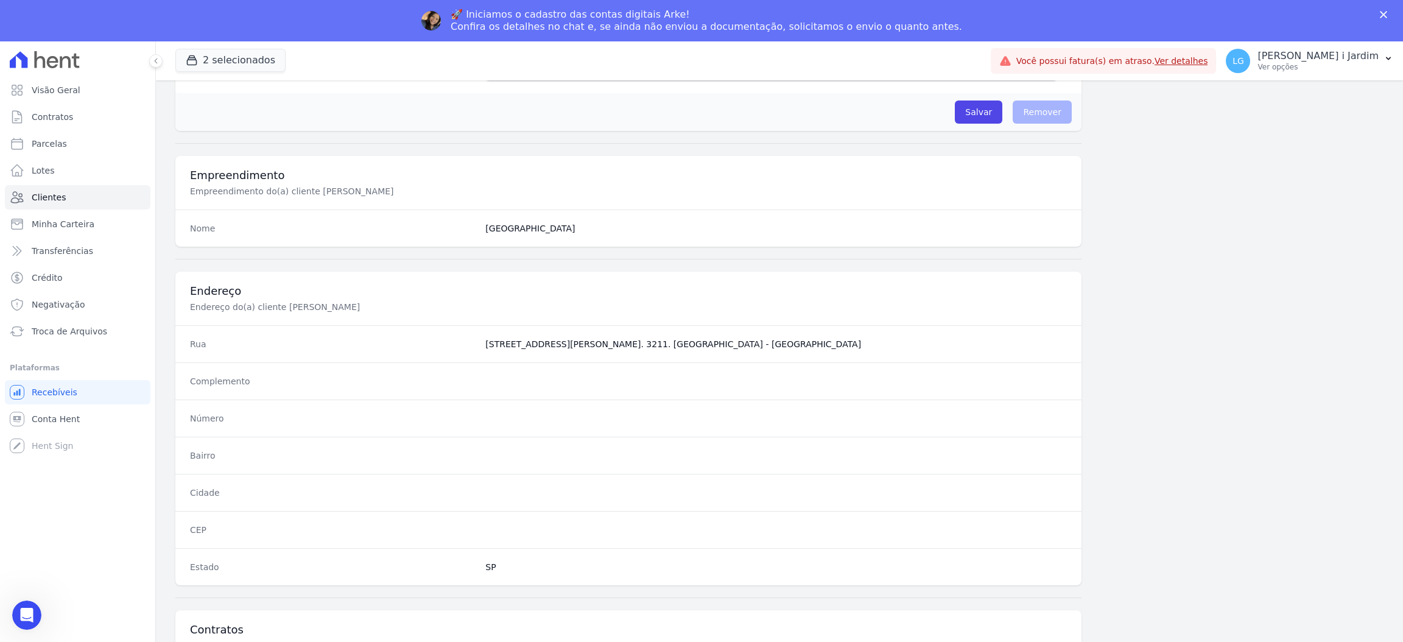
scroll to position [499, 0]
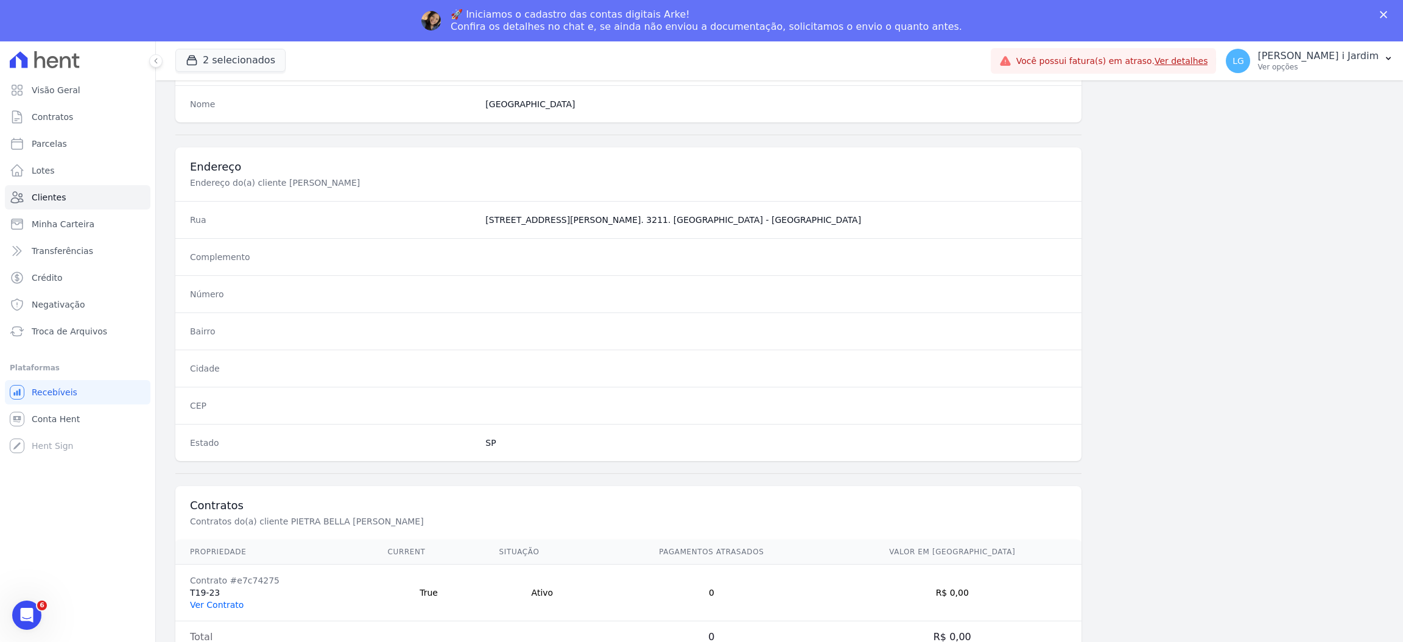
click at [232, 606] on link "Ver Contrato" at bounding box center [217, 605] width 54 height 10
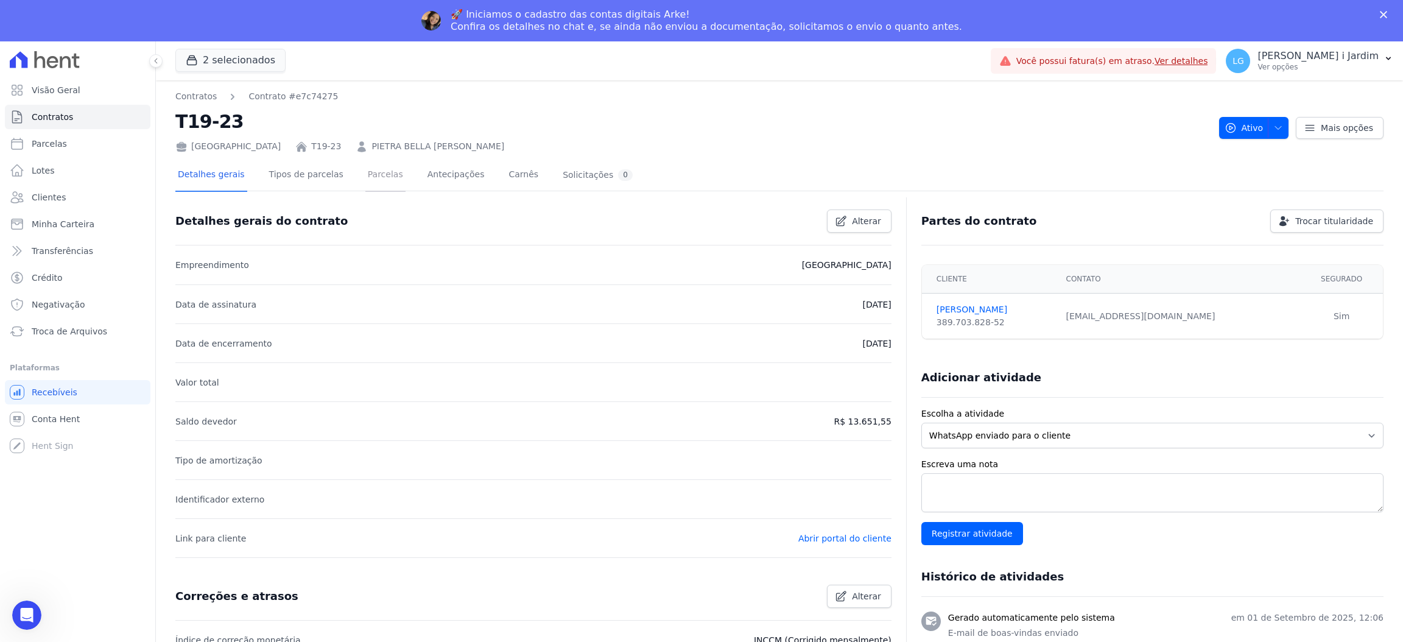
click at [372, 186] on link "Parcelas" at bounding box center [385, 176] width 40 height 32
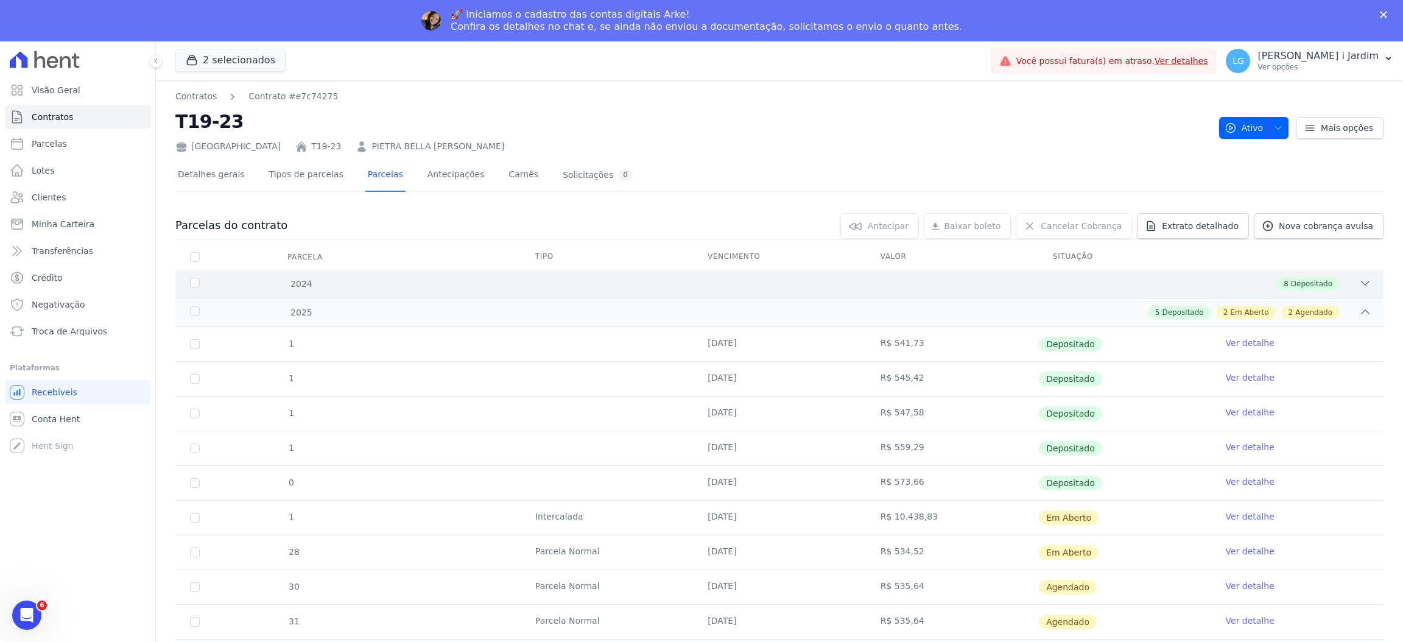
click at [1359, 280] on icon at bounding box center [1365, 283] width 12 height 12
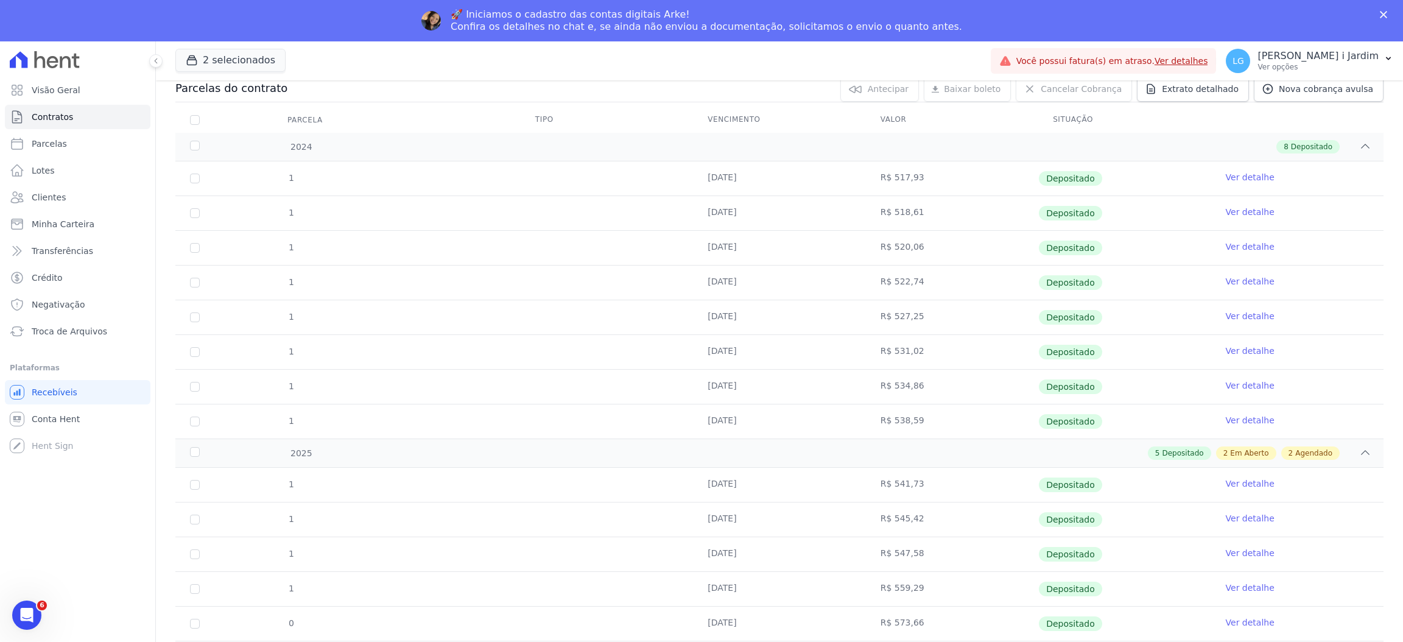
scroll to position [299, 0]
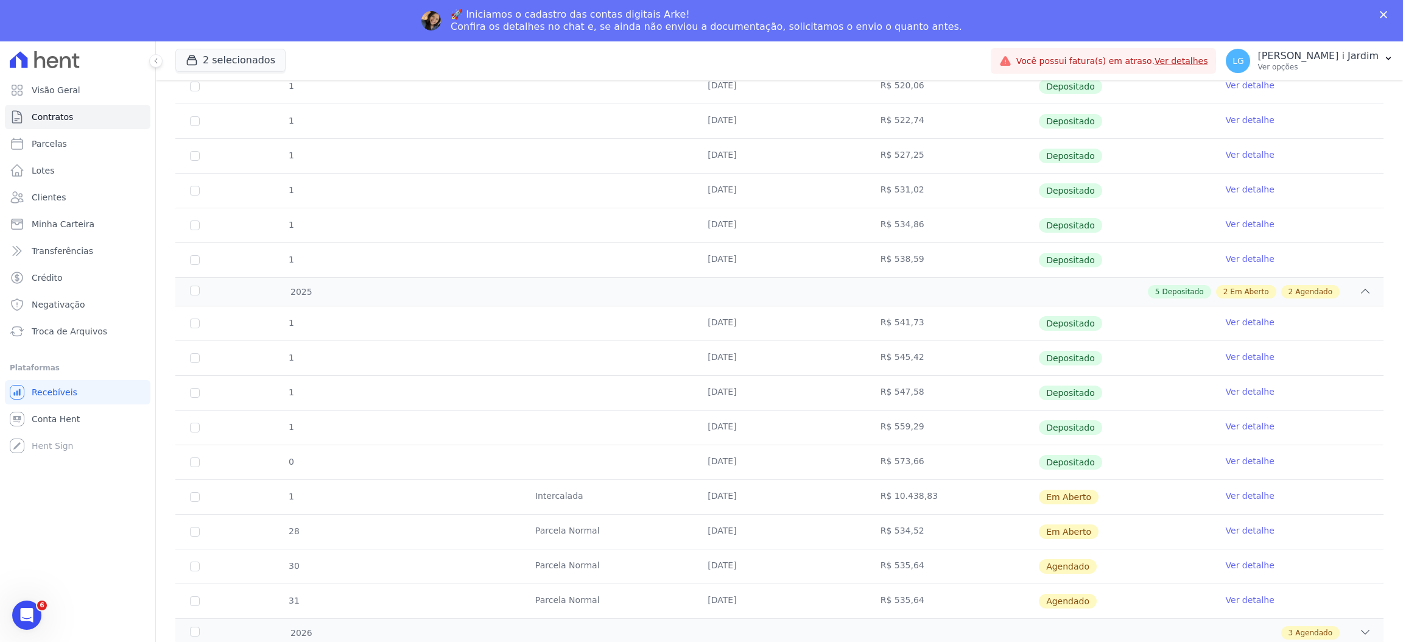
click at [1243, 502] on td "Ver detalhe" at bounding box center [1297, 497] width 172 height 34
click at [1243, 500] on link "Ver detalhe" at bounding box center [1250, 496] width 49 height 12
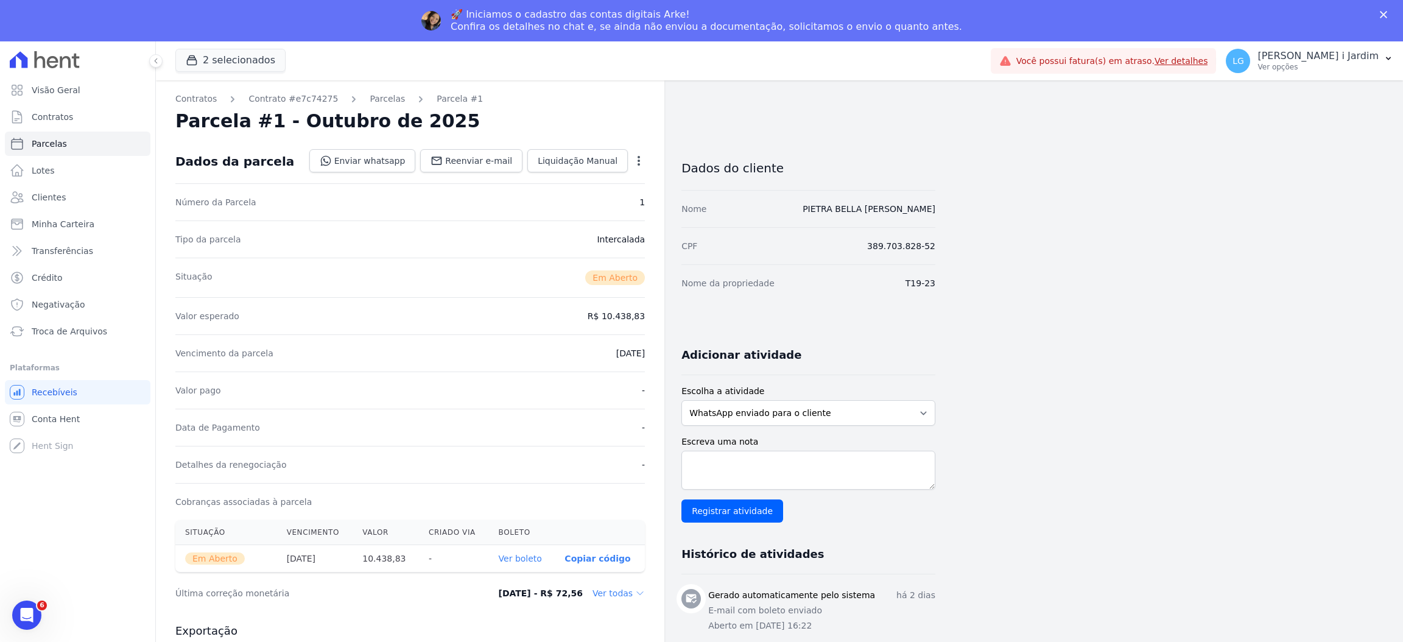
click at [637, 161] on icon "button" at bounding box center [639, 161] width 12 height 12
click at [1135, 457] on div "Contratos Contrato #e7c74275 Parcelas Parcela #1 Parcela #1 - Outubro de 2025 D…" at bounding box center [770, 473] width 1228 height 786
click at [837, 474] on textarea "Escreva uma nota" at bounding box center [809, 470] width 254 height 39
type textarea "Boleto no valor de R$10.4K cancelado. Boleto referente a parcela de bom pagador."
click at [750, 512] on input "Registrar atividade" at bounding box center [733, 510] width 102 height 23
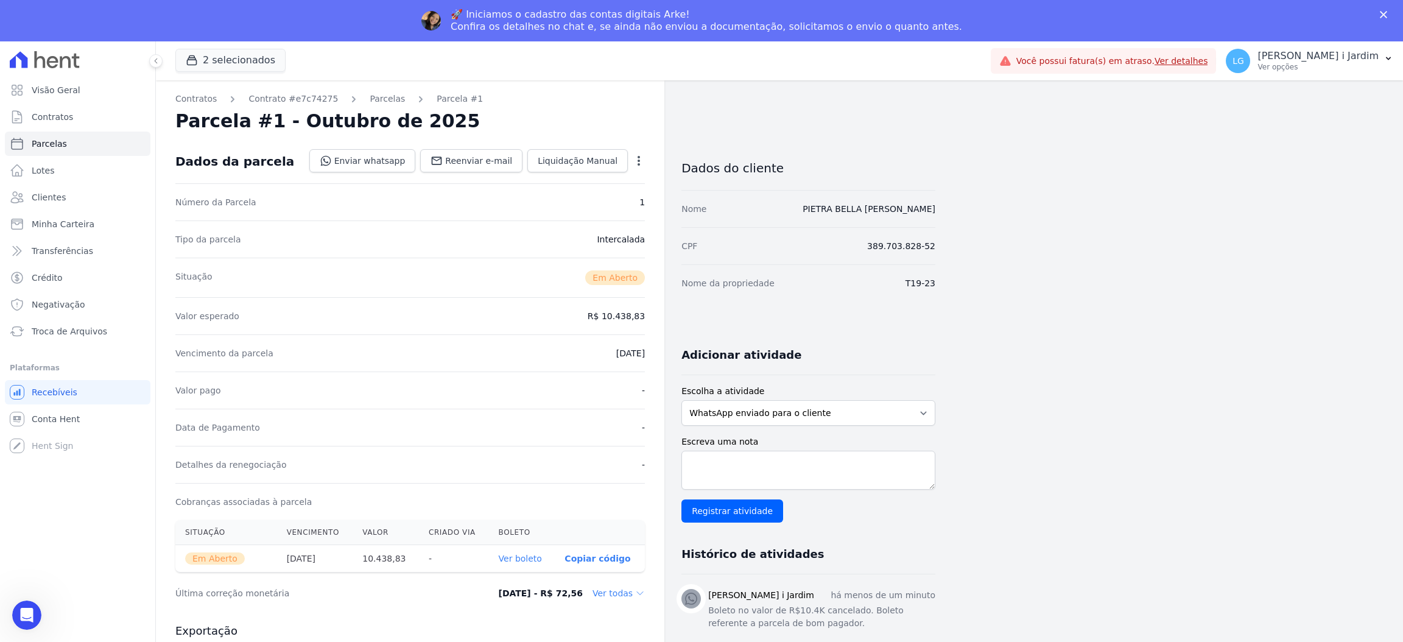
click at [638, 152] on div "Open options Alterar Cancelar Cobrança Cancelar boleto Você está prestes a canc…" at bounding box center [636, 162] width 17 height 21
click at [641, 157] on icon "button" at bounding box center [639, 161] width 12 height 12
click at [608, 200] on link "Cancelar Cobrança" at bounding box center [586, 199] width 107 height 22
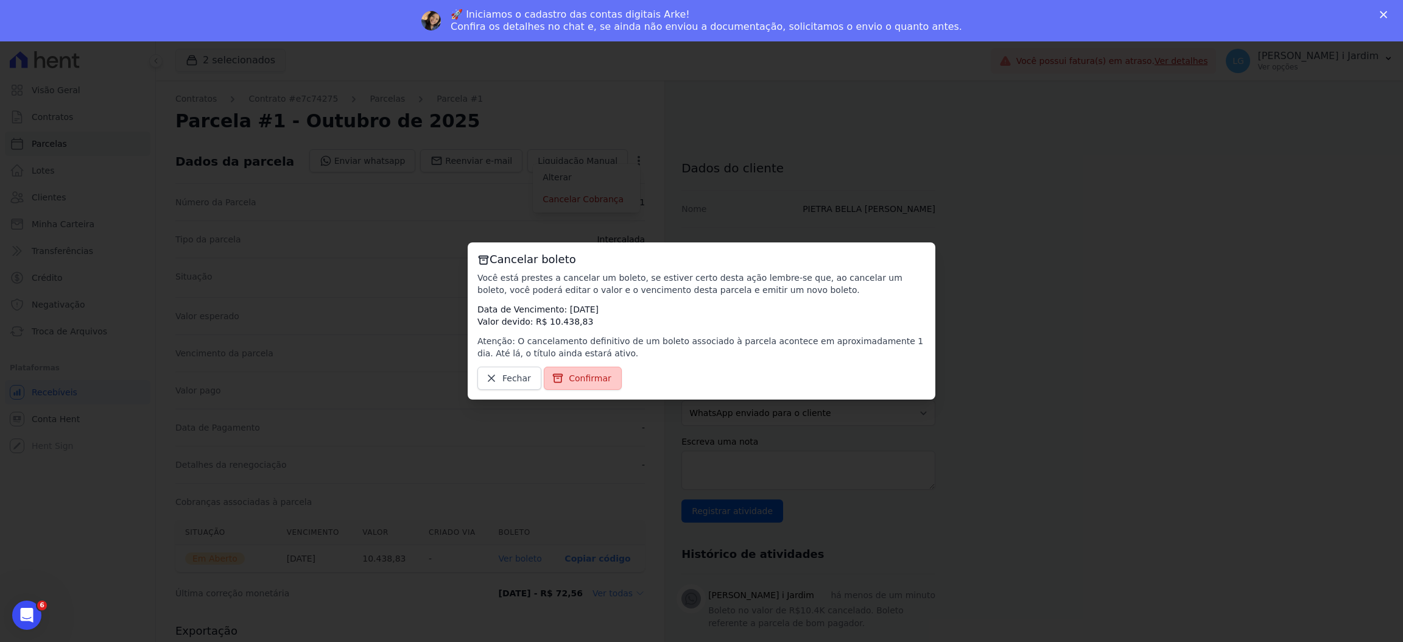
click at [578, 375] on span "Confirmar" at bounding box center [590, 378] width 43 height 12
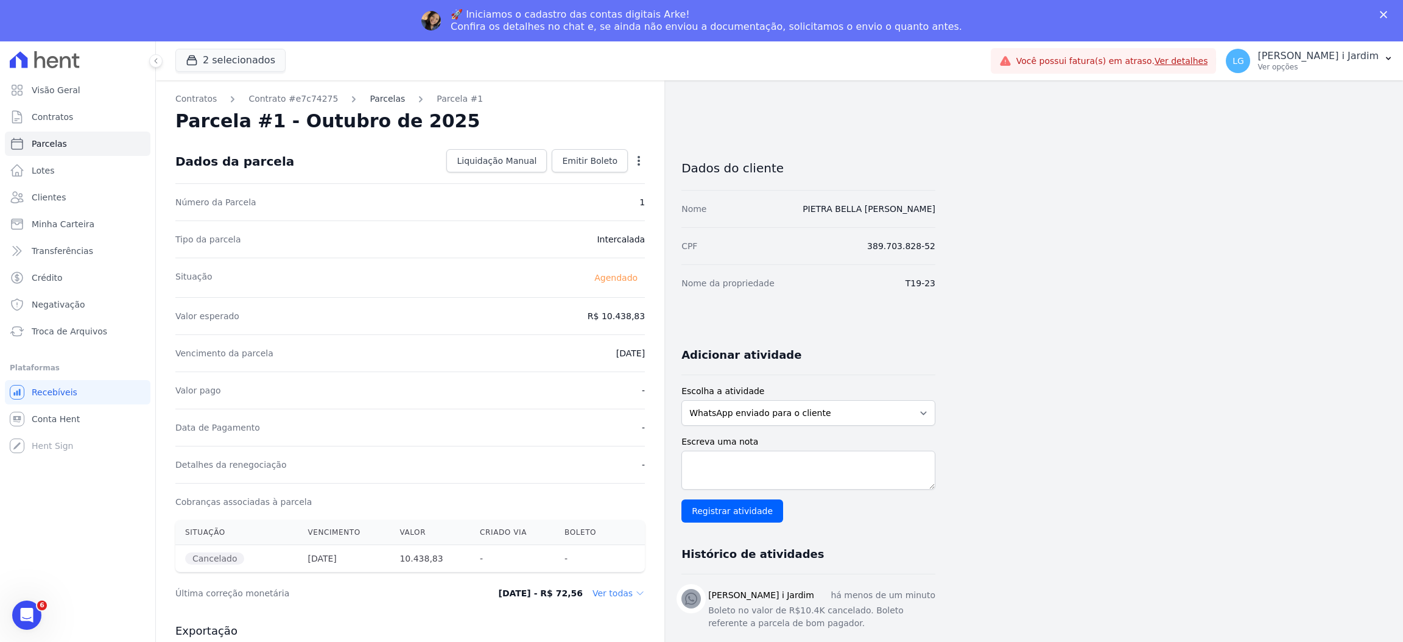
click at [376, 104] on link "Parcelas" at bounding box center [387, 99] width 35 height 13
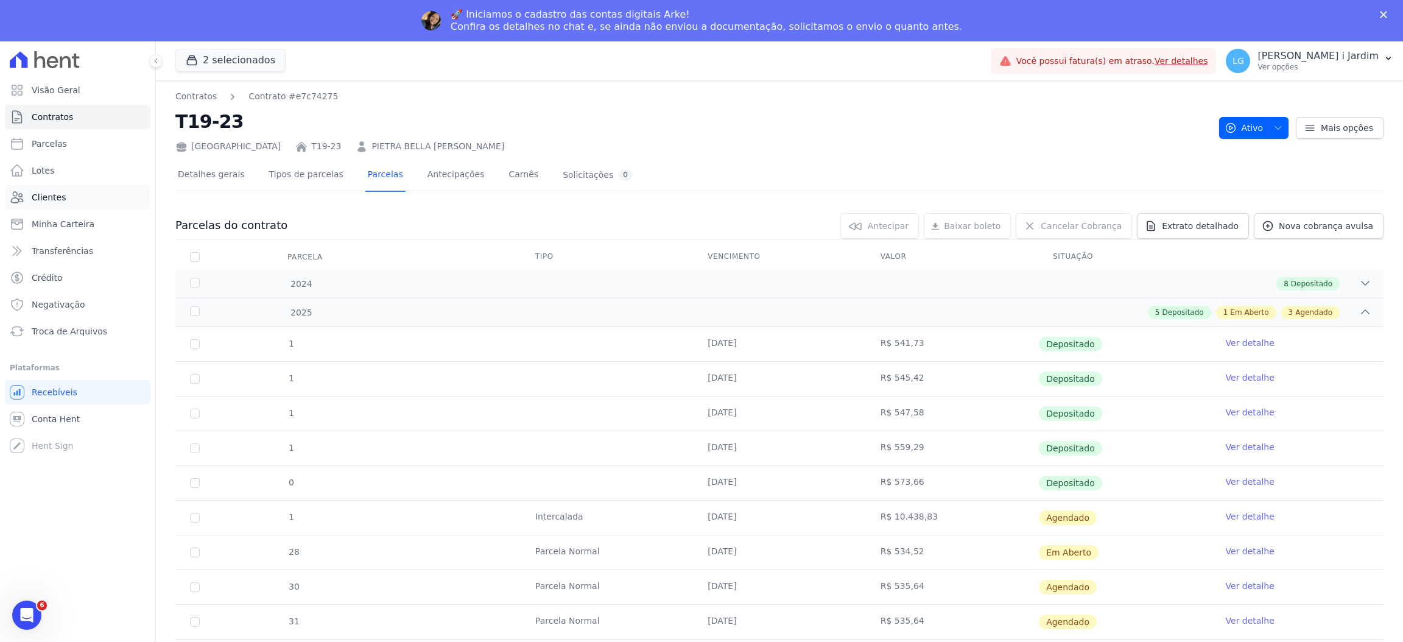
click at [68, 185] on link "Clientes" at bounding box center [78, 197] width 146 height 24
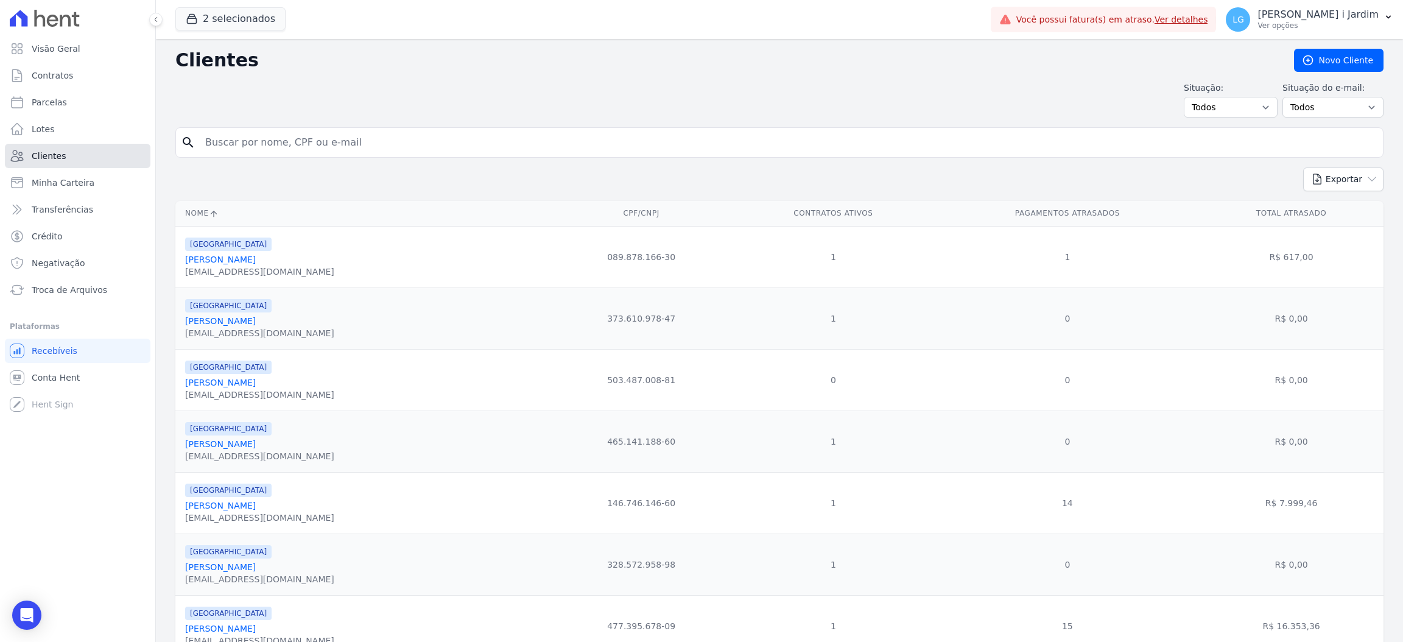
click at [74, 163] on link "Clientes" at bounding box center [78, 156] width 146 height 24
drag, startPoint x: 383, startPoint y: 183, endPoint x: 398, endPoint y: 141, distance: 44.5
click at [392, 150] on div "search" at bounding box center [779, 142] width 1208 height 30
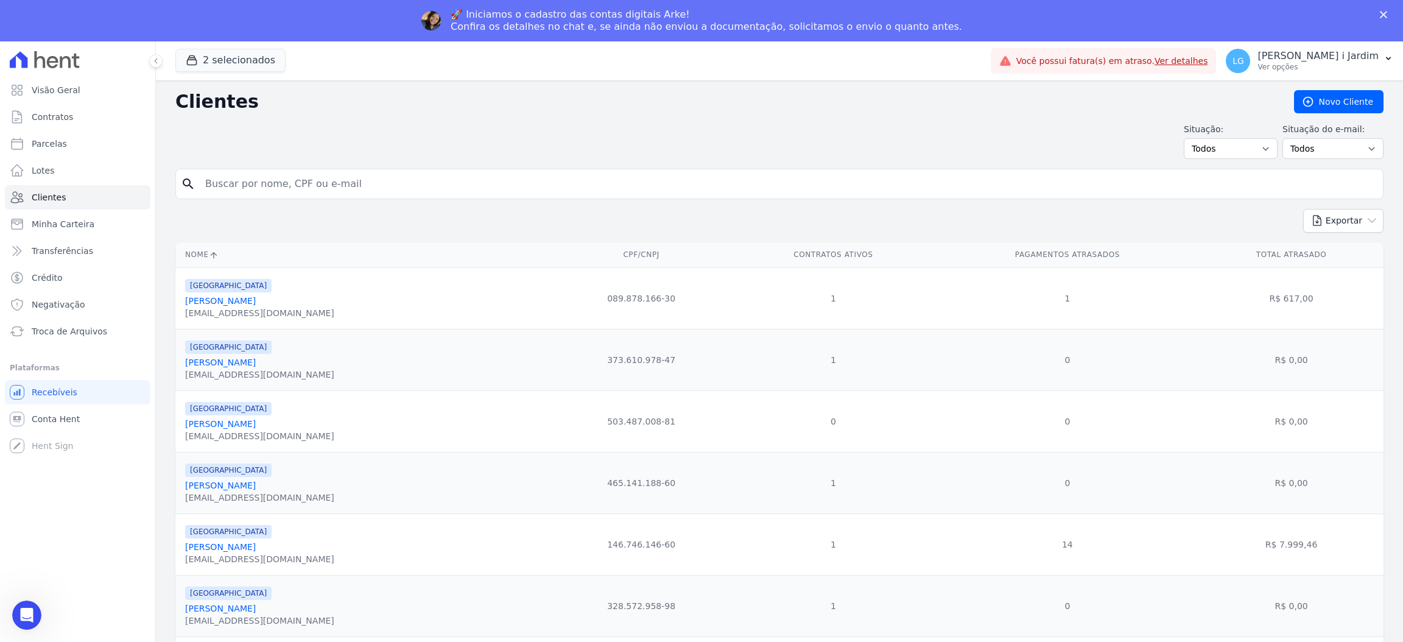
click at [689, 147] on div "Situação: Todos Adimplentes Inadimplentes Situação do e-mail: Todos Confirmado …" at bounding box center [779, 141] width 1208 height 36
drag, startPoint x: 600, startPoint y: 166, endPoint x: 601, endPoint y: 172, distance: 6.2
click at [605, 178] on input "search" at bounding box center [788, 184] width 1180 height 24
type input "nicole"
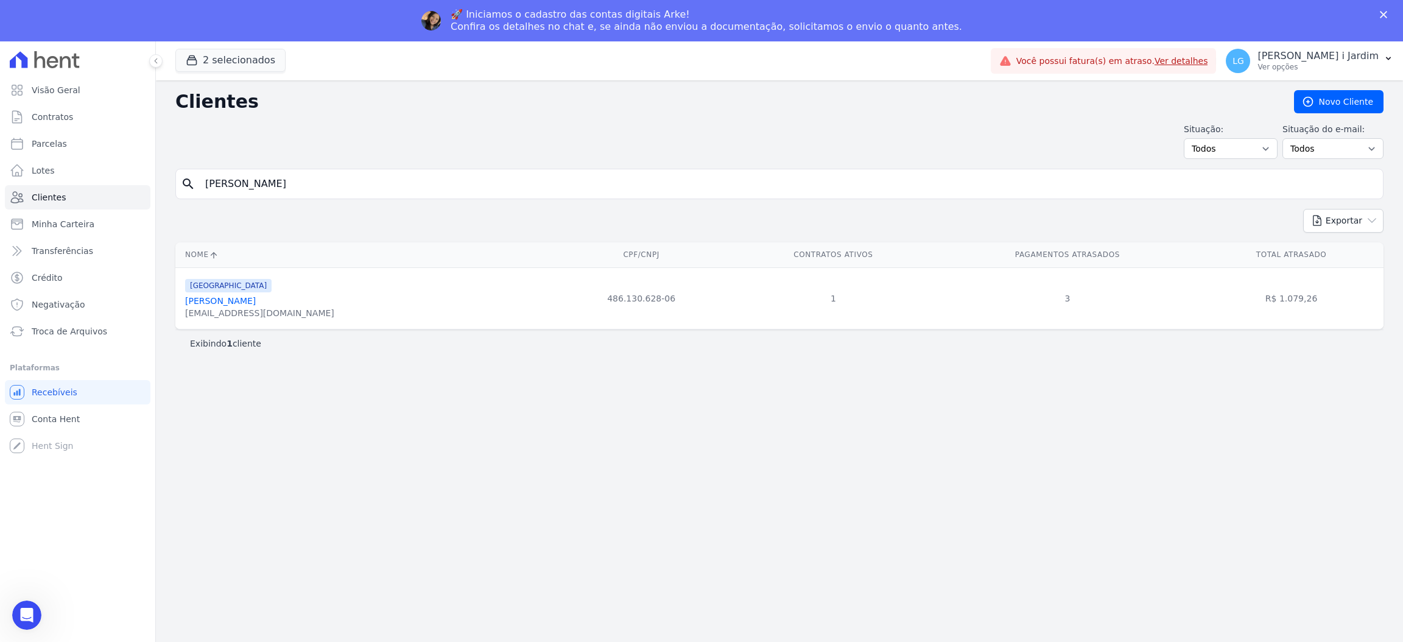
click at [256, 301] on link "Nicole Inocencio Da Silva" at bounding box center [220, 301] width 71 height 10
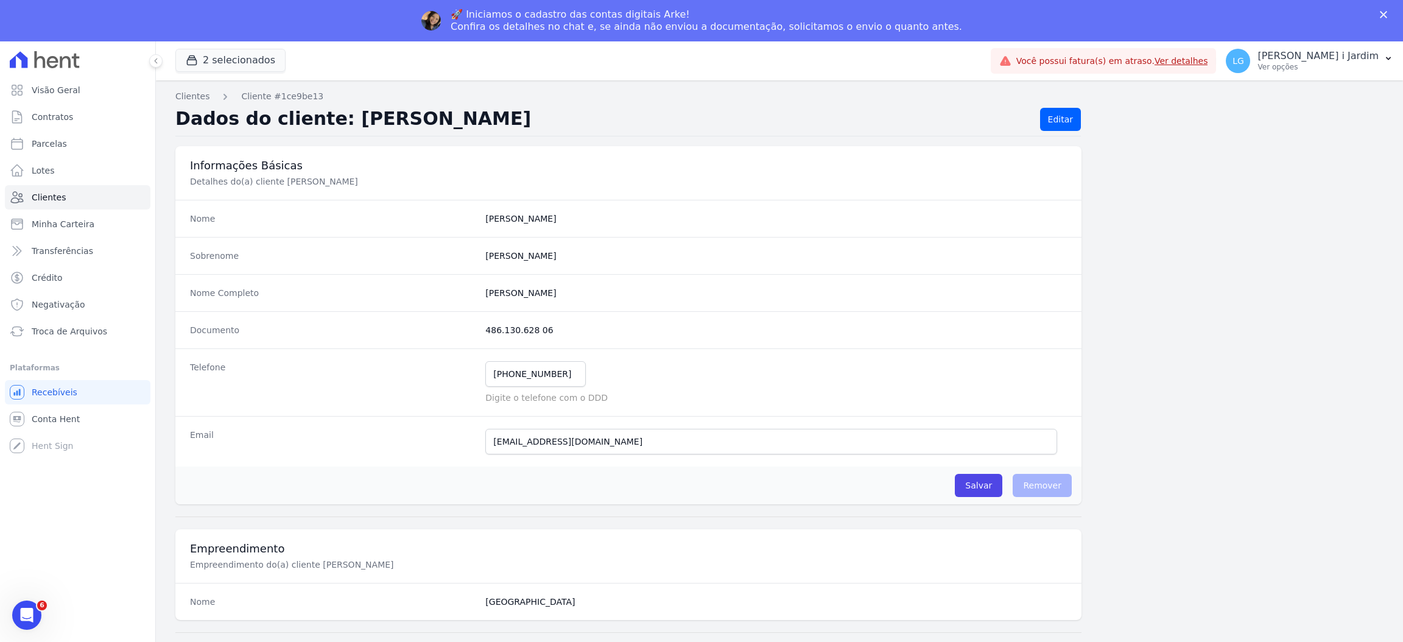
drag, startPoint x: 381, startPoint y: 182, endPoint x: 276, endPoint y: 182, distance: 104.8
click at [276, 182] on p "Detalhes do(a) cliente Nicole Inocencio Da Silva" at bounding box center [394, 181] width 409 height 12
copy p "Nicole Inocencio Da Silva"
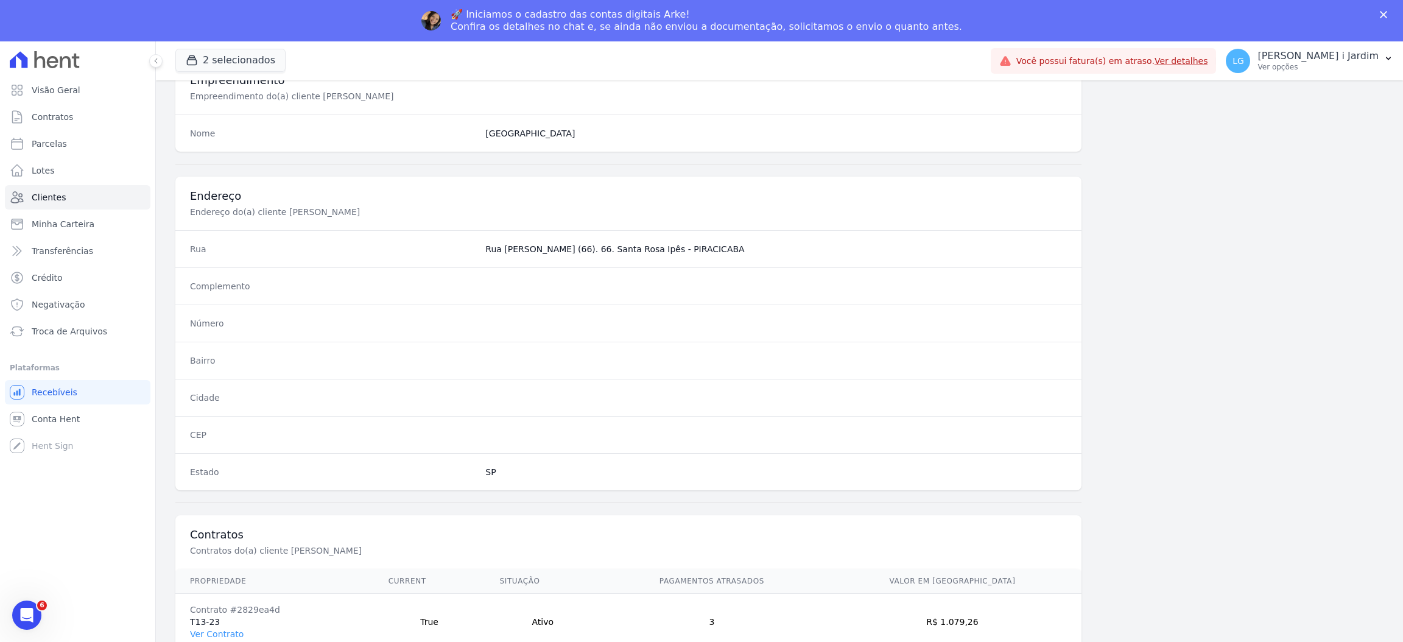
scroll to position [499, 0]
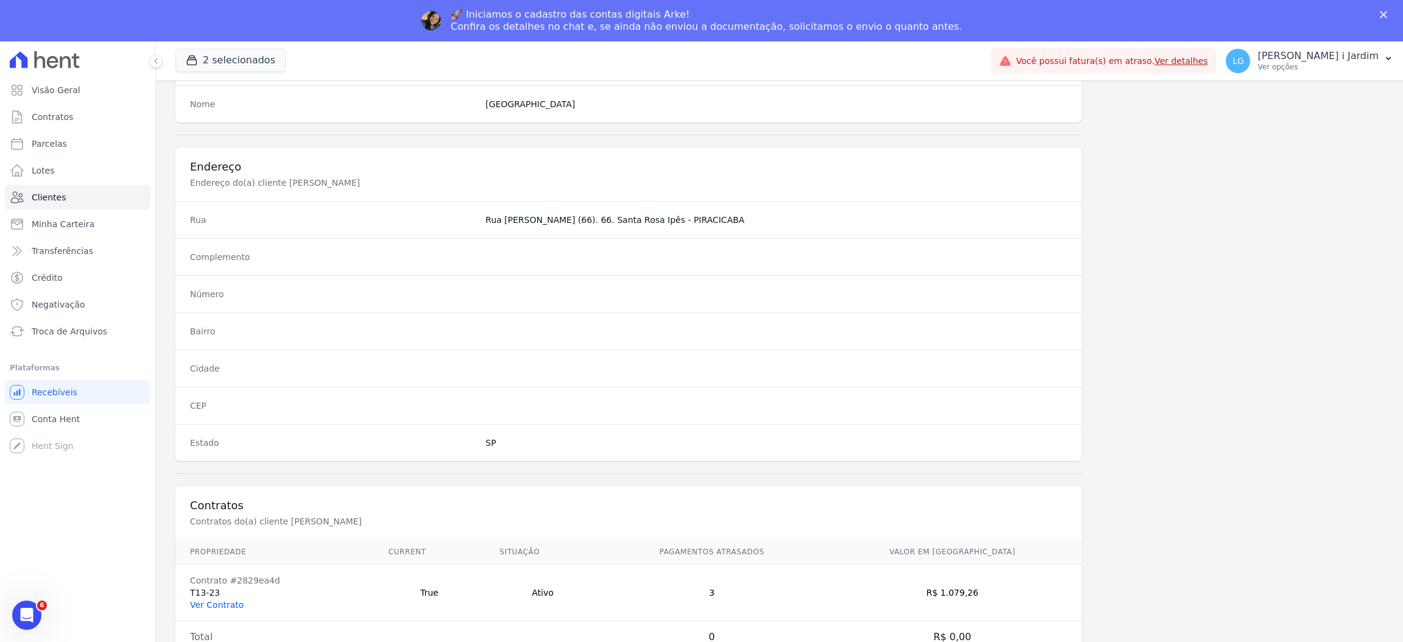
click at [208, 606] on link "Ver Contrato" at bounding box center [217, 605] width 54 height 10
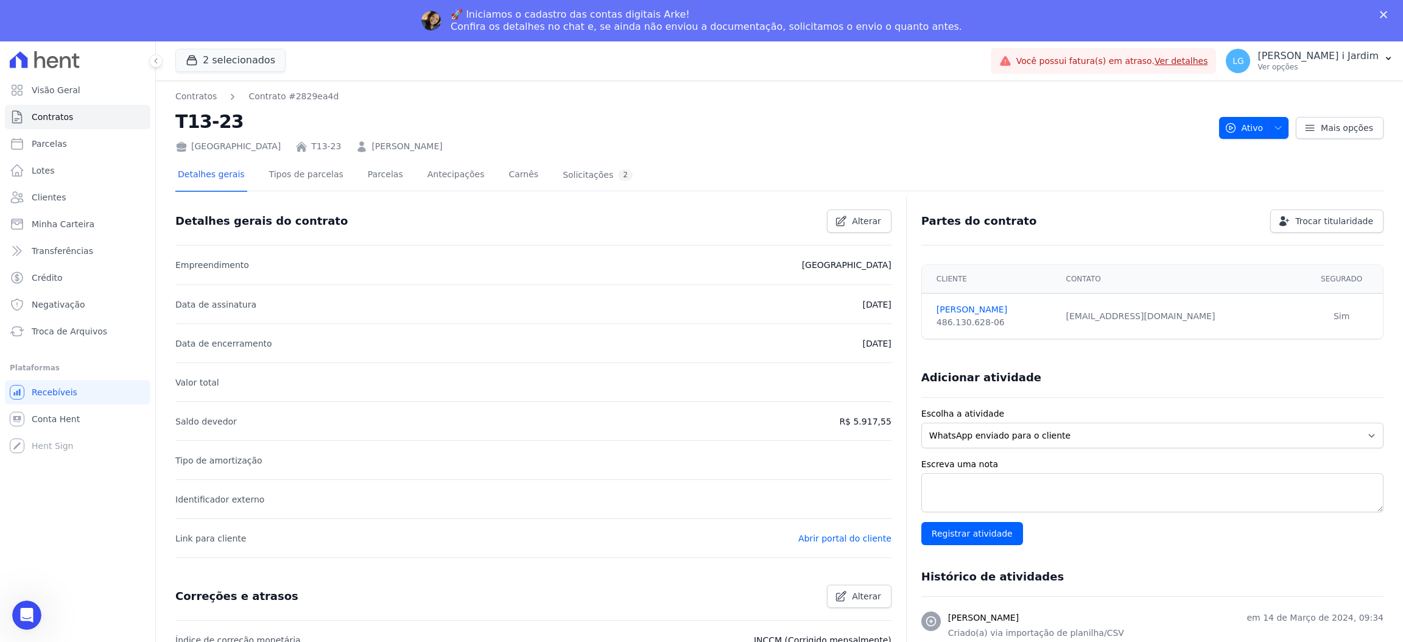
click at [366, 138] on div "France T13-23 NICOLE INOCENCIO DA SILVA" at bounding box center [692, 144] width 1034 height 18
click at [367, 166] on link "Parcelas" at bounding box center [385, 176] width 40 height 32
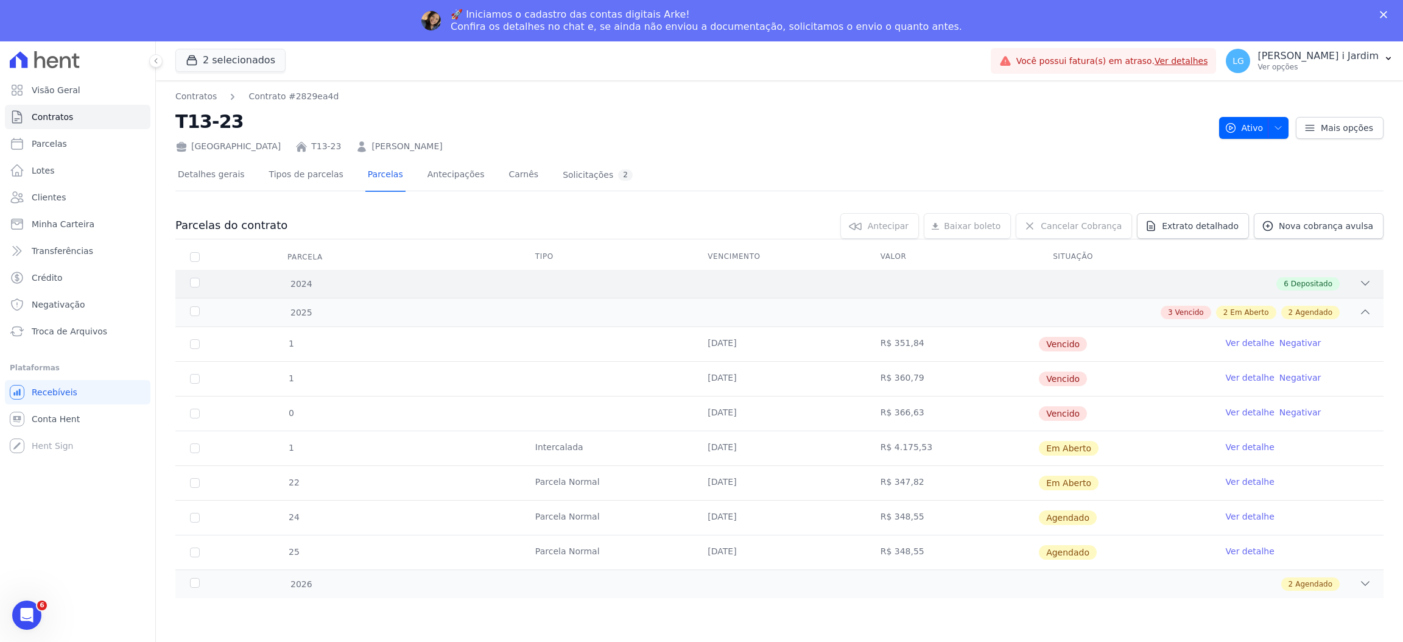
click at [1123, 289] on div "6 Depositado" at bounding box center [839, 283] width 1065 height 13
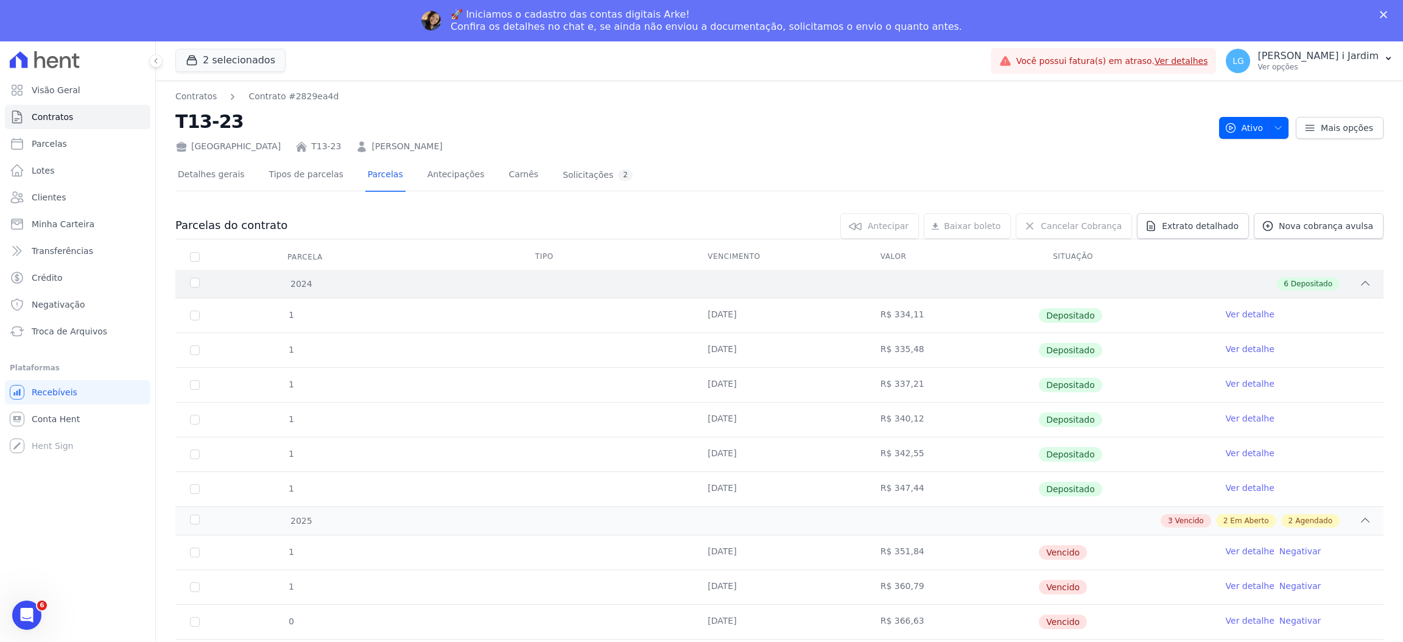
scroll to position [160, 0]
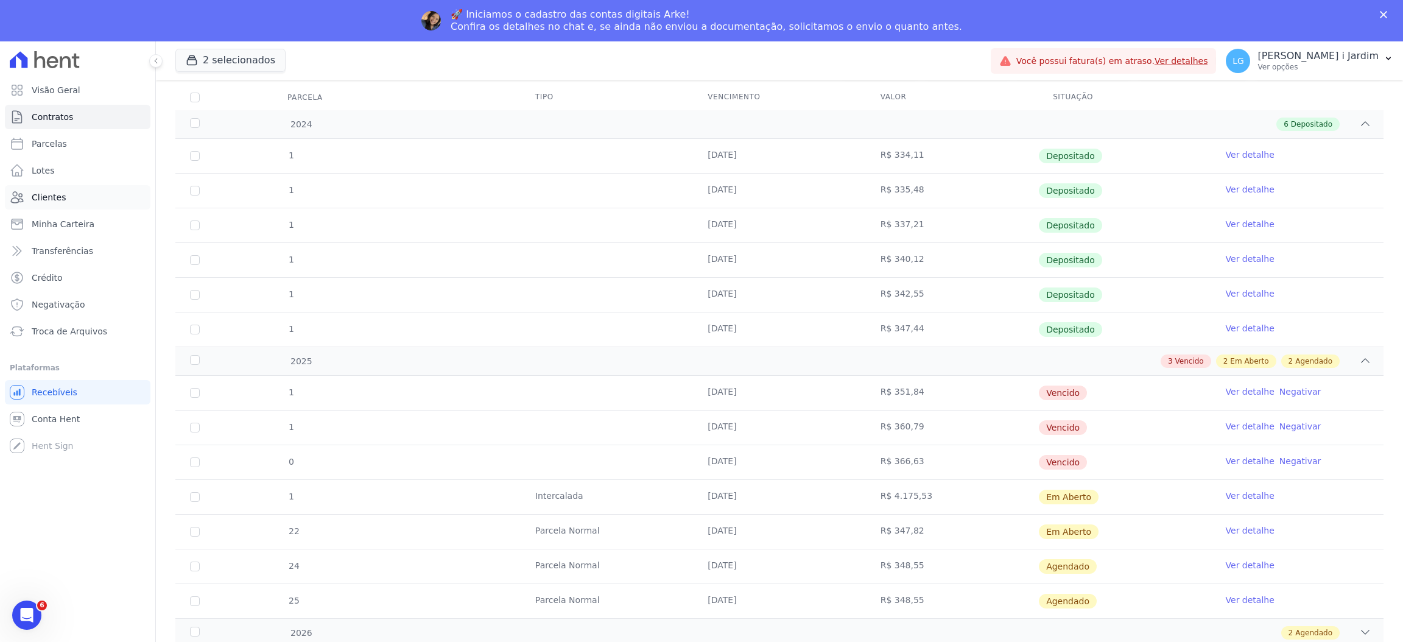
click at [70, 197] on link "Clientes" at bounding box center [78, 197] width 146 height 24
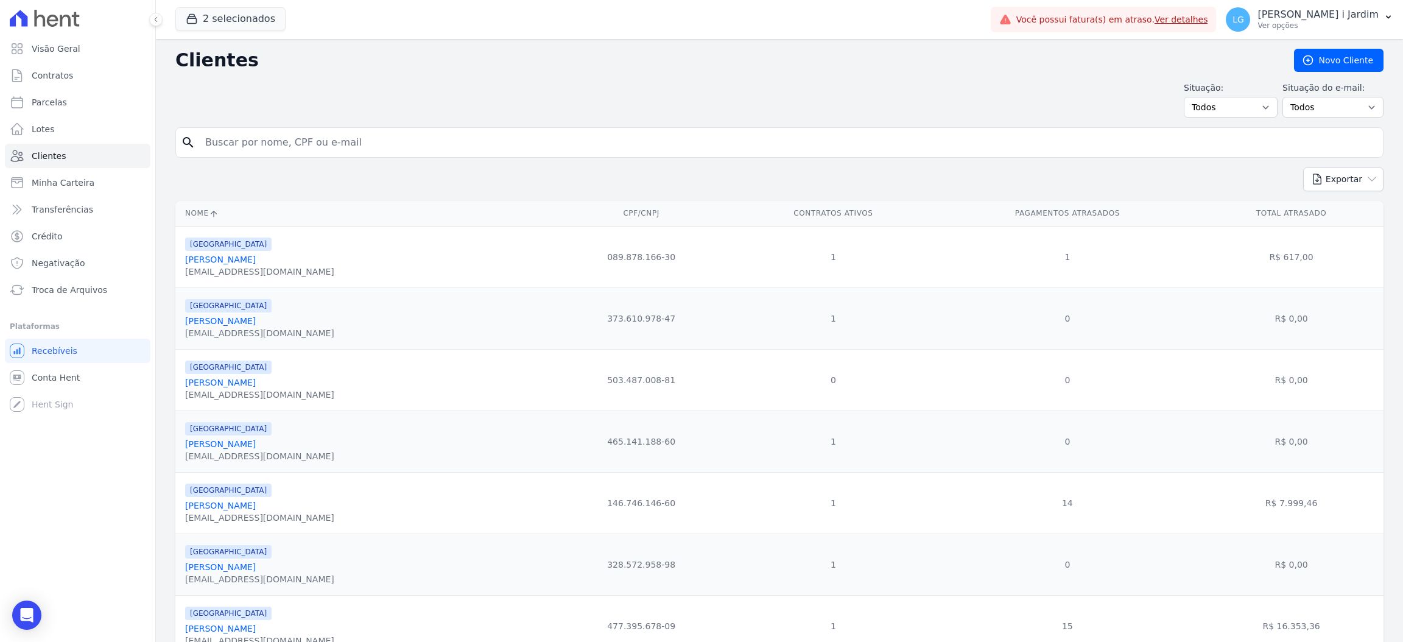
click at [401, 138] on input "search" at bounding box center [788, 142] width 1180 height 24
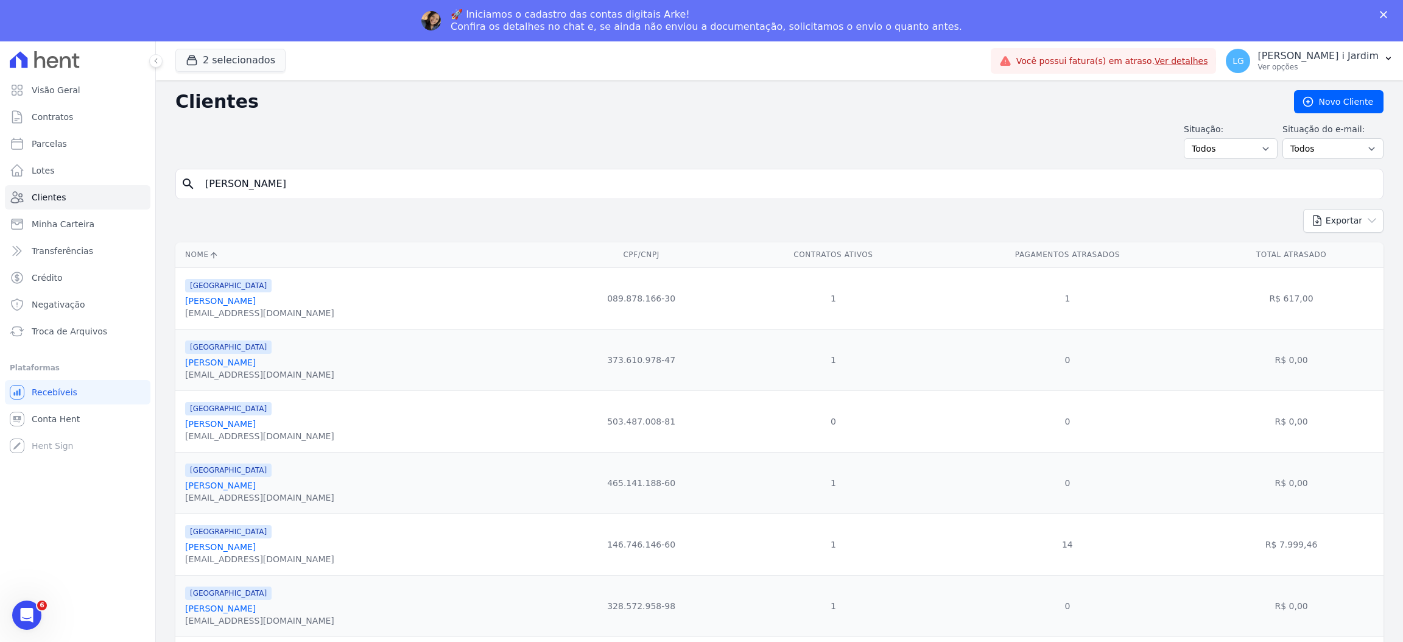
type input "DANIEL CORREA MENIN"
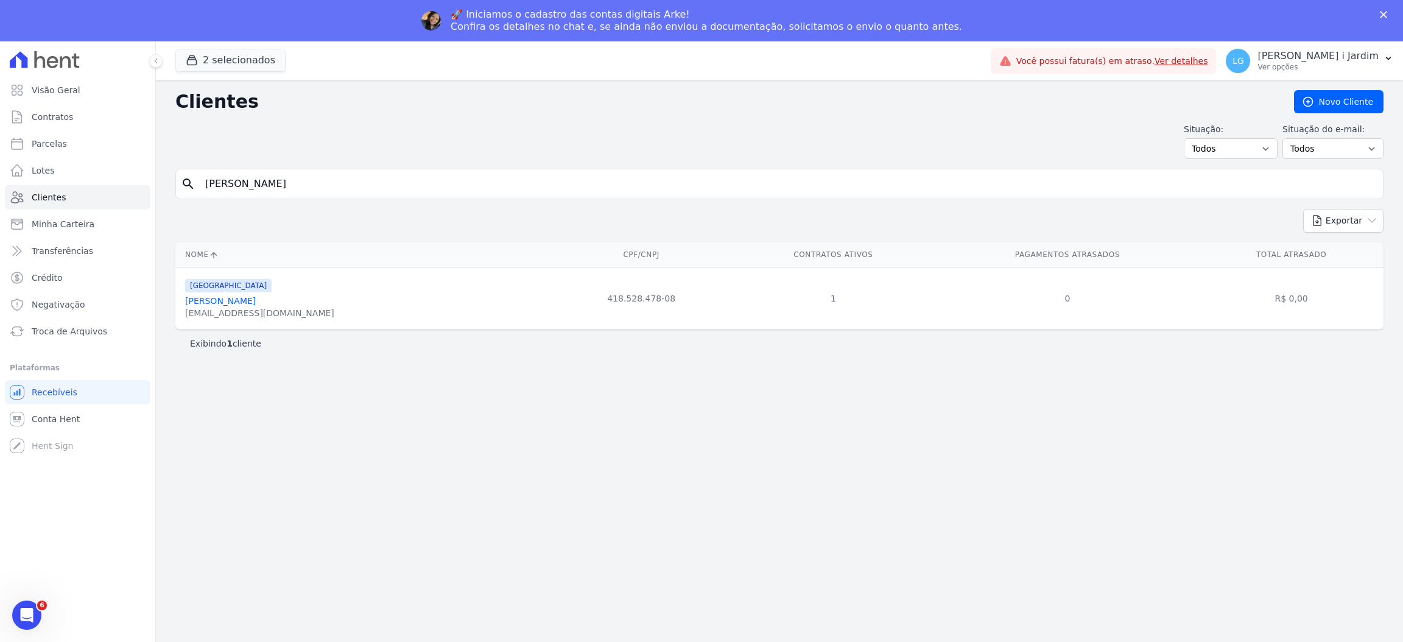
click at [229, 313] on div "danielmenin98@gmail.com" at bounding box center [259, 313] width 149 height 12
click at [229, 302] on link "Daniel Correa Menin" at bounding box center [220, 301] width 71 height 10
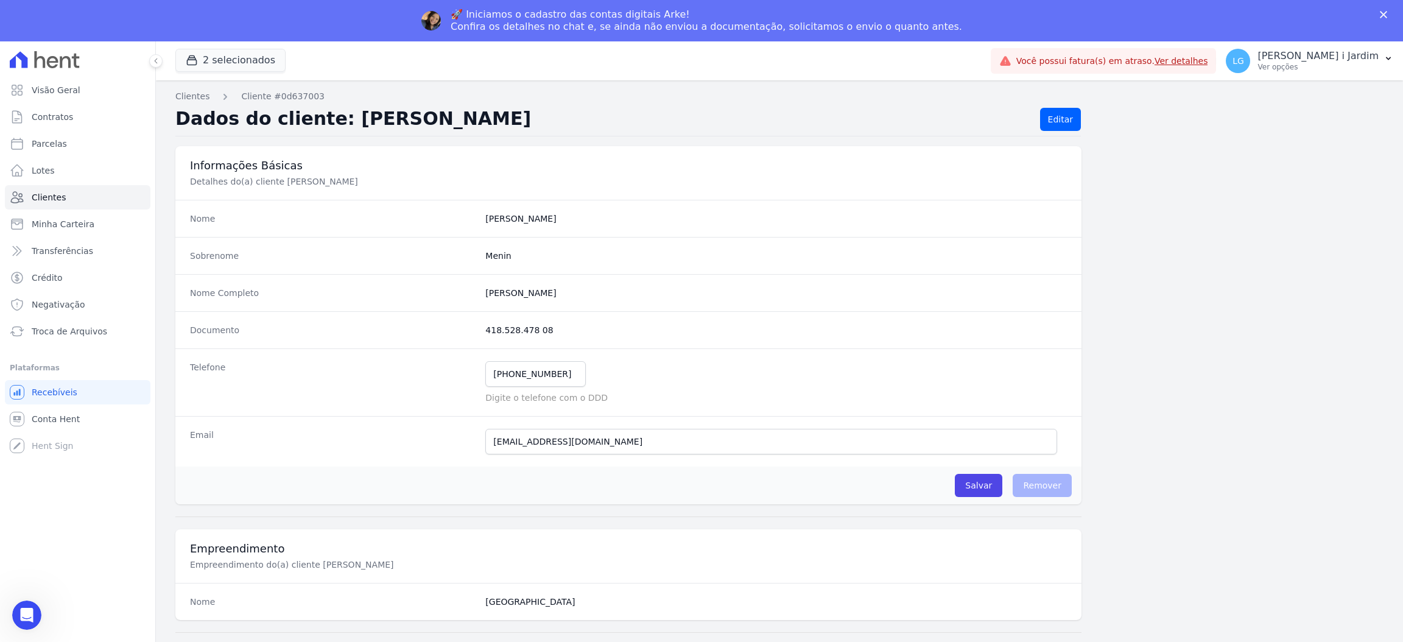
scroll to position [499, 0]
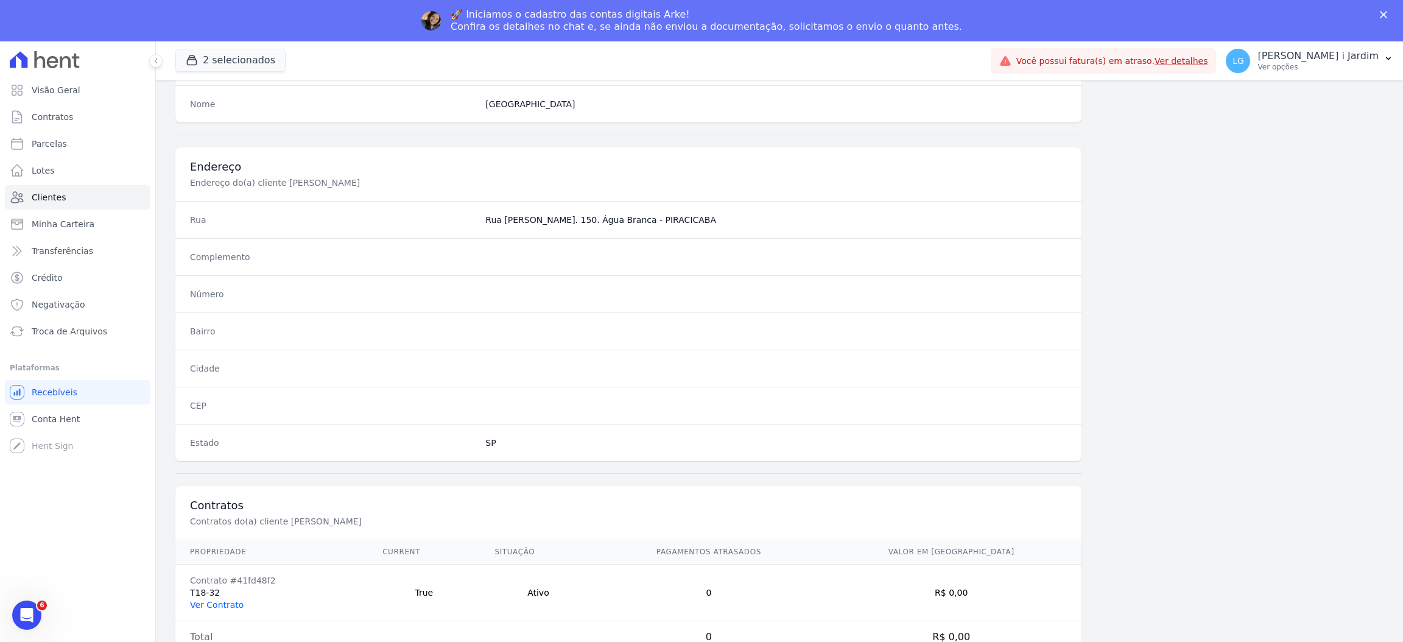
click at [233, 603] on link "Ver Contrato" at bounding box center [217, 605] width 54 height 10
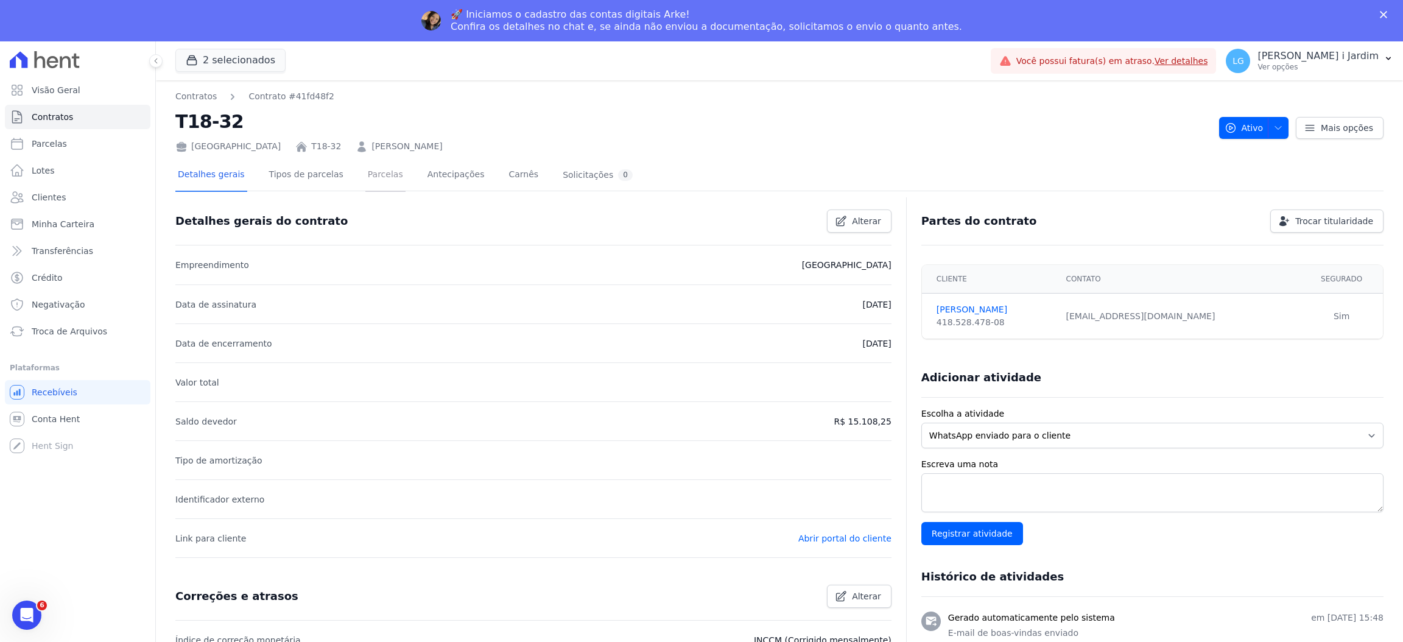
click at [365, 167] on link "Parcelas" at bounding box center [385, 176] width 40 height 32
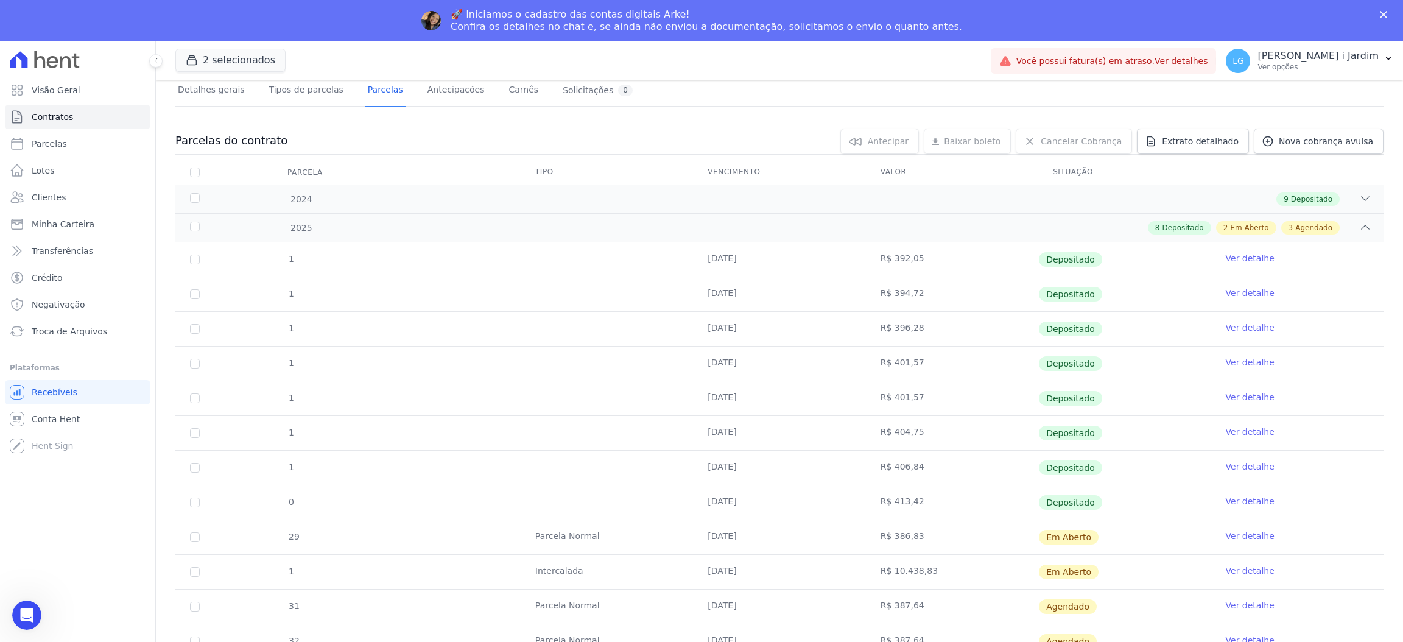
scroll to position [160, 0]
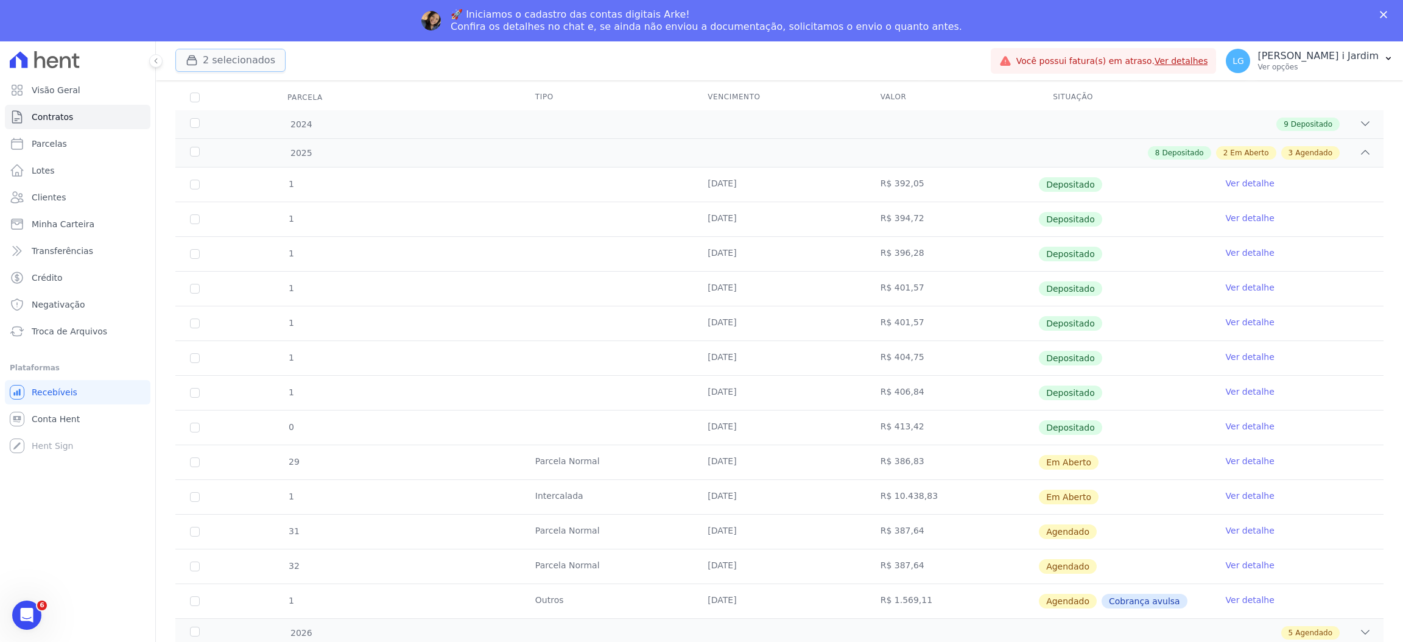
click at [231, 62] on button "2 selecionados" at bounding box center [230, 60] width 110 height 23
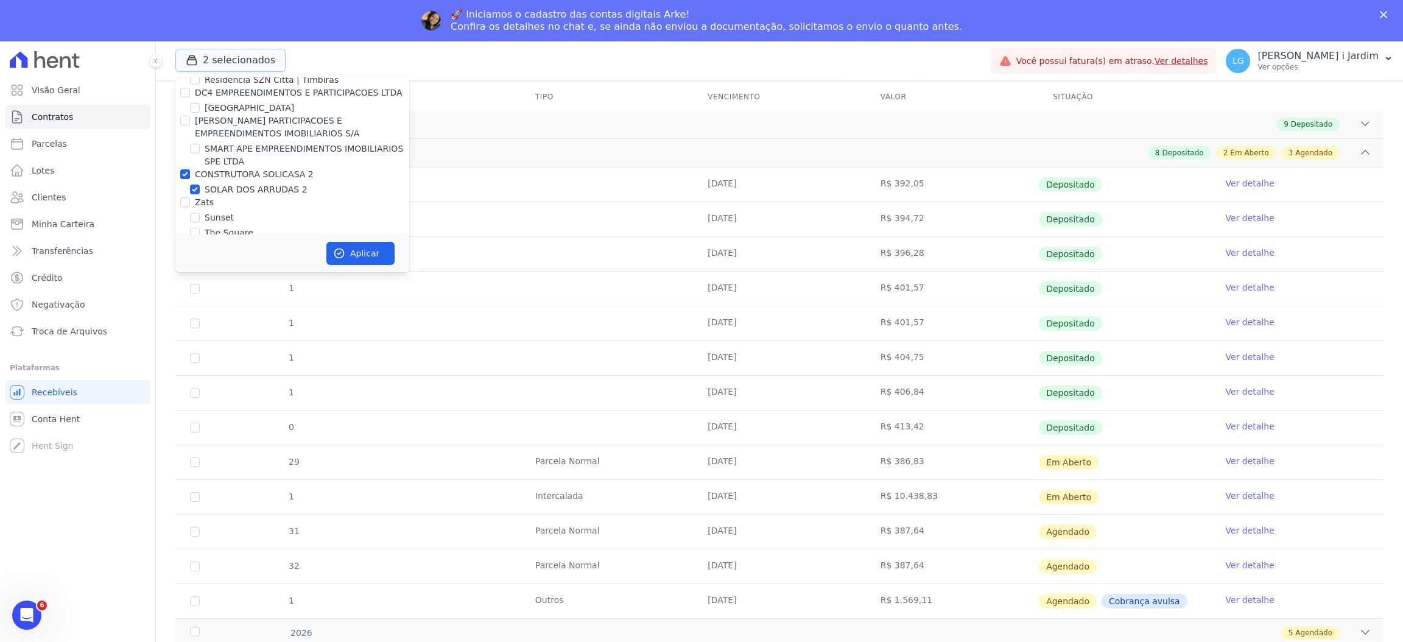
scroll to position [3154, 0]
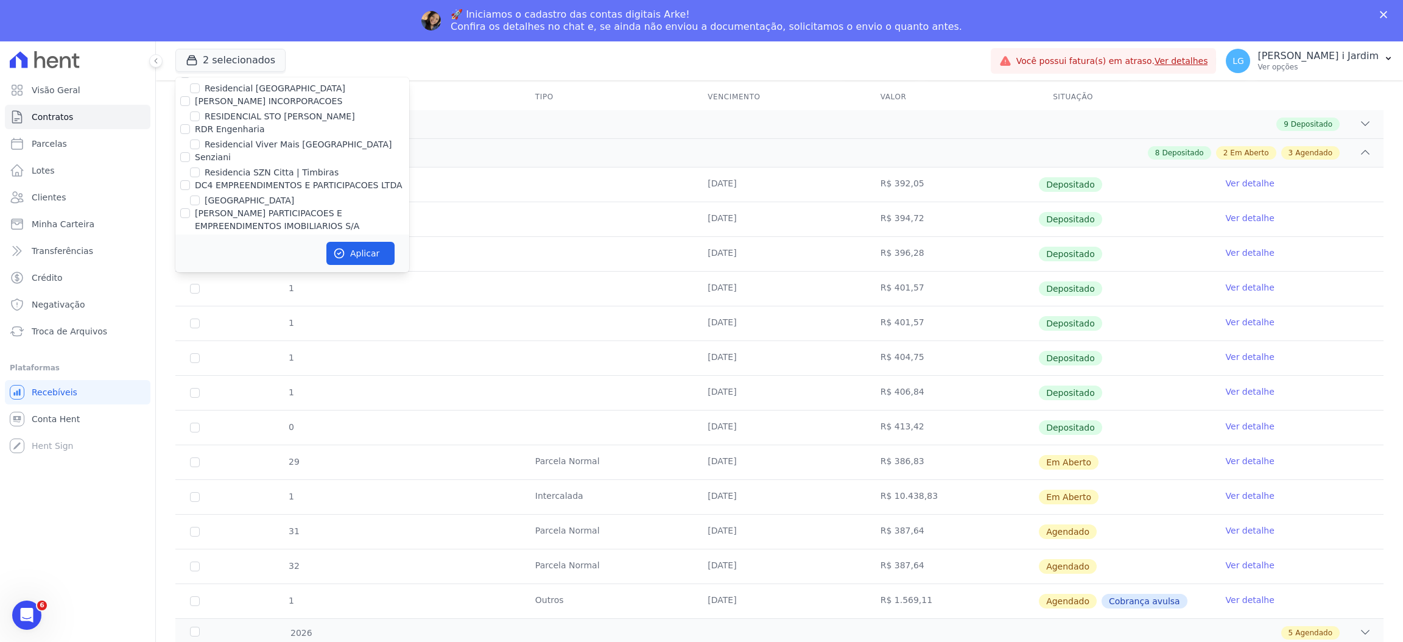
click at [231, 262] on label "CONSTRUTORA SOLICASA 2" at bounding box center [254, 267] width 119 height 10
click at [190, 262] on input "CONSTRUTORA SOLICASA 2" at bounding box center [185, 267] width 10 height 10
checkbox input "false"
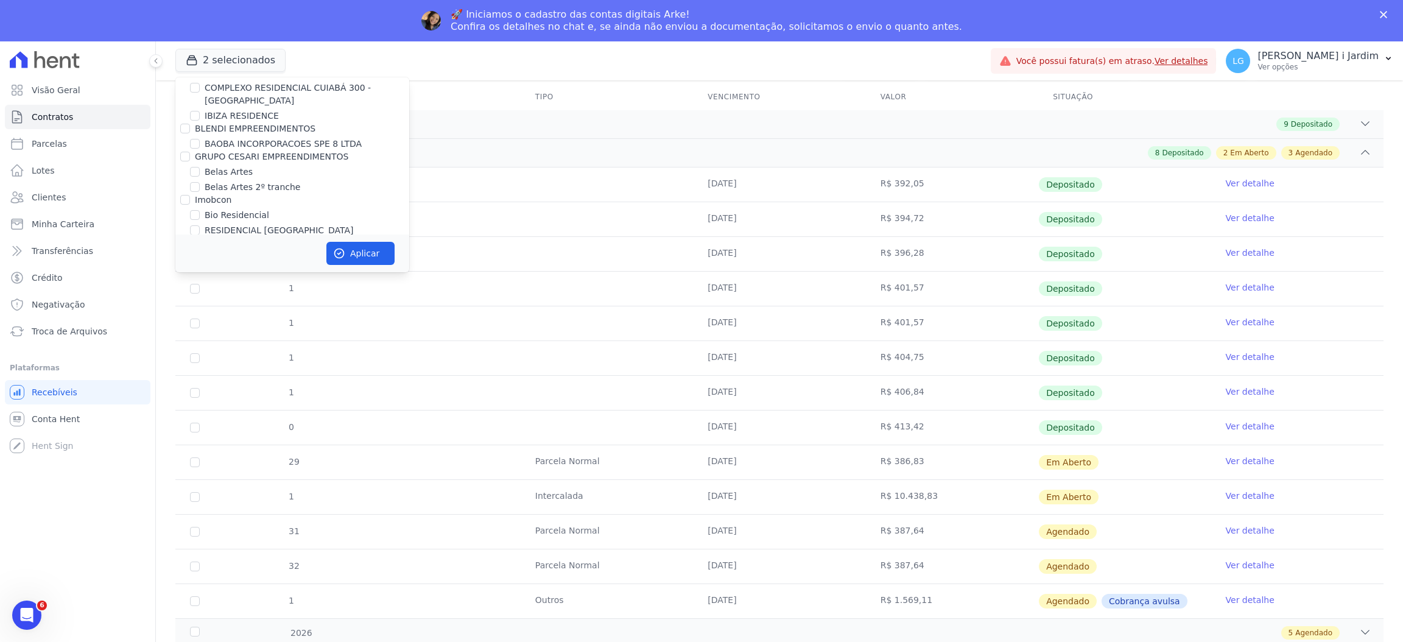
click at [240, 169] on label "Belas Artes" at bounding box center [229, 172] width 48 height 13
click at [200, 169] on input "Belas Artes" at bounding box center [195, 172] width 10 height 10
checkbox input "true"
click at [253, 185] on label "Belas Artes 2º tranche" at bounding box center [253, 187] width 96 height 13
click at [200, 185] on input "Belas Artes 2º tranche" at bounding box center [195, 187] width 10 height 10
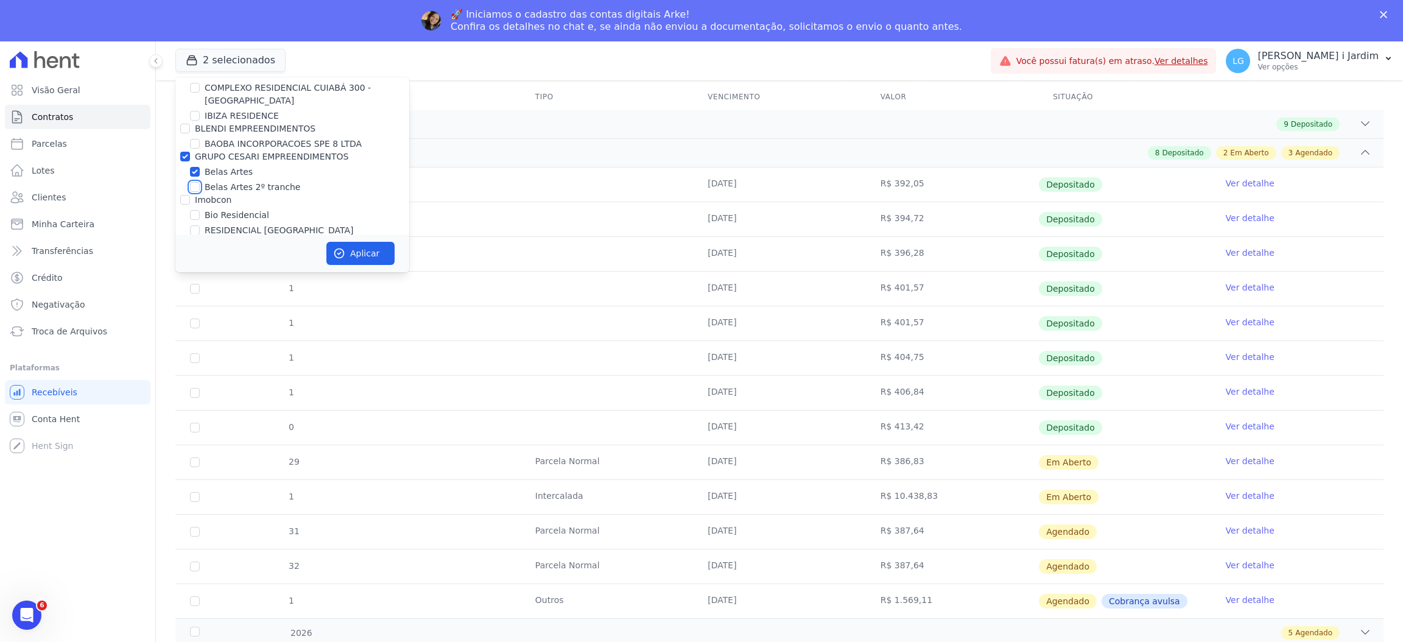
checkbox input "true"
click at [219, 248] on label "[GEOGRAPHIC_DATA]" at bounding box center [250, 254] width 90 height 13
click at [200, 249] on input "[GEOGRAPHIC_DATA]" at bounding box center [195, 254] width 10 height 10
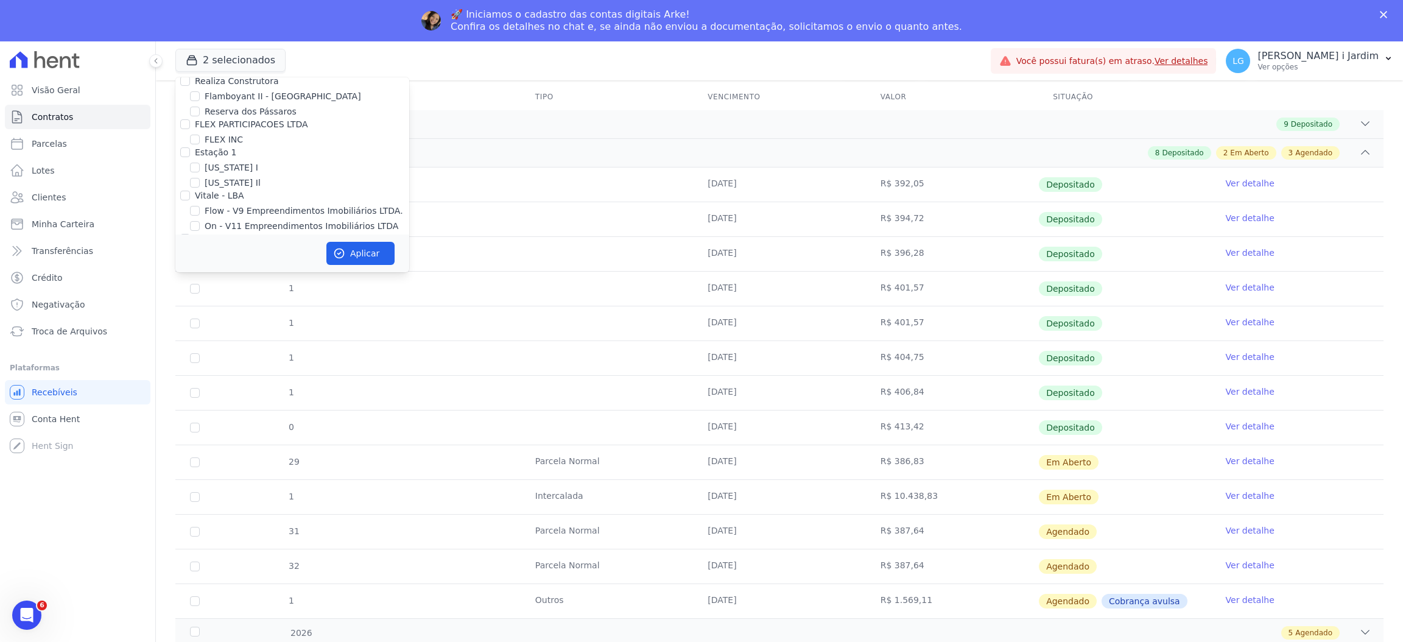
checkbox input "false"
click at [345, 248] on icon "button" at bounding box center [339, 253] width 12 height 12
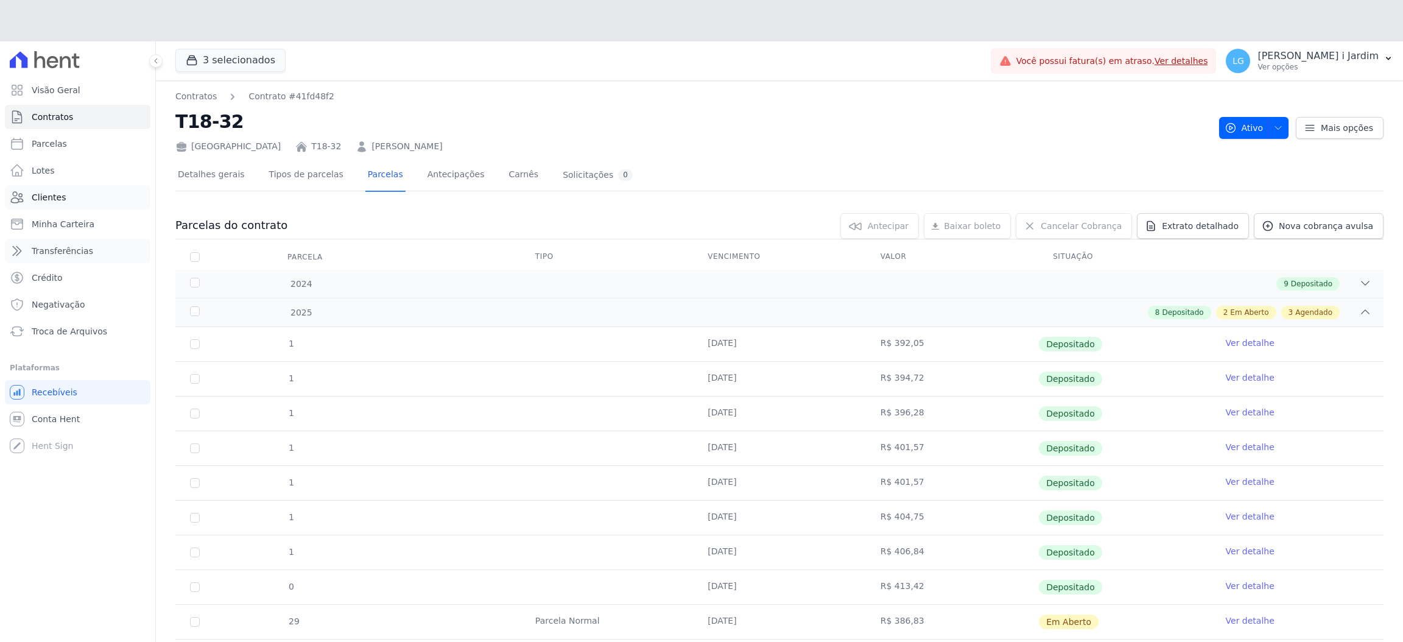
click at [105, 197] on ul "Visão Geral Contratos Parcelas Lotes Clientes Minha Carteira Transferências Cré…" at bounding box center [78, 211] width 146 height 266
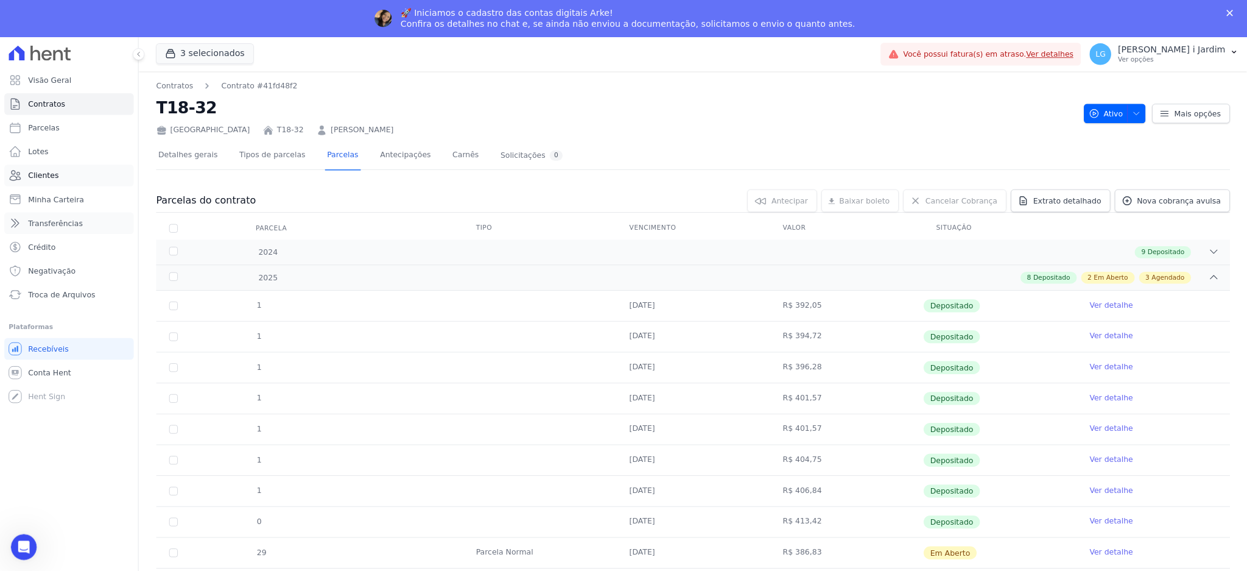
scroll to position [0, 0]
click at [86, 261] on link "Transferências" at bounding box center [78, 251] width 146 height 24
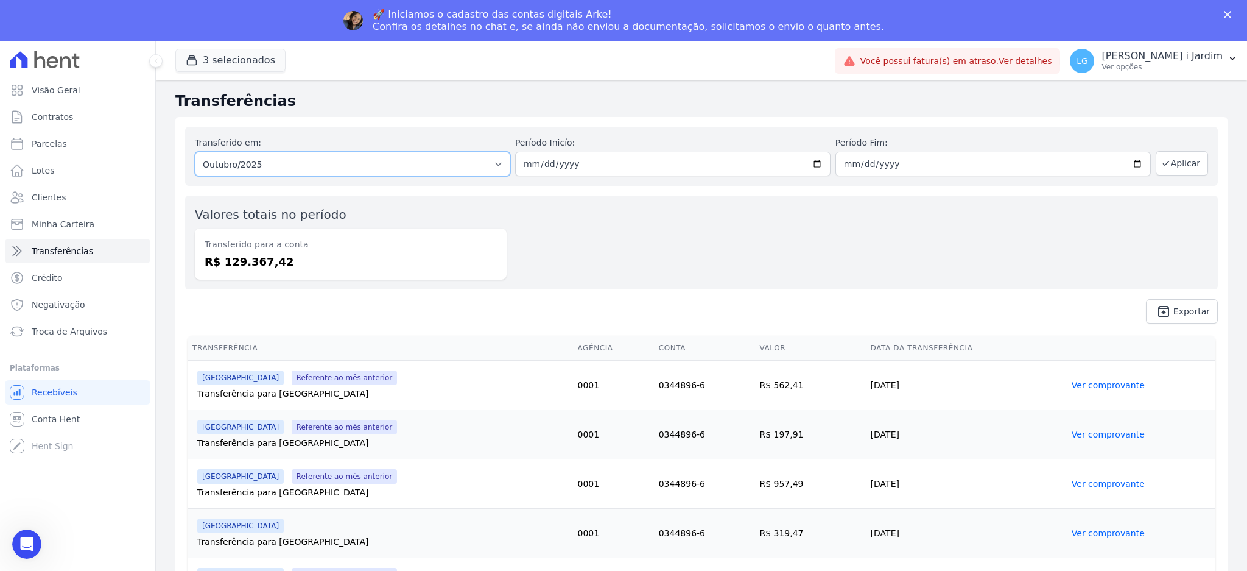
click at [298, 156] on select "Todos os meses Abril/2024 Maio/2024 Junho/2024 Julho/2024 Agosto/2024 Setembro/…" at bounding box center [353, 164] width 316 height 24
select select "09/2025"
click at [195, 152] on select "Todos os meses Abril/2024 Maio/2024 Junho/2024 Julho/2024 Agosto/2024 Setembro/…" at bounding box center [353, 164] width 316 height 24
click at [230, 65] on button "3 selecionados" at bounding box center [230, 60] width 110 height 23
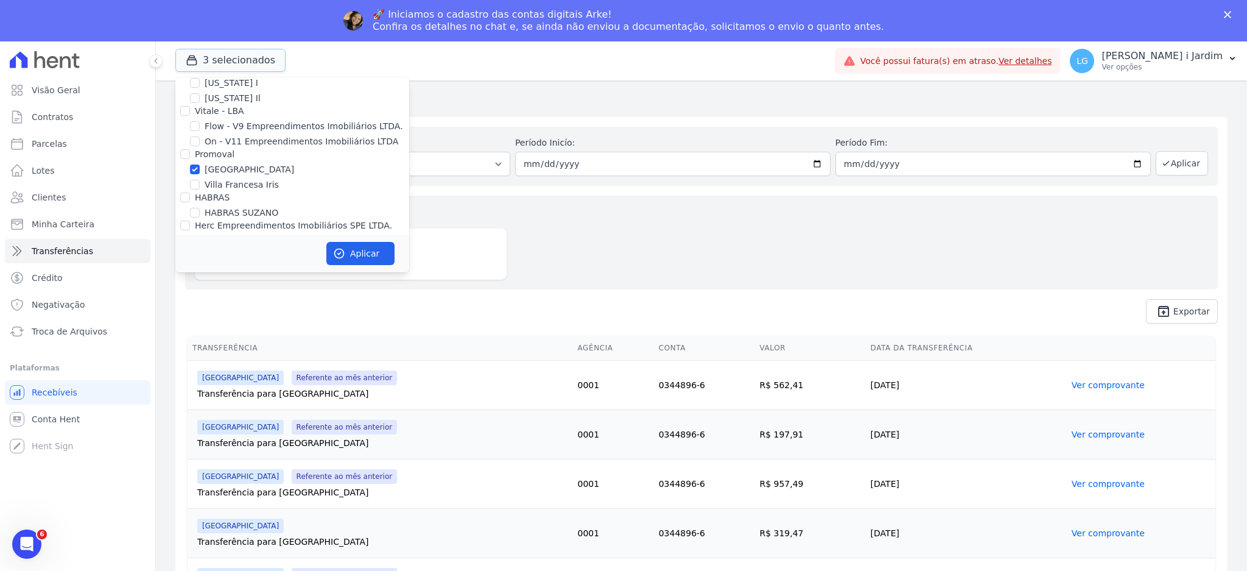
scroll to position [1462, 0]
click at [225, 157] on label "[GEOGRAPHIC_DATA]" at bounding box center [250, 163] width 90 height 13
click at [200, 158] on input "[GEOGRAPHIC_DATA]" at bounding box center [195, 163] width 10 height 10
checkbox input "false"
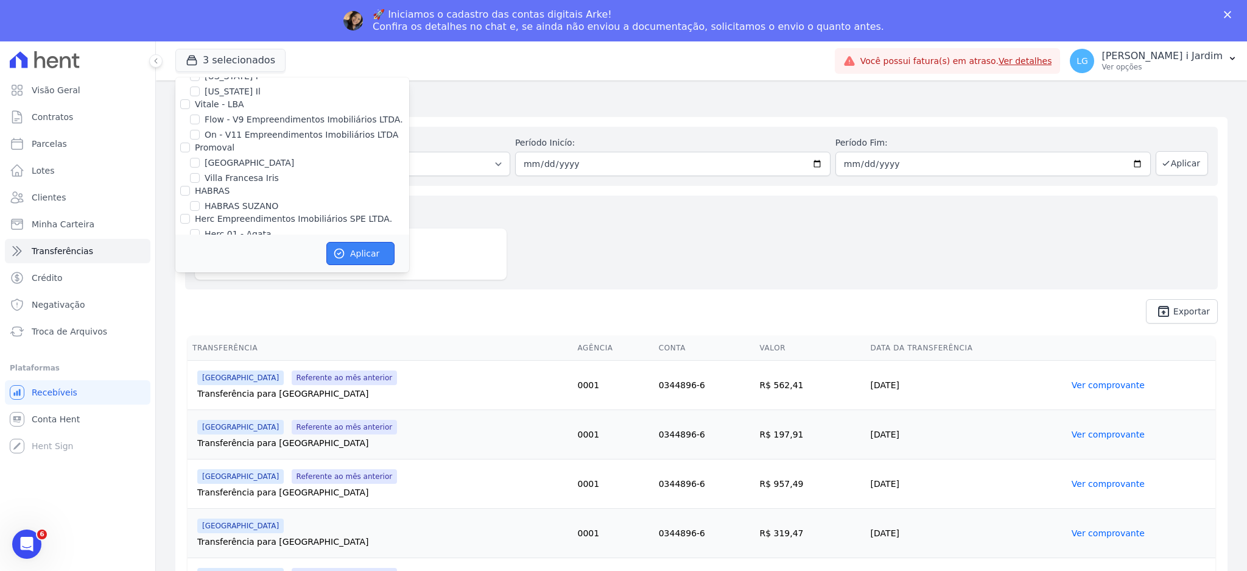
click at [364, 257] on button "Aplicar" at bounding box center [360, 253] width 68 height 23
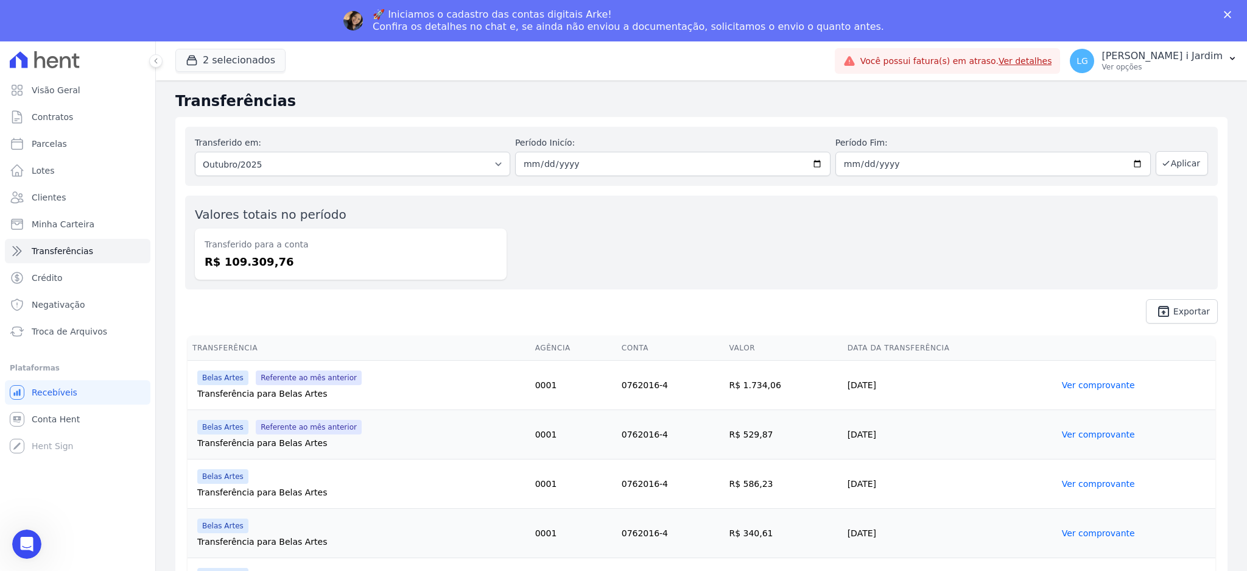
scroll to position [0, 0]
click at [289, 178] on div "Transferido em: Todos os meses Agosto/2024 Setembro/2024 Outubro/2024 Novembro/…" at bounding box center [701, 156] width 1033 height 59
click at [310, 153] on select "Todos os meses Agosto/2024 Setembro/2024 Outubro/2024 Novembro/2024 Dezembro/20…" at bounding box center [353, 164] width 316 height 24
select select "09/2025"
click at [195, 152] on select "Todos os meses Agosto/2024 Setembro/2024 Outubro/2024 Novembro/2024 Dezembro/20…" at bounding box center [353, 164] width 316 height 24
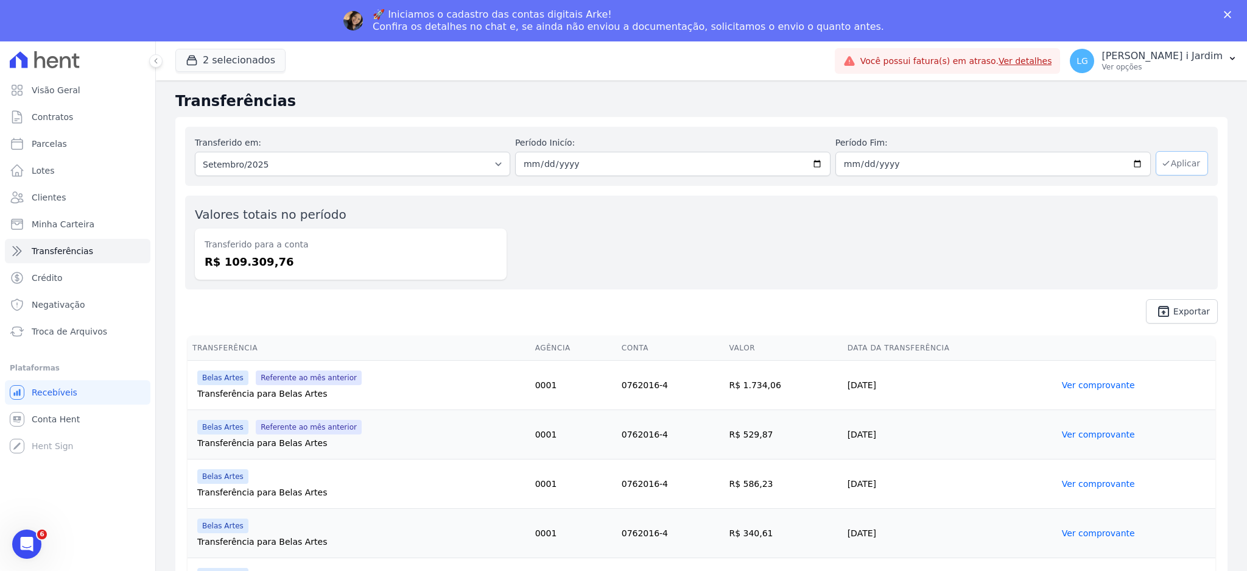
click at [1168, 166] on button "Aplicar" at bounding box center [1182, 163] width 52 height 24
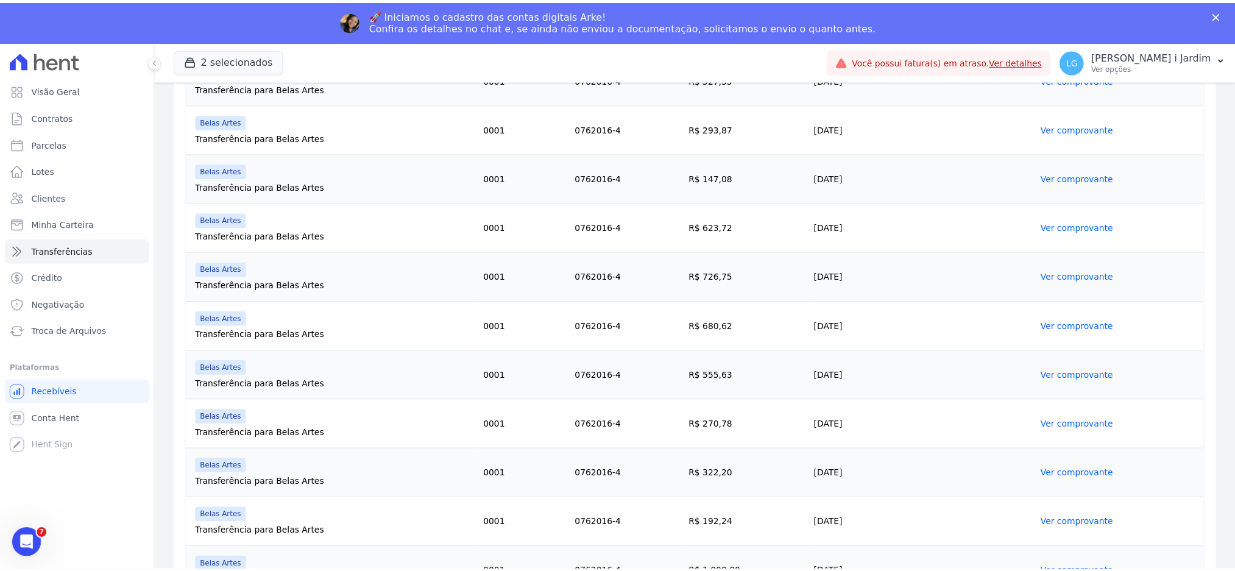
scroll to position [1038, 0]
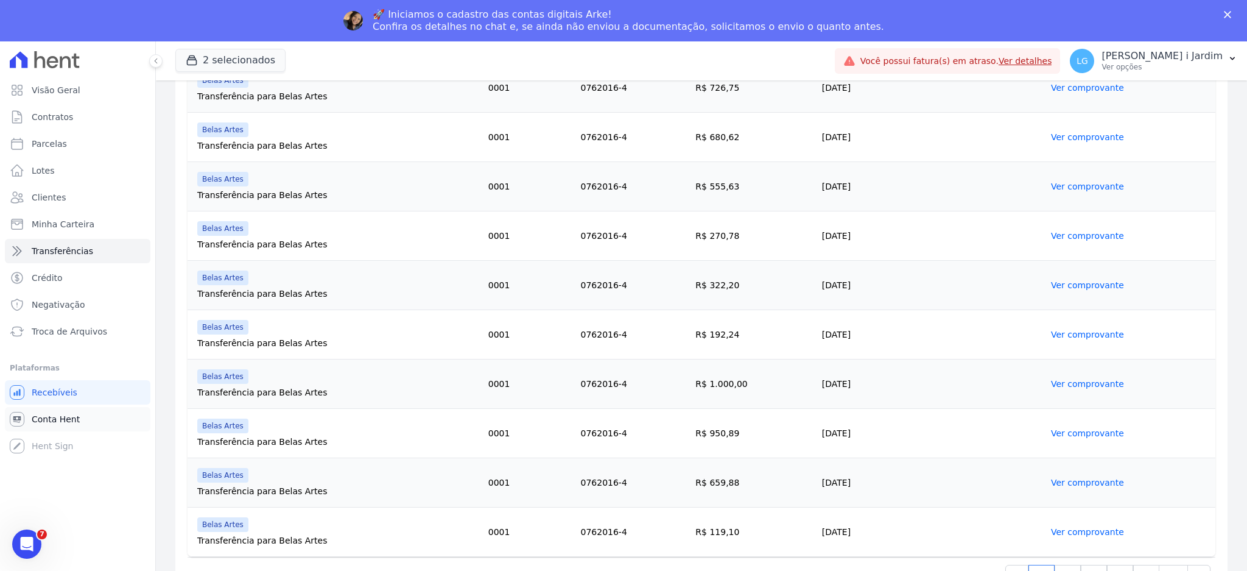
click at [96, 417] on link "Conta Hent" at bounding box center [78, 419] width 146 height 24
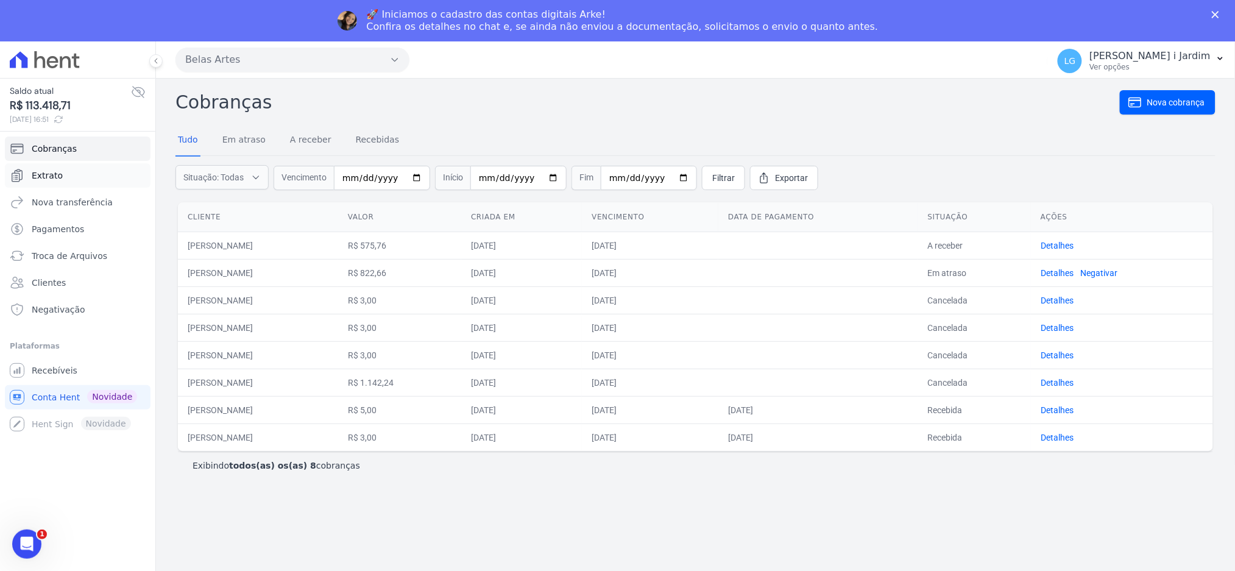
click at [82, 180] on link "Extrato" at bounding box center [78, 175] width 146 height 24
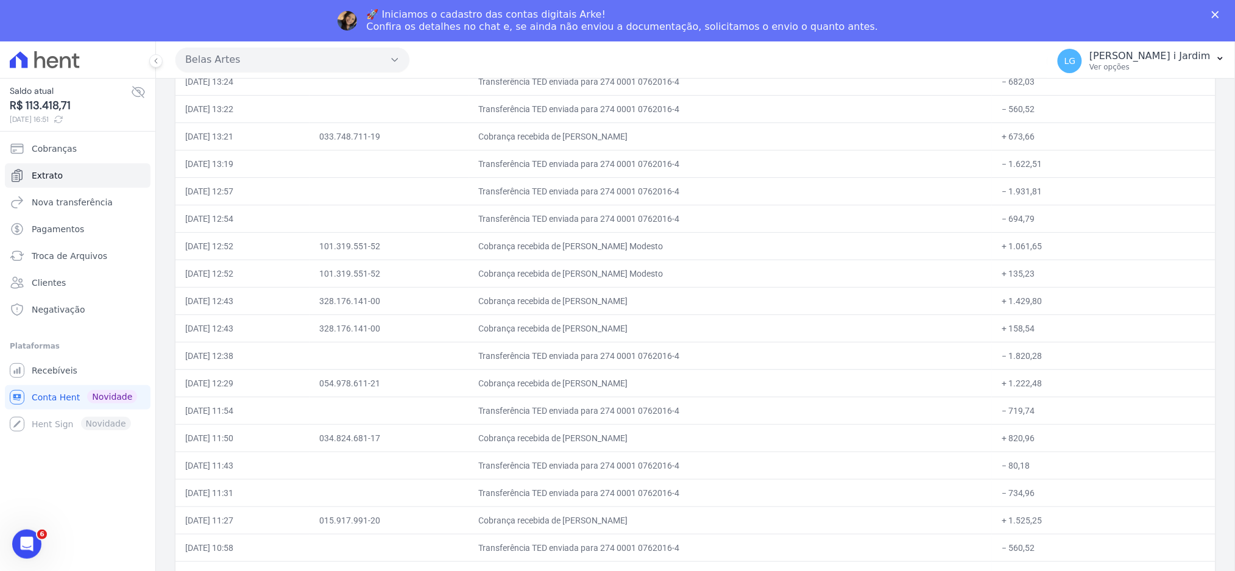
scroll to position [1705, 0]
